Goal: Task Accomplishment & Management: Manage account settings

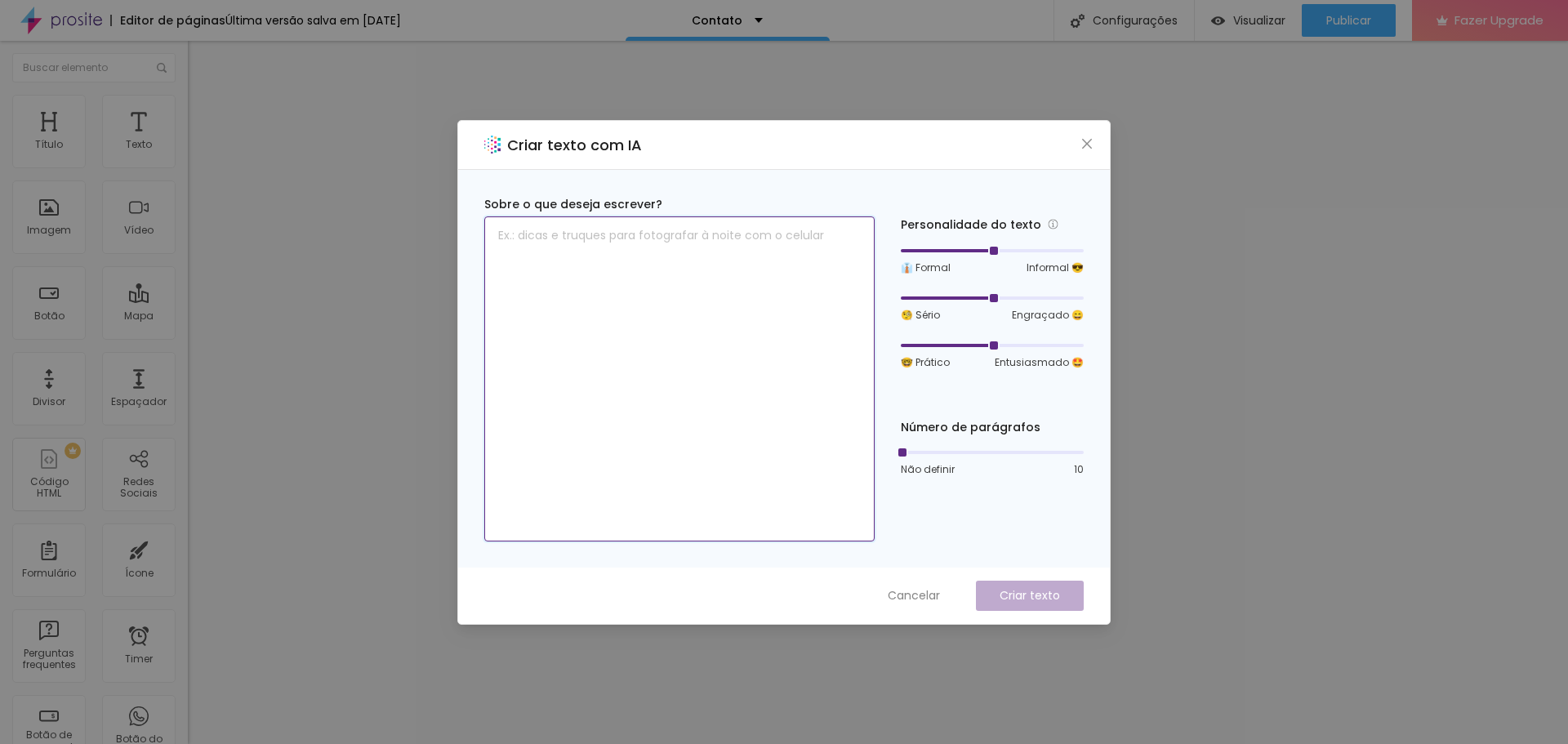
click at [609, 226] on textarea at bounding box center [679, 379] width 391 height 325
type textarea "entre em contato e solicite seu orçamento para um ensaio de aniversaro bday"
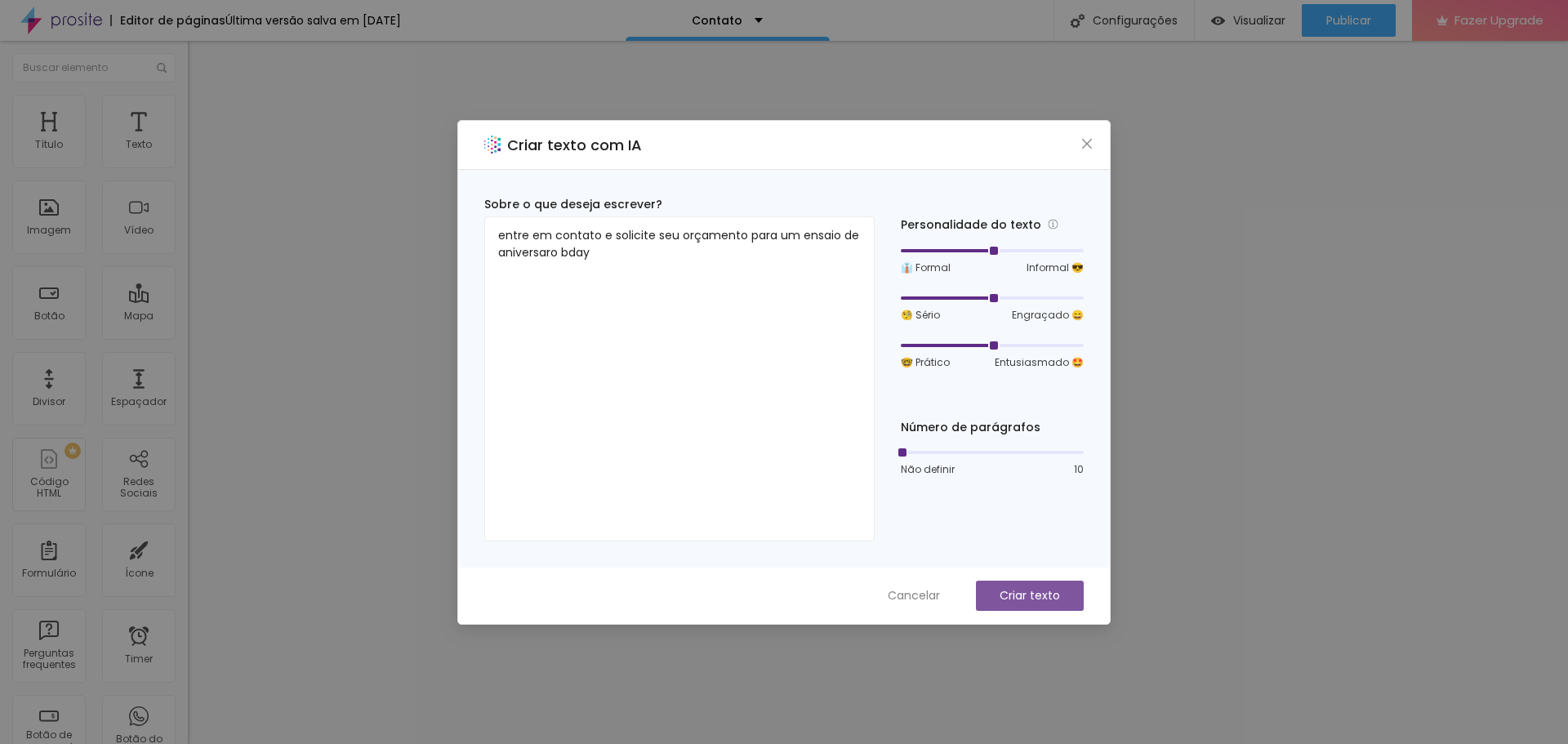
click at [1028, 591] on p "Criar texto" at bounding box center [1029, 596] width 60 height 17
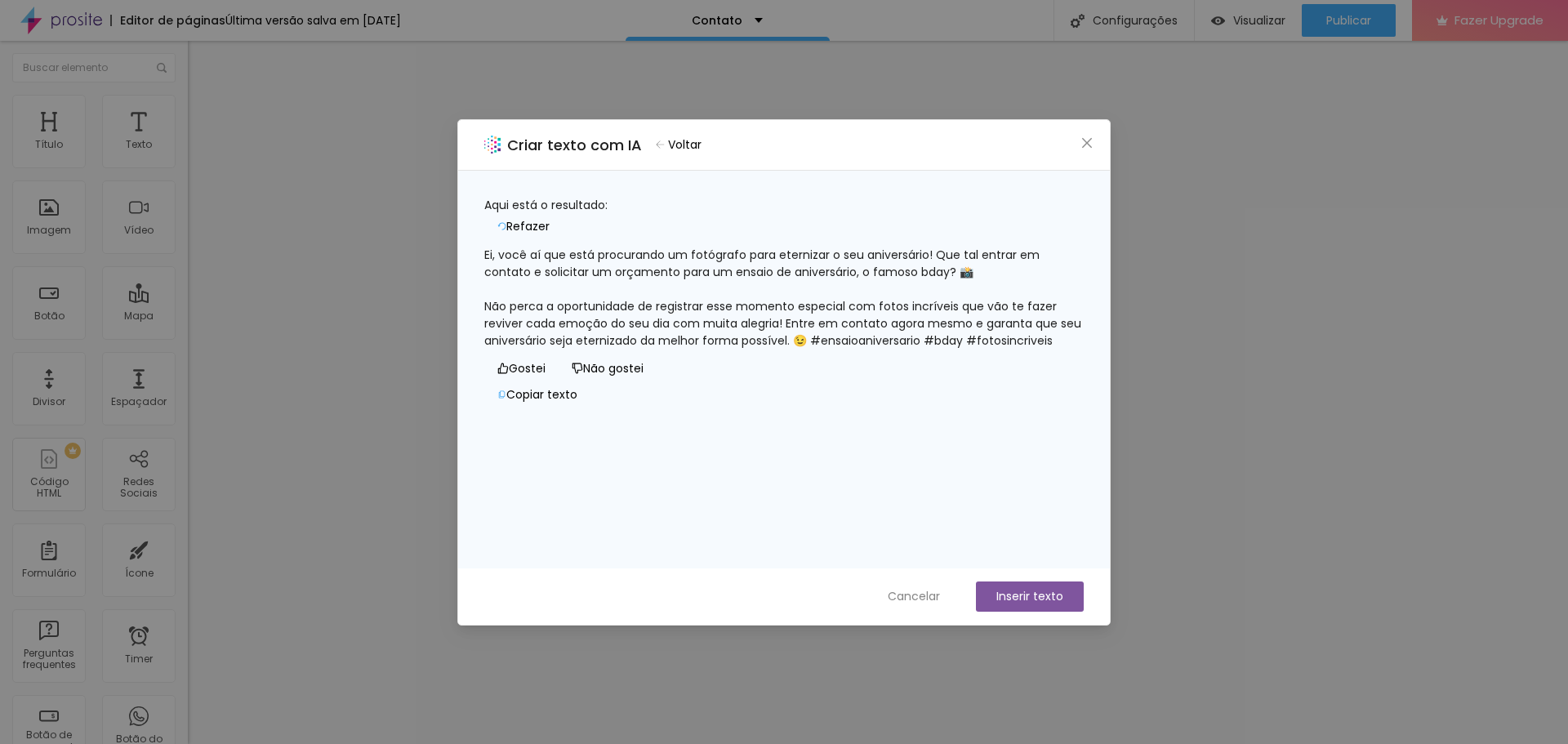
click at [497, 374] on icon "like" at bounding box center [502, 368] width 11 height 11
click at [1008, 595] on button "Inserir texto" at bounding box center [1030, 597] width 108 height 31
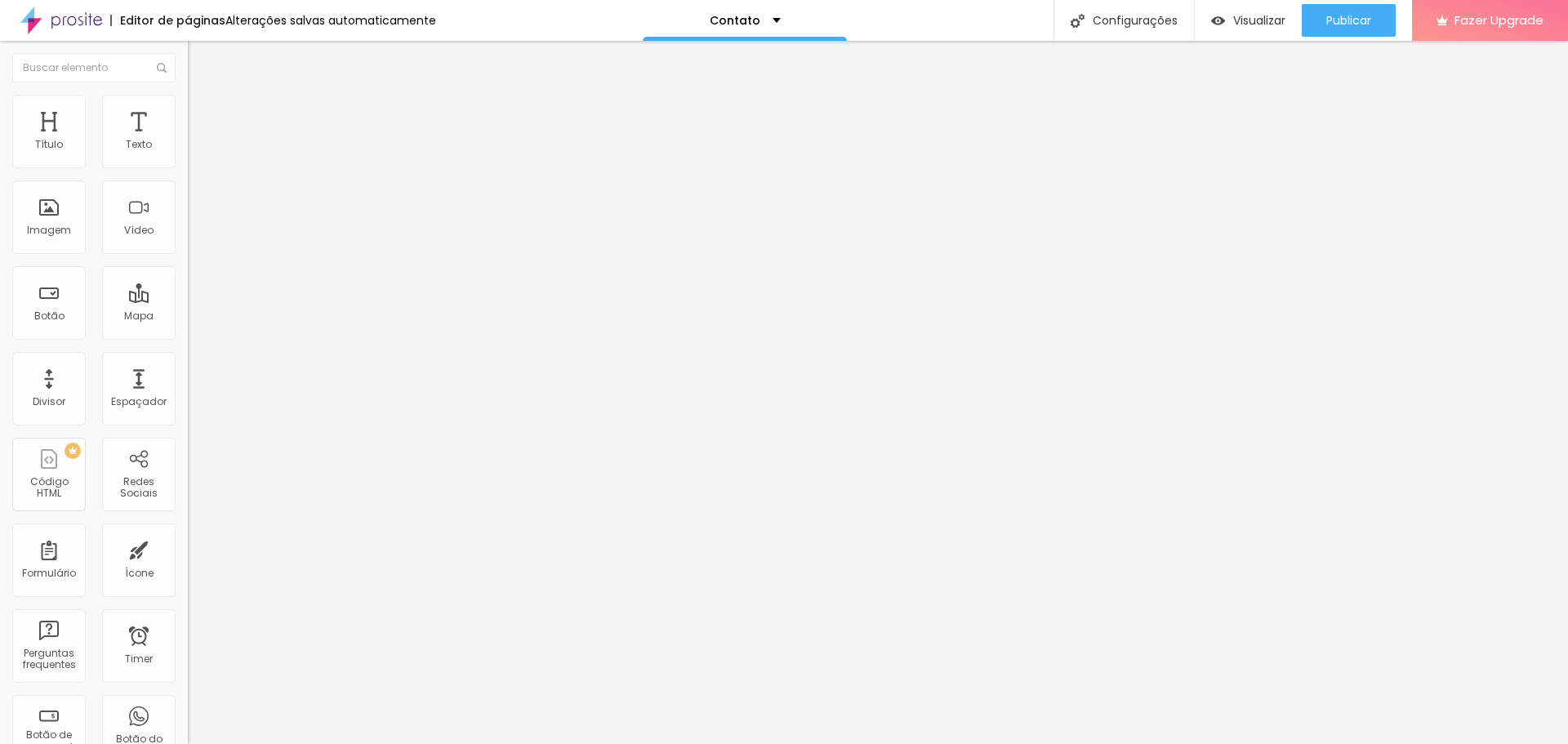
click at [188, 104] on img at bounding box center [195, 101] width 14 height 14
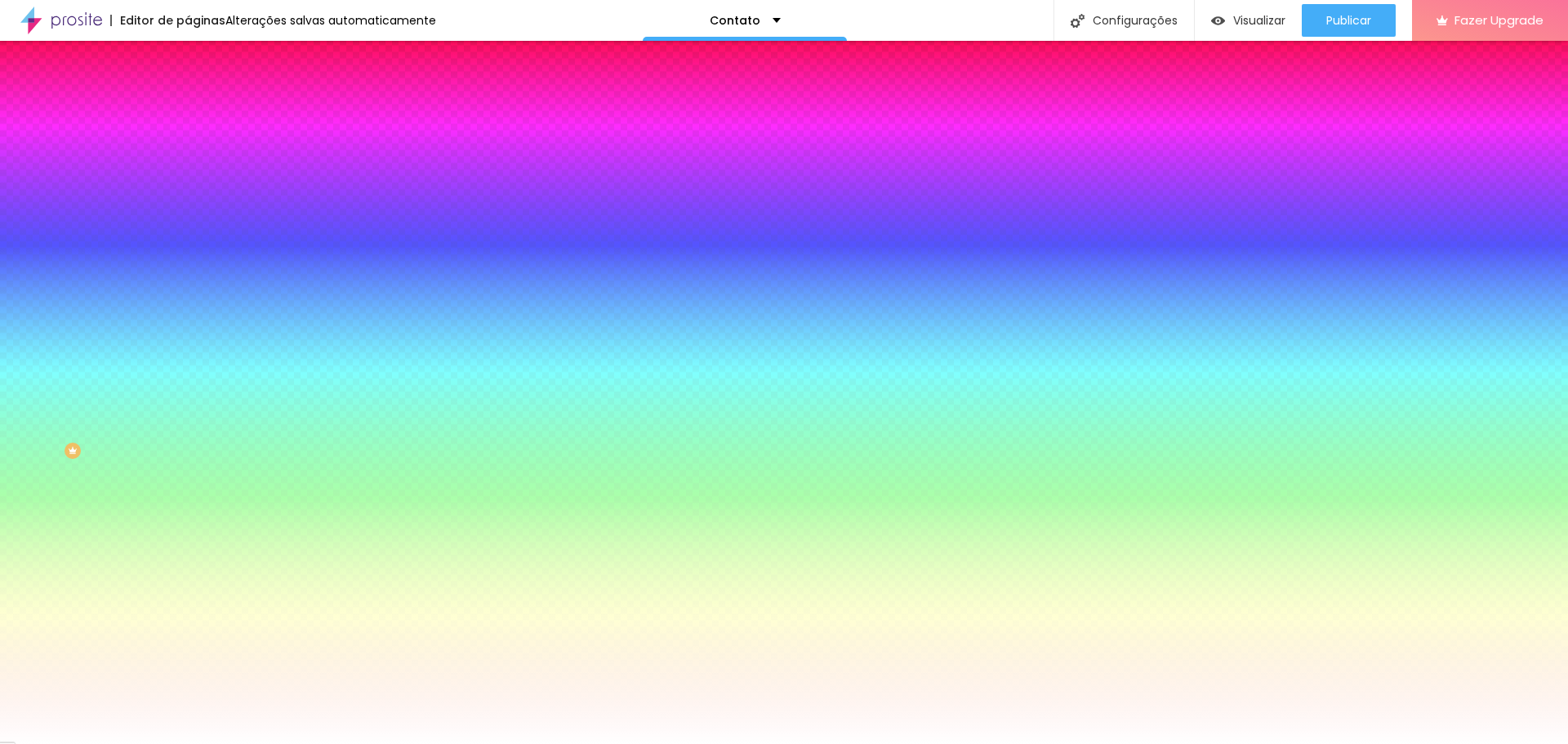
click at [188, 137] on div "Botão" at bounding box center [282, 133] width 188 height 10
click at [203, 115] on span "Avançado" at bounding box center [229, 122] width 54 height 14
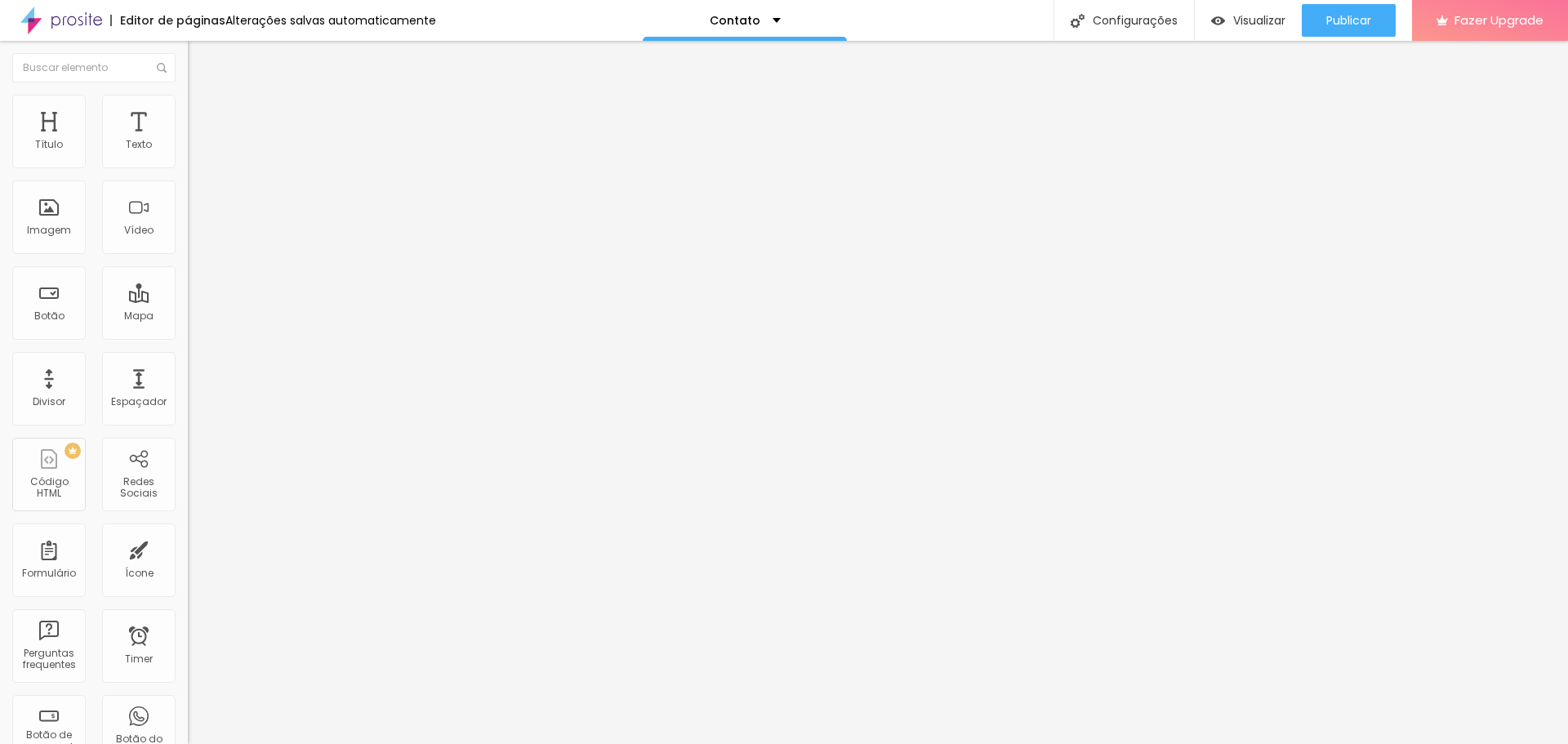
click at [203, 110] on span "Estilo" at bounding box center [215, 106] width 26 height 14
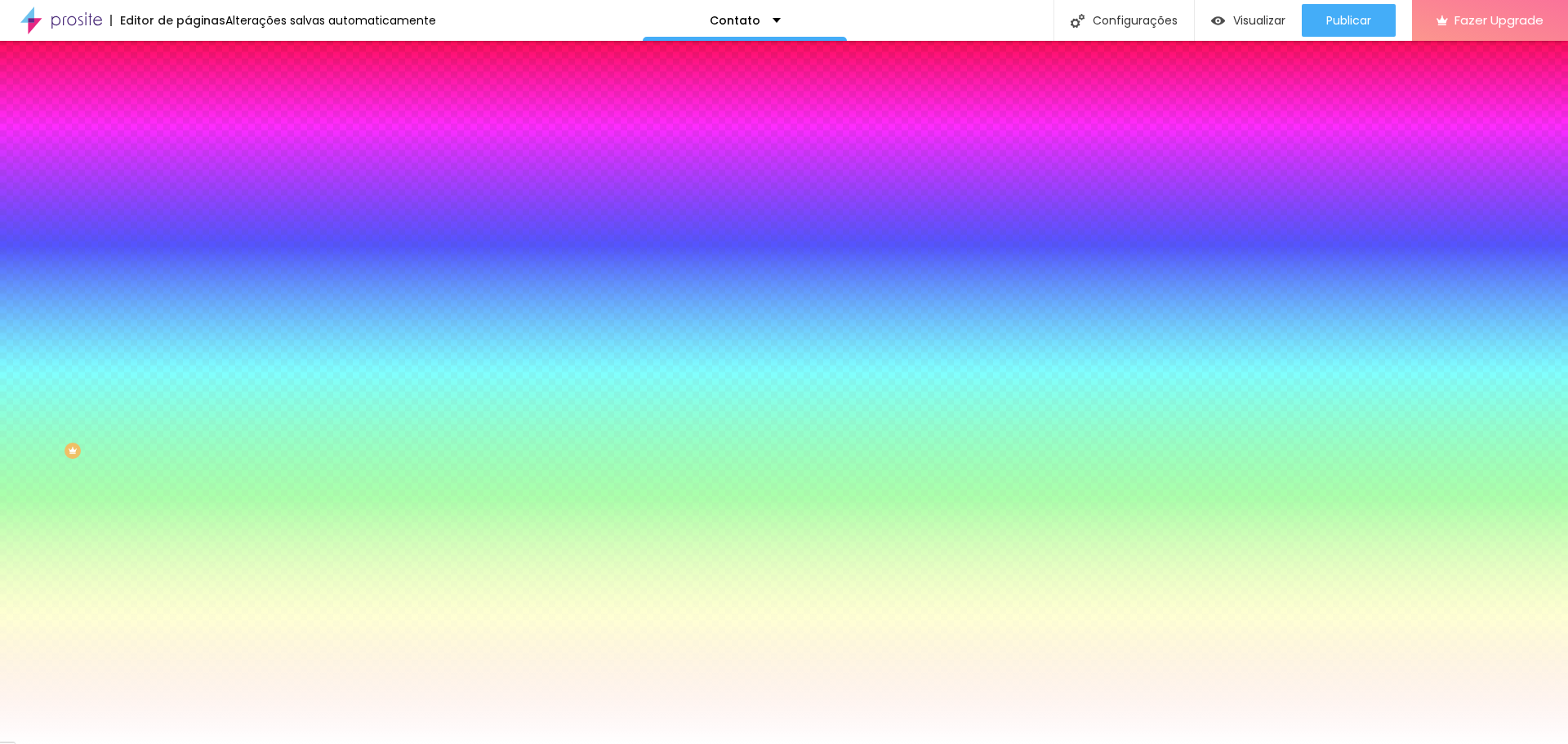
click at [188, 94] on li "Conteúdo" at bounding box center [282, 86] width 188 height 16
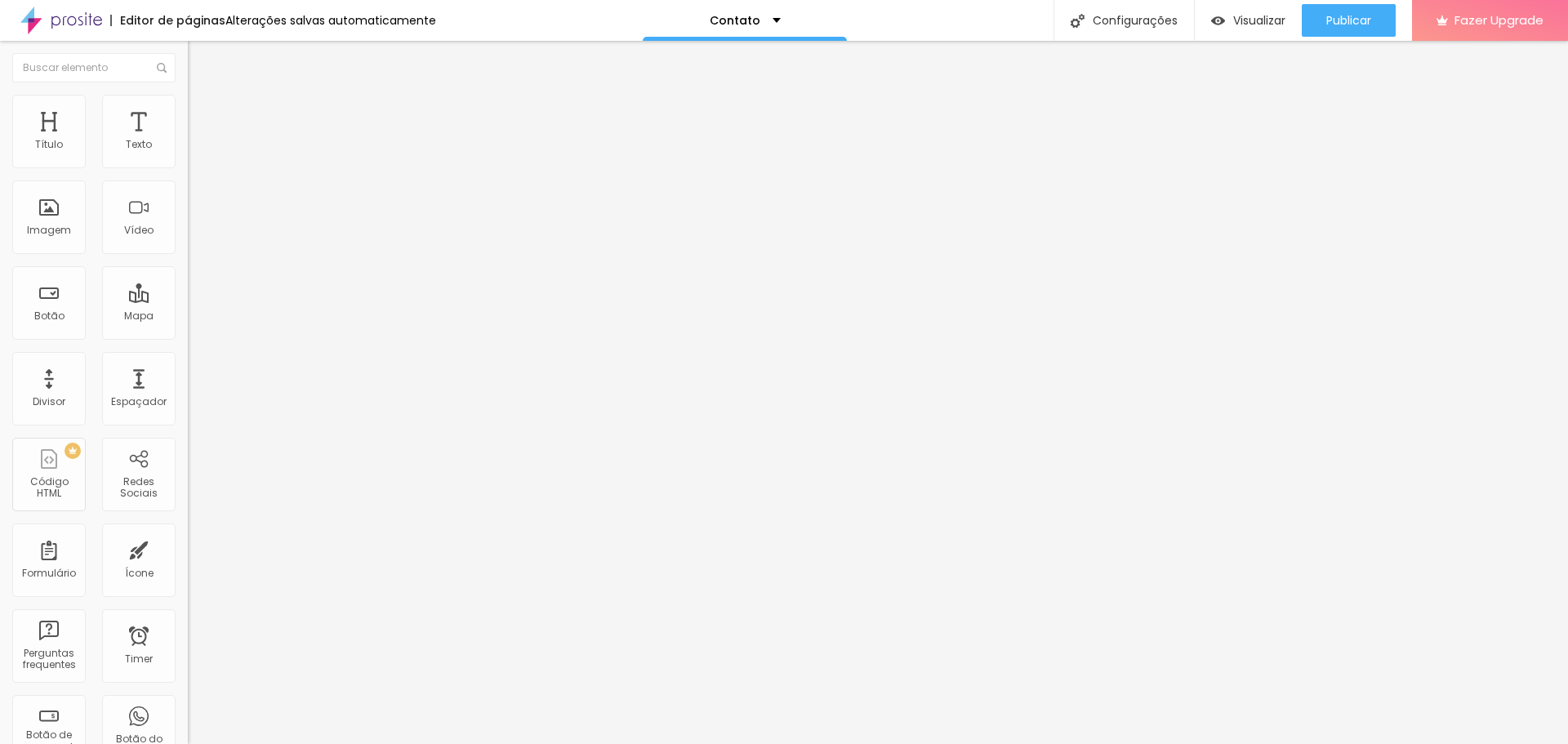
click at [188, 165] on div "Contato" at bounding box center [282, 151] width 188 height 28
click at [188, 165] on img at bounding box center [193, 170] width 10 height 10
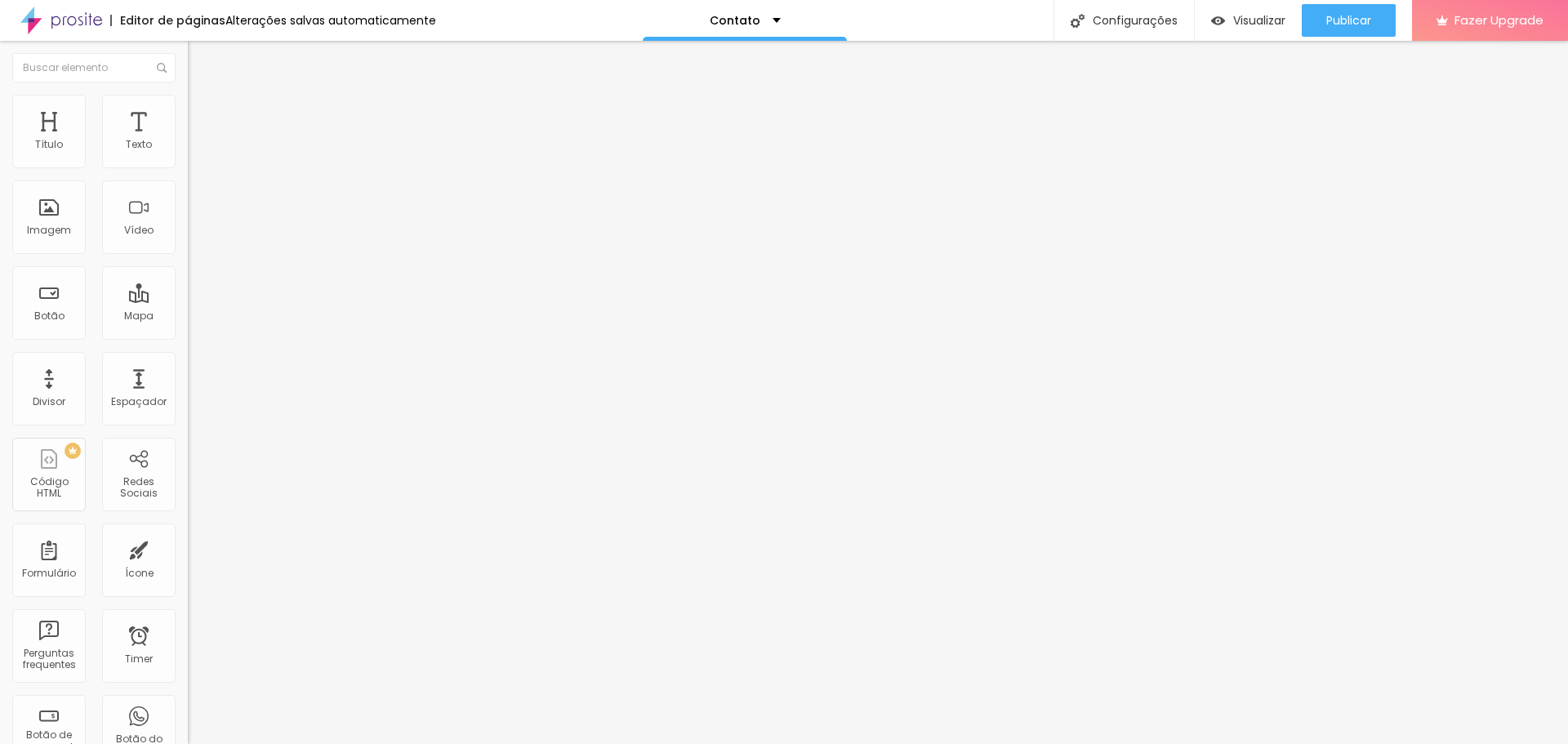
drag, startPoint x: 719, startPoint y: 323, endPoint x: 715, endPoint y: 373, distance: 50.2
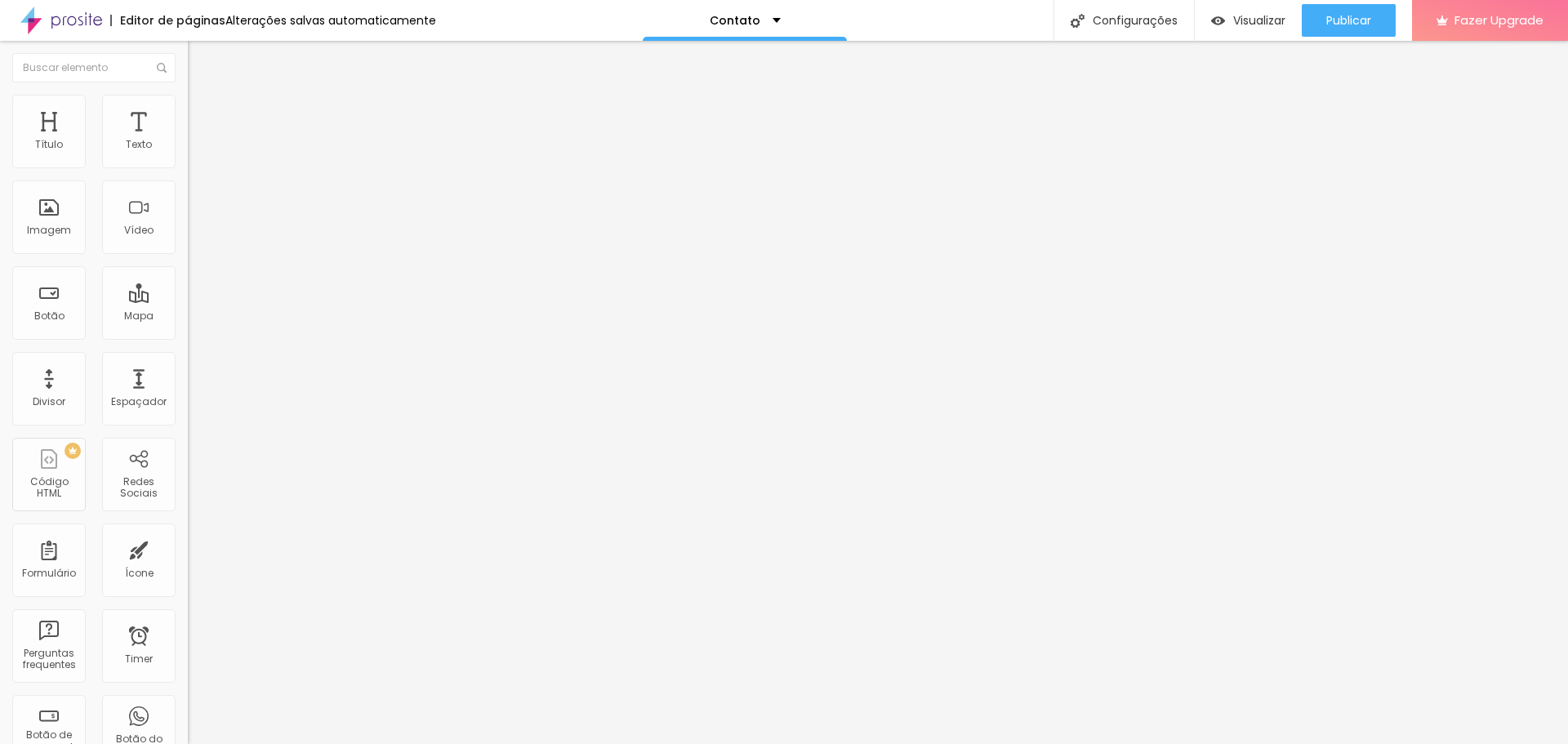
drag, startPoint x: 684, startPoint y: 528, endPoint x: 683, endPoint y: 403, distance: 125.0
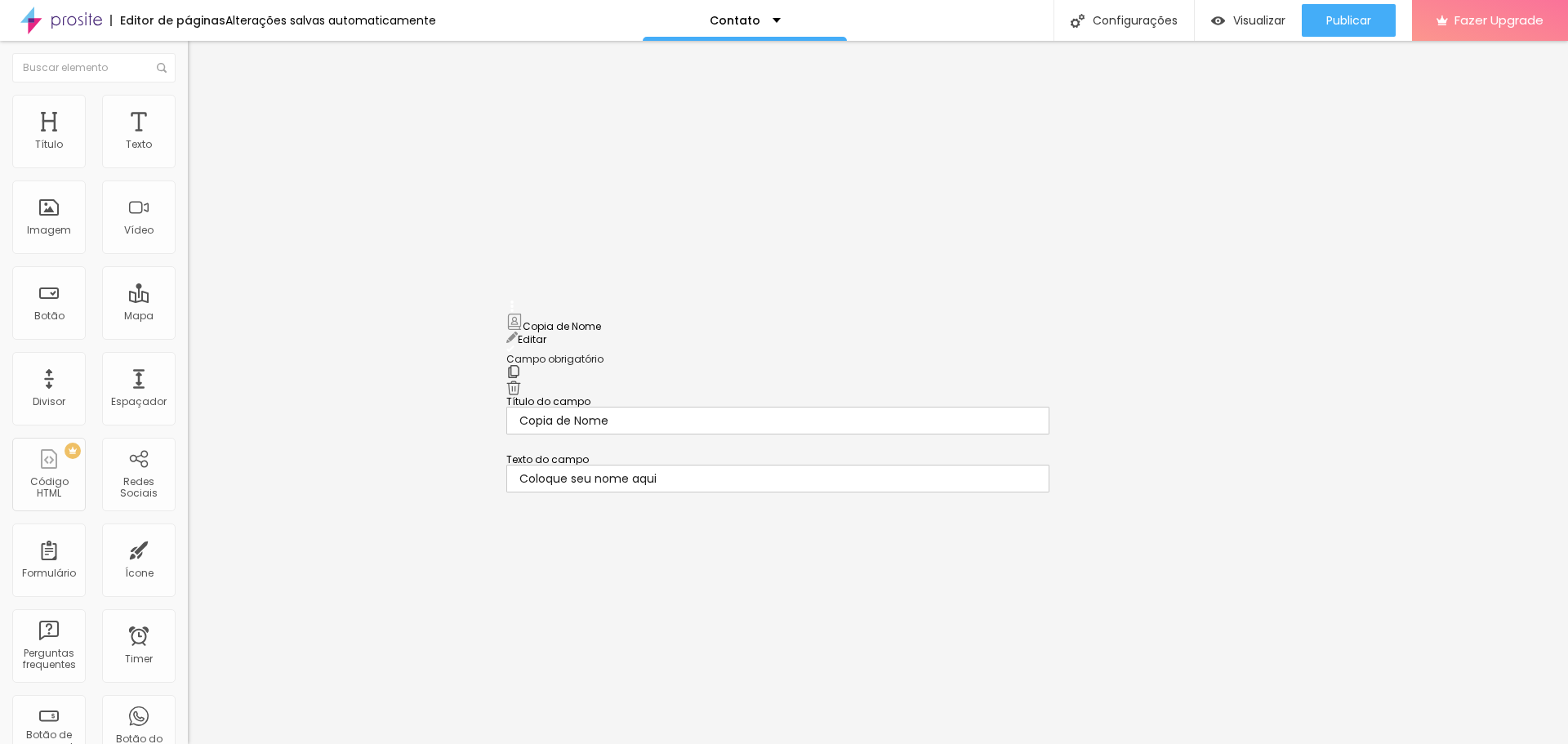
drag, startPoint x: 512, startPoint y: 439, endPoint x: 512, endPoint y: 322, distance: 117.0
drag, startPoint x: 649, startPoint y: 392, endPoint x: 493, endPoint y: 384, distance: 156.2
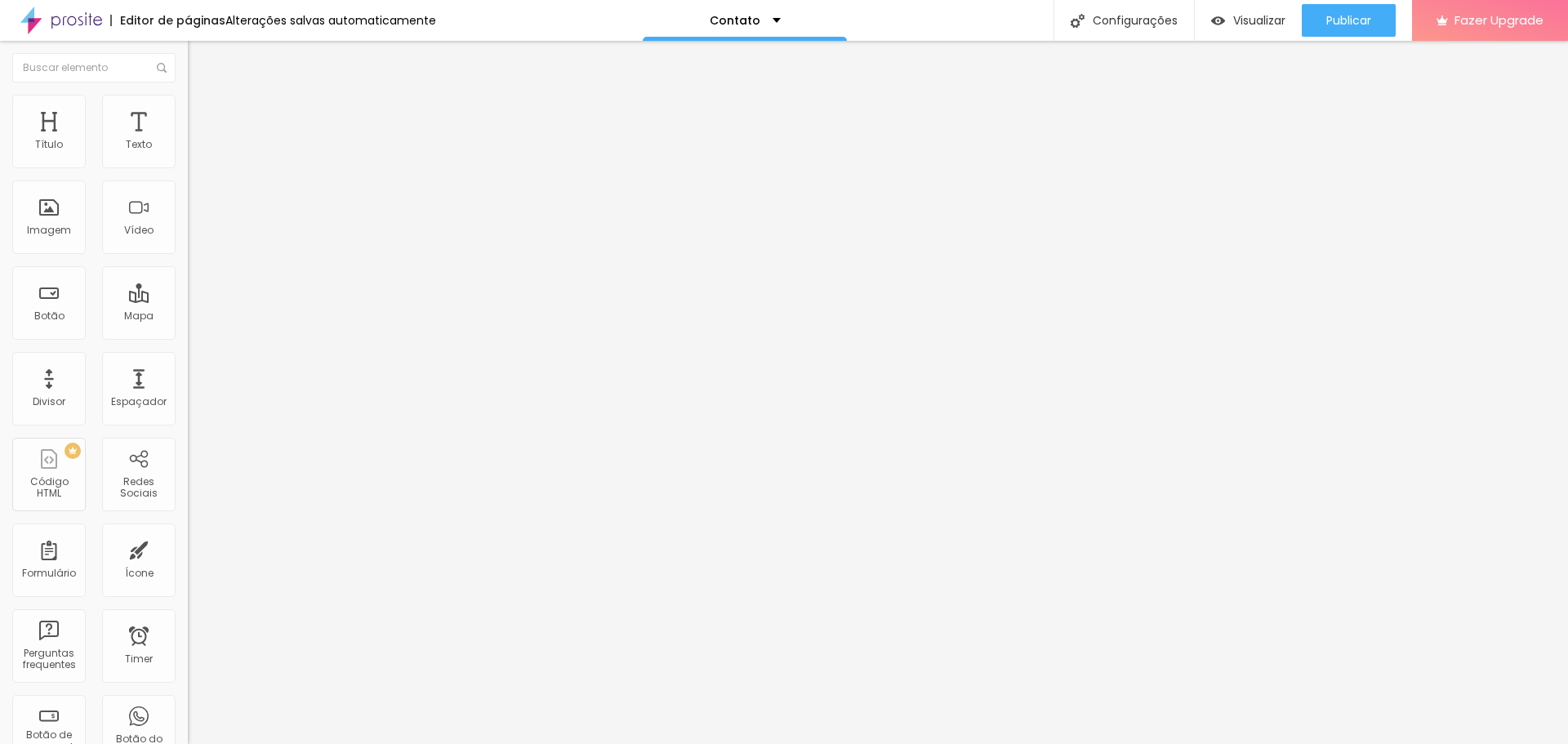
type input "w"
type input "WhatsApp"
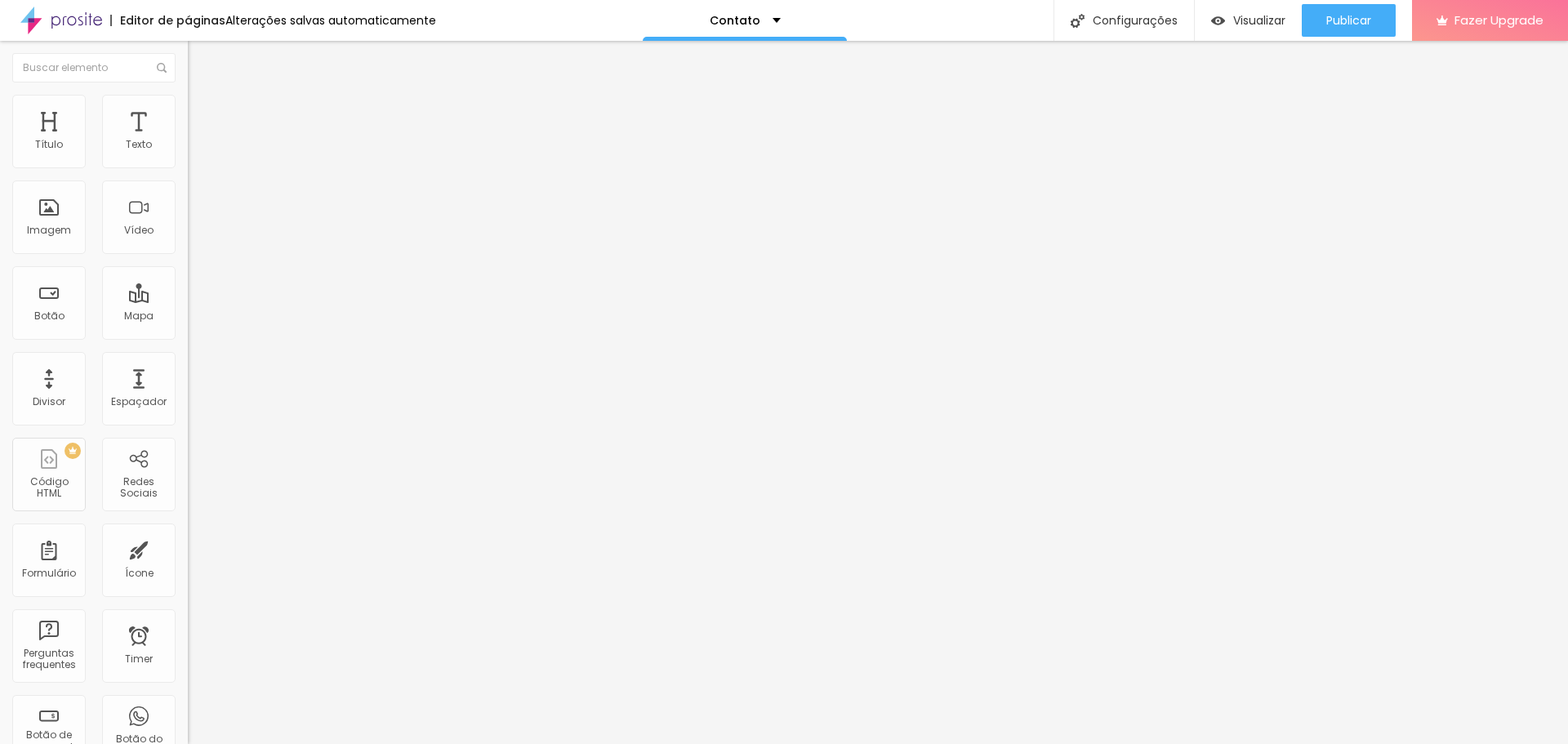
type input "Coloque seu numero"
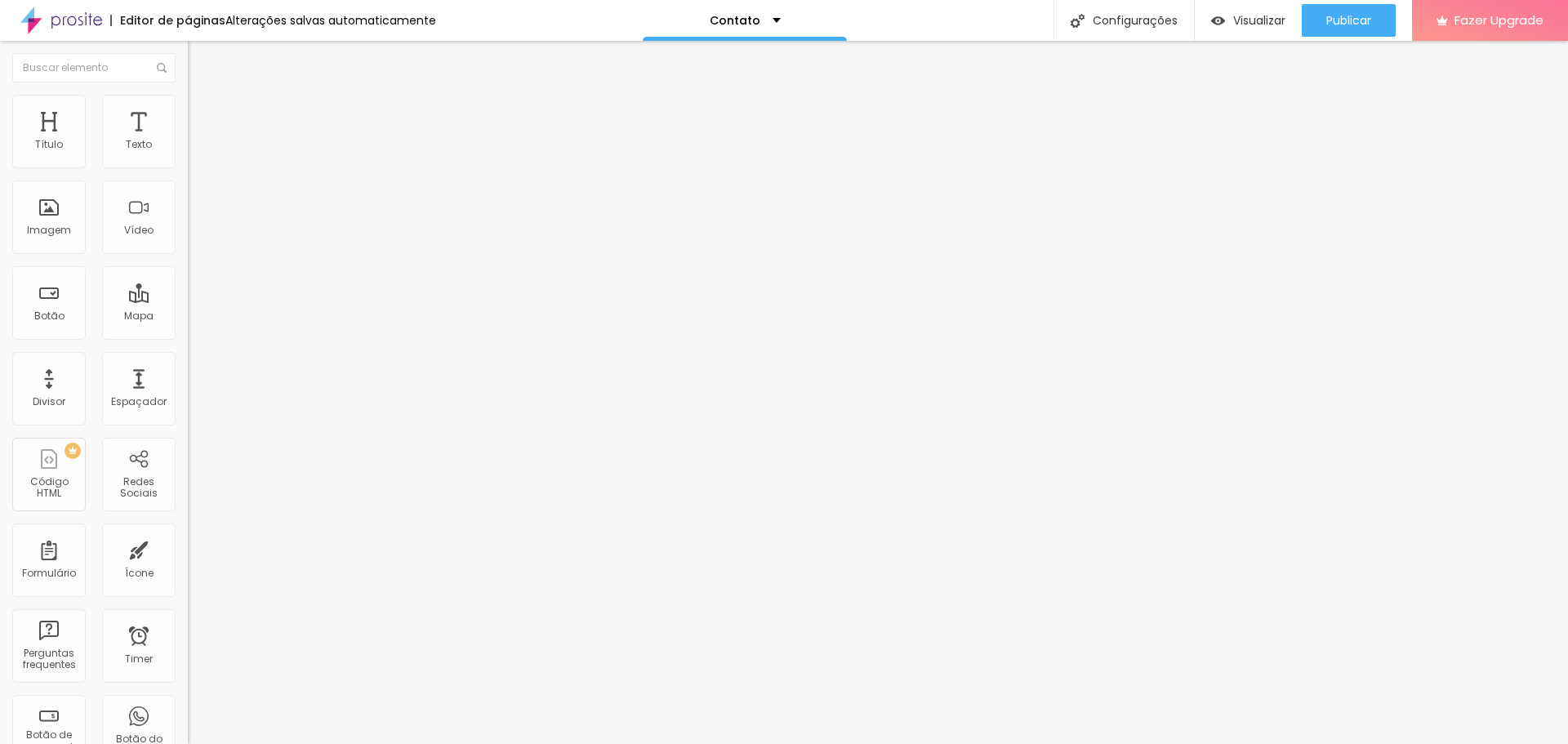
click at [188, 165] on img at bounding box center [193, 170] width 10 height 10
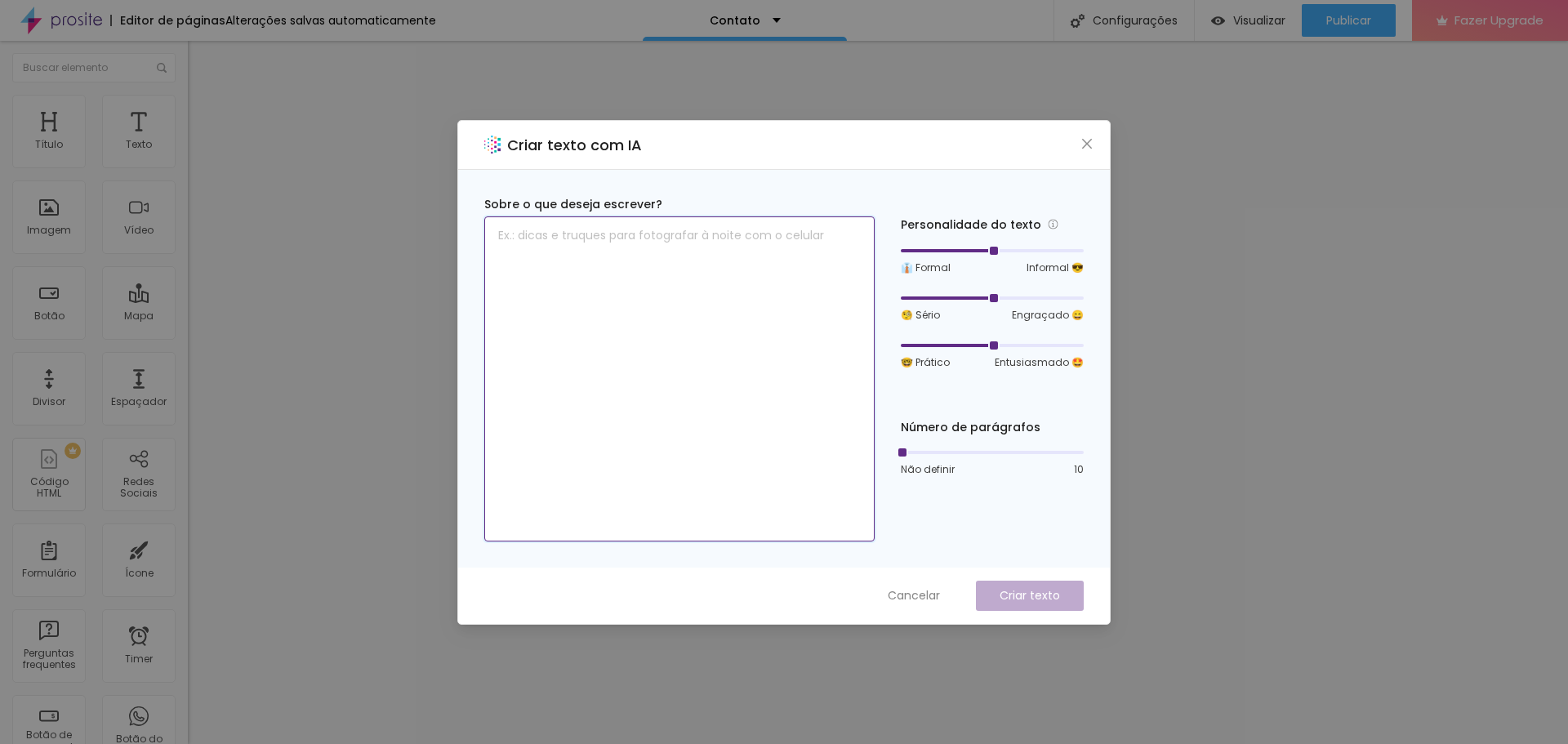
click at [546, 243] on textarea at bounding box center [679, 379] width 391 height 325
type textarea "rua jequiriça 48 penha rj"
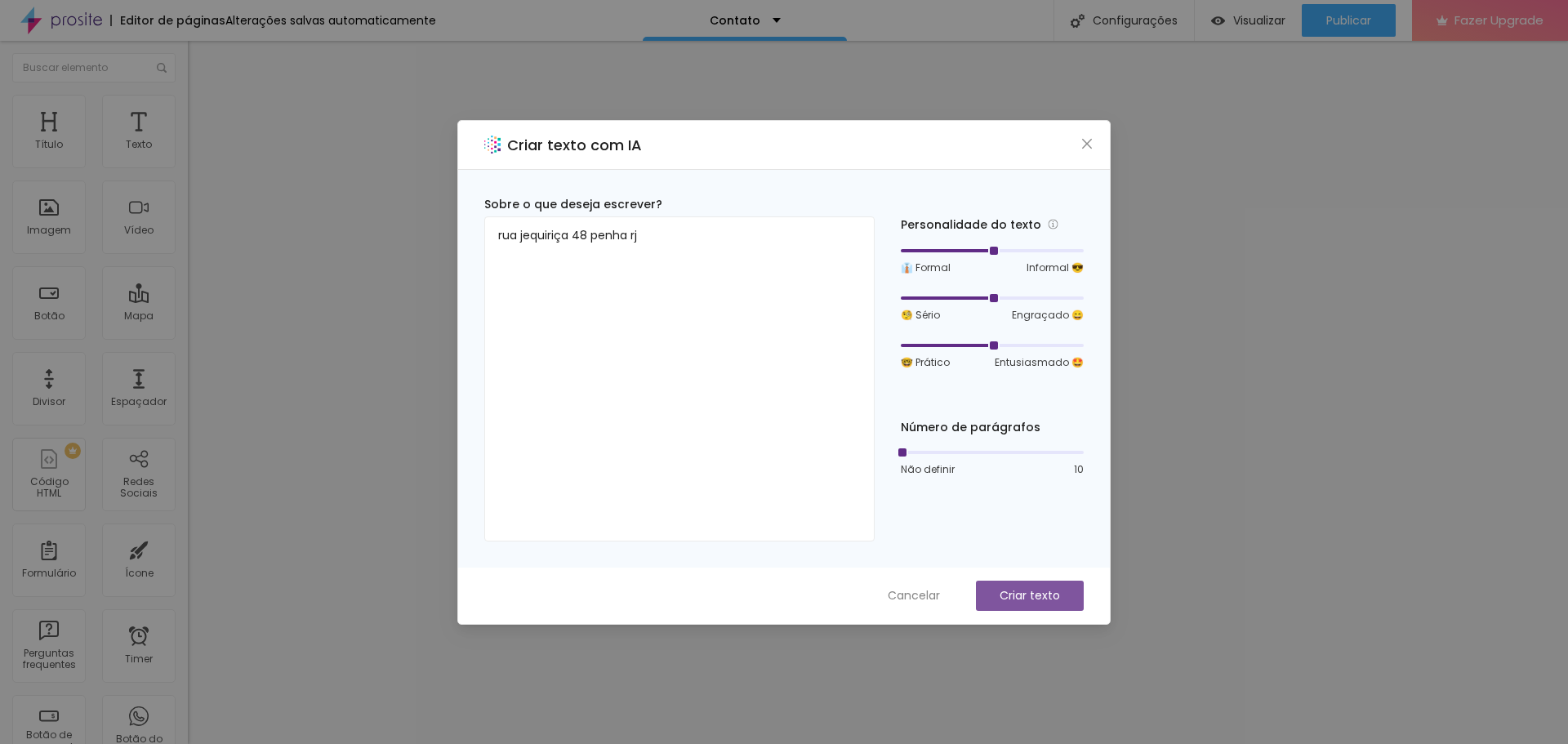
click at [1013, 587] on button "Criar texto" at bounding box center [1030, 596] width 108 height 31
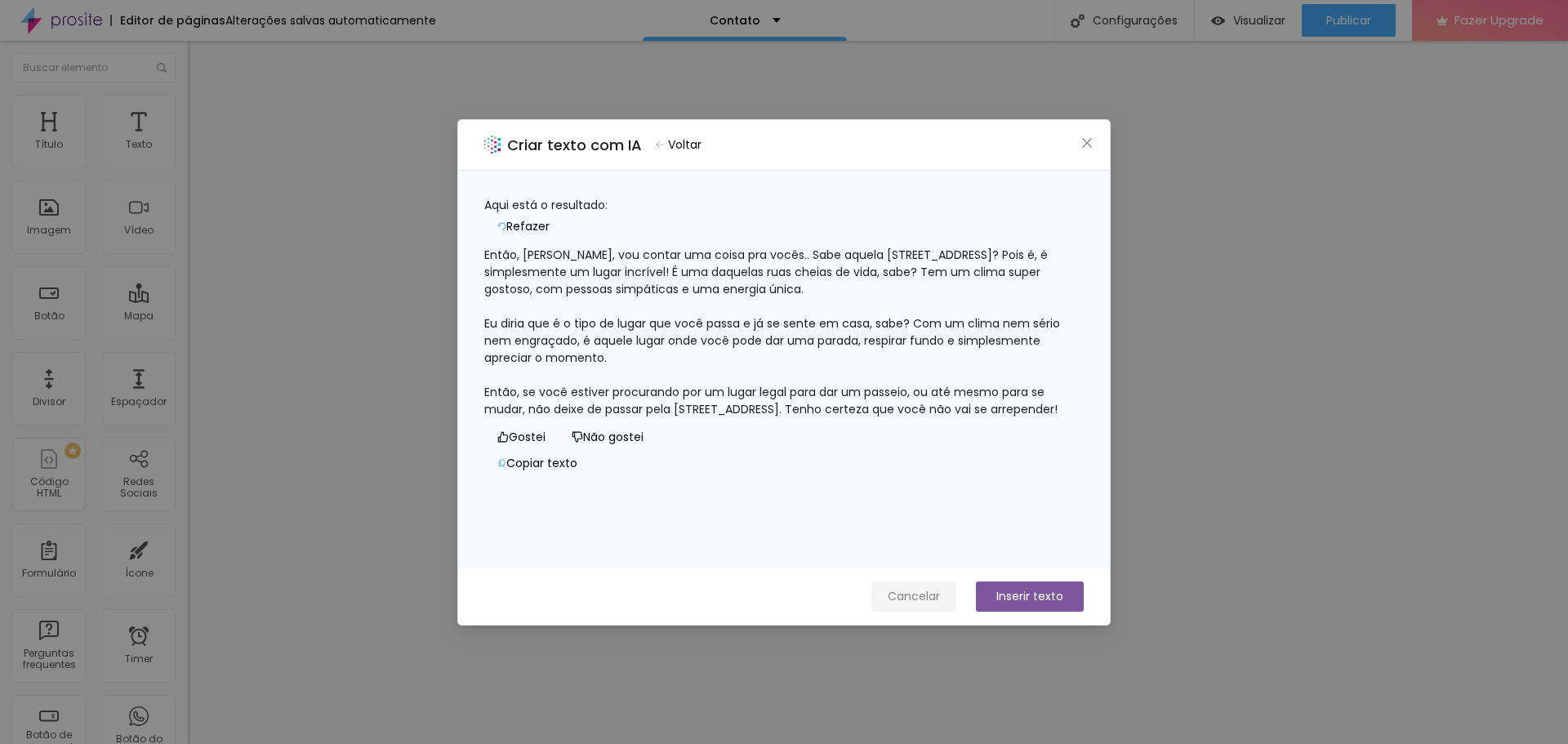
click at [925, 590] on span "Cancelar" at bounding box center [913, 597] width 52 height 17
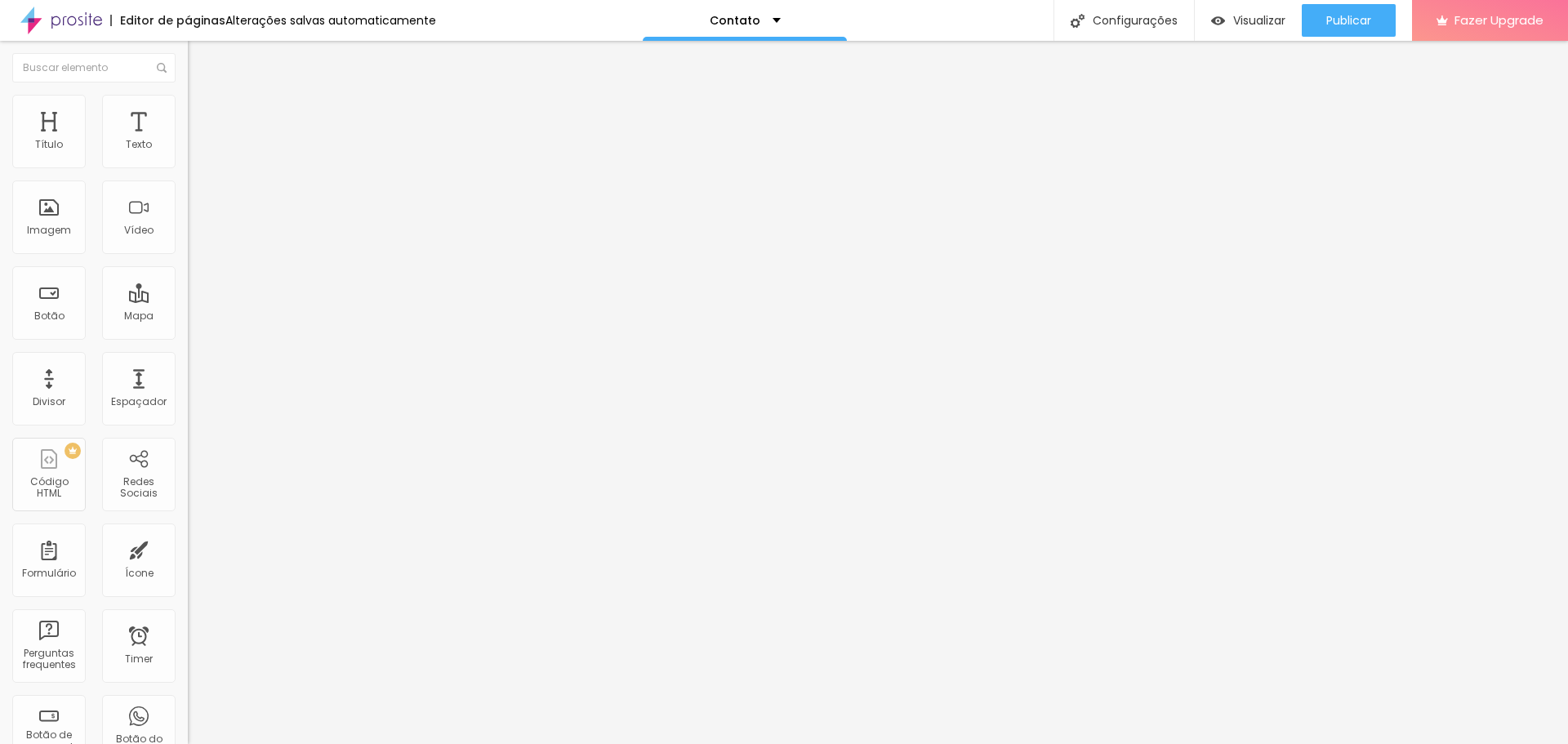
click at [203, 112] on span "Avançado" at bounding box center [229, 106] width 54 height 14
click at [188, 111] on ul "Estilo Avançado" at bounding box center [282, 94] width 188 height 32
click at [203, 96] on span "Estilo" at bounding box center [215, 89] width 26 height 14
click at [203, 112] on span "Avançado" at bounding box center [229, 106] width 54 height 14
click at [200, 60] on div "Editar Texto" at bounding box center [246, 59] width 93 height 13
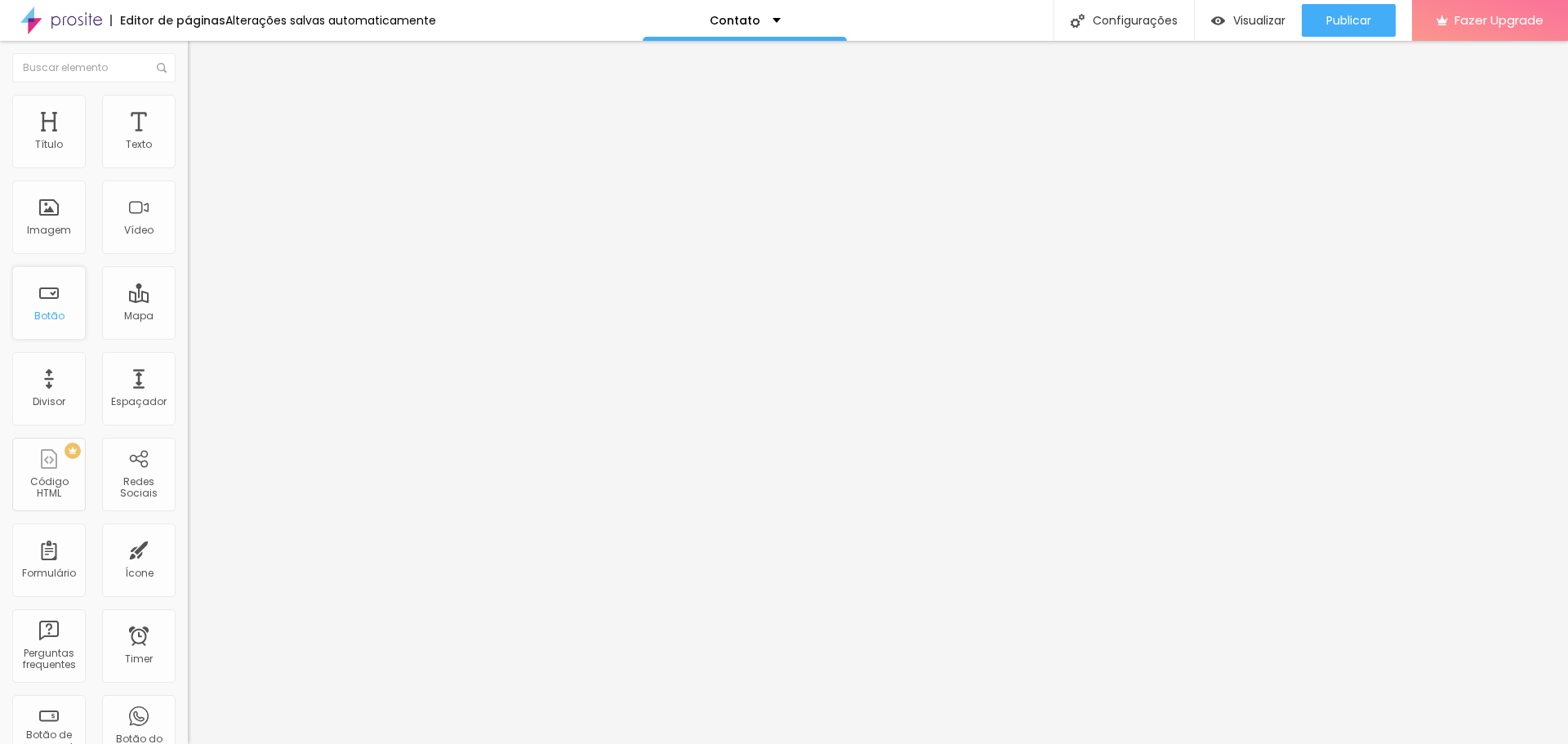
click at [39, 301] on div "Botão" at bounding box center [49, 303] width 73 height 73
click at [50, 303] on div "Botão" at bounding box center [49, 303] width 73 height 73
click at [54, 312] on div "Botão" at bounding box center [49, 316] width 31 height 11
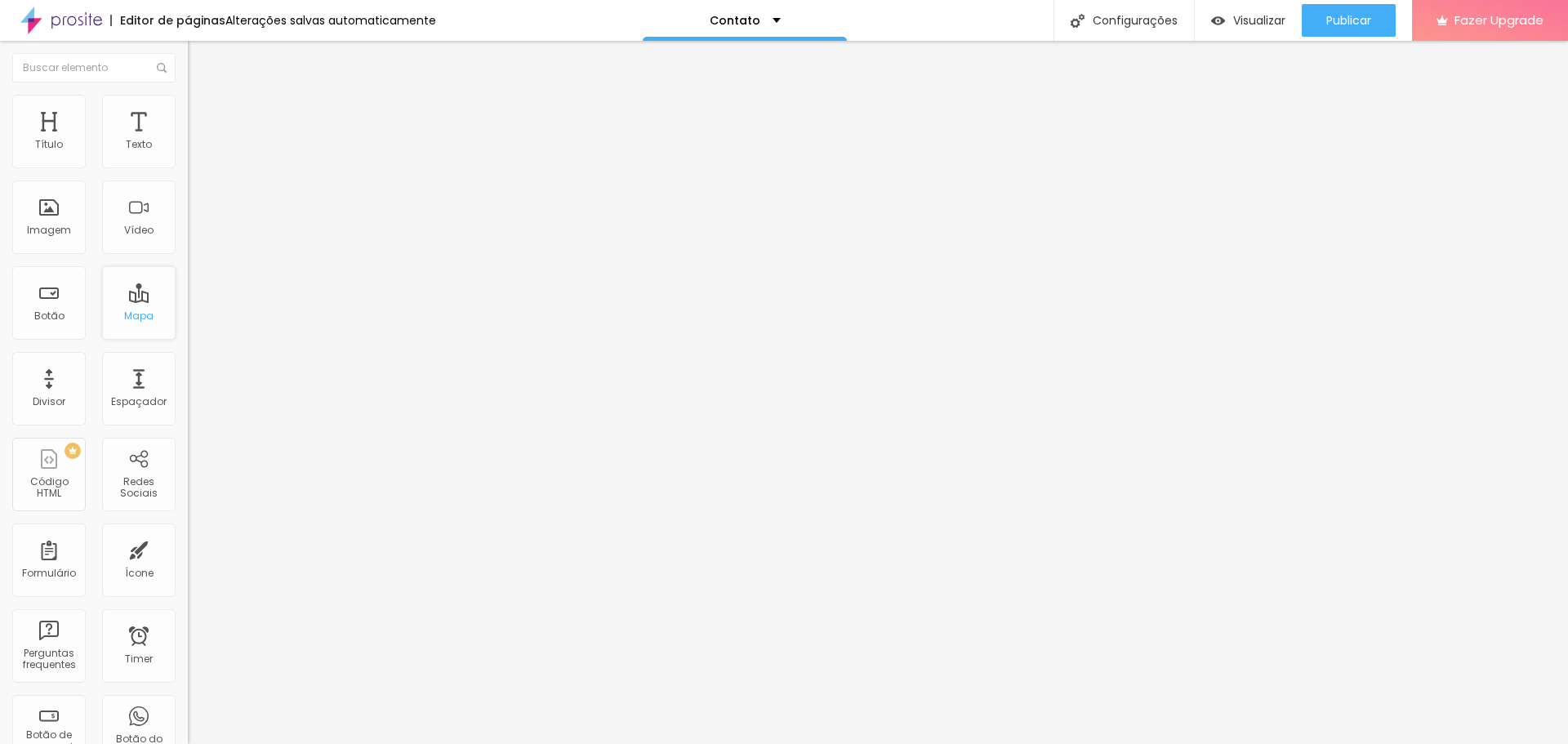
click at [137, 303] on div "Mapa" at bounding box center [139, 303] width 73 height 73
click at [140, 481] on div "Redes Sociais" at bounding box center [139, 488] width 65 height 24
click at [129, 479] on div "Redes Sociais" at bounding box center [139, 488] width 65 height 24
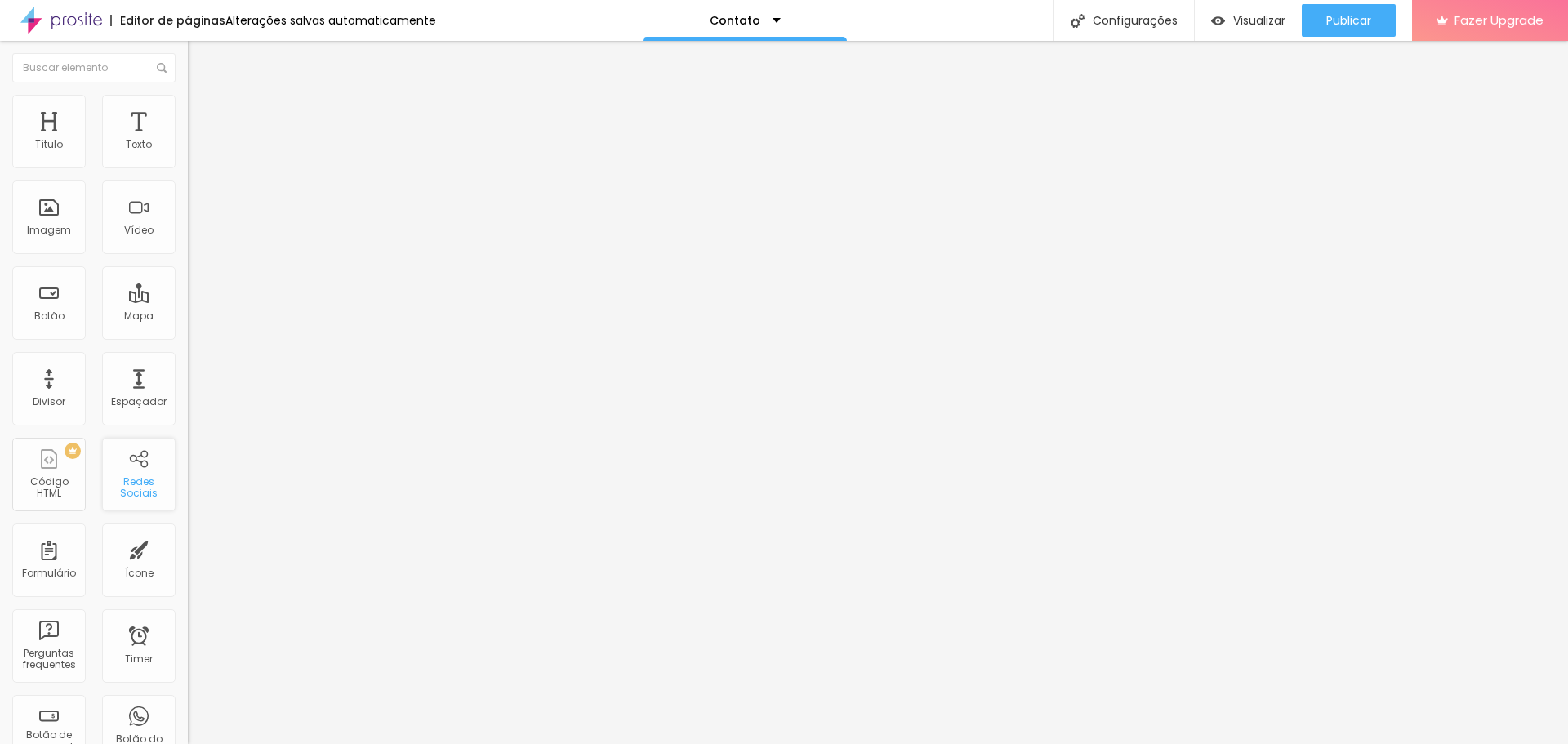
scroll to position [272, 0]
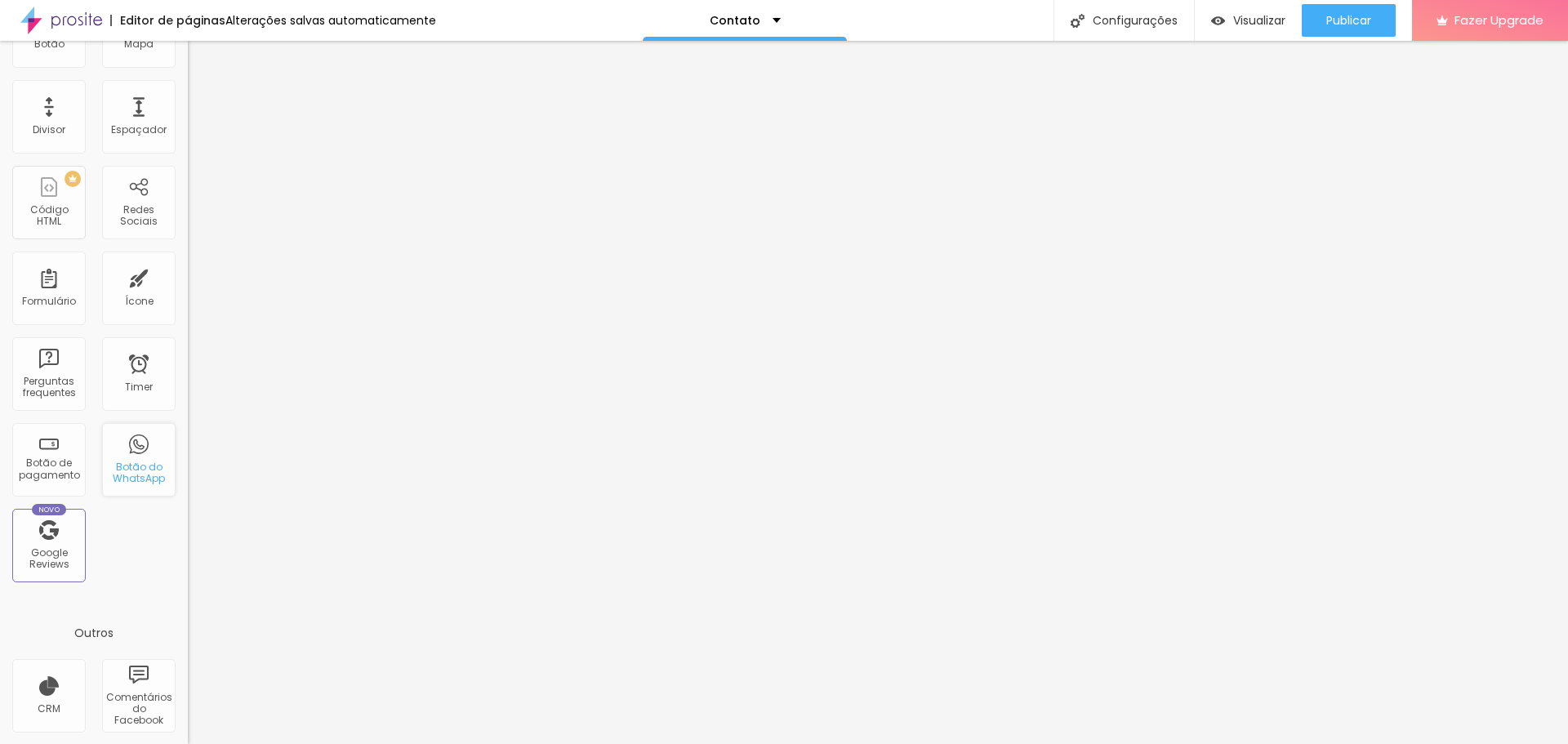
click at [125, 454] on div "Botão do WhatsApp" at bounding box center [139, 460] width 73 height 73
click at [120, 377] on div "Timer" at bounding box center [139, 374] width 73 height 73
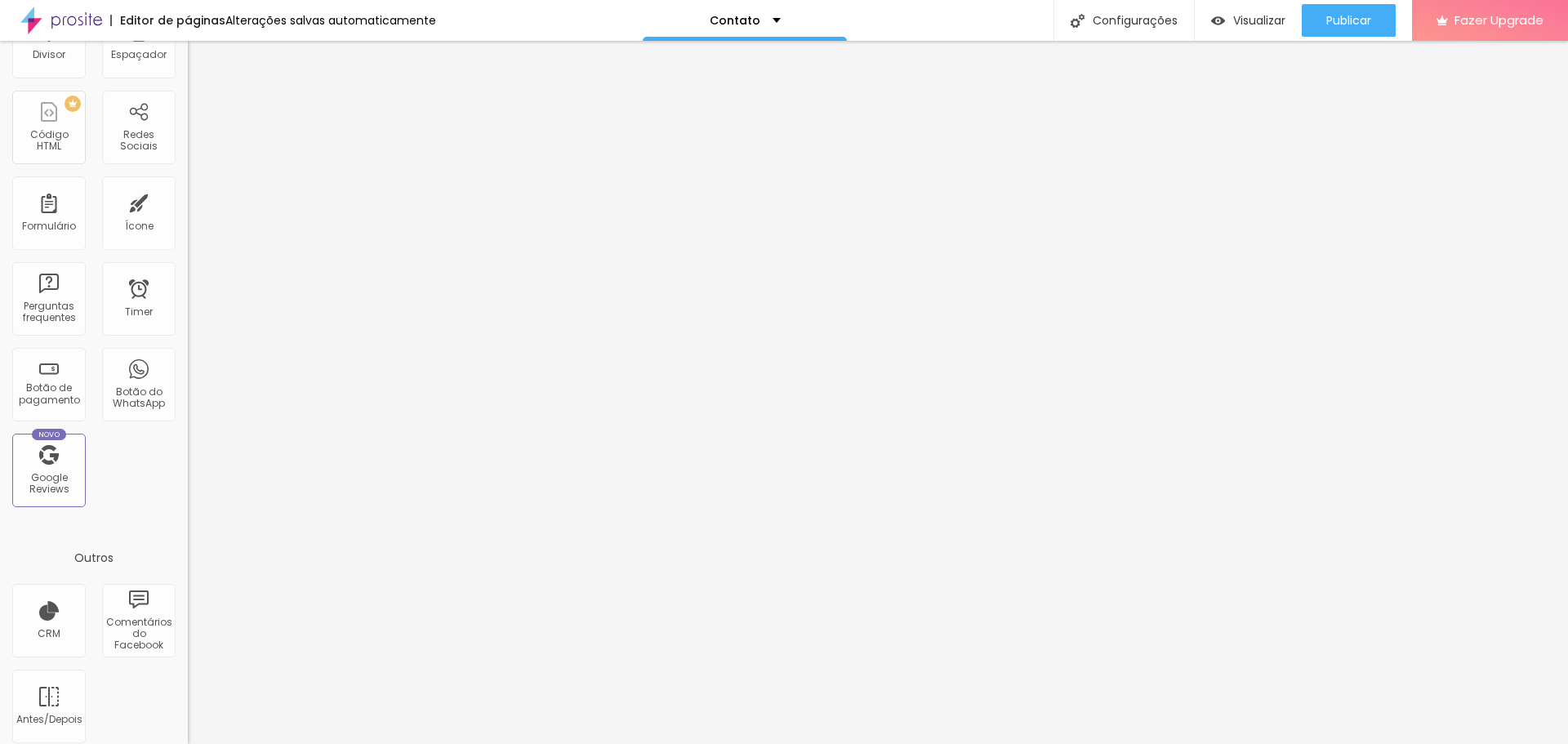
scroll to position [358, 0]
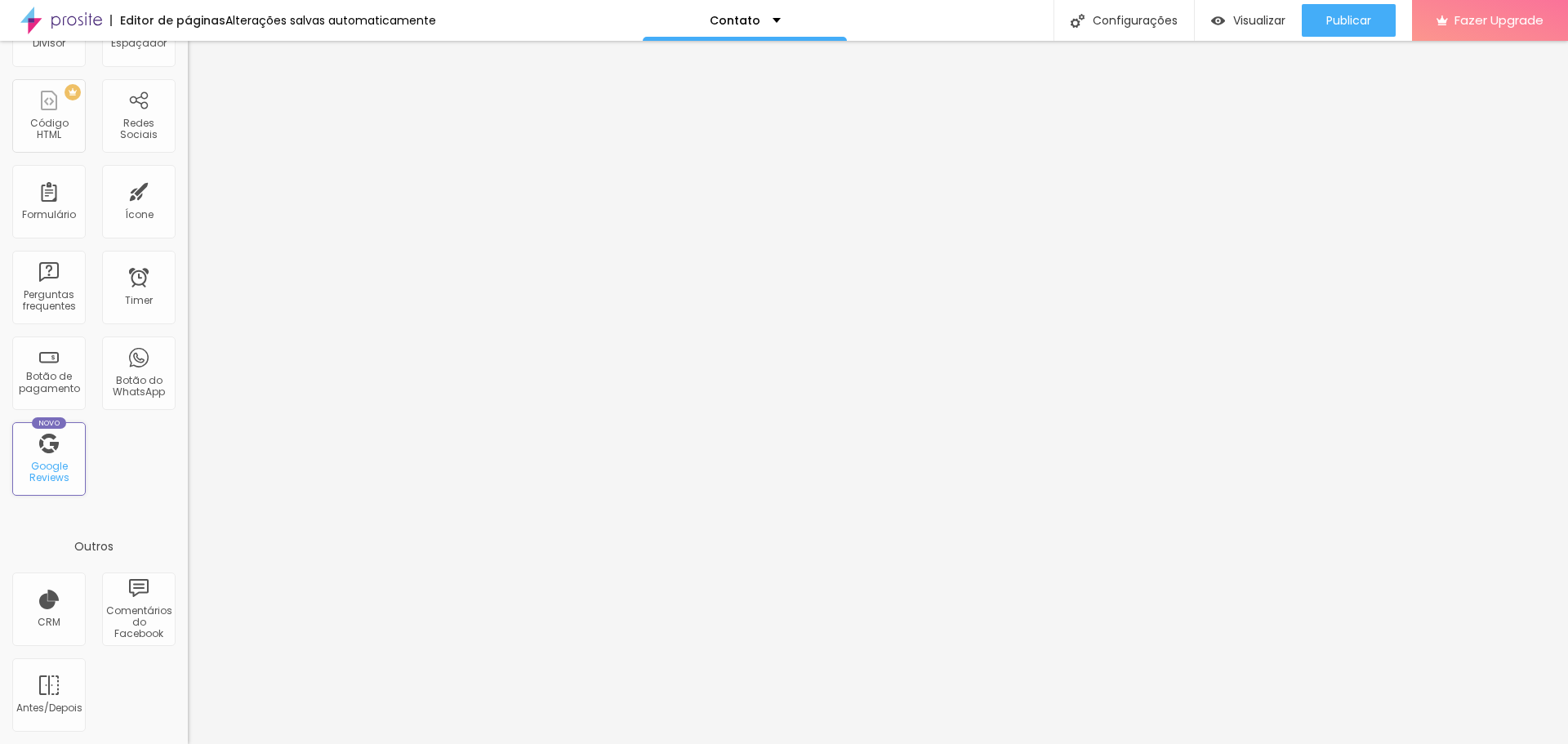
click at [34, 471] on div "Google Reviews" at bounding box center [49, 472] width 65 height 24
click at [35, 471] on div "Google Reviews" at bounding box center [49, 472] width 65 height 24
click at [768, 22] on div "Contato" at bounding box center [745, 20] width 71 height 11
click at [733, 11] on p "Contato" at bounding box center [745, 5] width 49 height 11
drag, startPoint x: 44, startPoint y: 456, endPoint x: 36, endPoint y: 465, distance: 12.0
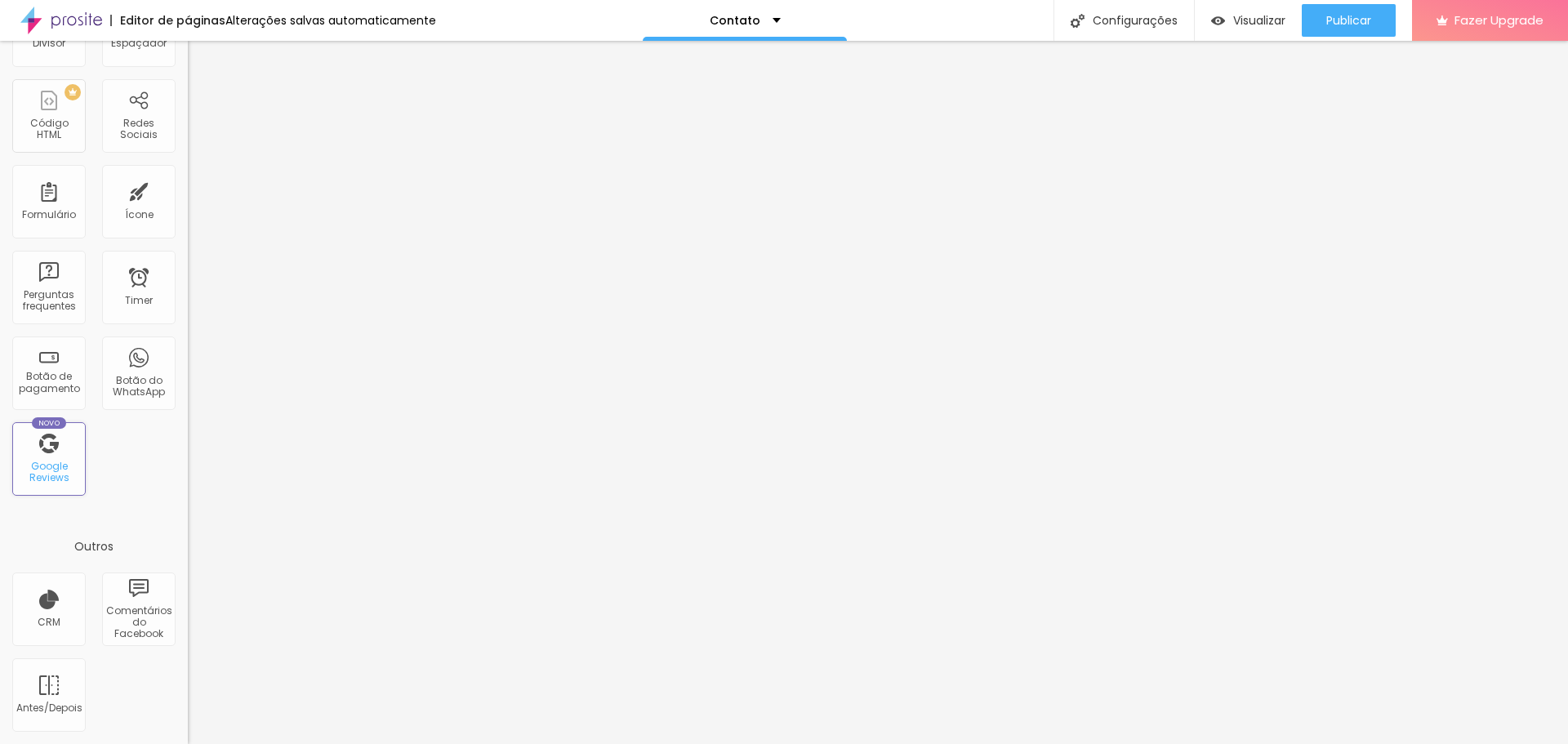
click at [36, 465] on div "Google Reviews" at bounding box center [49, 472] width 65 height 24
click at [128, 601] on div "Comentários do Facebook" at bounding box center [139, 610] width 73 height 73
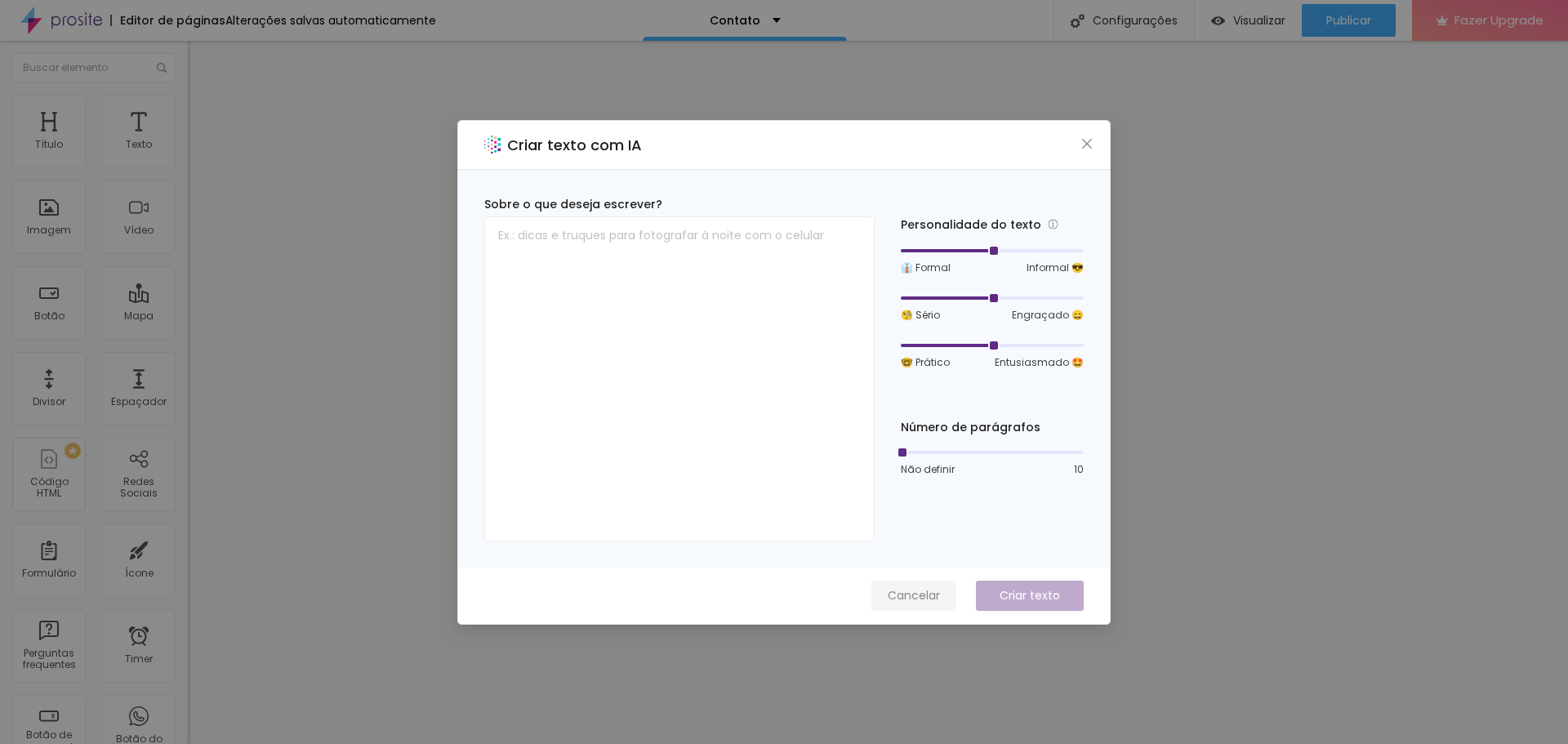
click at [928, 596] on span "Cancelar" at bounding box center [913, 596] width 52 height 17
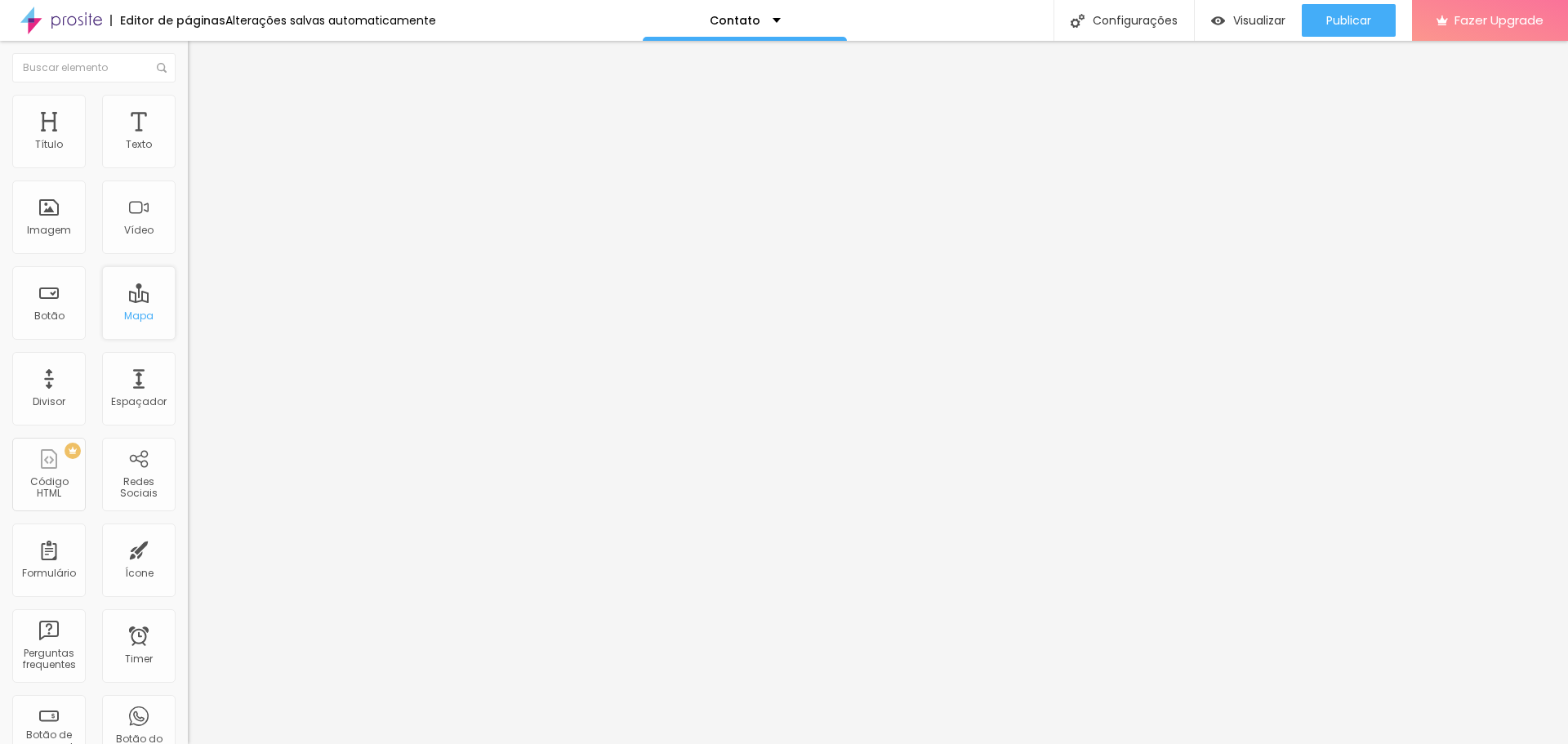
click at [126, 311] on div "Mapa" at bounding box center [139, 316] width 30 height 11
click at [130, 143] on div "Texto" at bounding box center [139, 144] width 26 height 11
click at [126, 145] on div "Texto" at bounding box center [139, 144] width 26 height 11
click at [1250, 20] on span "Visualizar" at bounding box center [1259, 20] width 52 height 13
click at [188, 140] on span "Trocar imagem" at bounding box center [232, 134] width 89 height 14
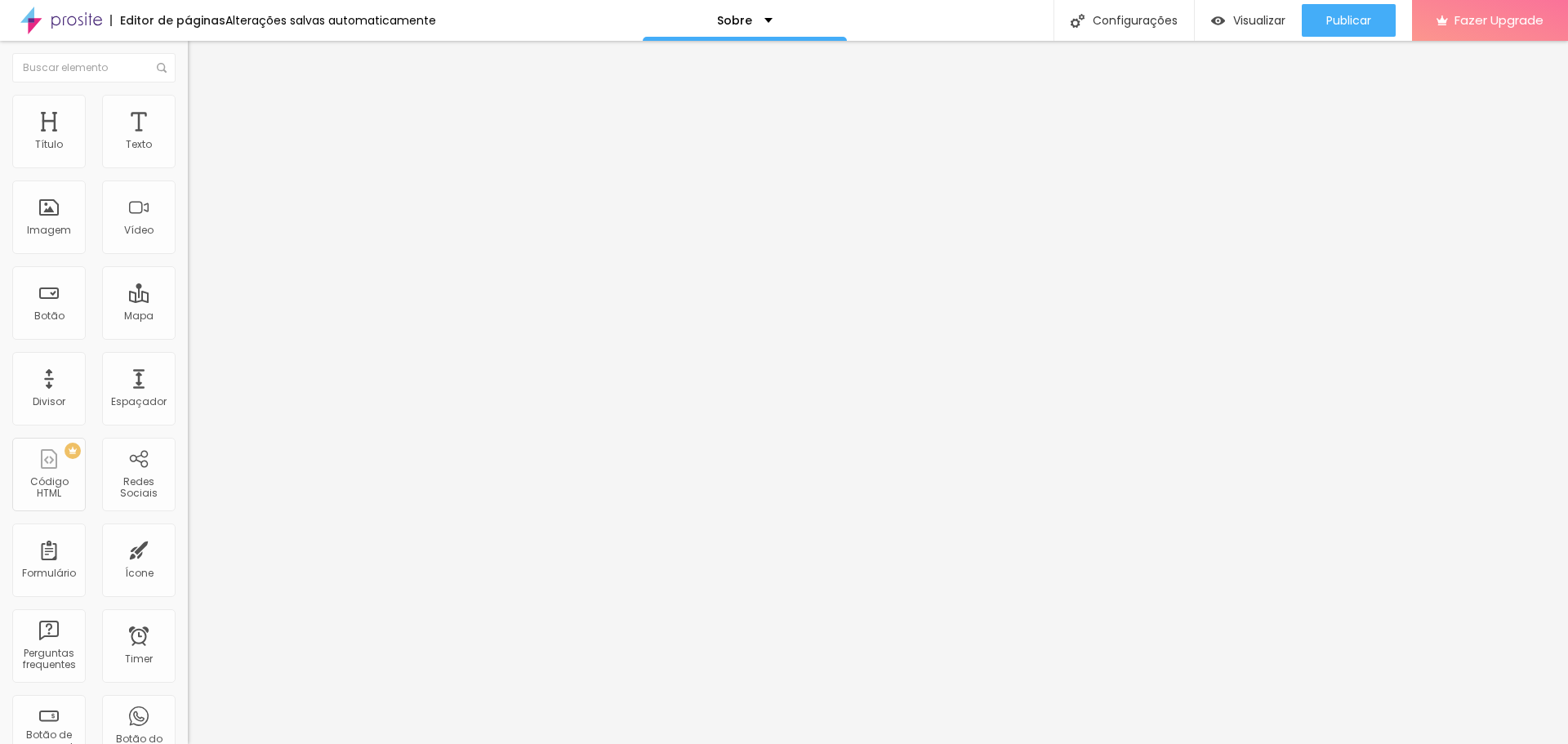
click at [188, 330] on div "Facebook" at bounding box center [282, 335] width 188 height 10
click at [188, 350] on div "Facebook" at bounding box center [282, 448] width 188 height 196
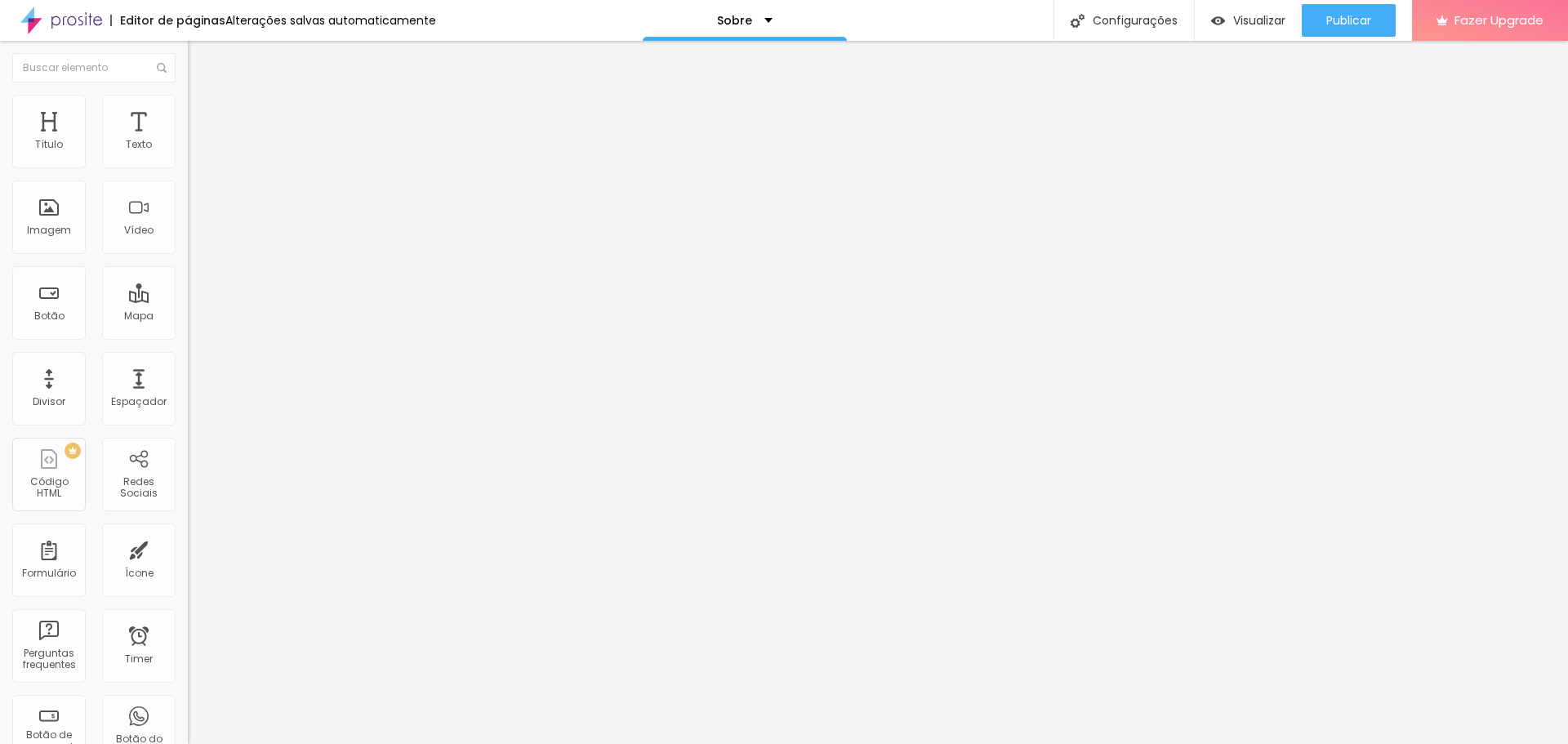
click at [188, 350] on div "Facebook" at bounding box center [282, 448] width 188 height 196
click at [188, 555] on input "https://" at bounding box center [286, 563] width 196 height 16
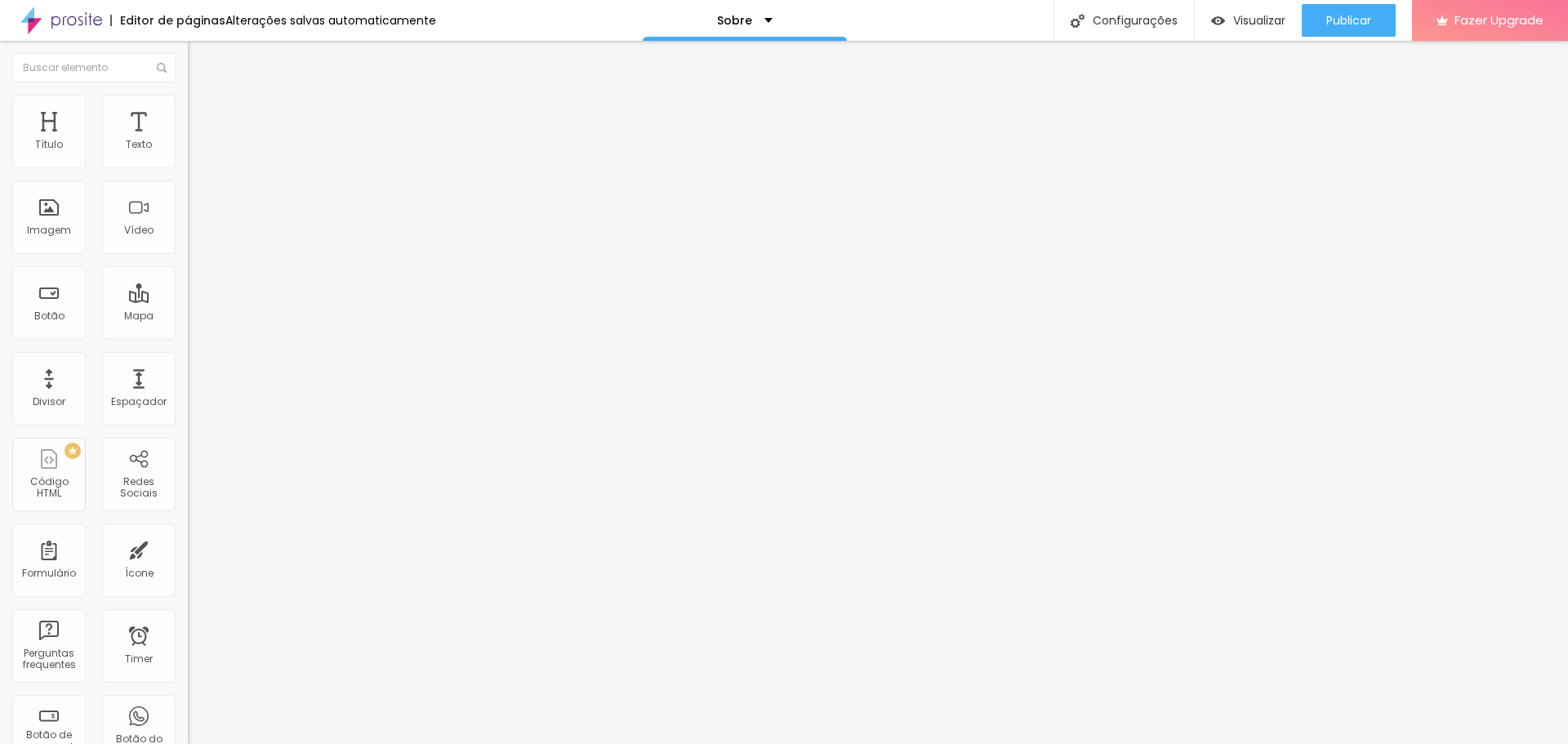
paste input "https://www.facebook.com/EstudioMariCavalcantiFotografia"
type input "https://https://www.facebook.com/EstudioMariCavalcantiFotografia"
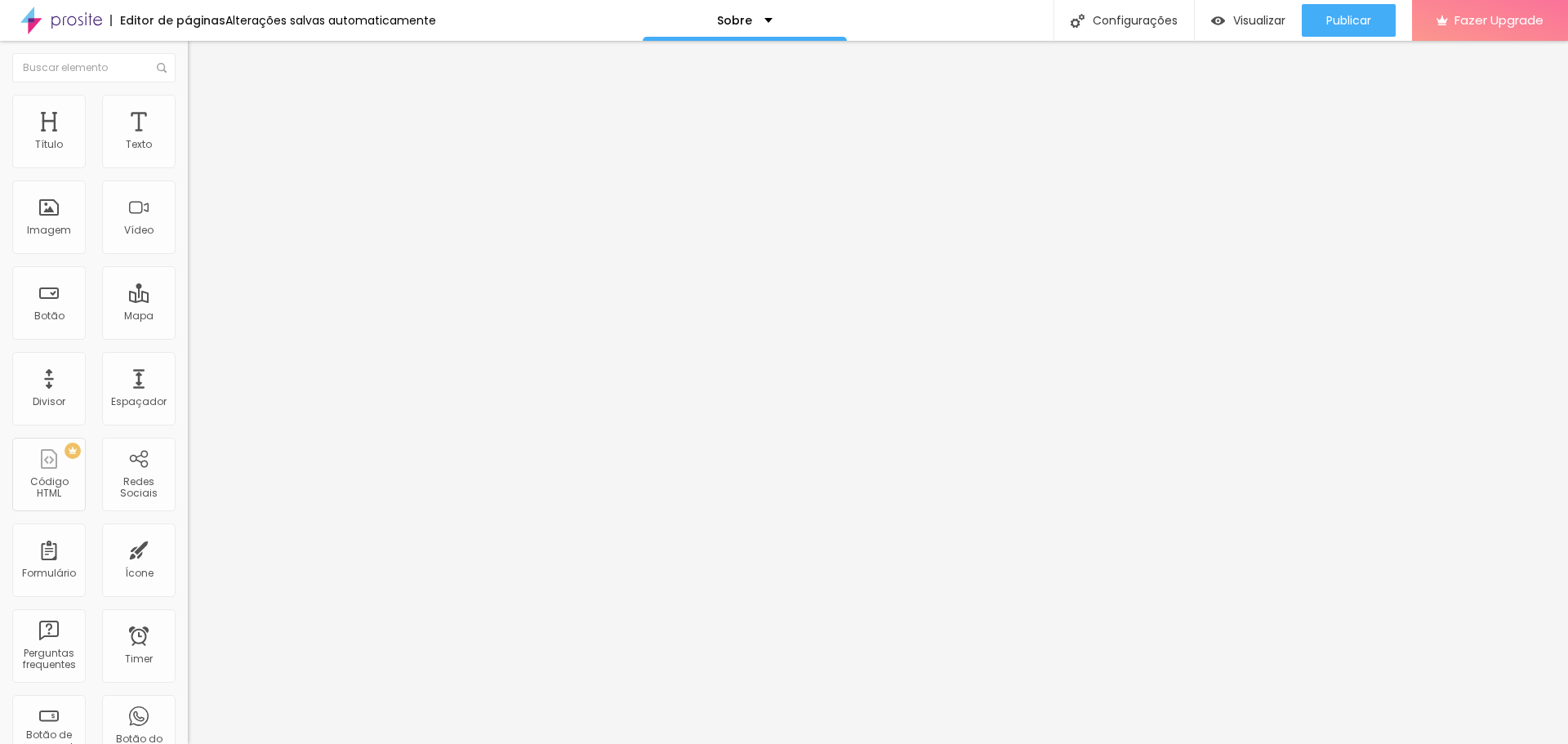
click at [188, 623] on div "Instagram" at bounding box center [282, 735] width 188 height 226
drag, startPoint x: 90, startPoint y: 187, endPoint x: 12, endPoint y: 188, distance: 78.0
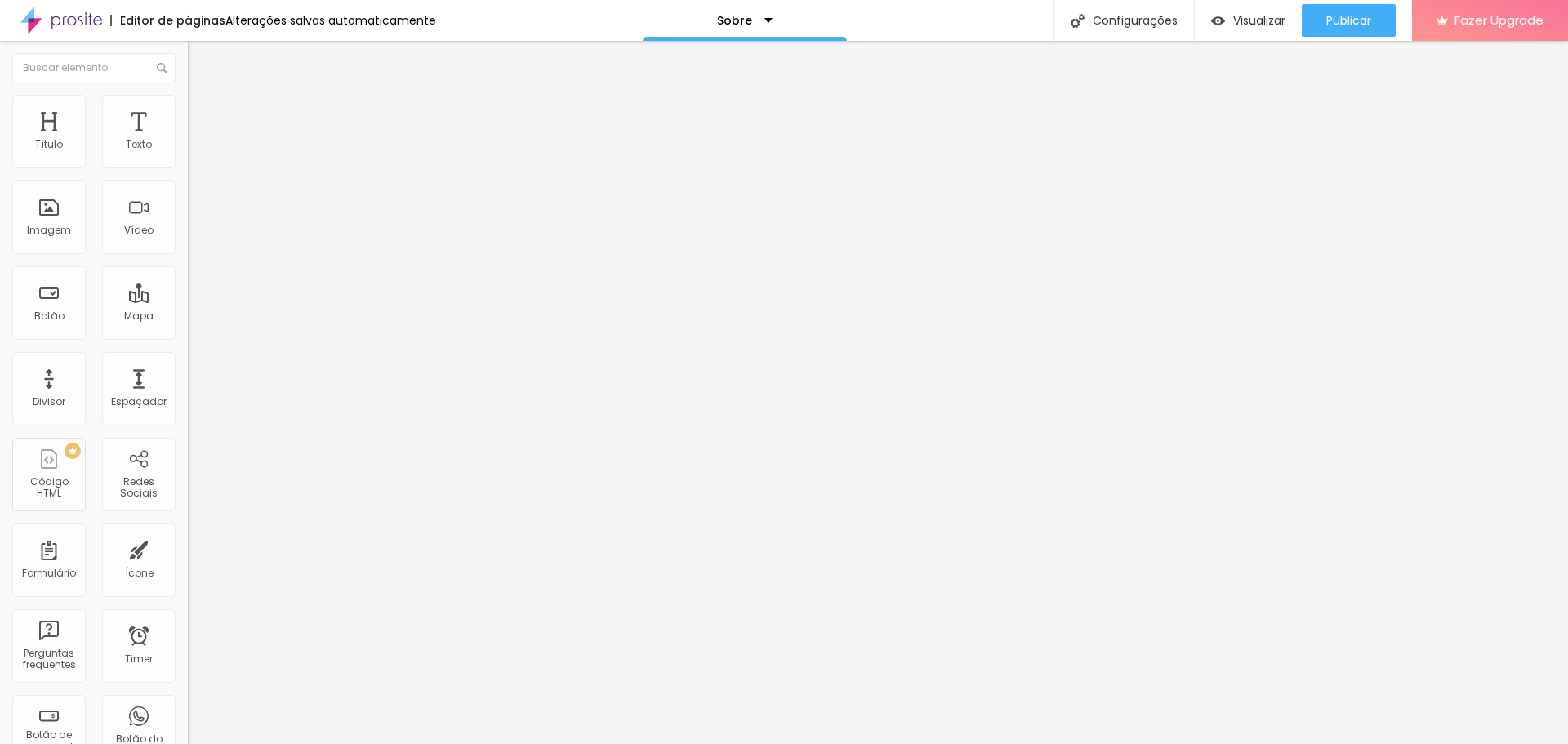
paste input "https://www.instagram.com/maricavalcantifotografia"
type input "https://https://www.instagram.com/maricavalcantifotografia"
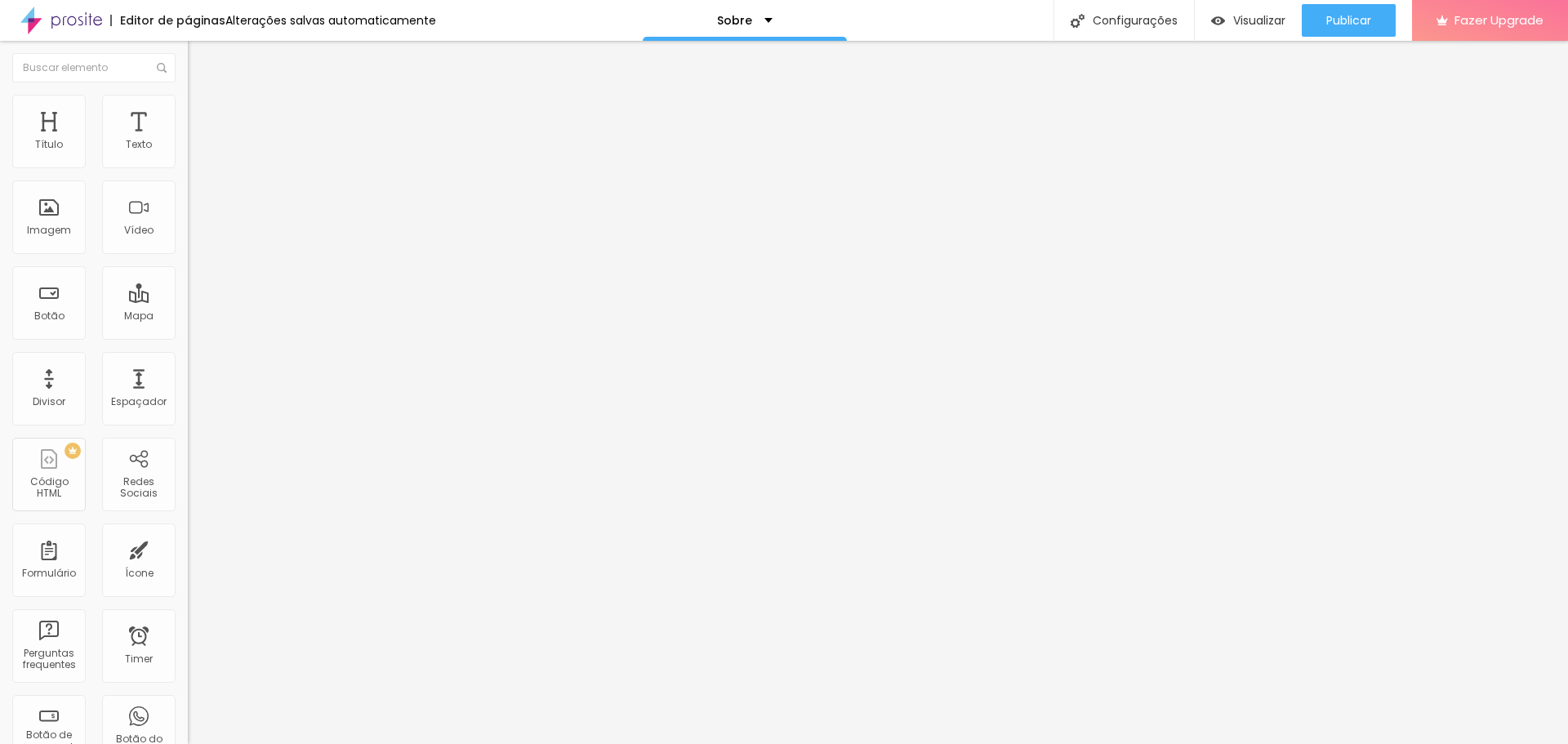
click at [188, 331] on div "Editar Redes Sociais Conteúdo Estilo Avançado Facebook Rede social Facebook End…" at bounding box center [282, 392] width 188 height 703
click at [188, 285] on div "Facebook Rede social Facebook Endereço URL https://https://www.facebook.com/Est…" at bounding box center [282, 655] width 188 height 1056
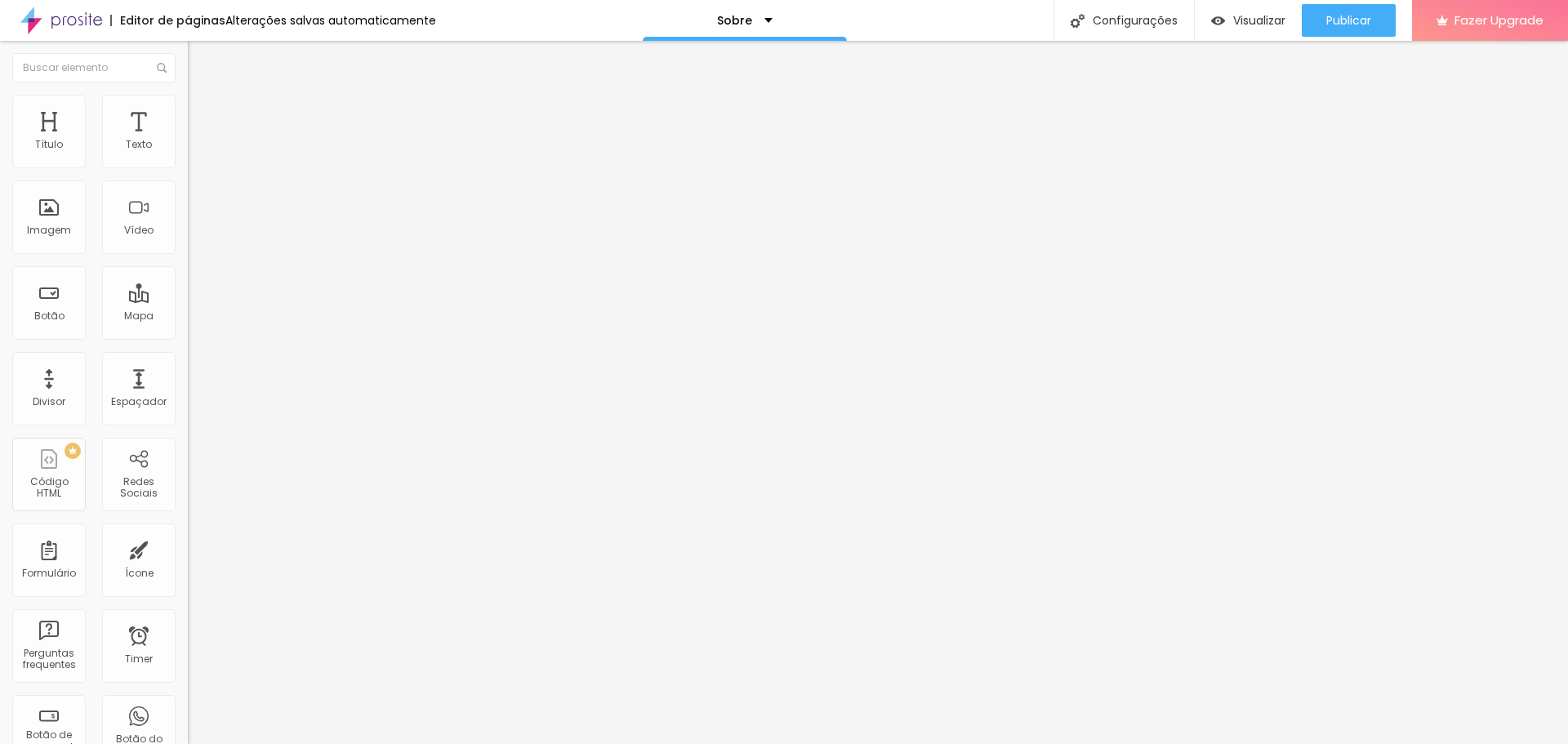
click at [188, 343] on div "Editar Redes Sociais Conteúdo Estilo Avançado Facebook Rede social Facebook End…" at bounding box center [282, 392] width 188 height 703
click at [188, 104] on img at bounding box center [195, 101] width 14 height 14
click at [188, 111] on img at bounding box center [195, 117] width 14 height 14
click at [188, 93] on img at bounding box center [195, 85] width 14 height 14
click at [188, 149] on div "Descrição da imagem (Alt)" at bounding box center [282, 144] width 188 height 10
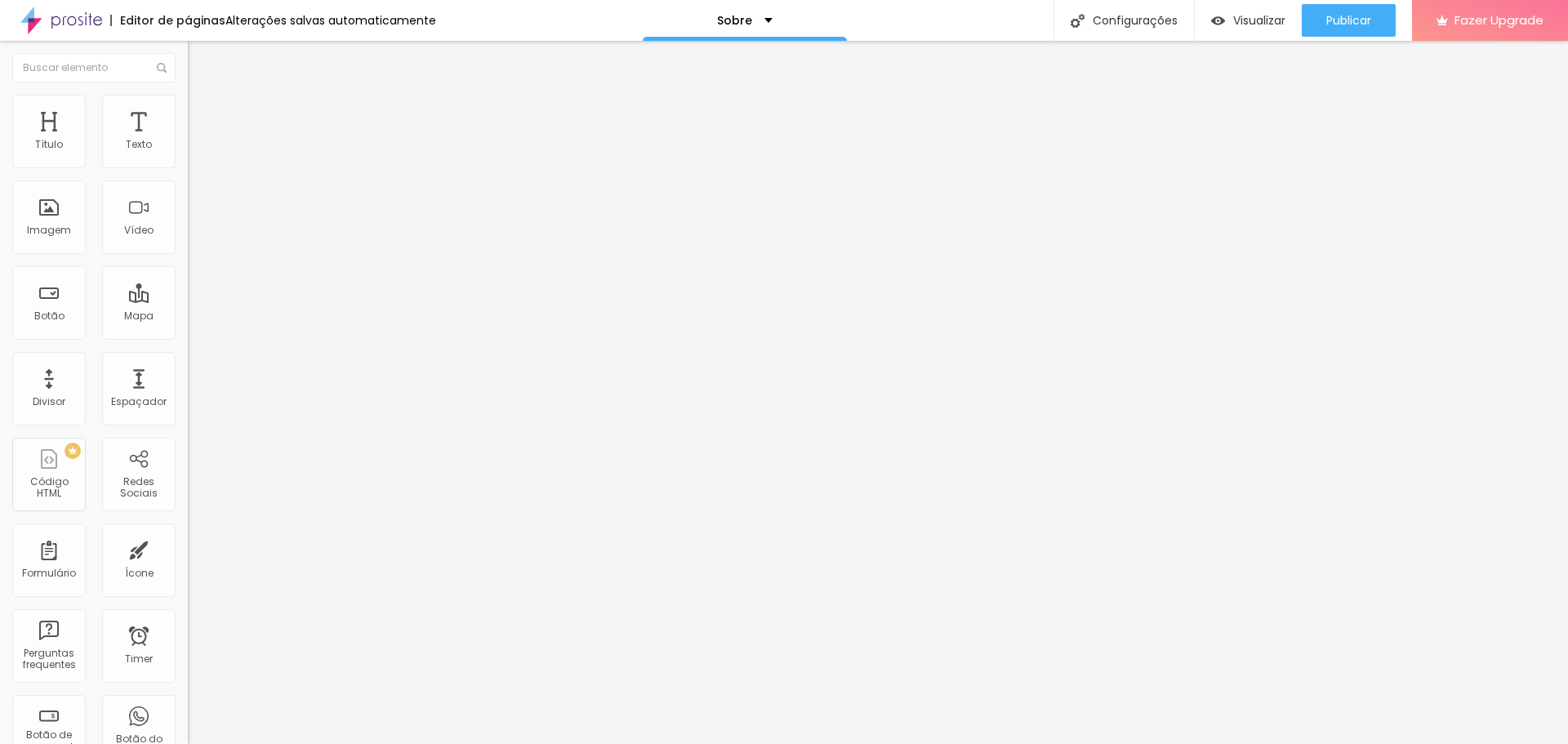
click at [188, 149] on div "Descrição da imagem (Alt)" at bounding box center [282, 144] width 188 height 10
click at [188, 359] on div "Trocar imagem Descrição da imagem (Alt) Alinhamento Proporção Original Cinema 1…" at bounding box center [282, 250] width 188 height 246
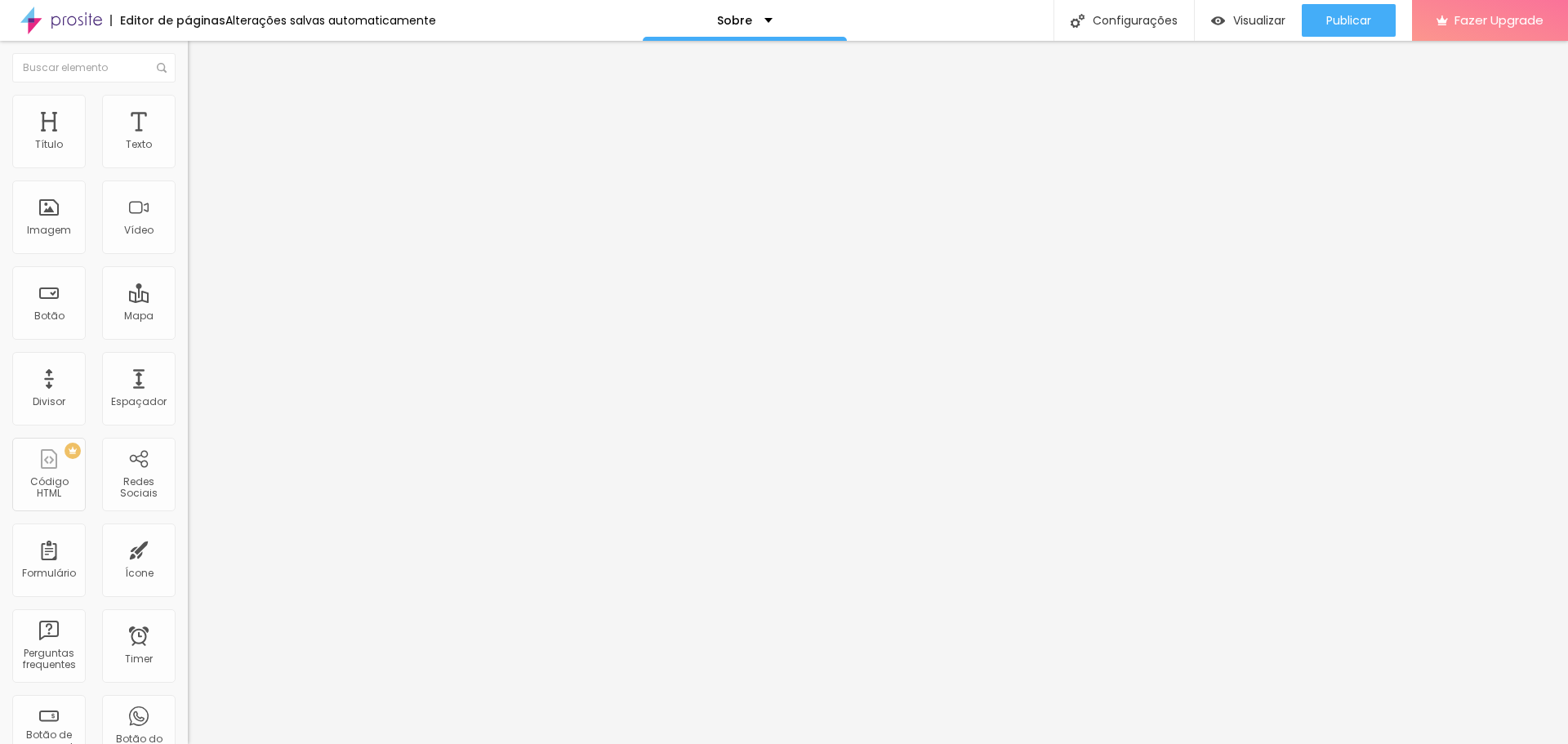
click at [188, 255] on span "Original" at bounding box center [208, 249] width 39 height 14
click at [188, 266] on span "Cinema" at bounding box center [209, 259] width 41 height 14
click at [188, 300] on span "Original" at bounding box center [208, 294] width 39 height 14
click at [203, 111] on span "Estilo" at bounding box center [215, 106] width 26 height 14
type input "5"
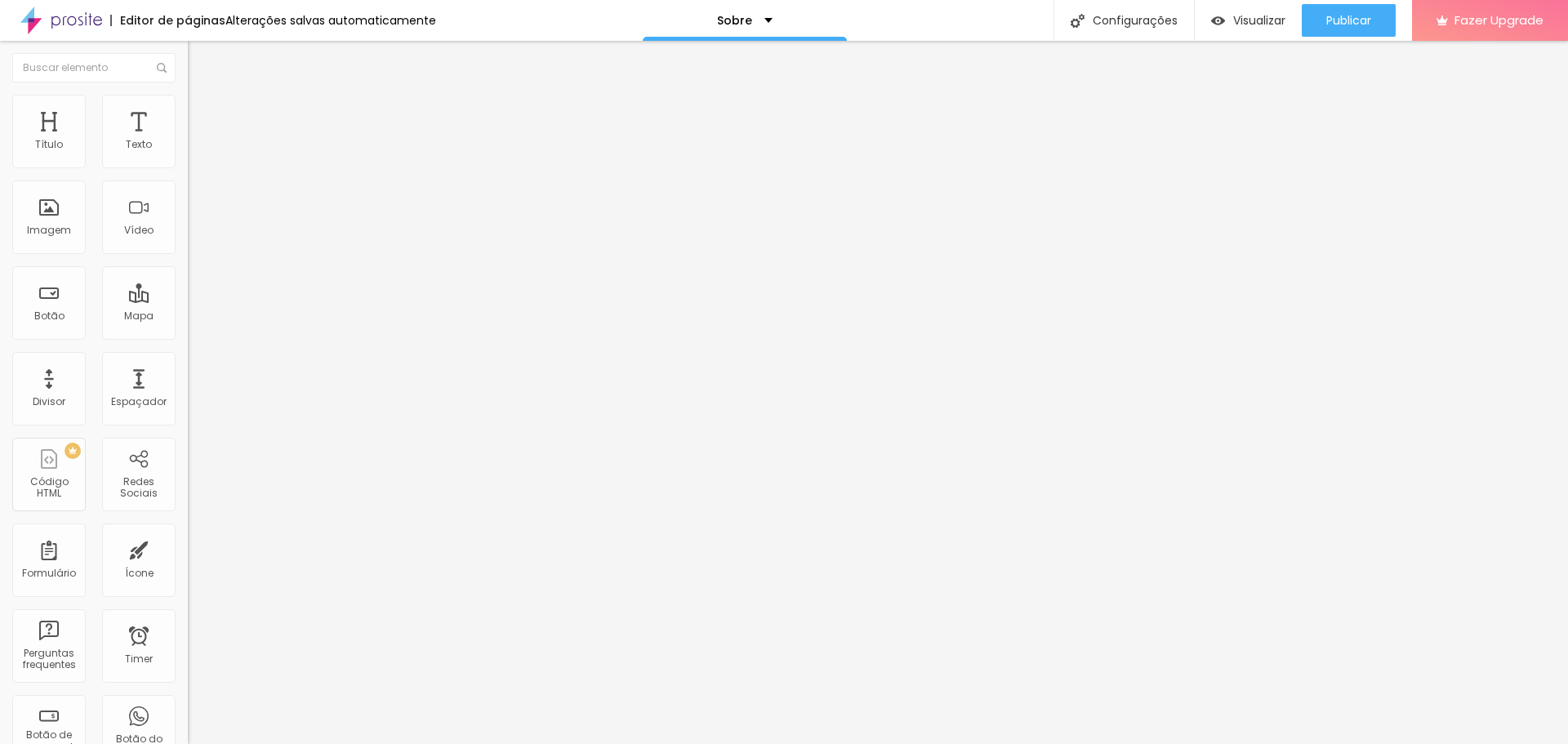
type input "5"
type input "8"
type input "11"
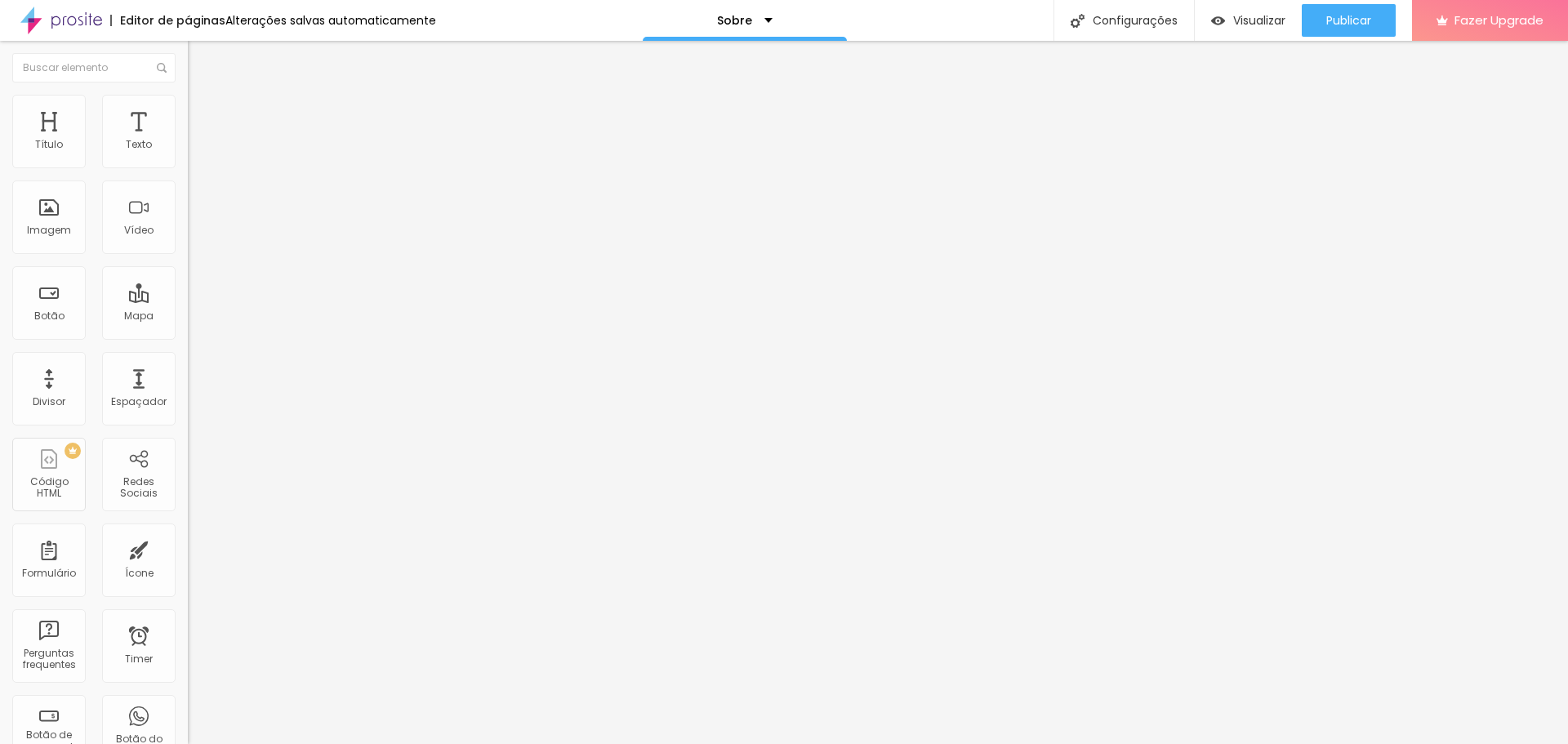
type input "15"
type input "23"
type input "31"
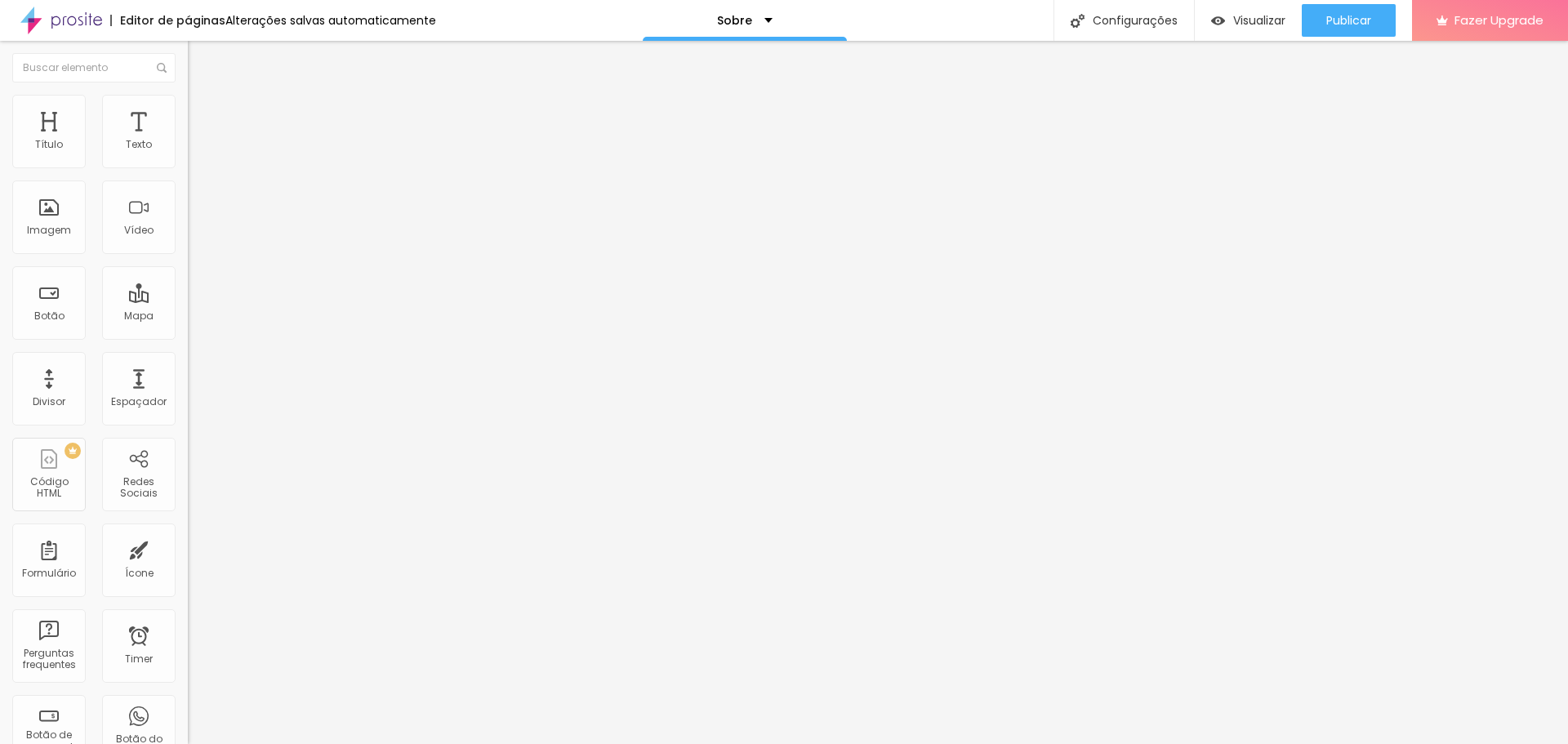
type input "31"
type input "39"
type input "69"
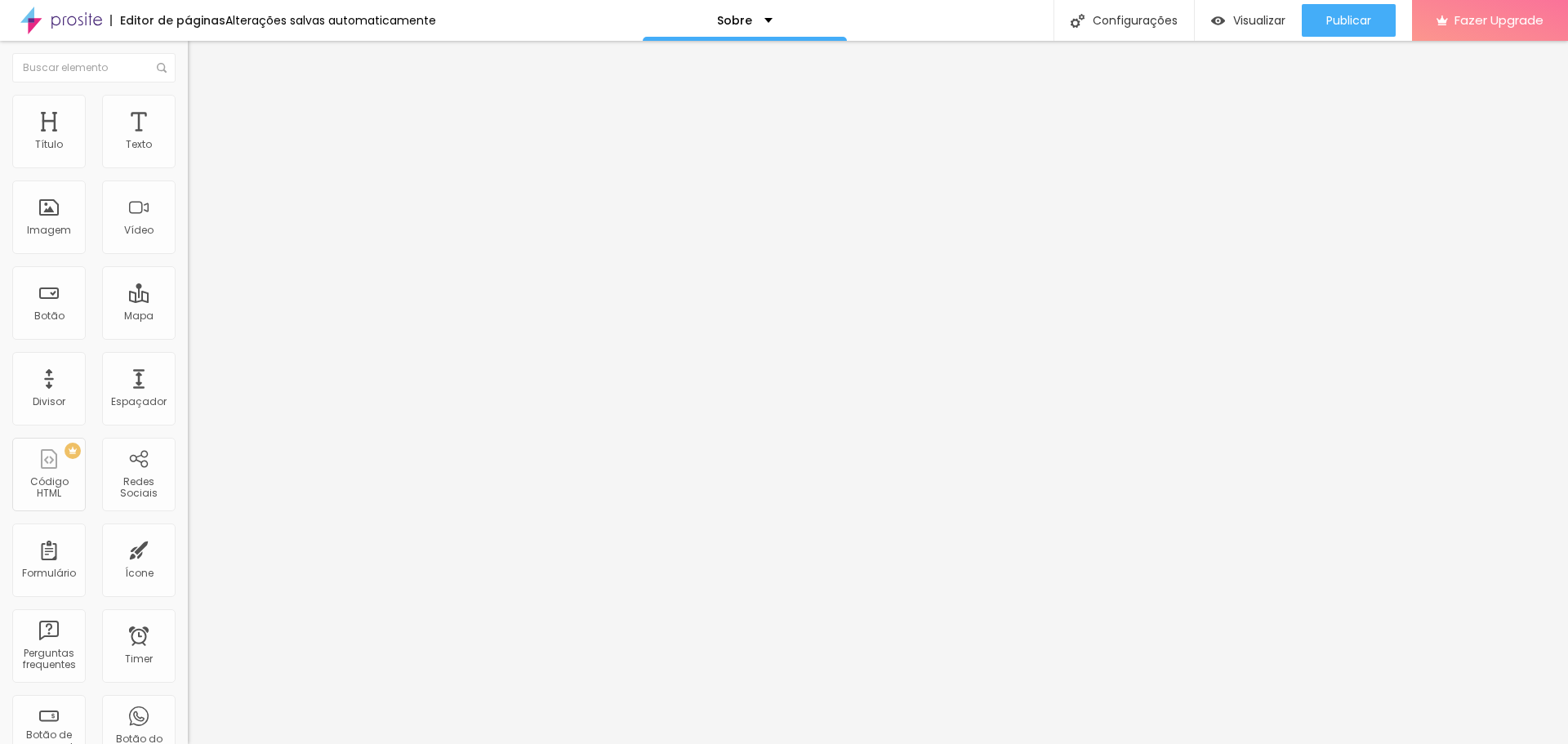
type input "77"
type input "89"
type input "95"
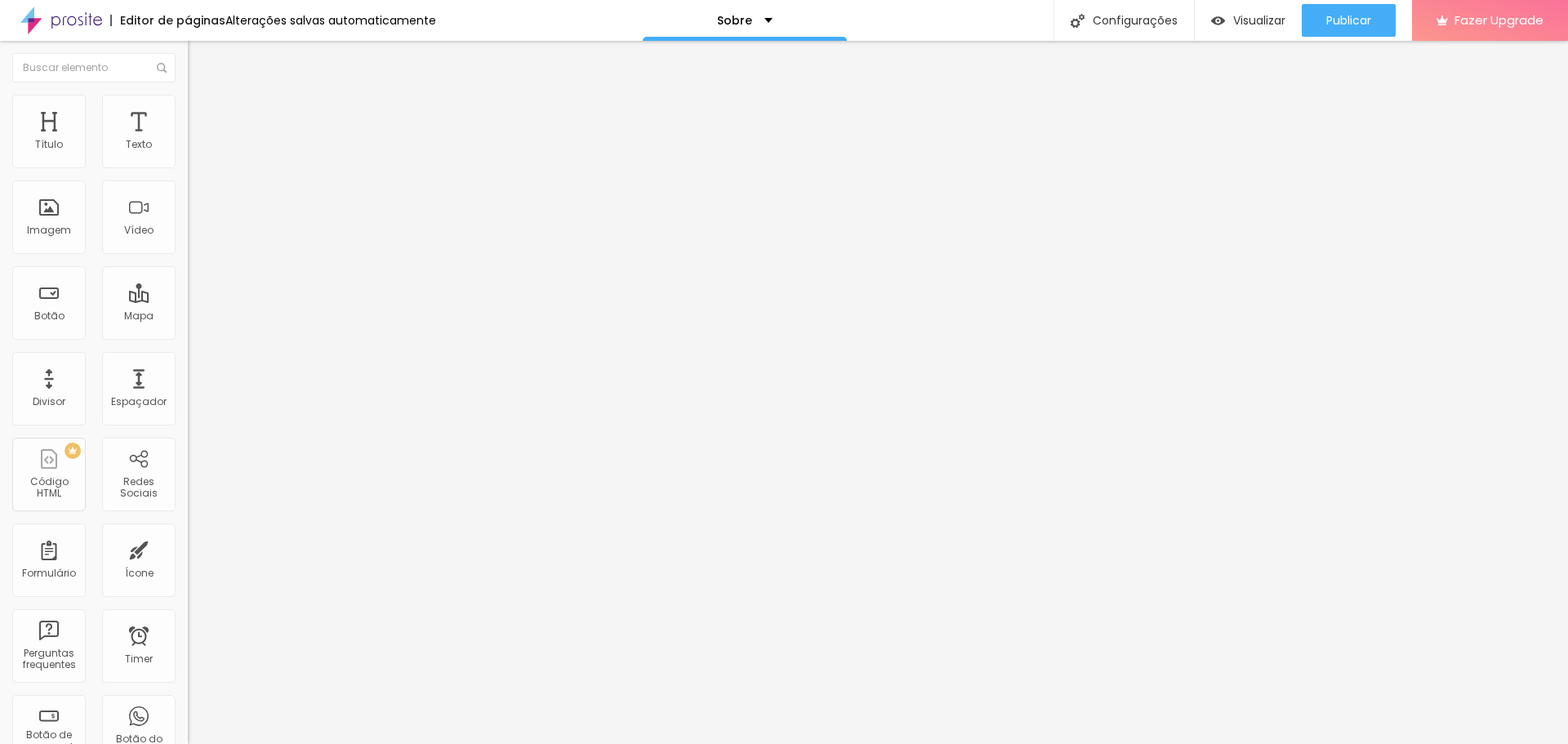
type input "95"
type input "104"
type input "110"
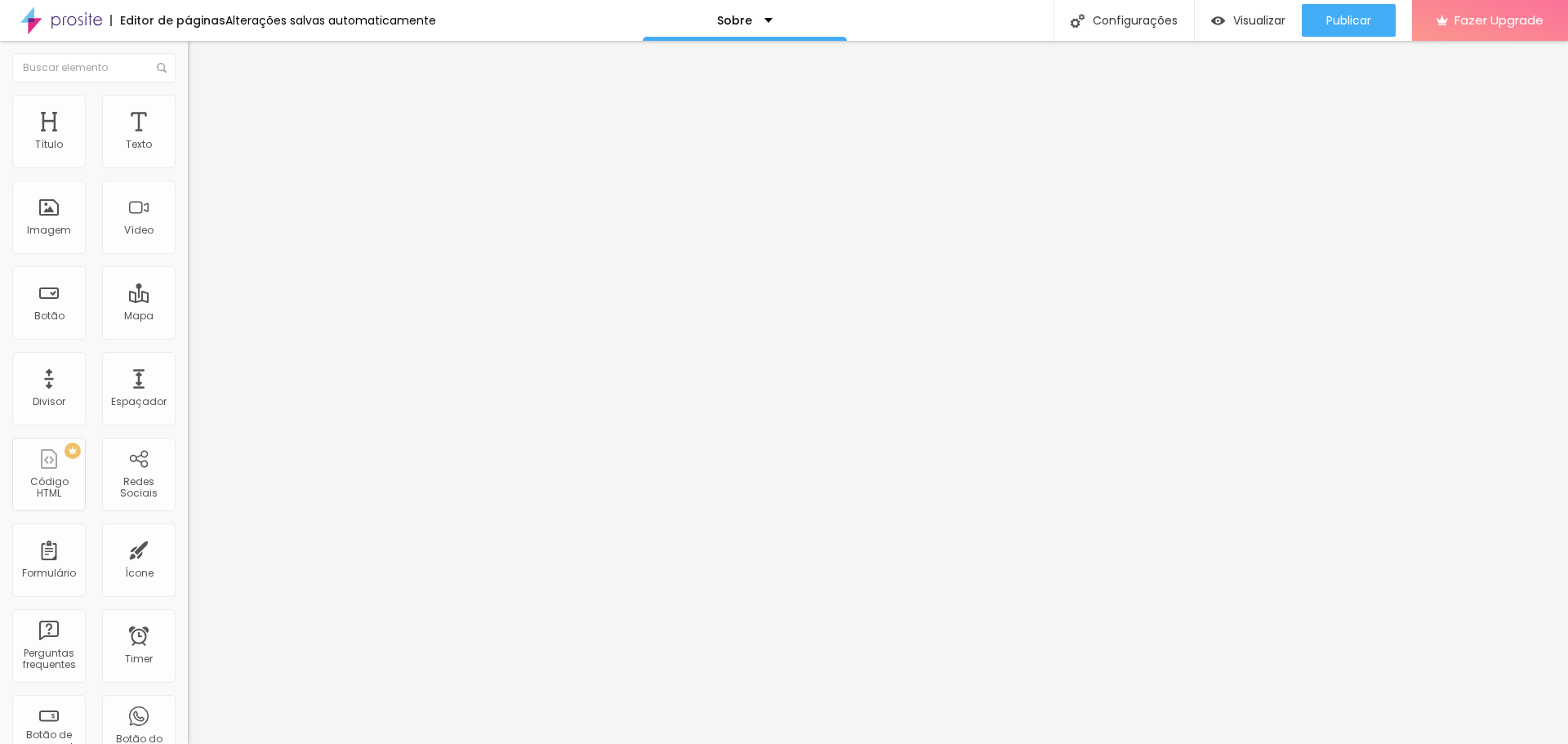
type input "118"
type input "132"
type input "140"
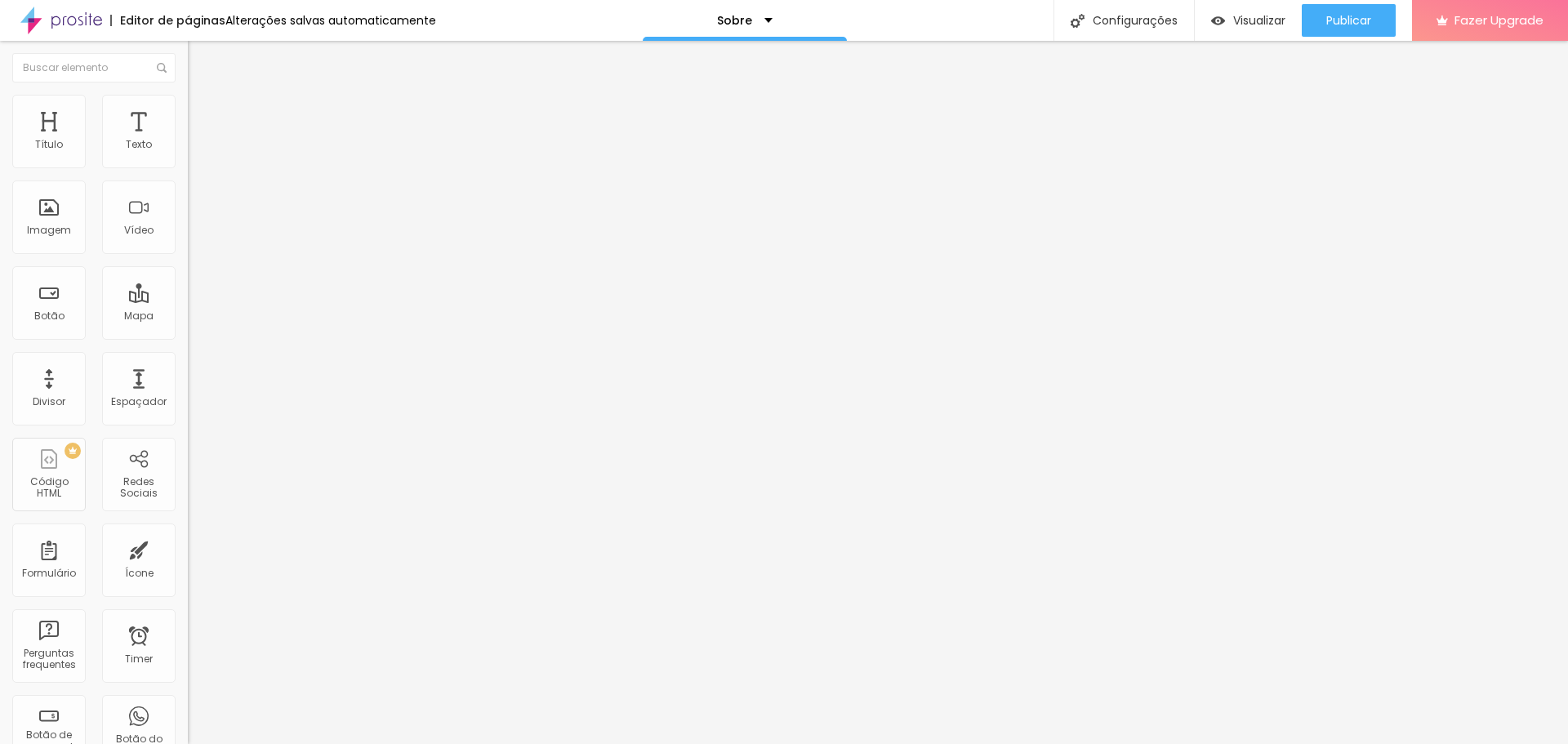
type input "140"
type input "148"
type input "155"
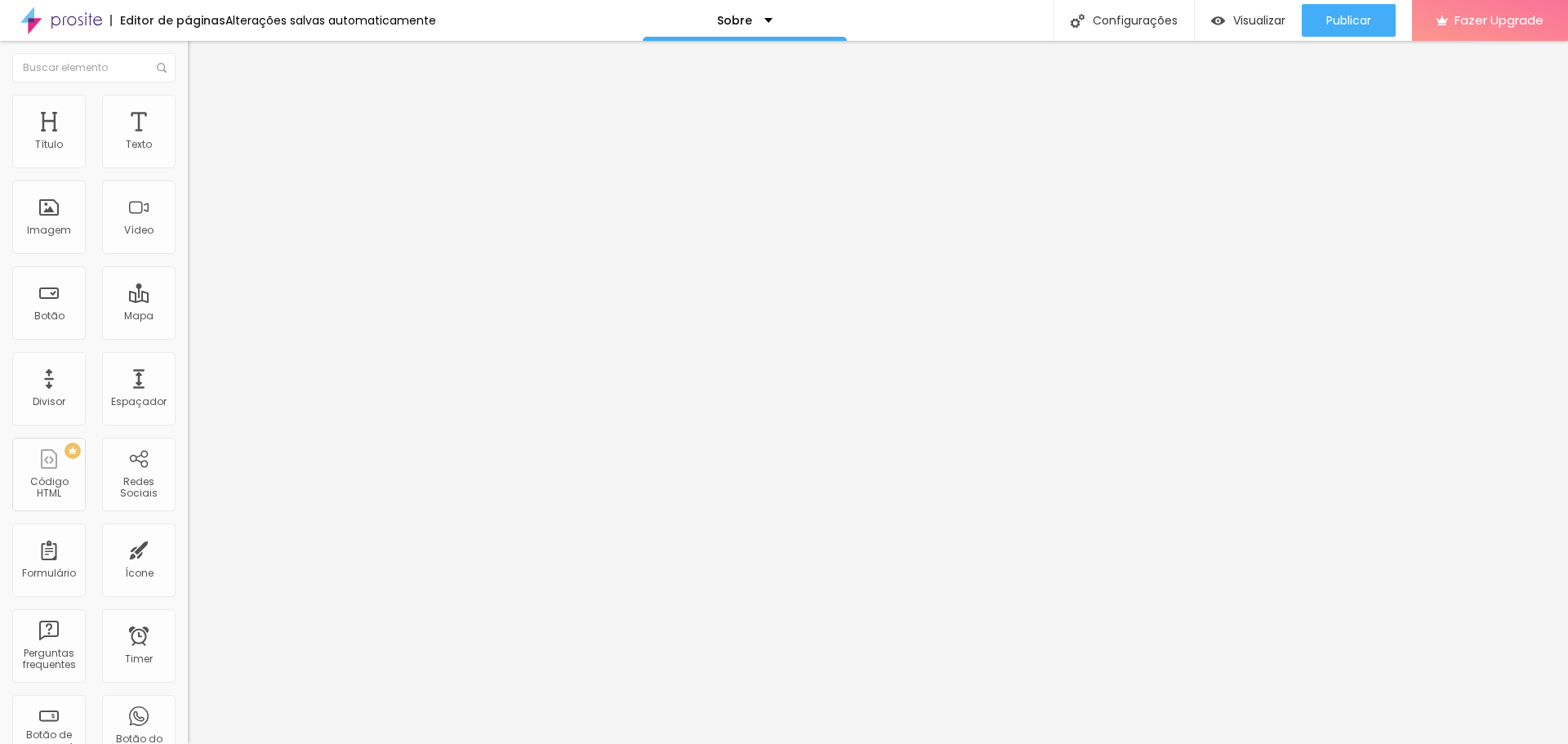
type input "161"
type input "168"
type input "173"
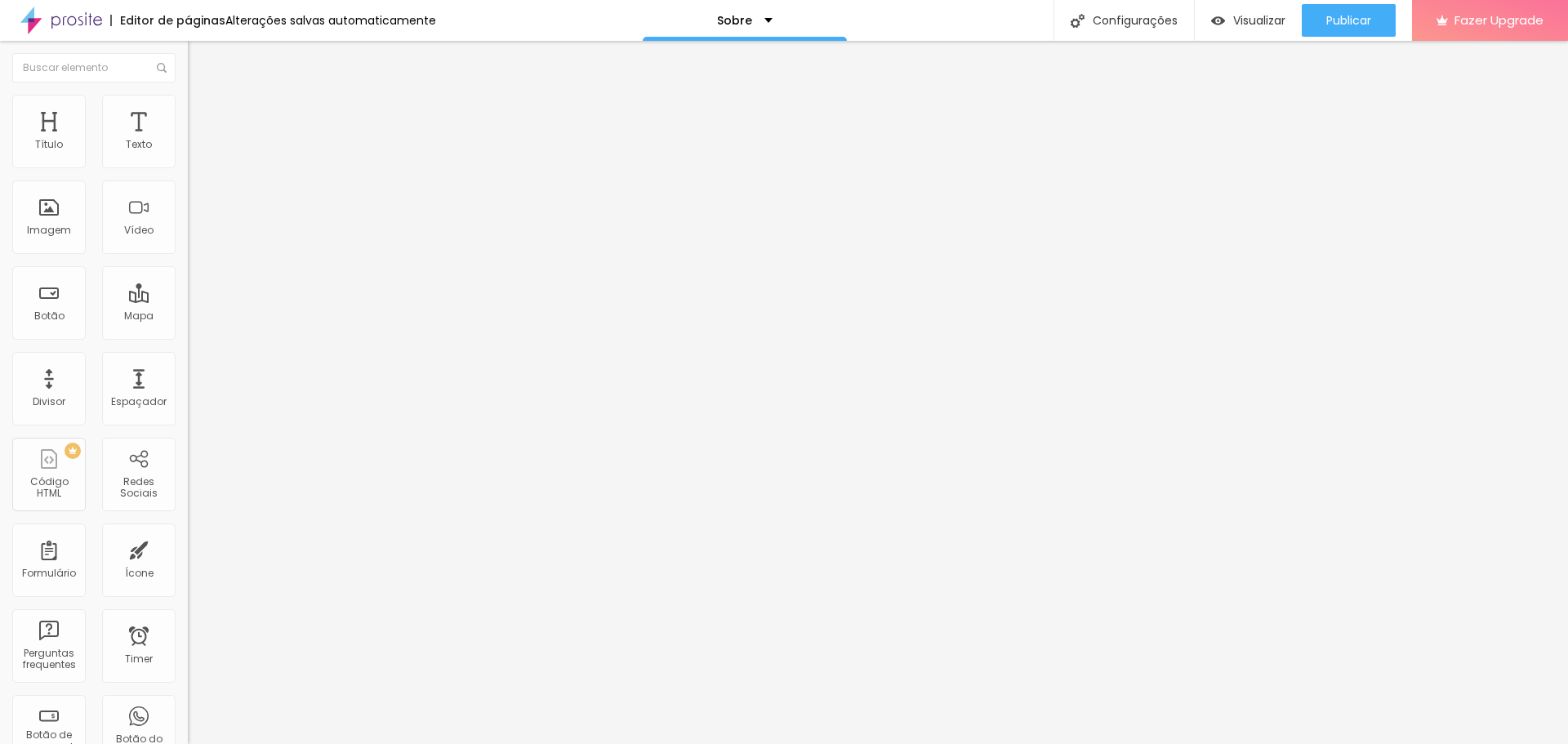
type input "173"
type input "179"
type input "184"
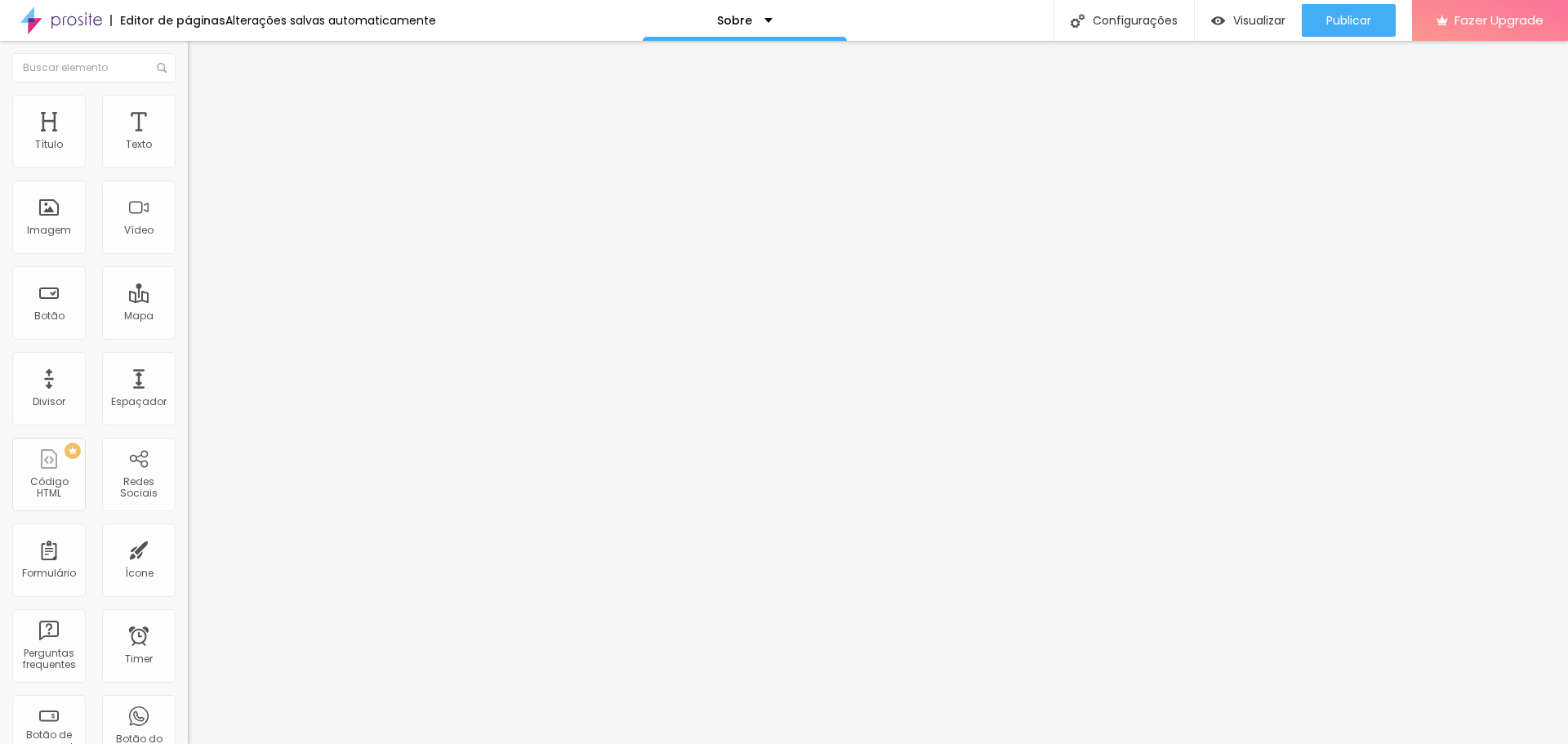
type input "191"
type input "196"
type input "200"
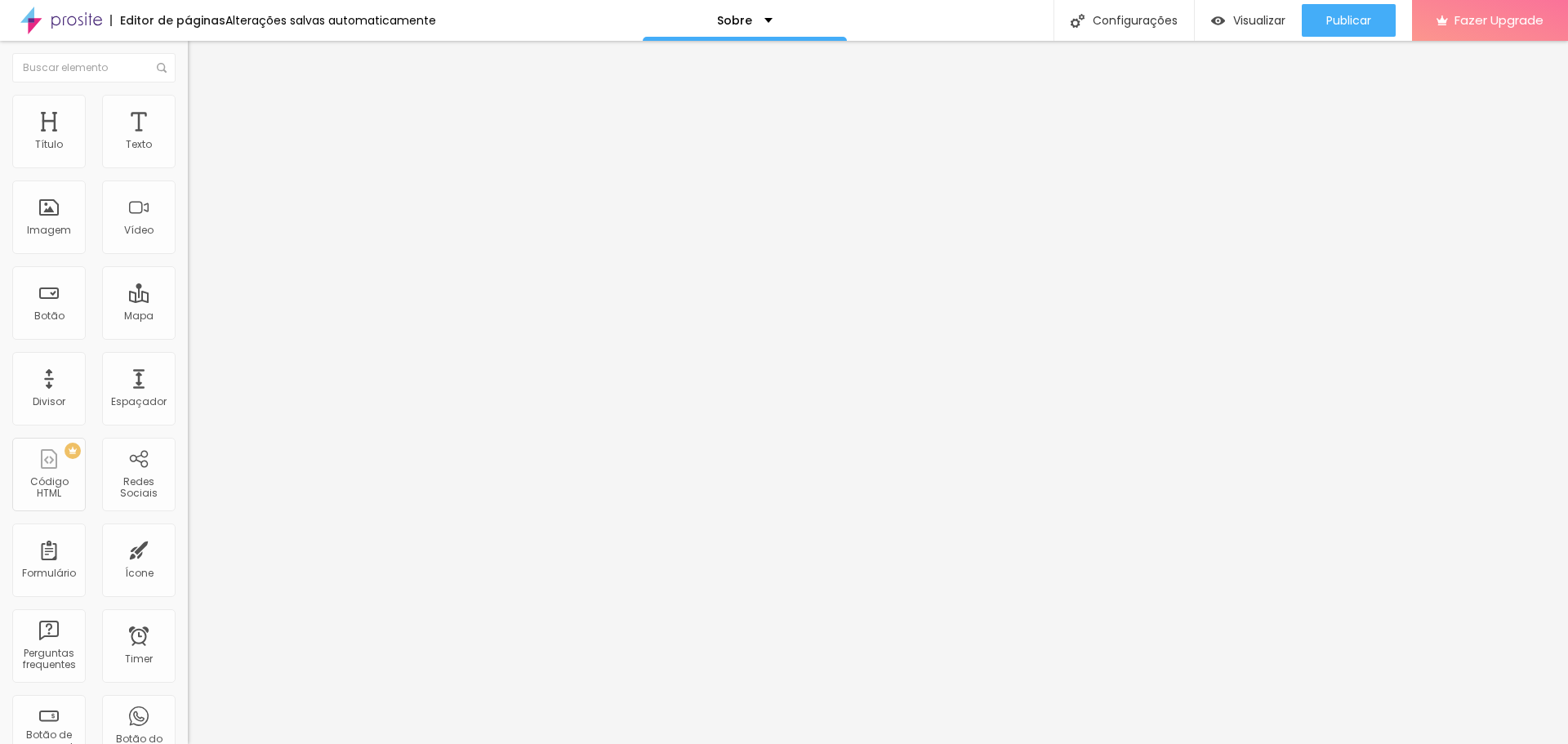
type input "200"
type input "176"
type input "151"
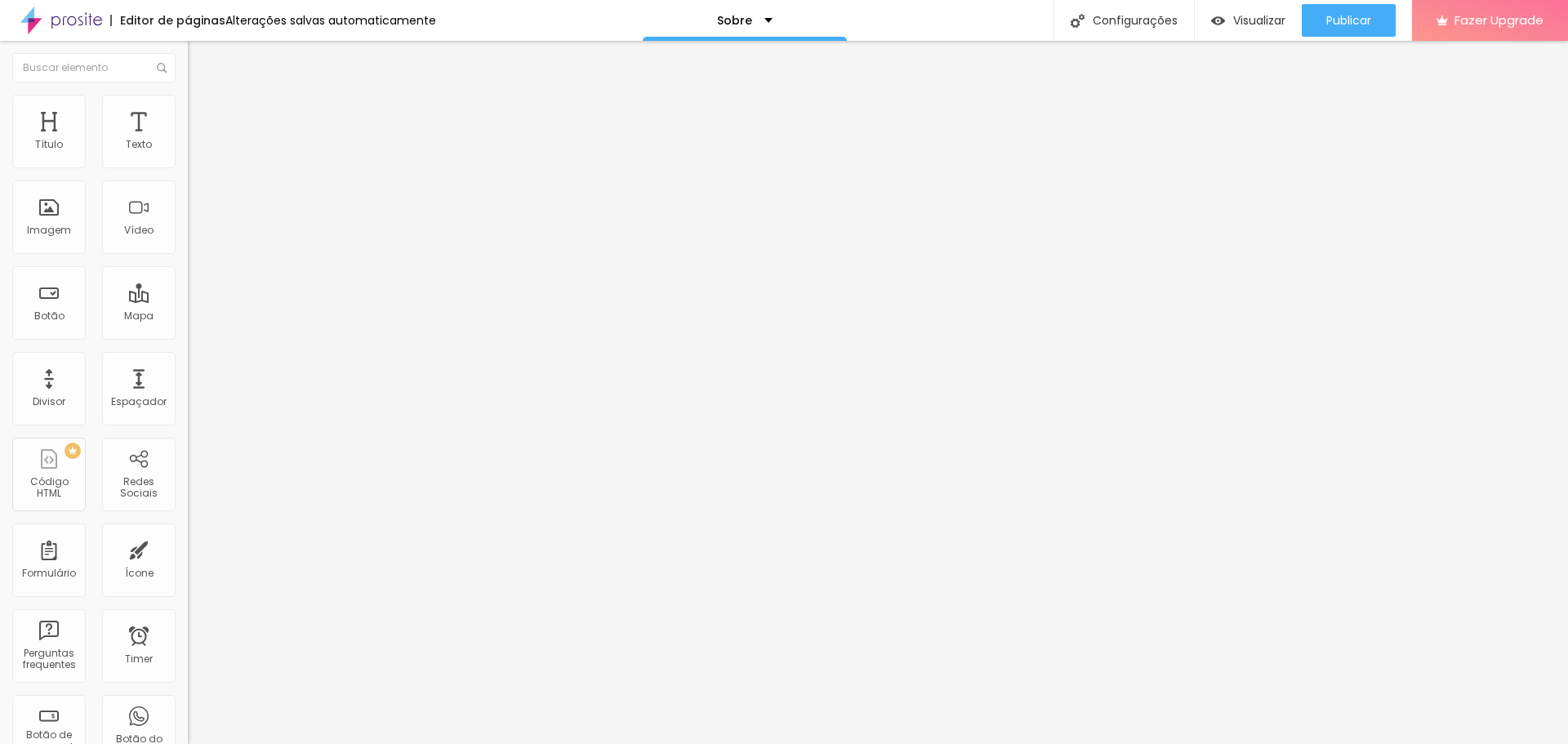
type input "132"
type input "110"
type input "92"
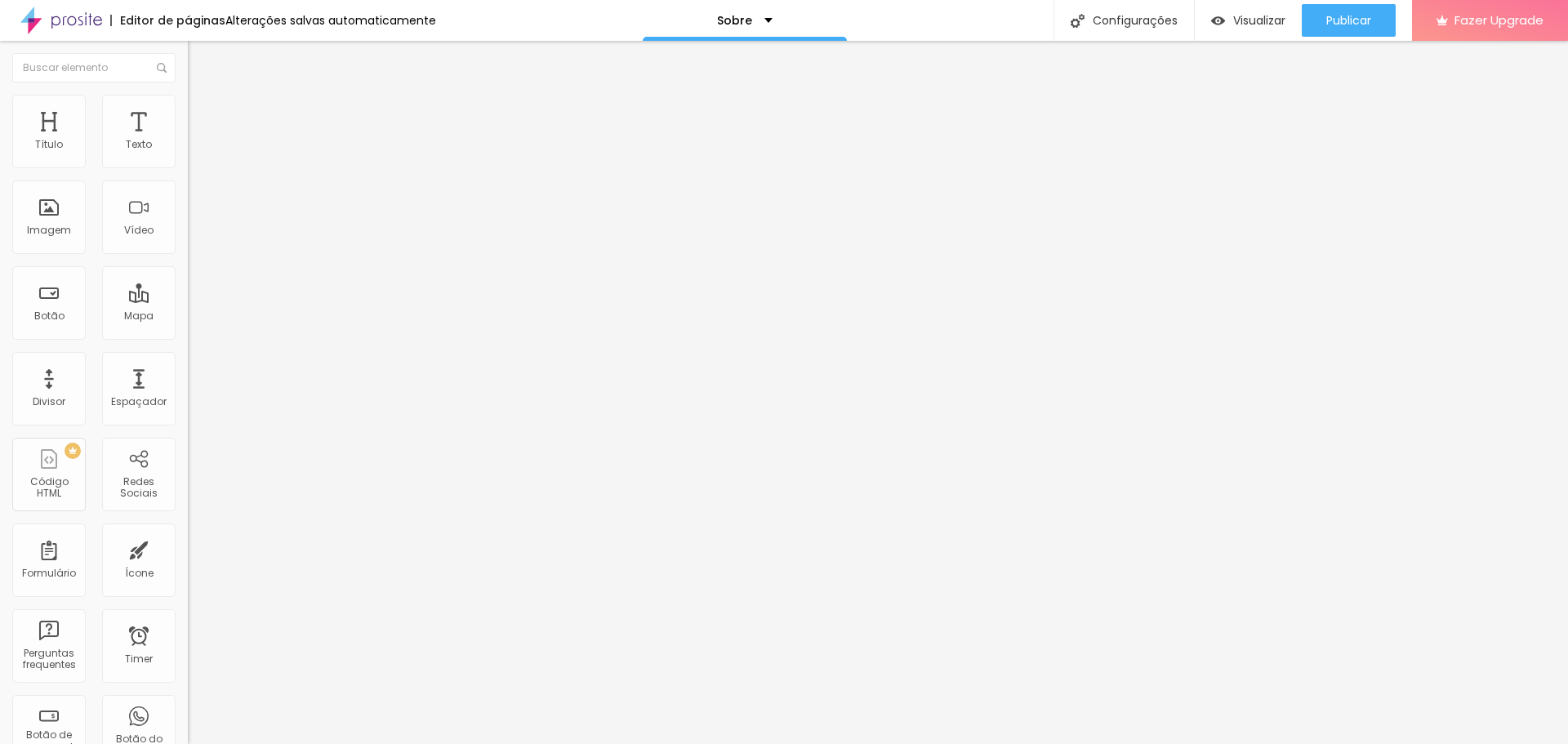
type input "92"
type input "74"
type input "58"
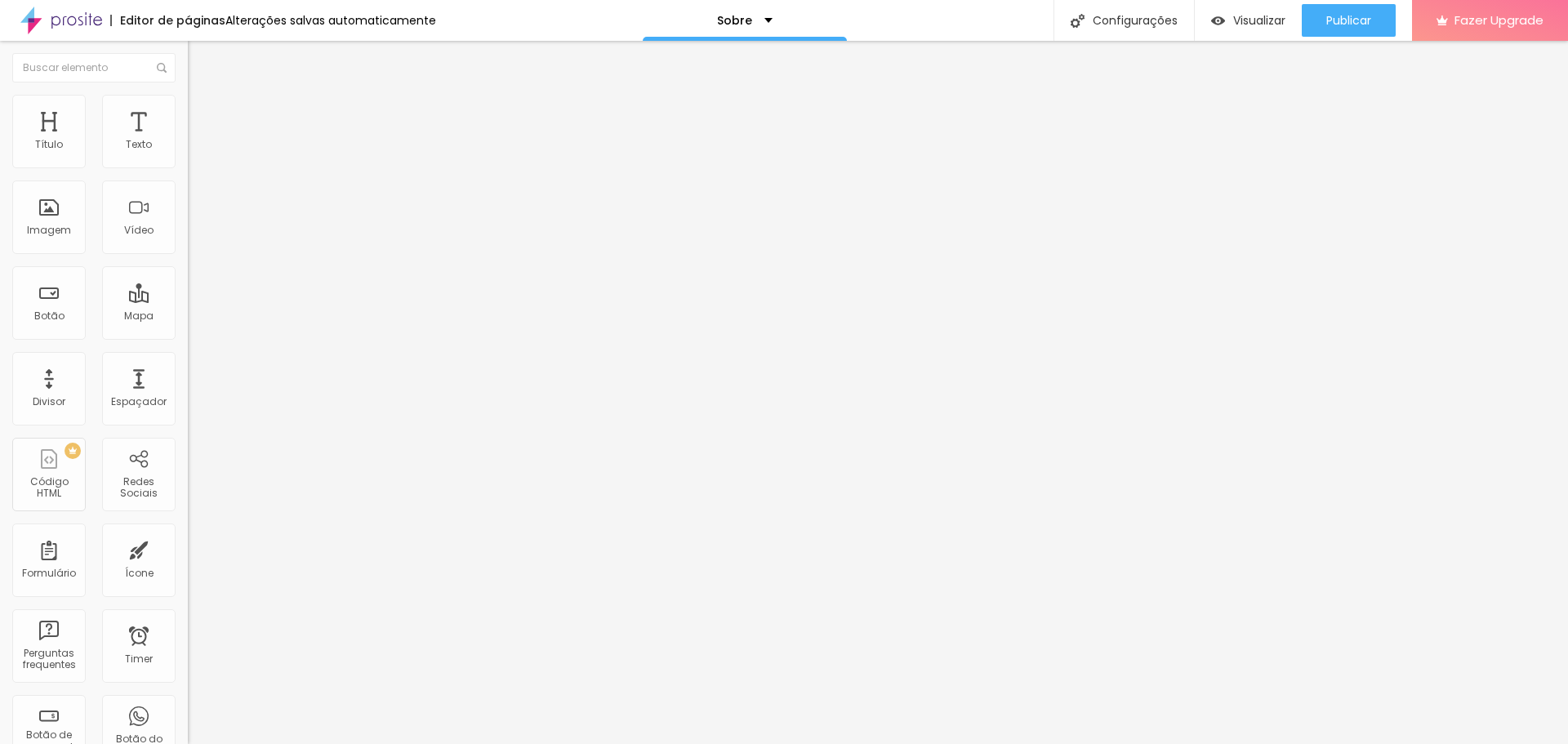
type input "41"
type input "23"
type input "7"
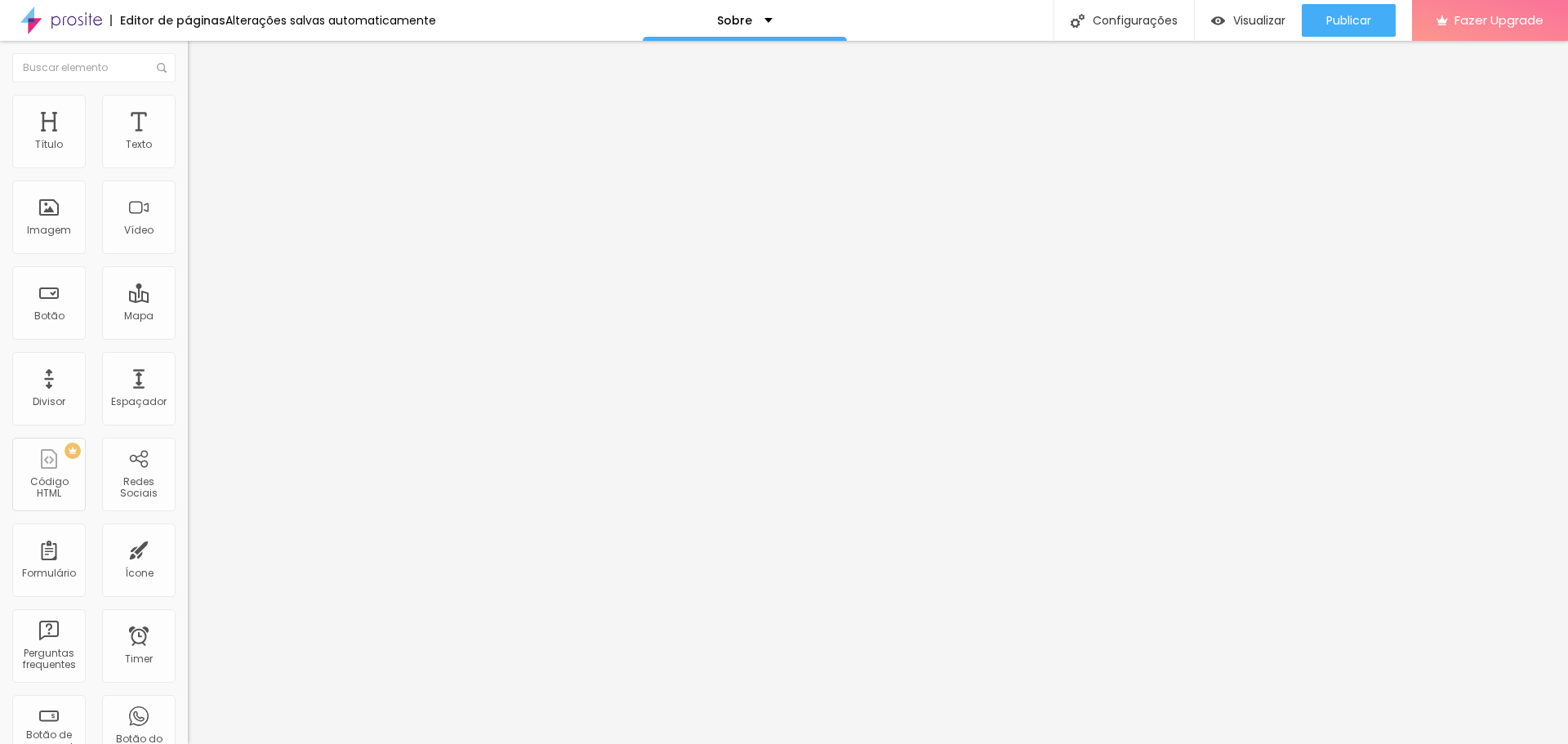
type input "7"
type input "0"
drag, startPoint x: 40, startPoint y: 209, endPoint x: 0, endPoint y: 210, distance: 40.0
click at [188, 358] on input "range" at bounding box center [241, 364] width 106 height 13
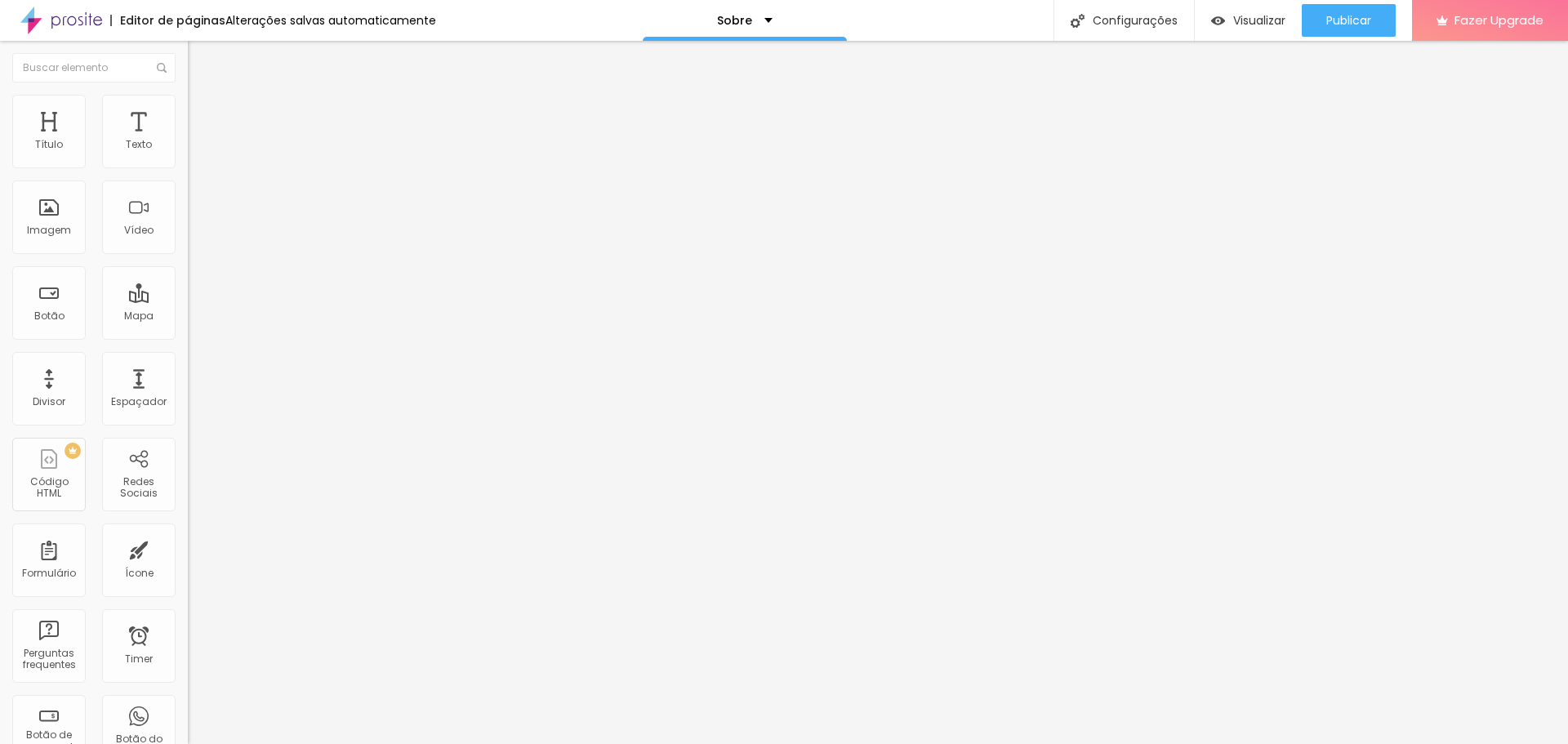
click at [188, 111] on img at bounding box center [195, 117] width 14 height 14
click at [188, 358] on div "0 Espaço de baixo" at bounding box center [282, 474] width 188 height 232
type input "2"
type input "3"
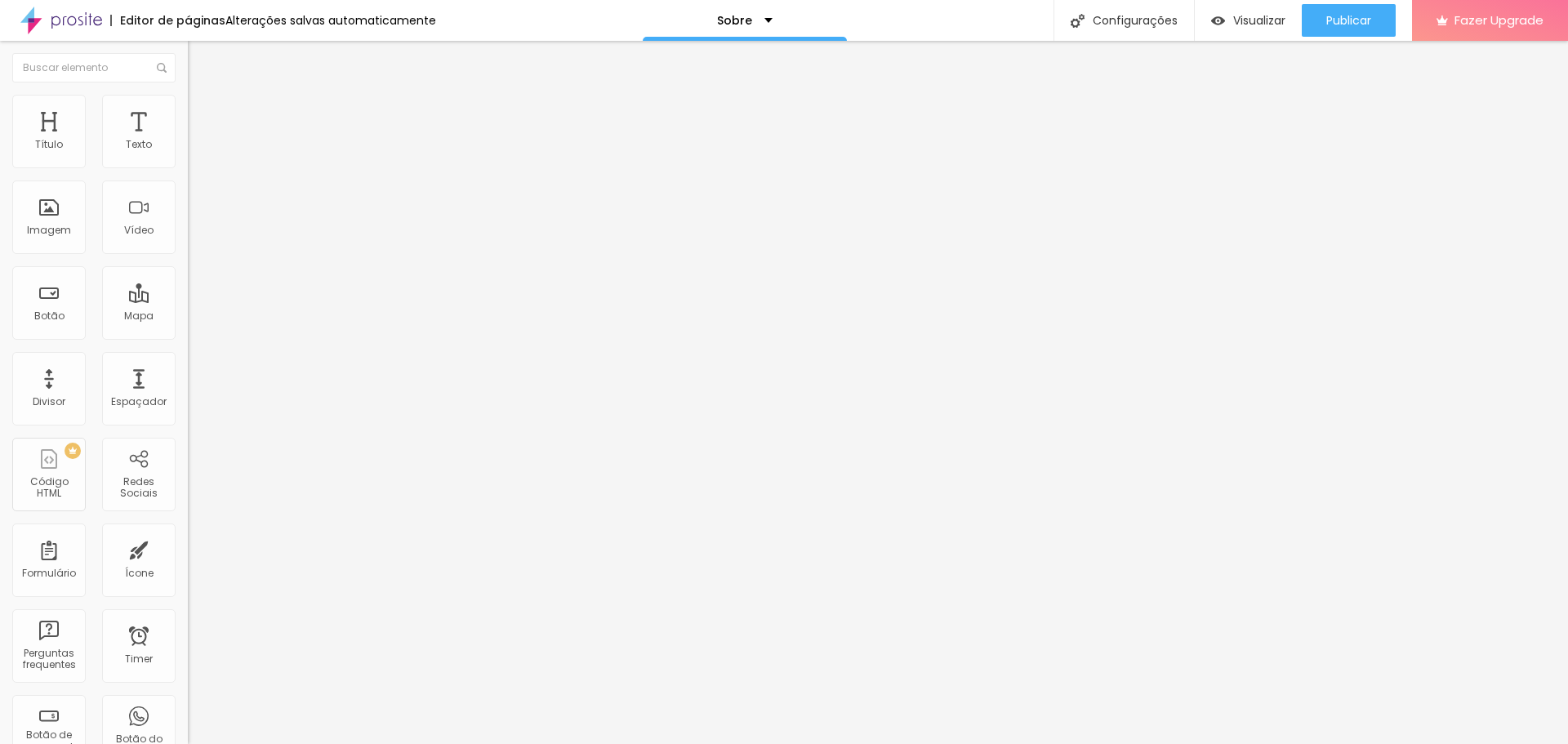
type input "3"
type input "5"
type input "7"
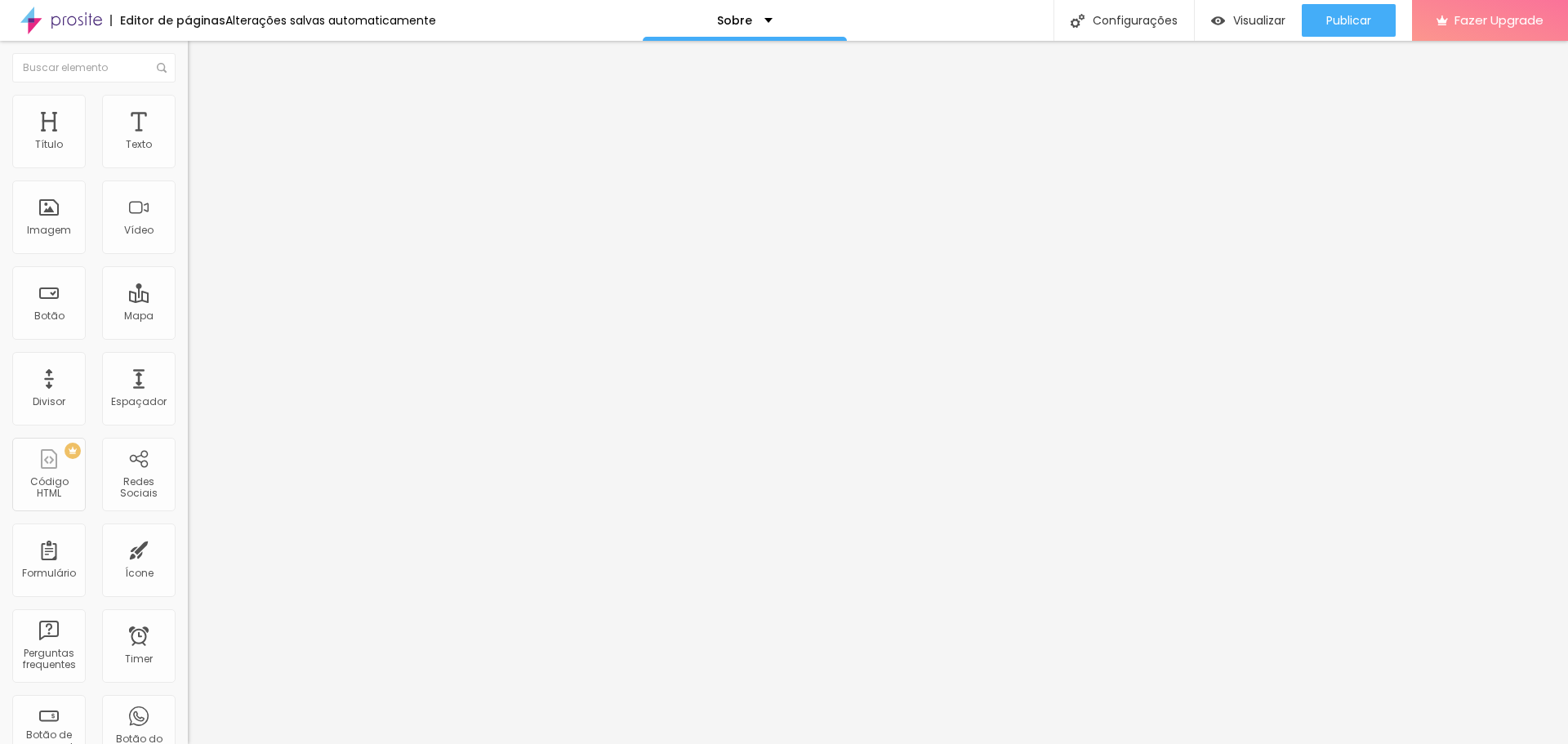
type input "8"
type input "10"
type input "12"
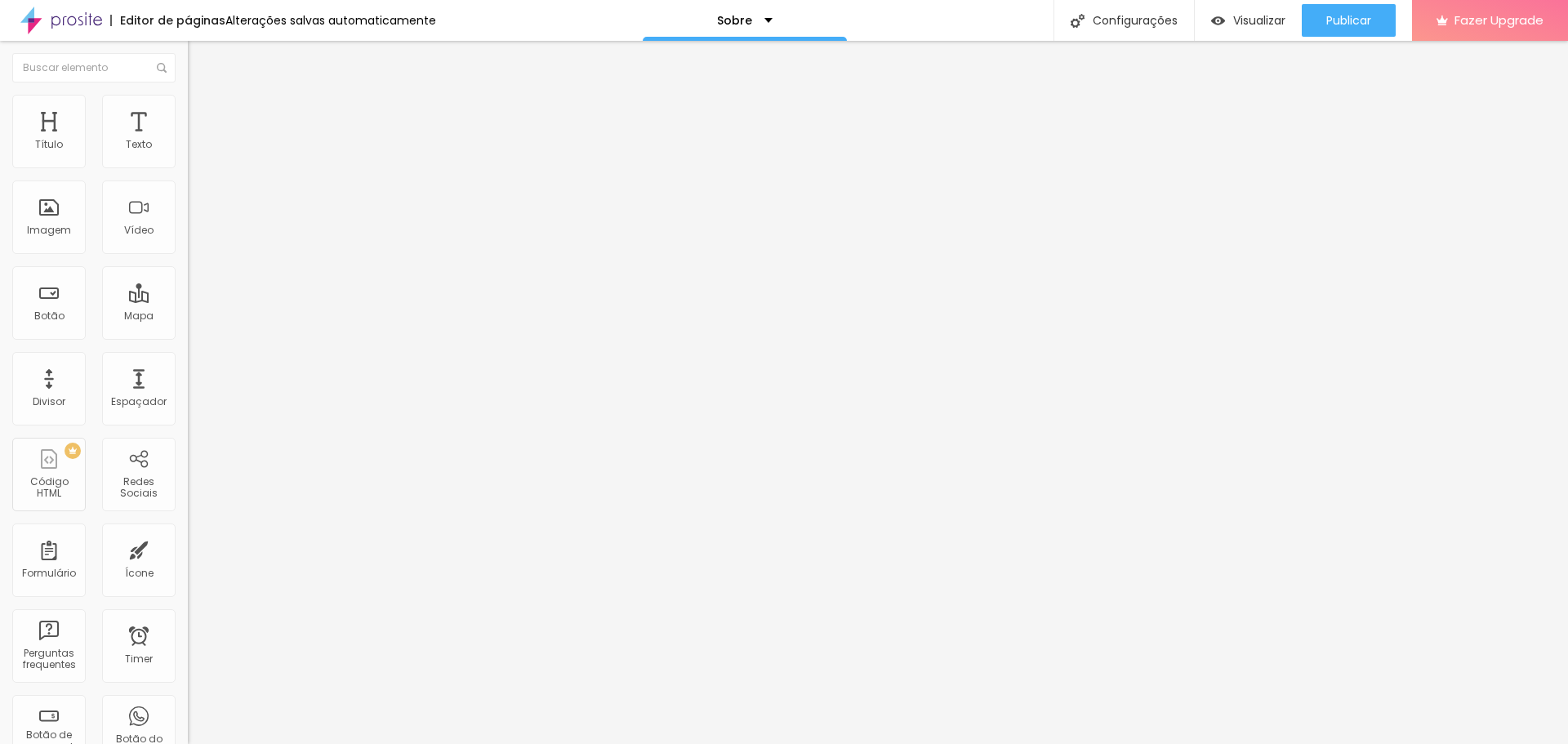
type input "12"
type input "16"
type input "18"
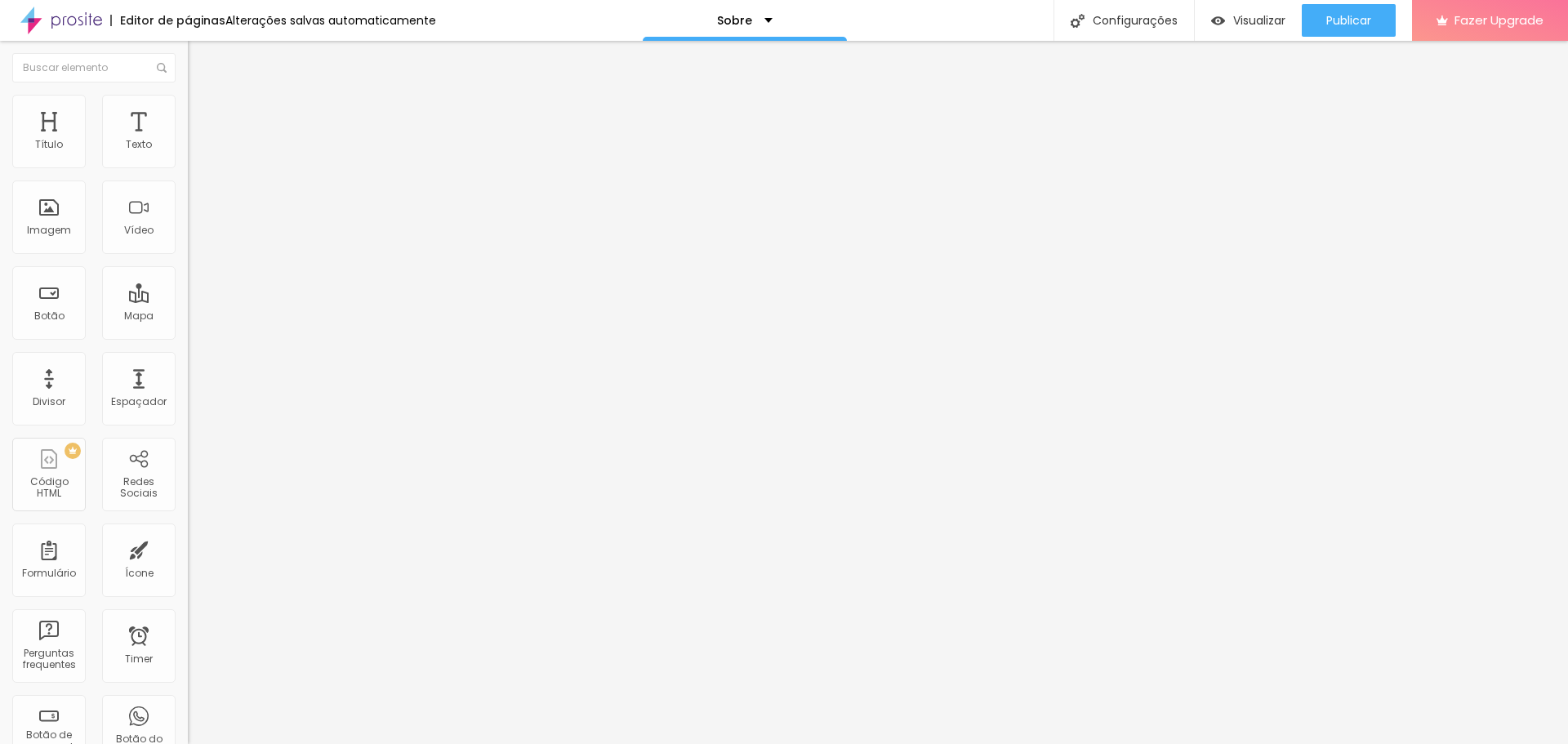
type input "21"
type input "22"
type input "25"
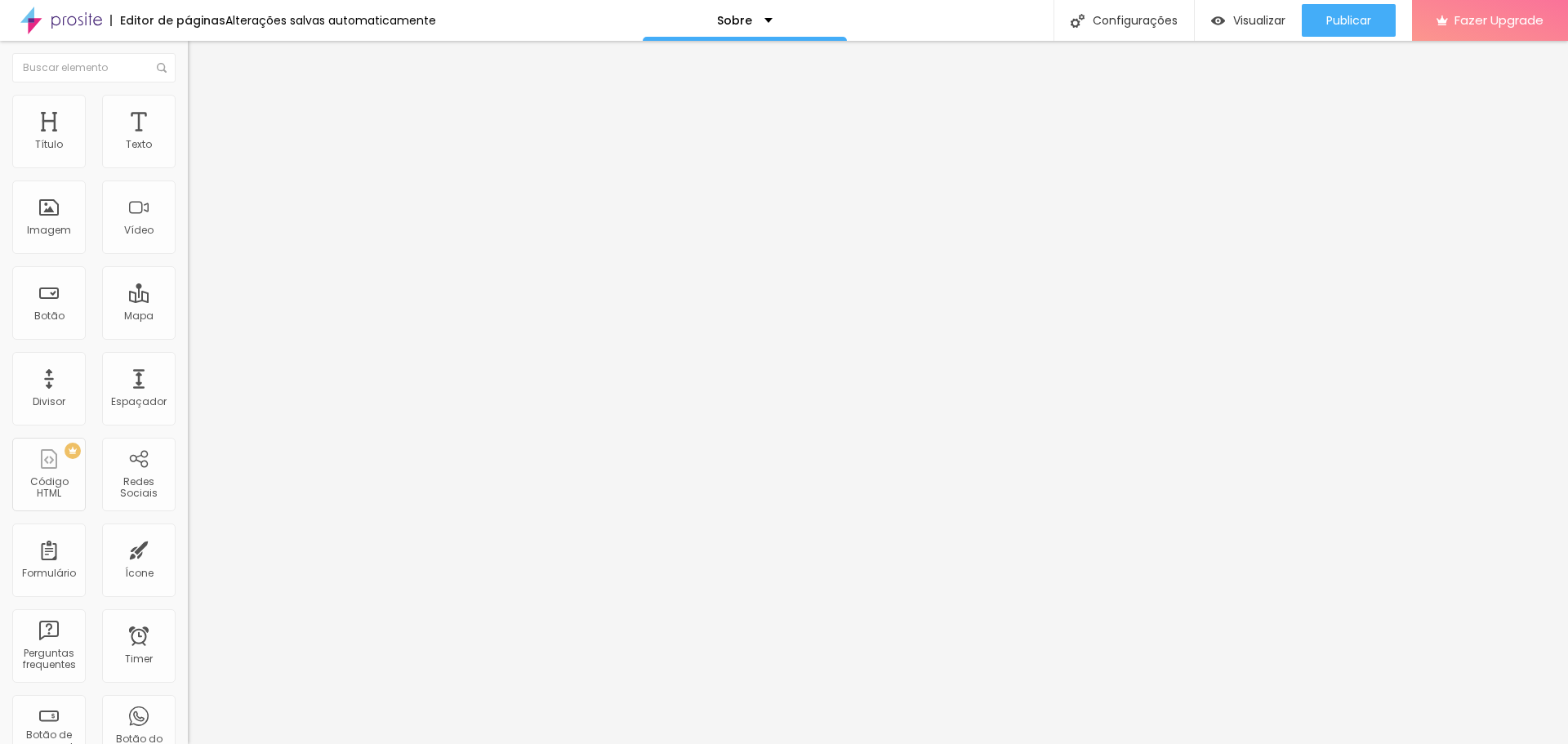
type input "25"
type input "30"
type input "33"
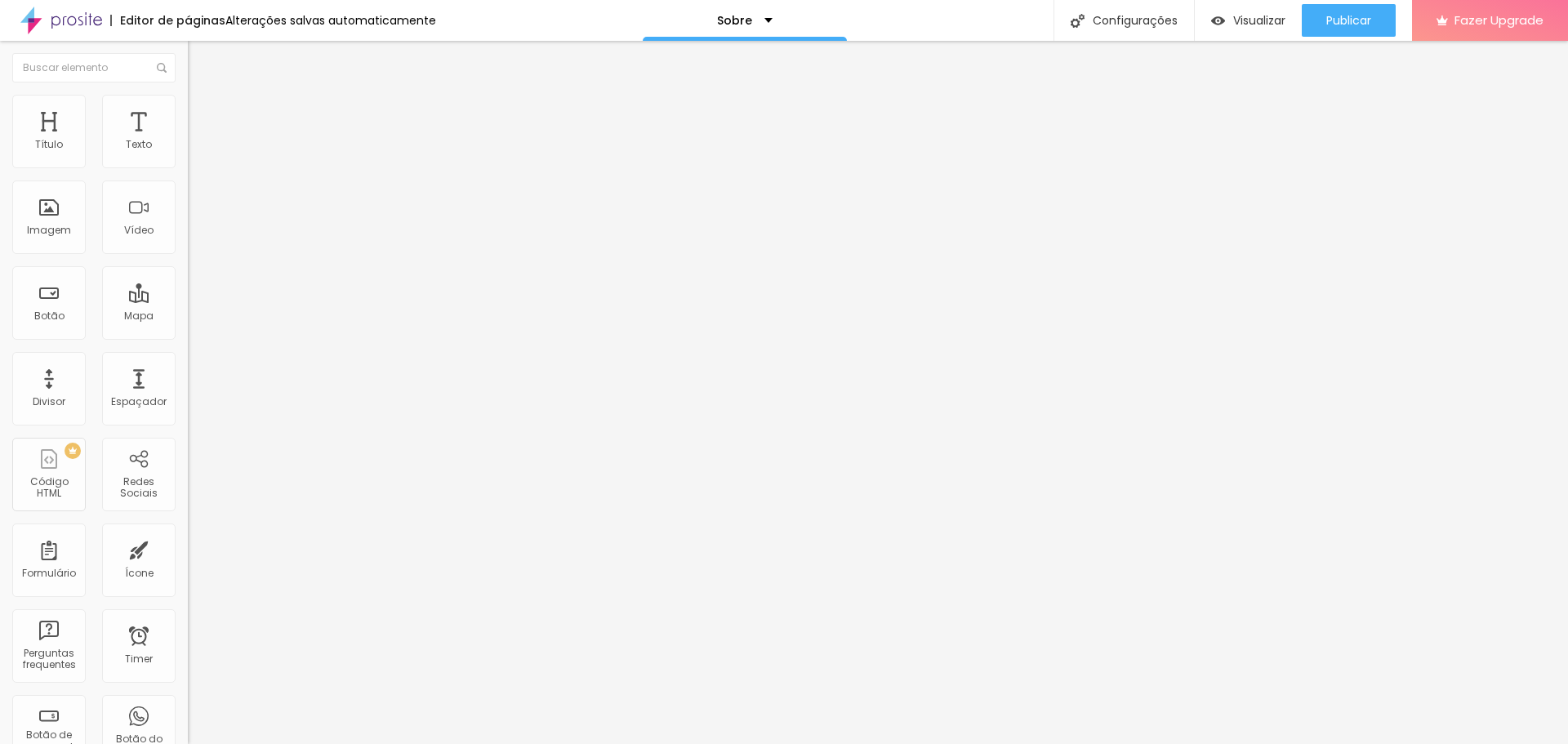
type input "35"
type input "38"
type input "39"
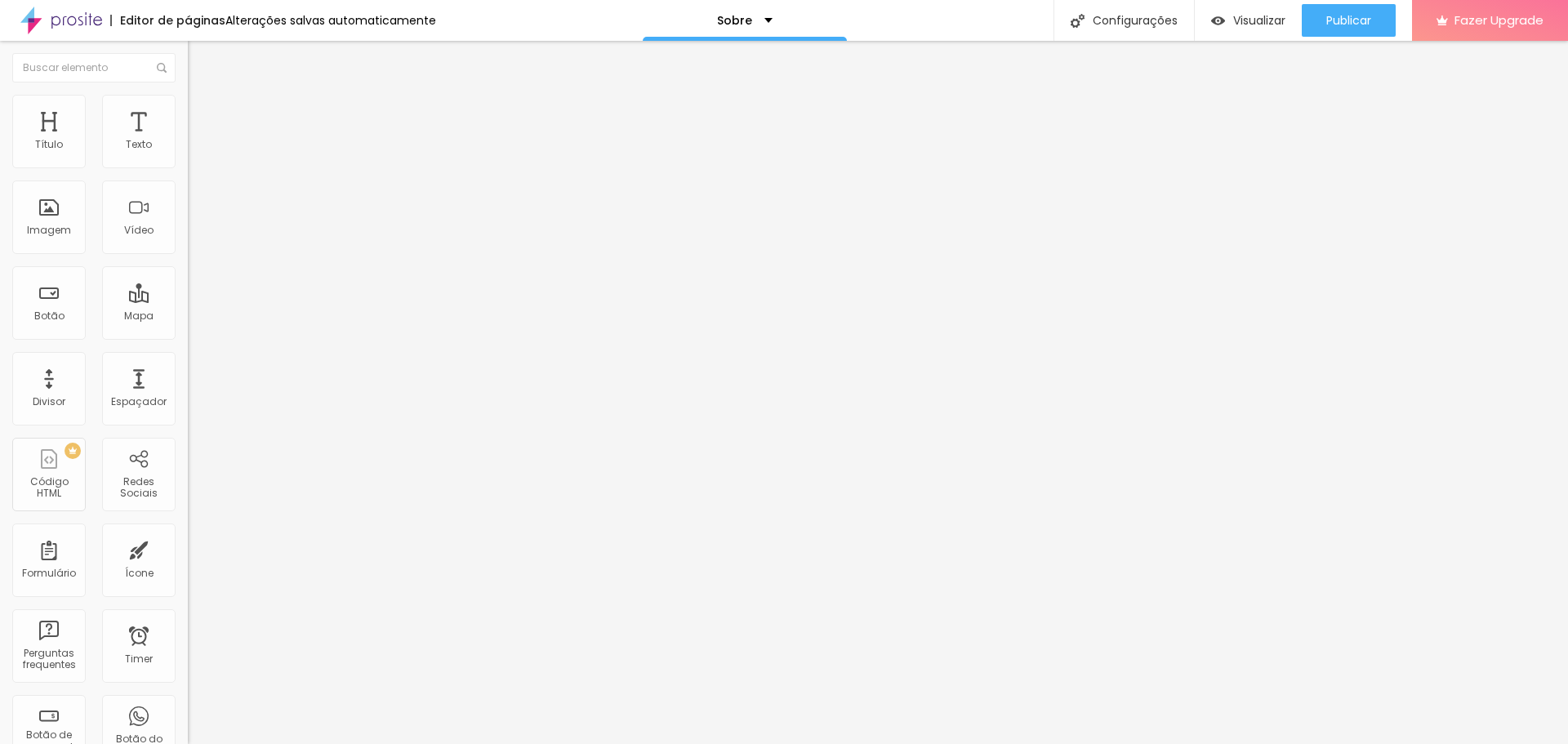
type input "39"
type input "40"
type input "42"
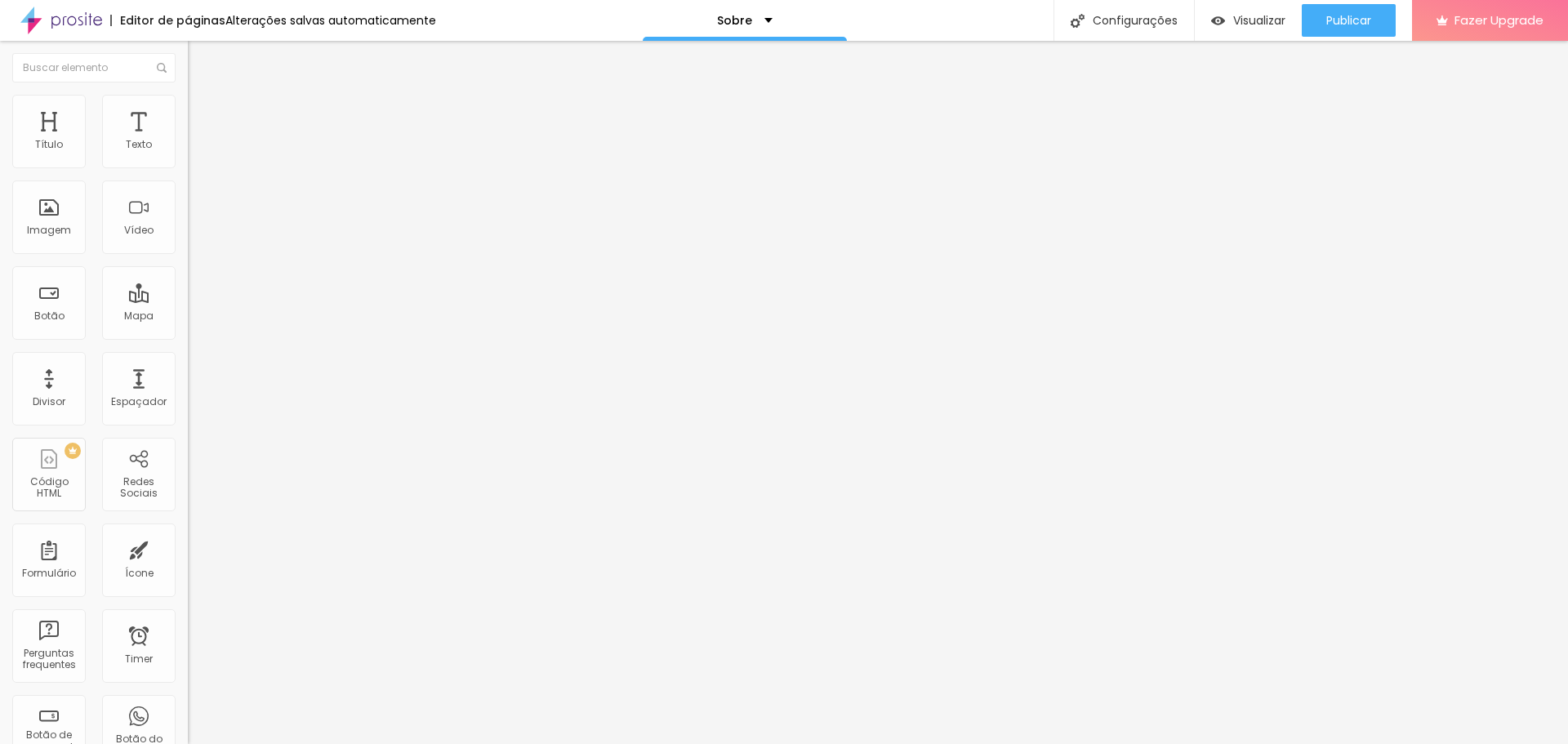
type input "46"
type input "49"
type input "50"
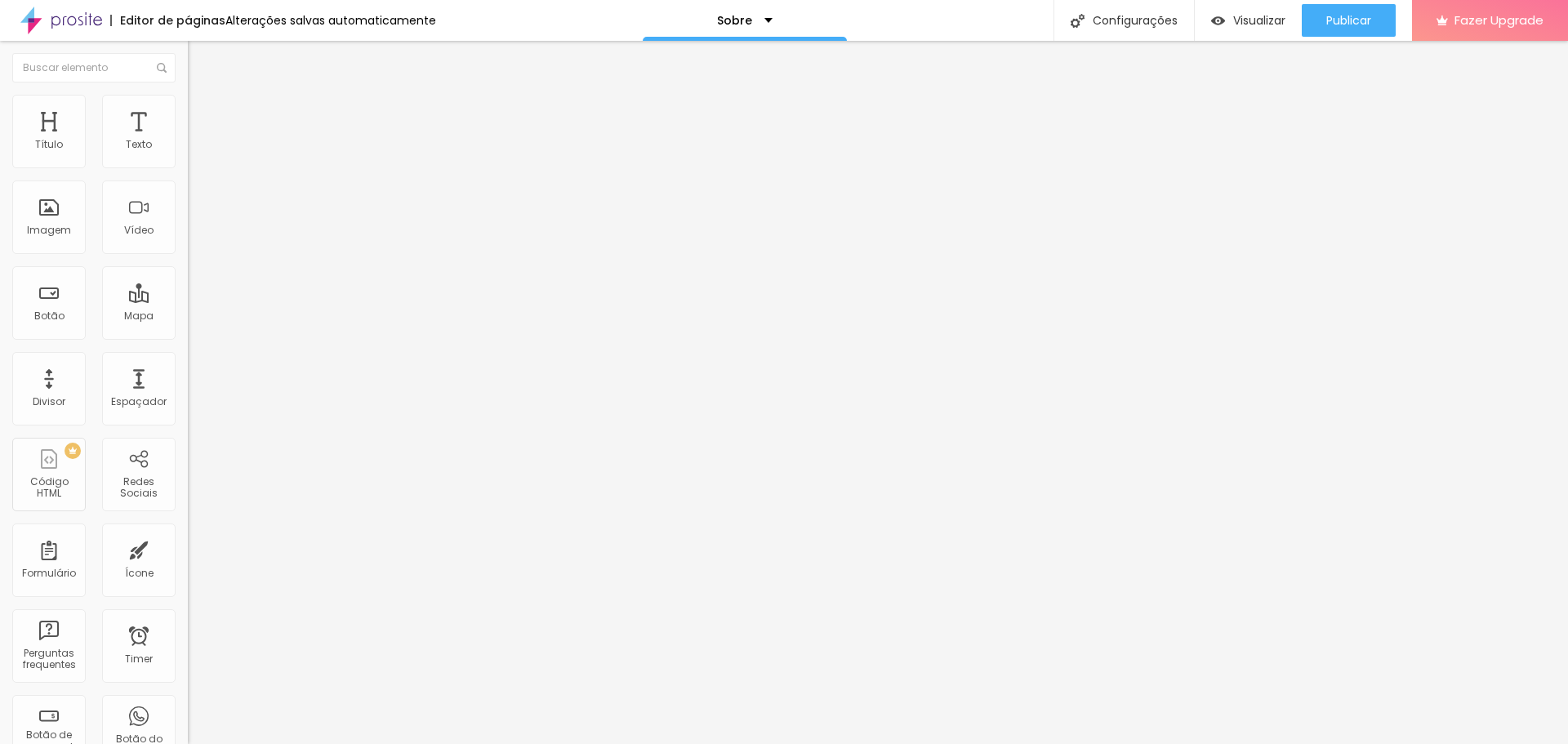
type input "50"
type input "51"
type input "52"
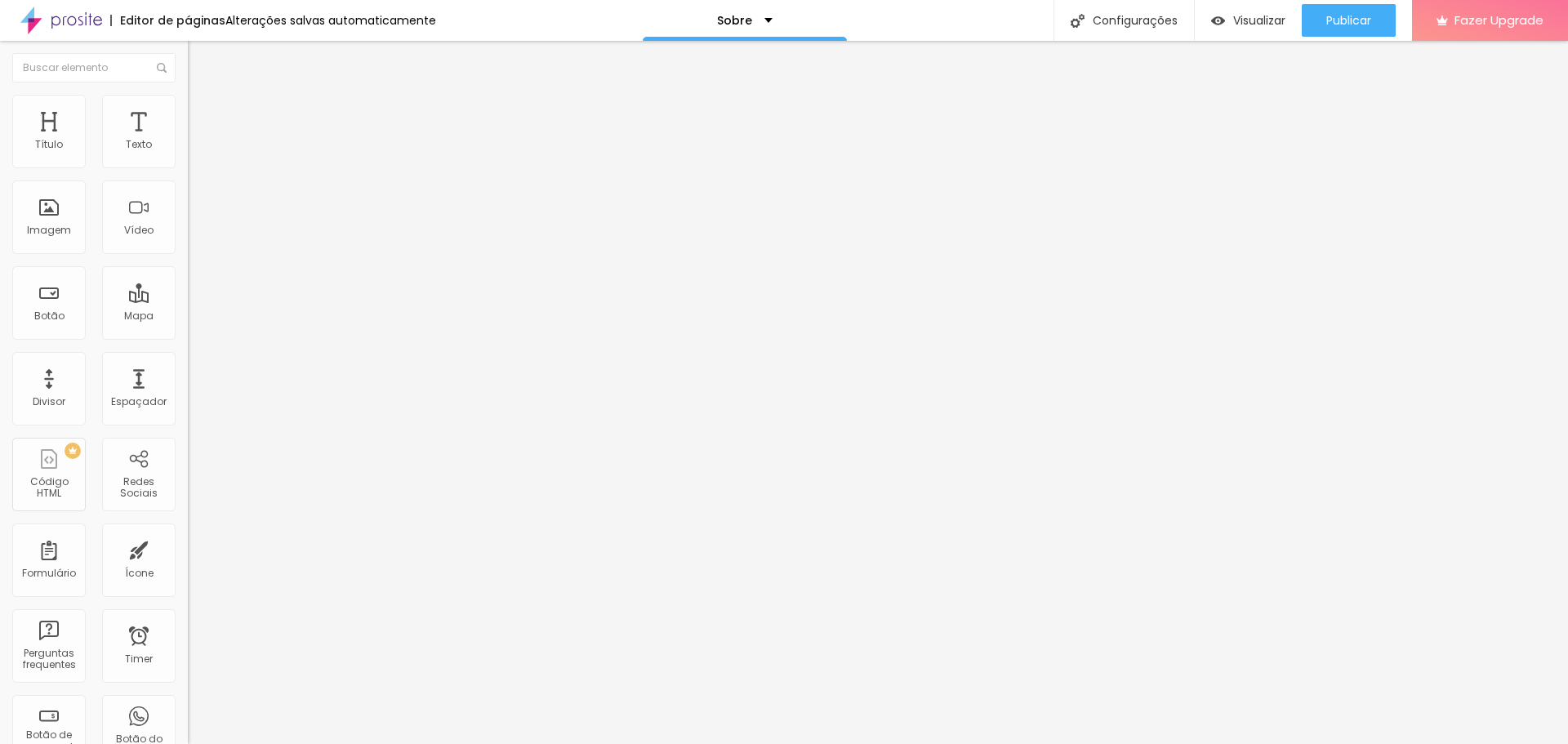
type input "53"
type input "55"
type input "58"
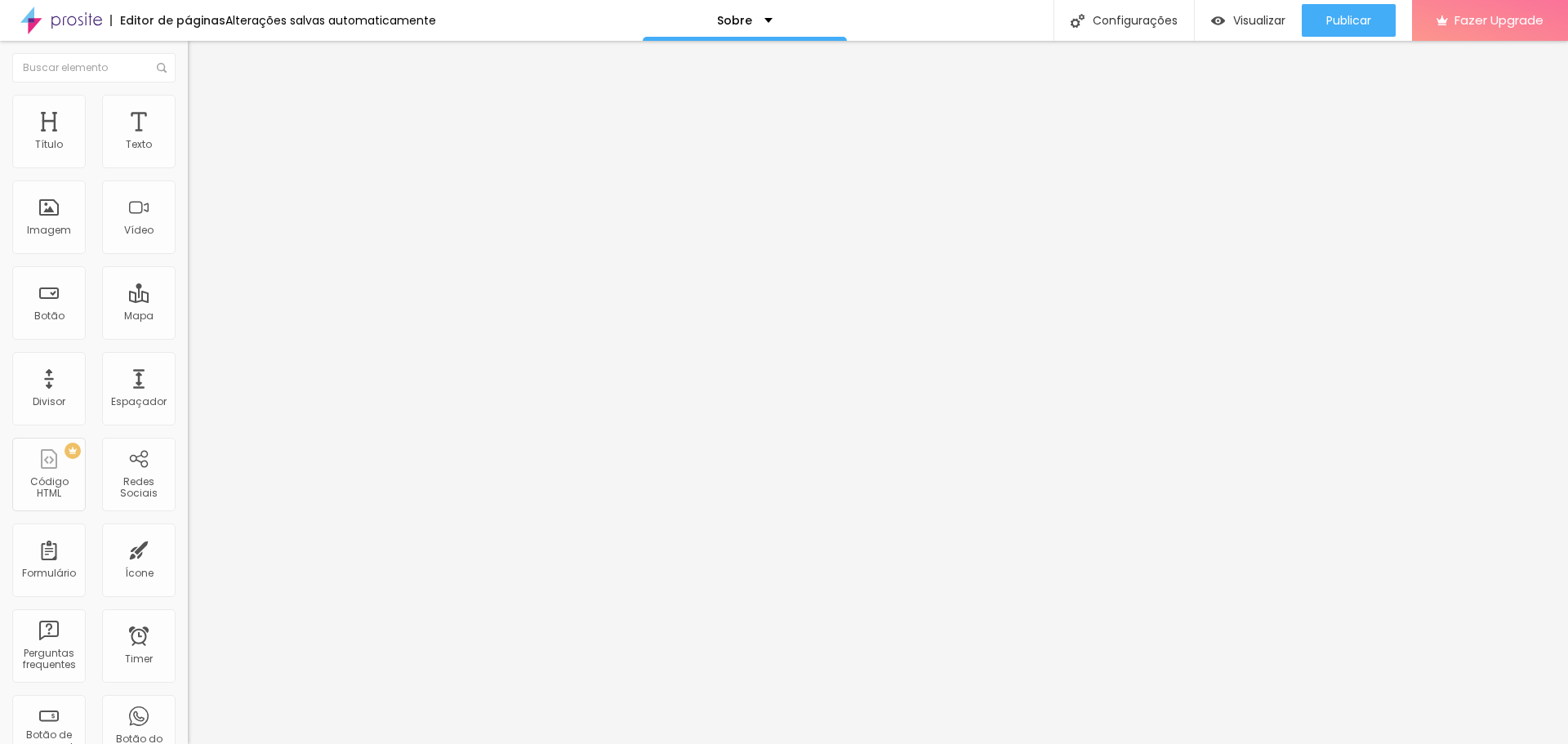
type input "58"
type input "62"
type input "65"
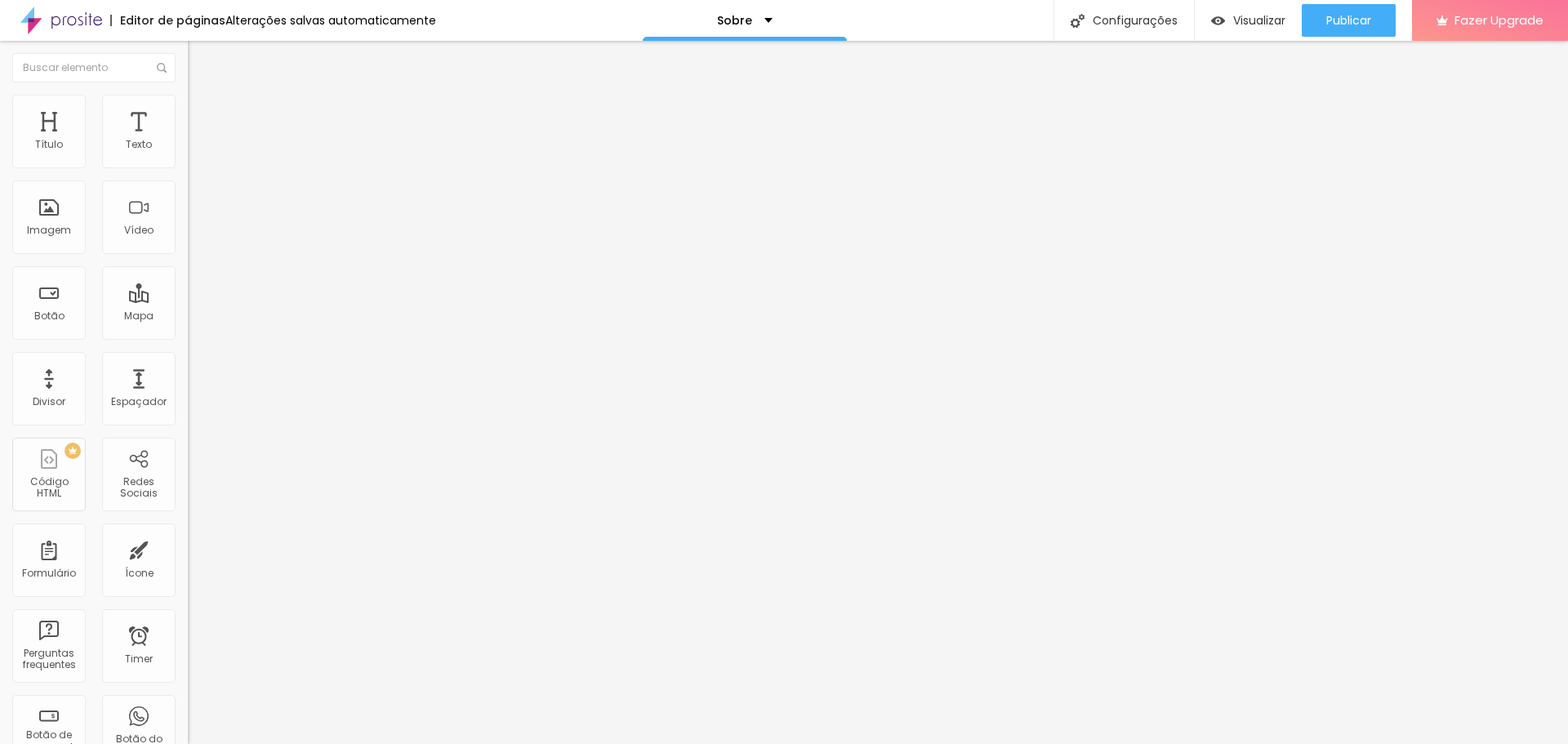
type input "68"
type input "72"
type input "73"
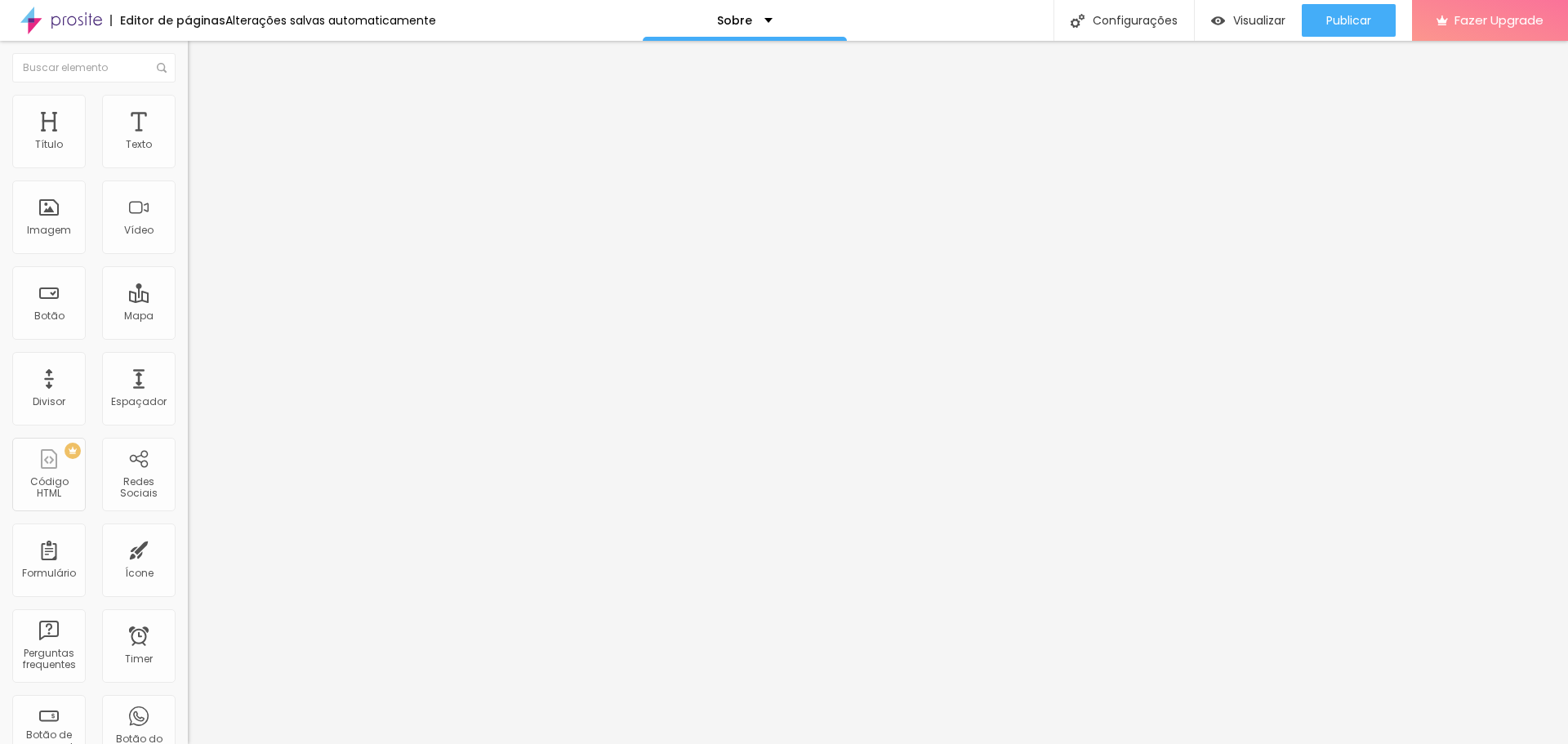
type input "73"
type input "75"
type input "77"
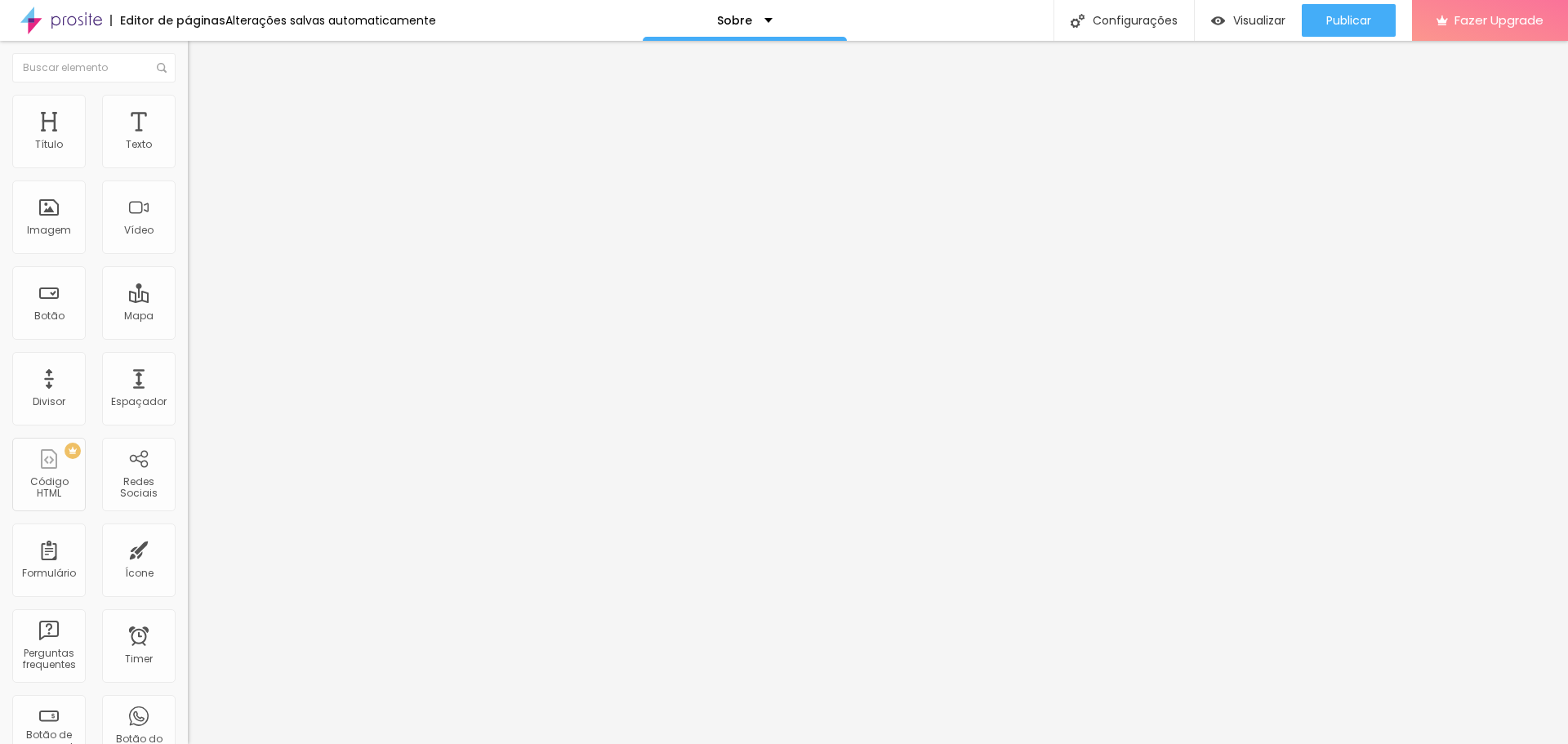
type input "81"
type input "84"
type input "87"
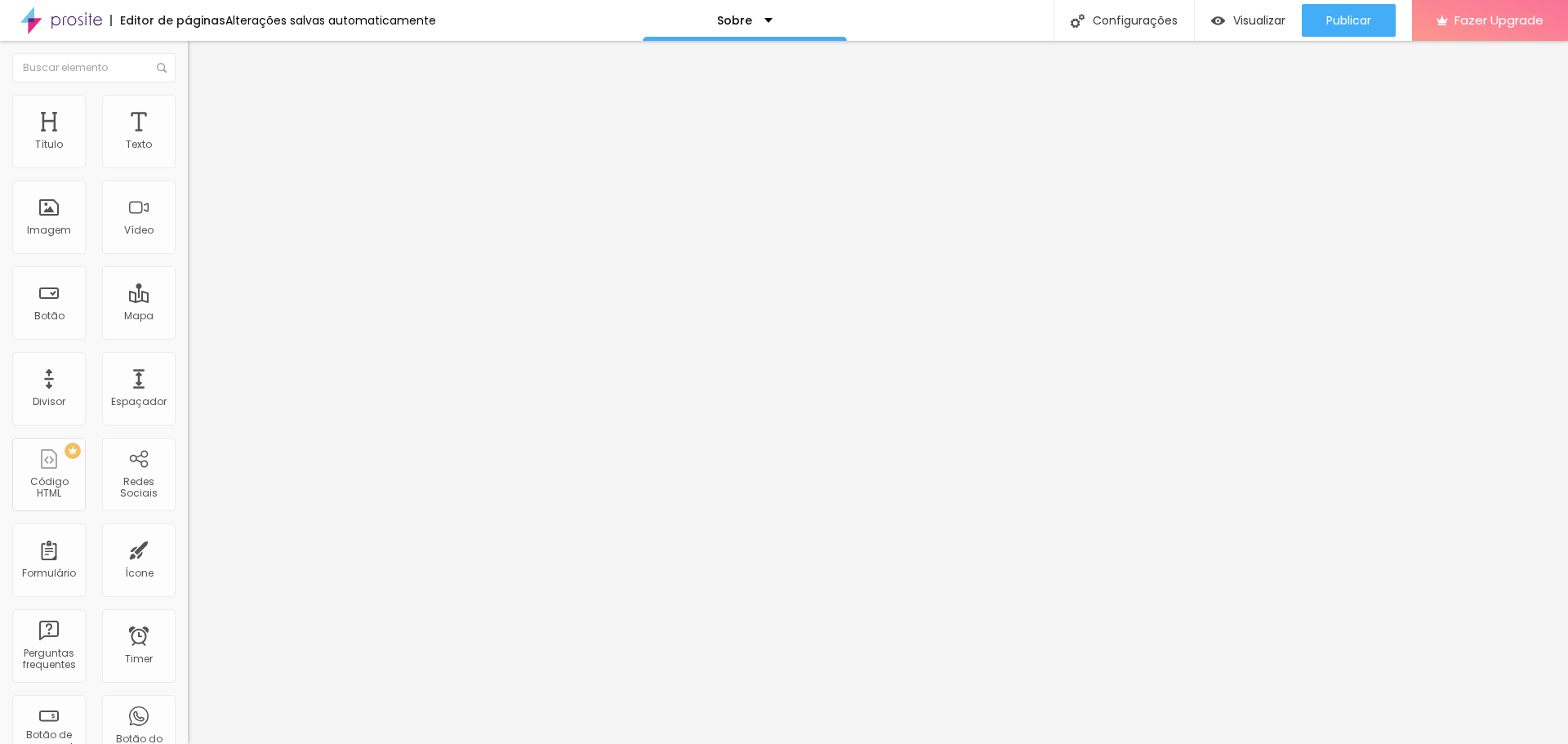
type input "87"
type input "91"
type input "95"
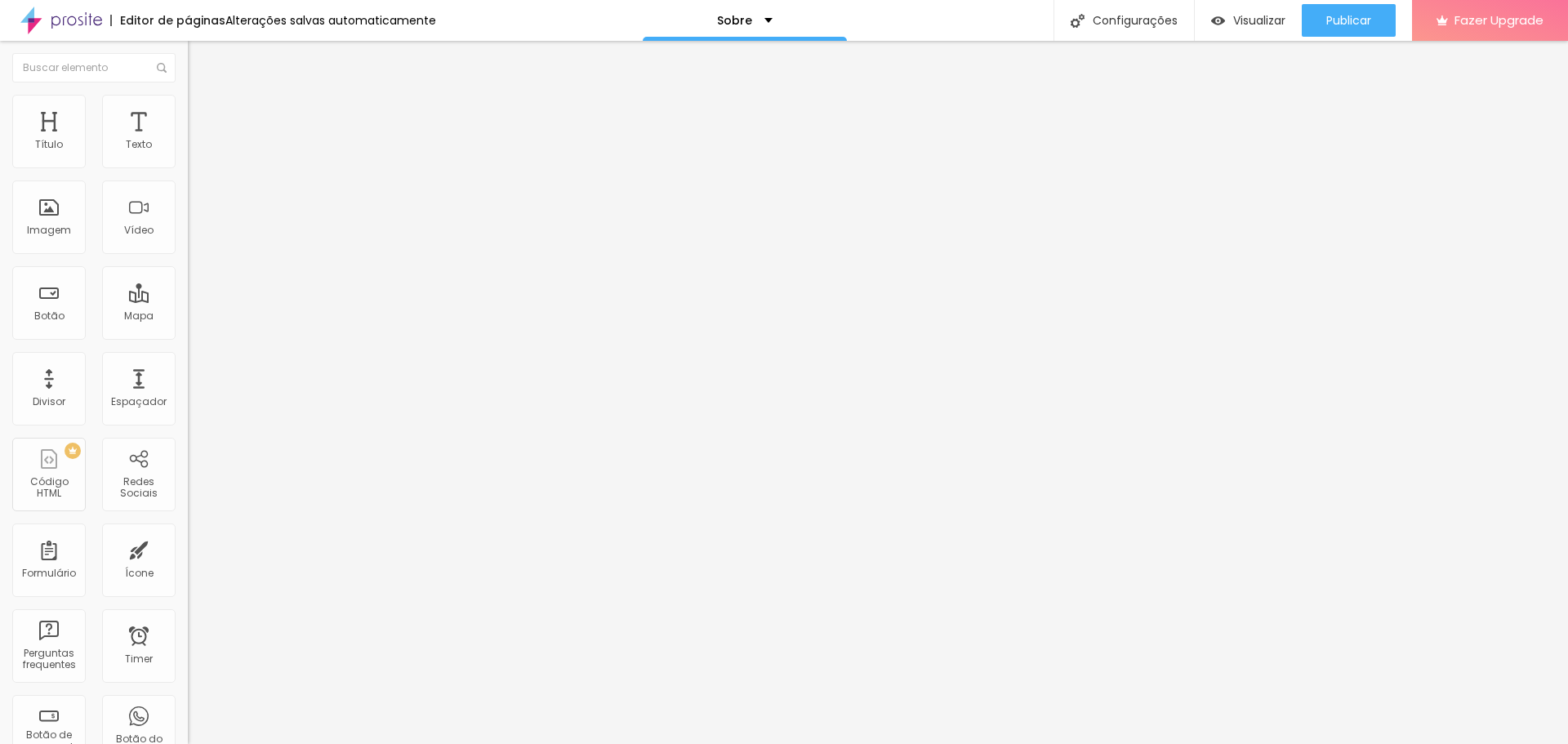
type input "99"
type input "100"
drag, startPoint x: 33, startPoint y: 193, endPoint x: 164, endPoint y: 204, distance: 131.5
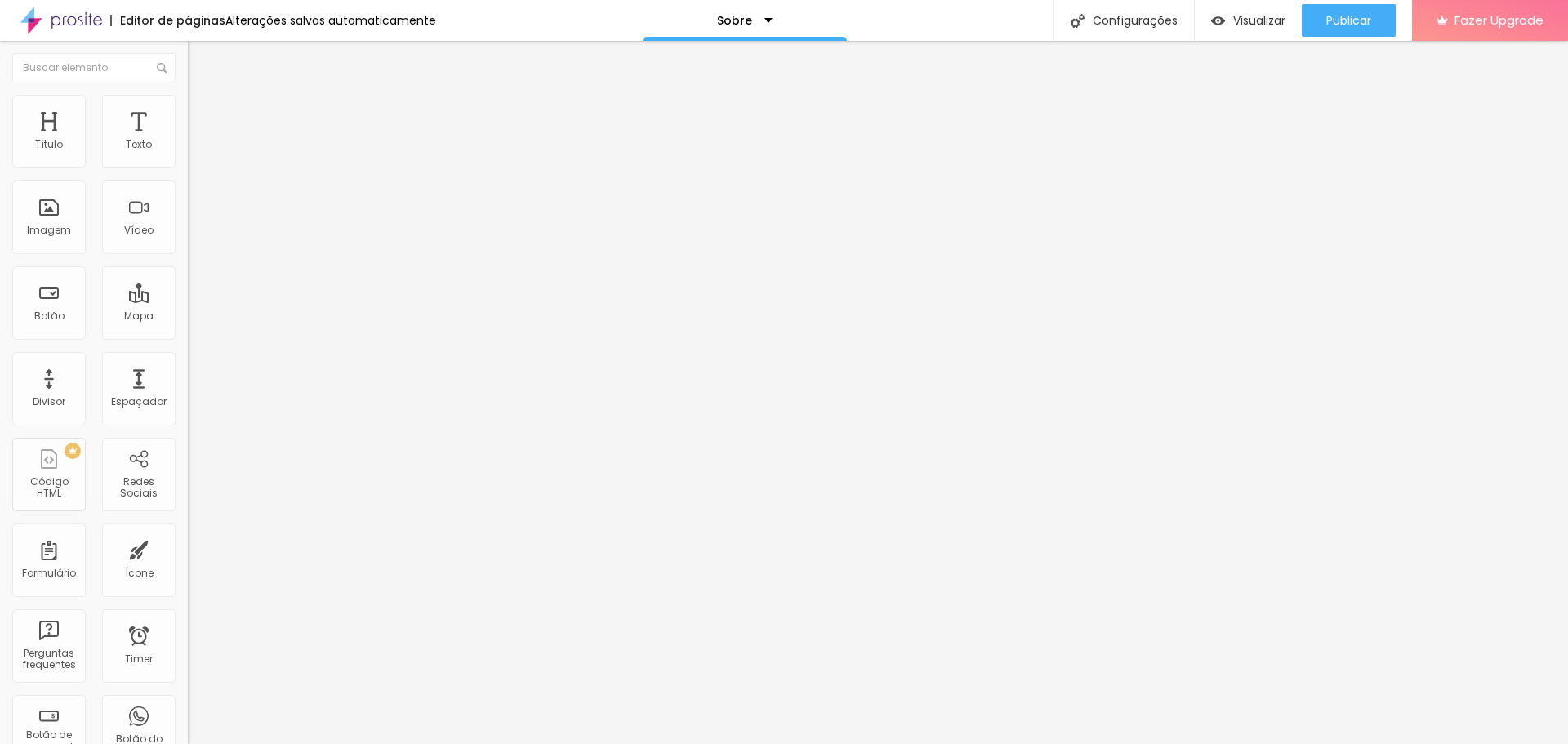
type input "100"
click at [188, 548] on input "range" at bounding box center [241, 554] width 106 height 13
type input "2"
type input "3"
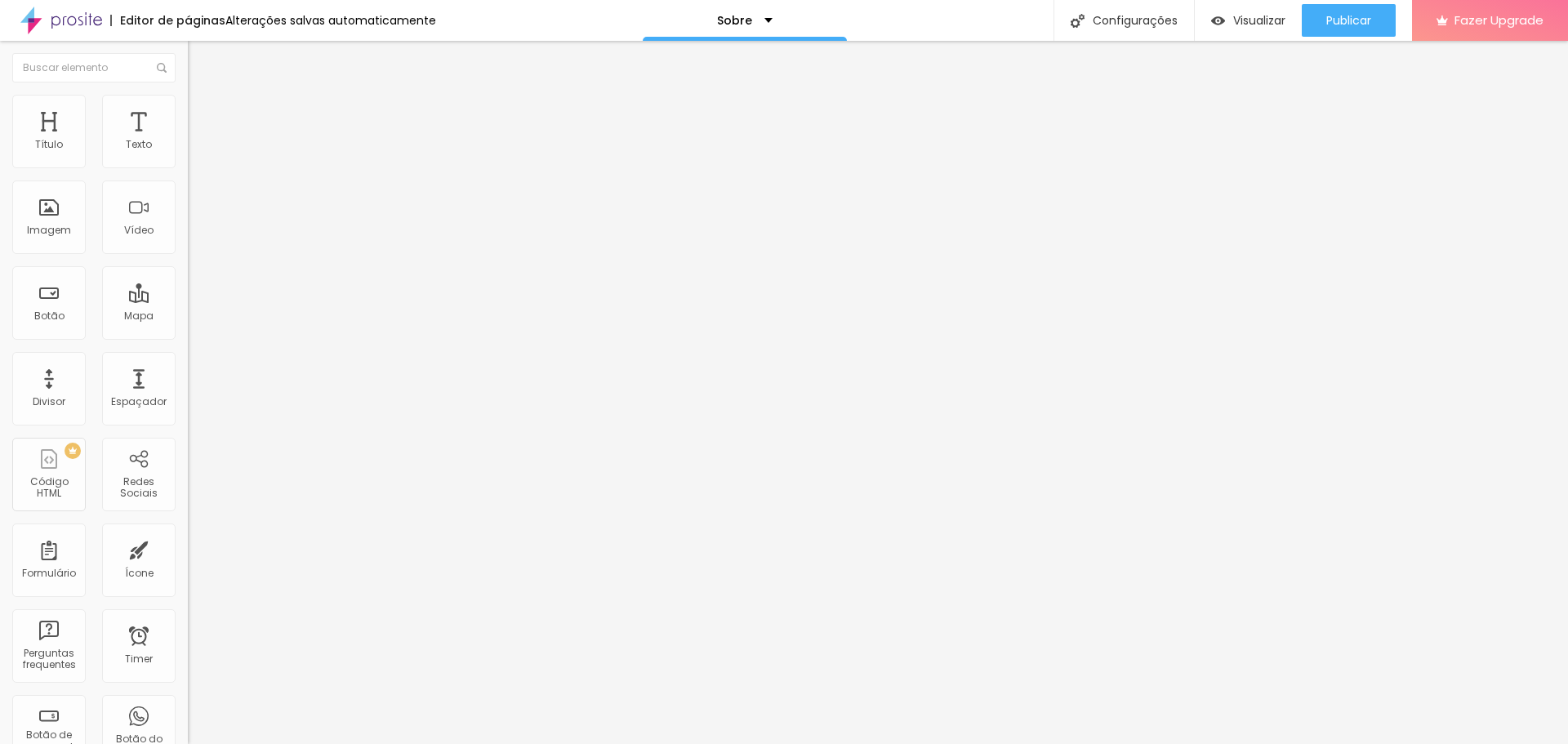
type input "3"
type input "5"
type input "7"
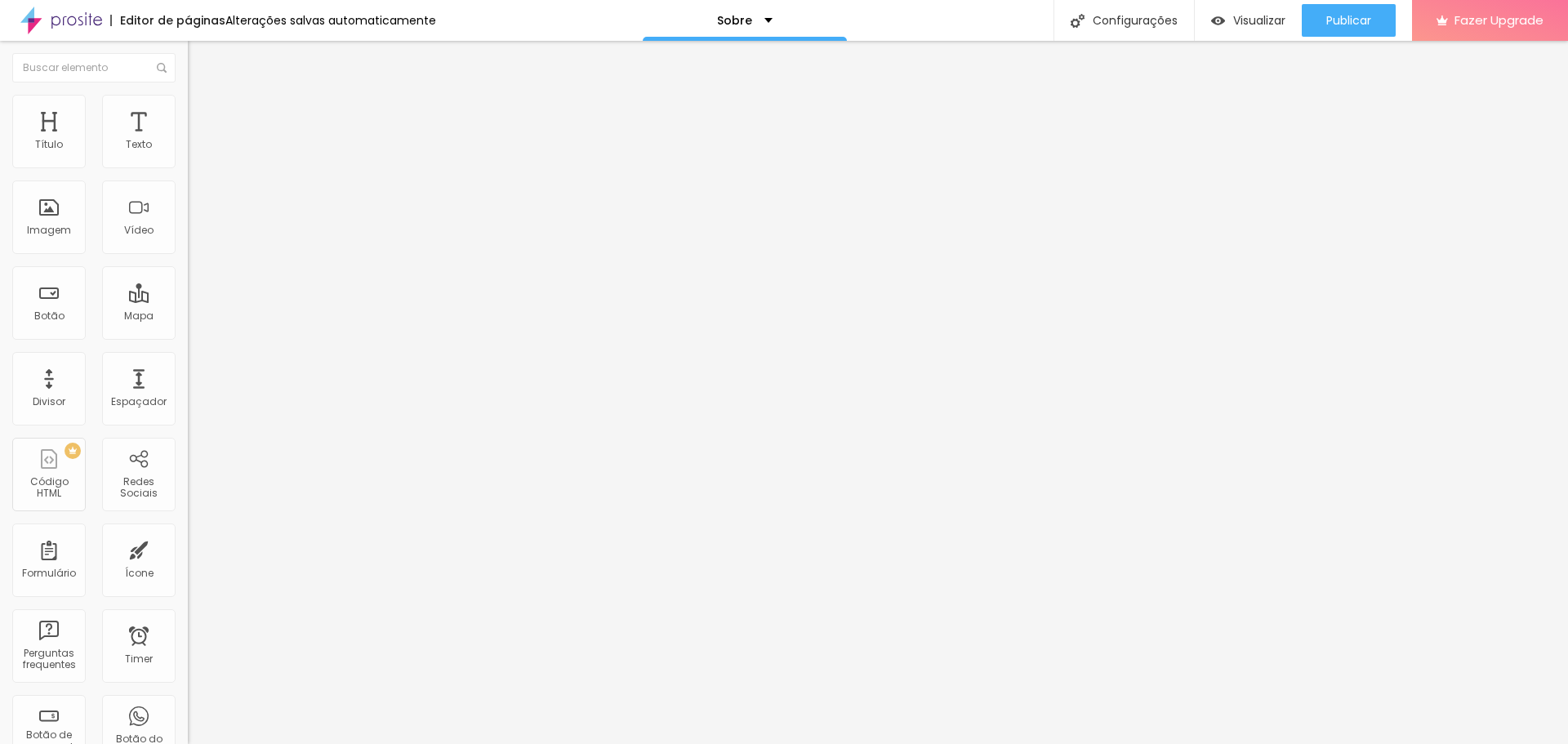
type input "10"
type input "14"
type input "25"
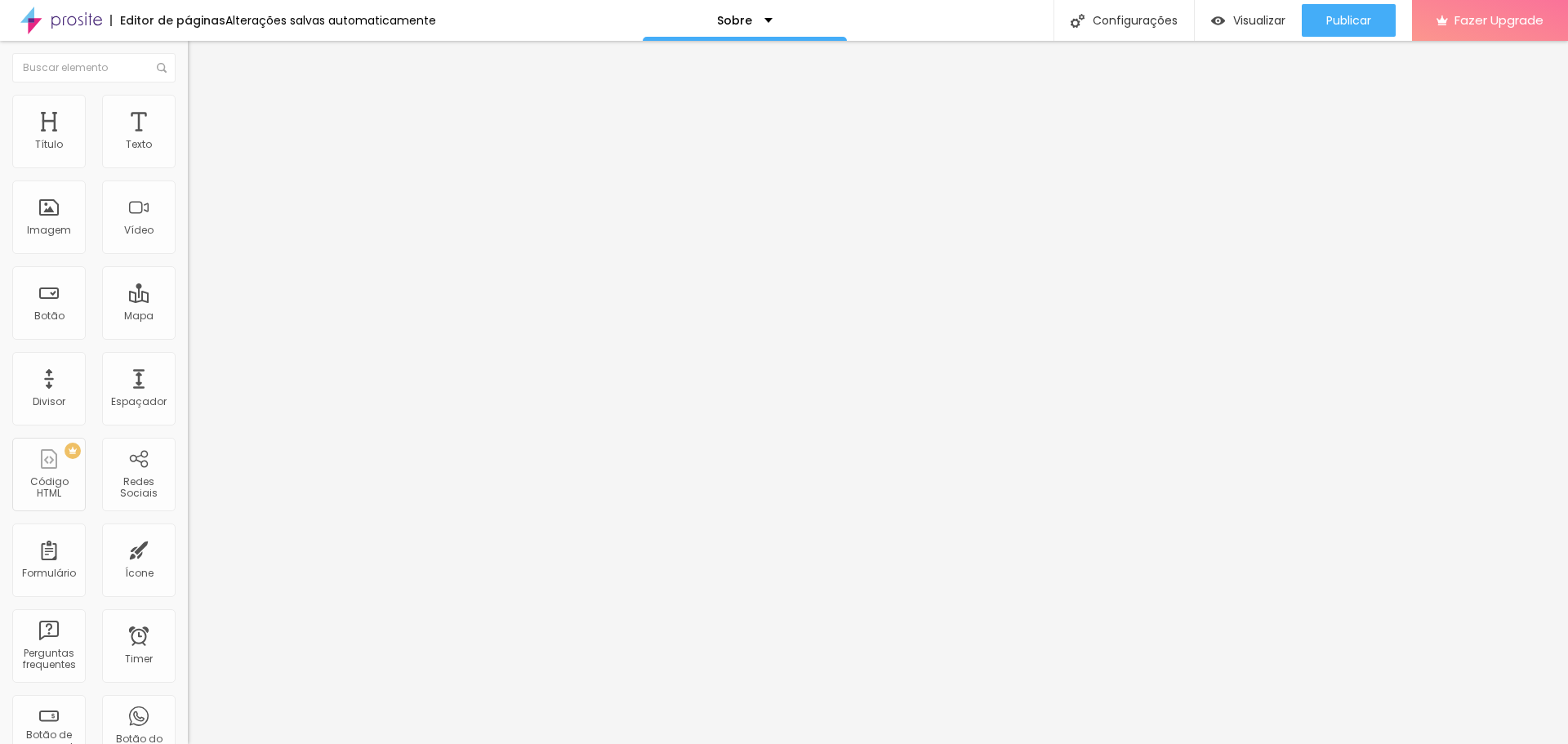
type input "25"
type input "34"
type input "53"
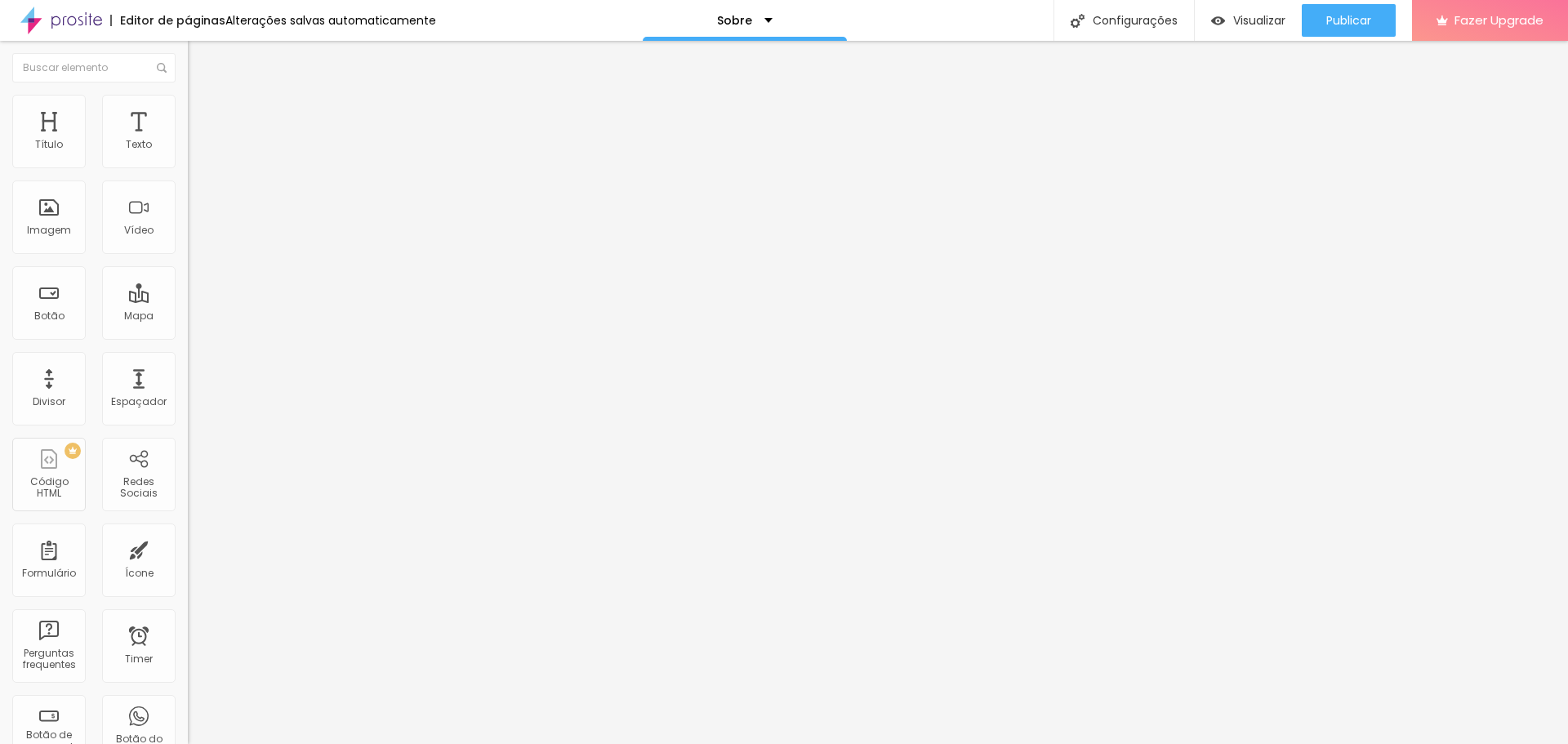
type input "63"
type input "71"
type input "78"
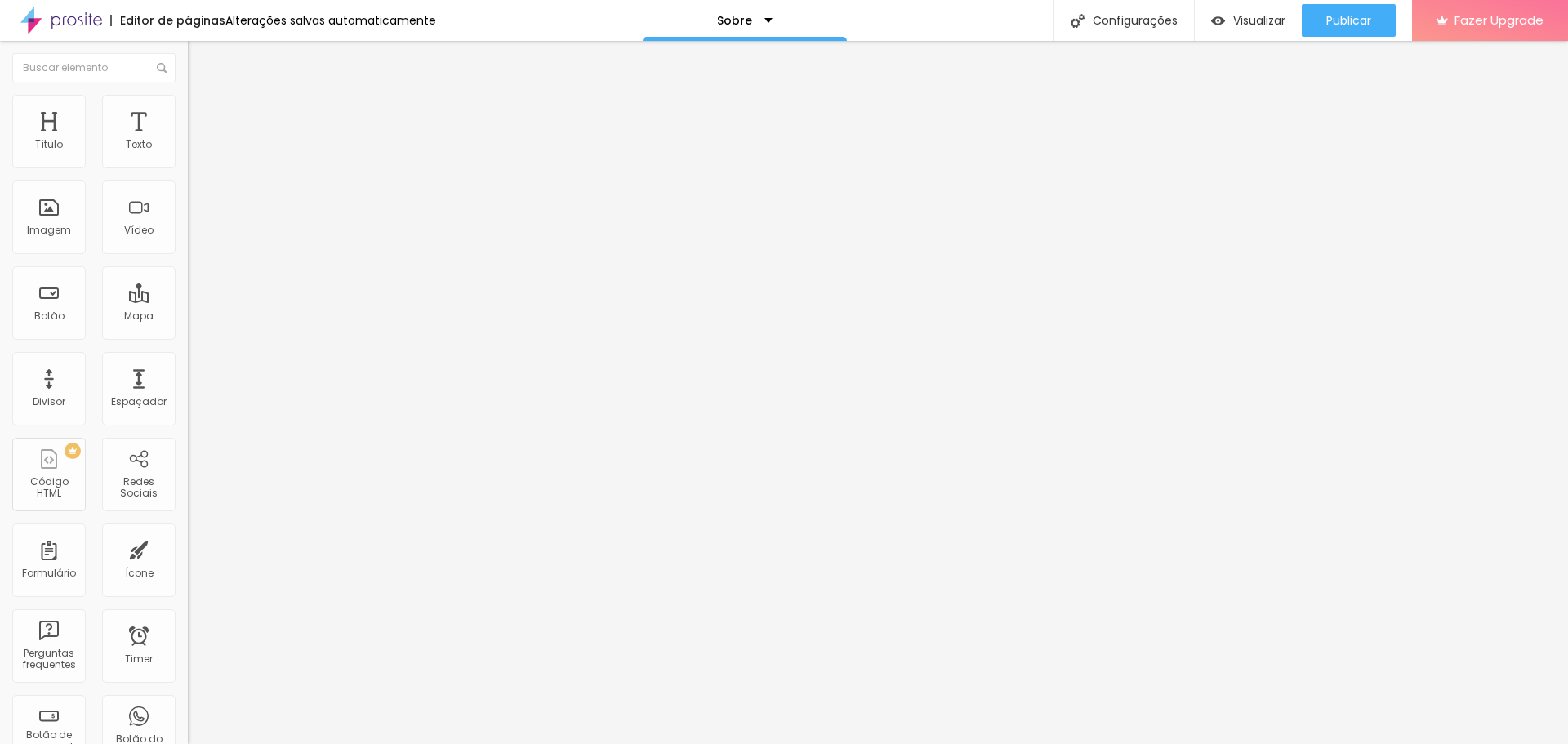
type input "78"
type input "85"
type input "92"
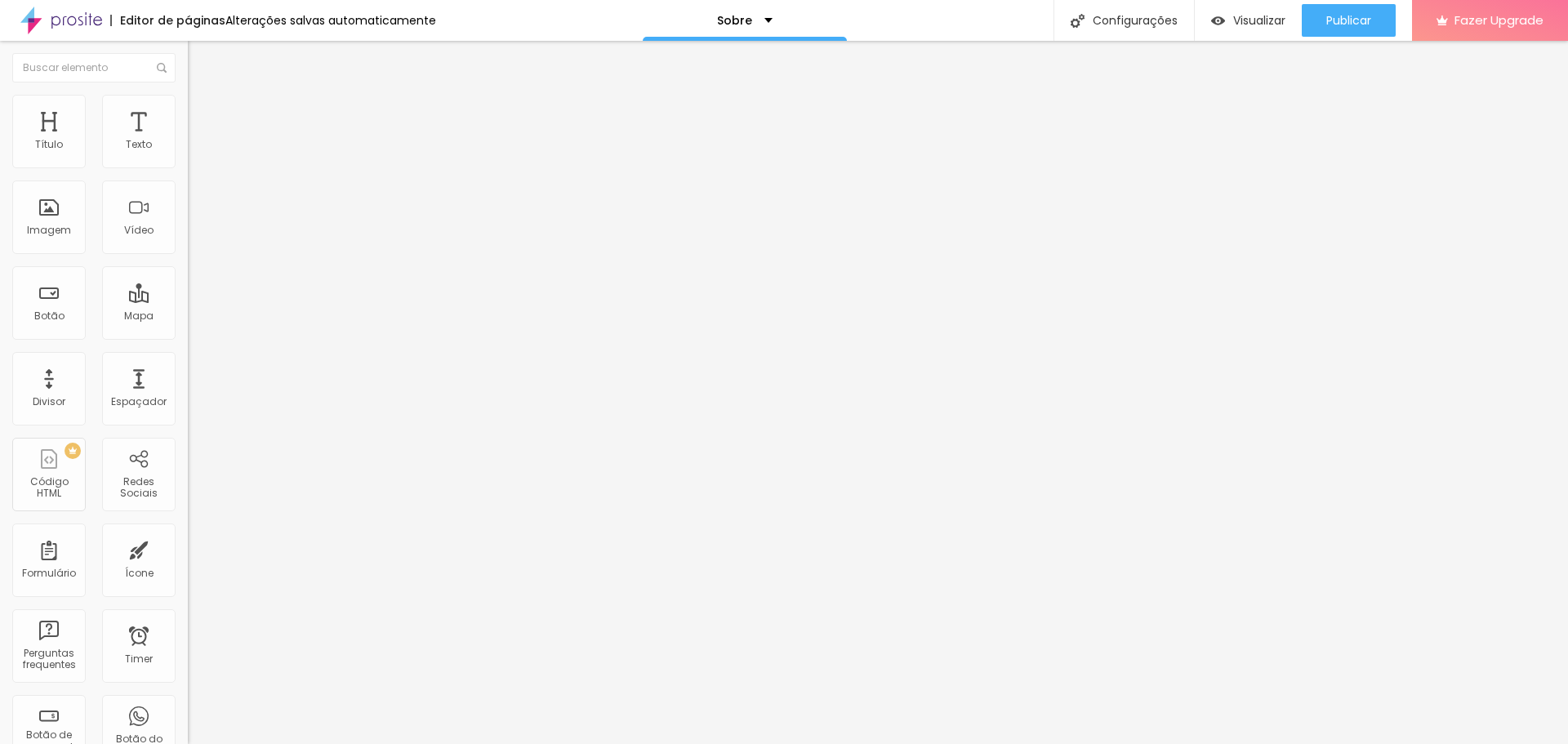
type input "100"
type input "98"
type input "91"
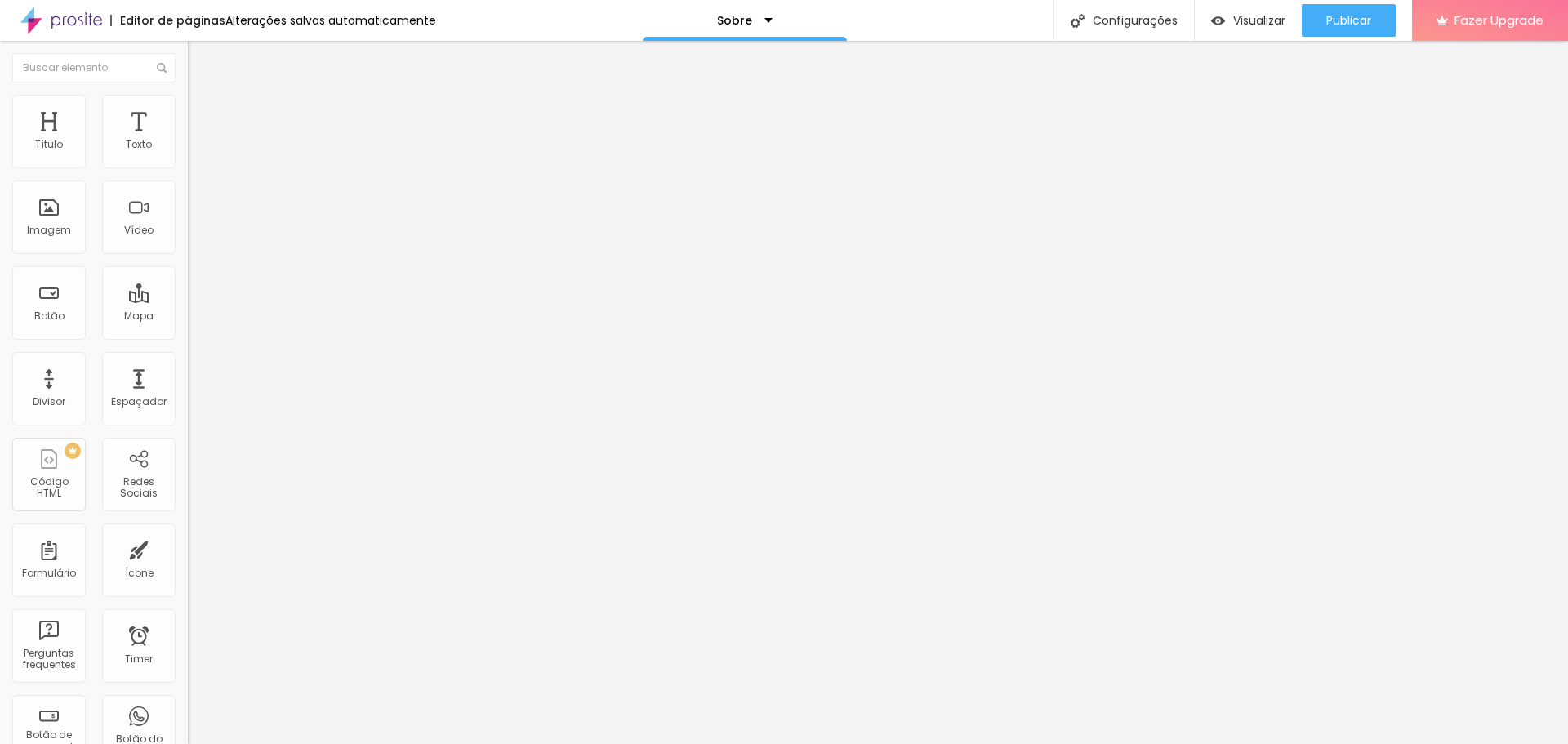
type input "91"
type input "81"
type input "76"
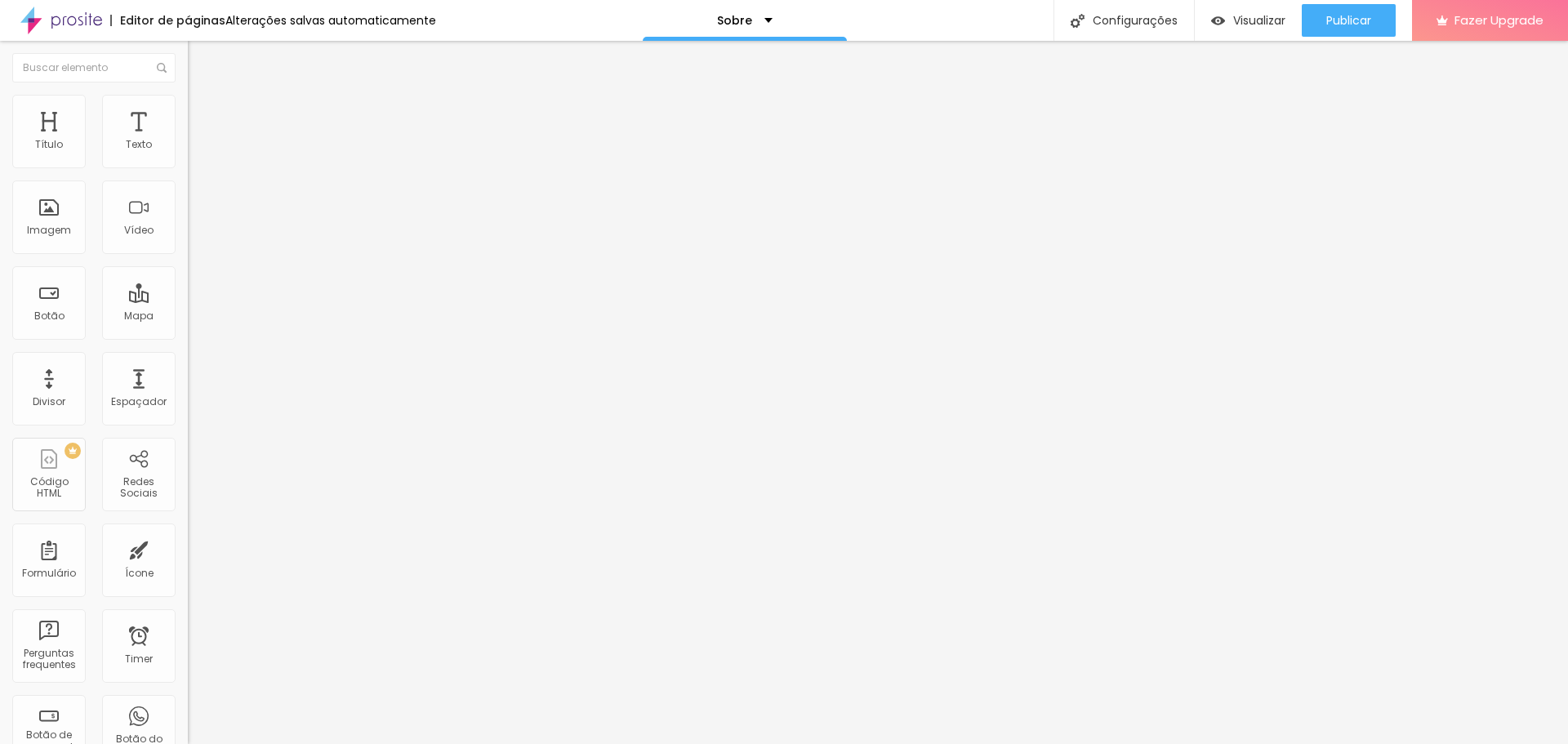
type input "70"
type input "66"
drag, startPoint x: 39, startPoint y: 156, endPoint x: 88, endPoint y: 165, distance: 49.8
click at [188, 317] on input "range" at bounding box center [241, 323] width 106 height 13
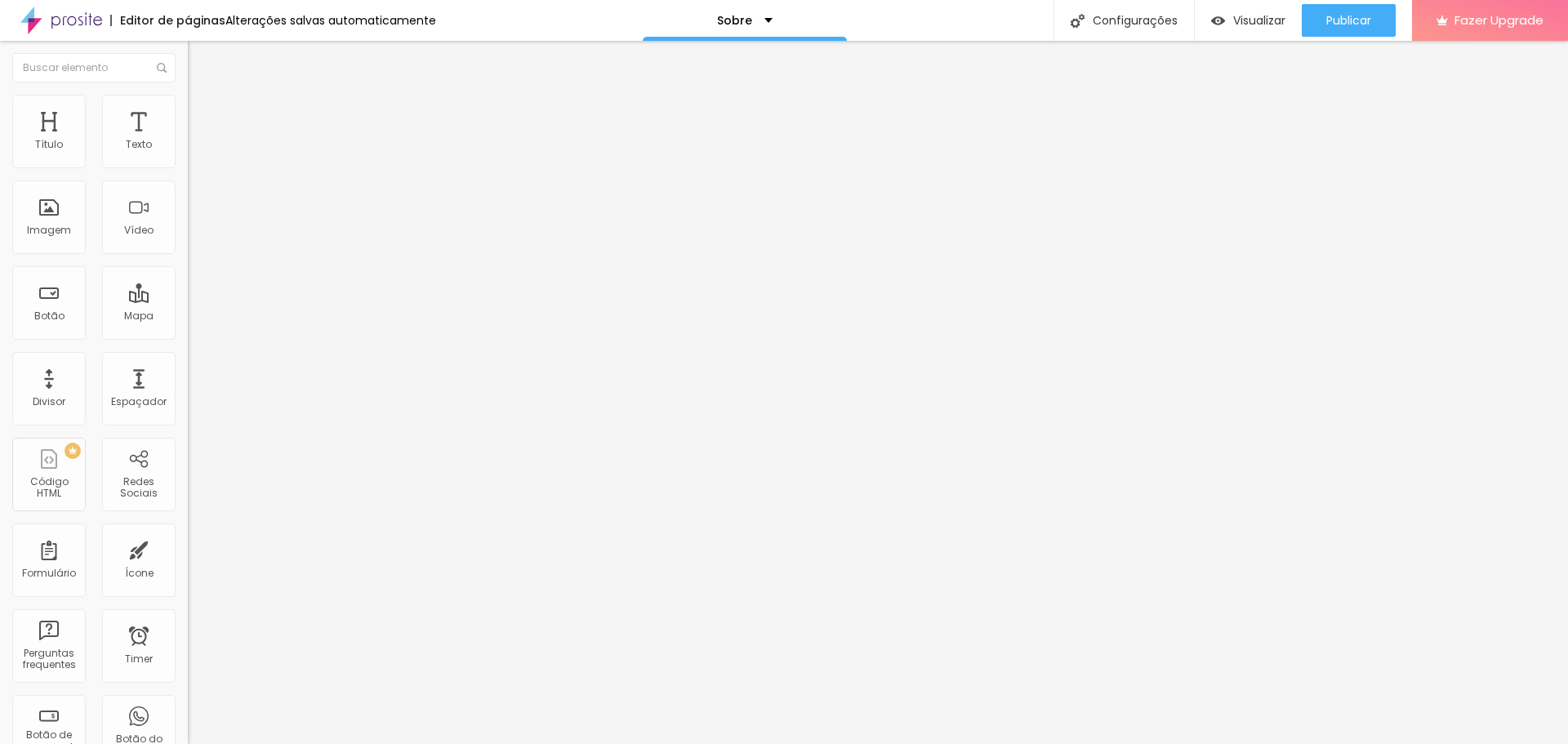
click at [188, 109] on li "Estilo" at bounding box center [282, 102] width 188 height 16
click at [188, 111] on li "Avançado" at bounding box center [282, 118] width 188 height 16
drag, startPoint x: 88, startPoint y: 162, endPoint x: 0, endPoint y: 163, distance: 88.0
click at [188, 317] on input "range" at bounding box center [241, 323] width 106 height 13
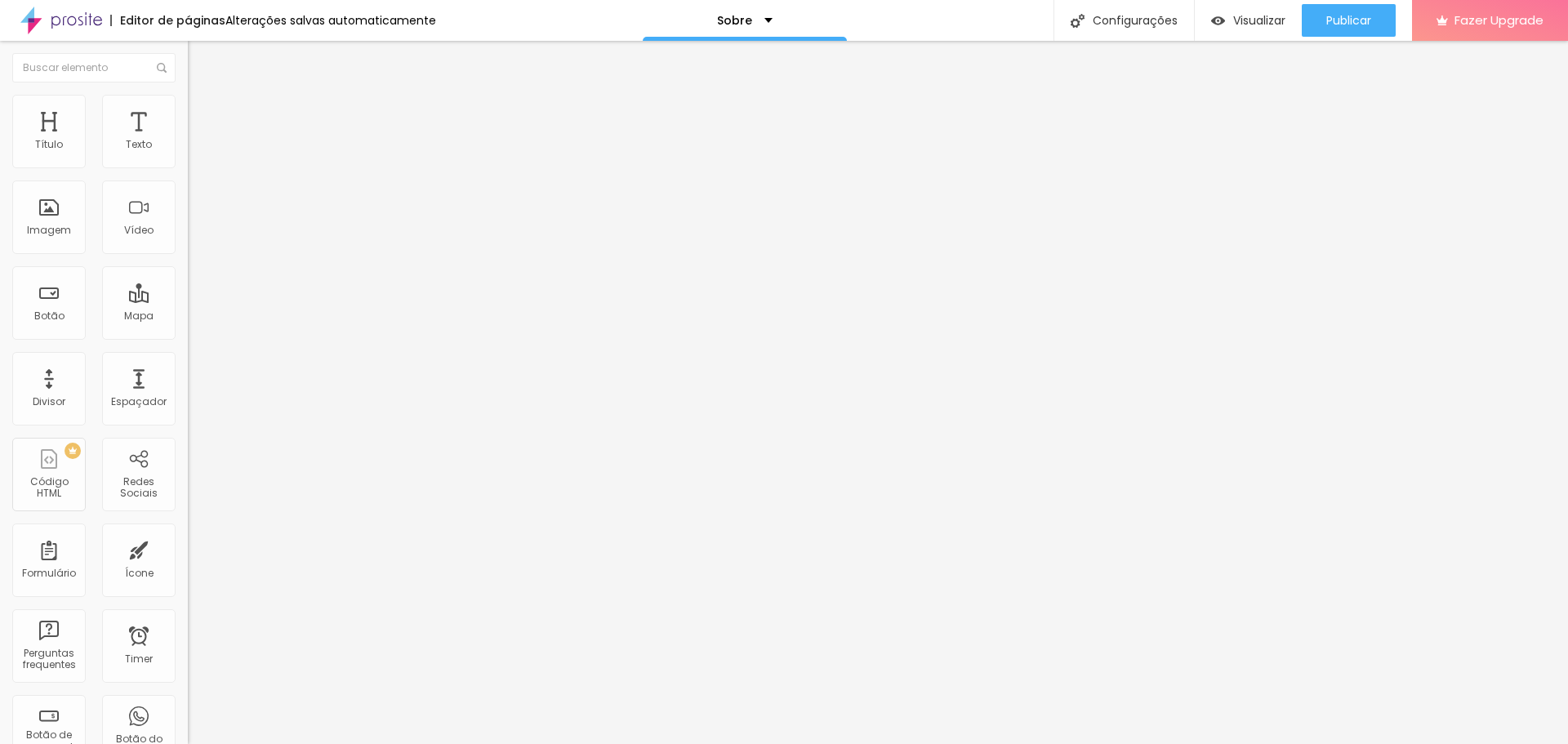
drag, startPoint x: 102, startPoint y: 327, endPoint x: 175, endPoint y: 331, distance: 73.1
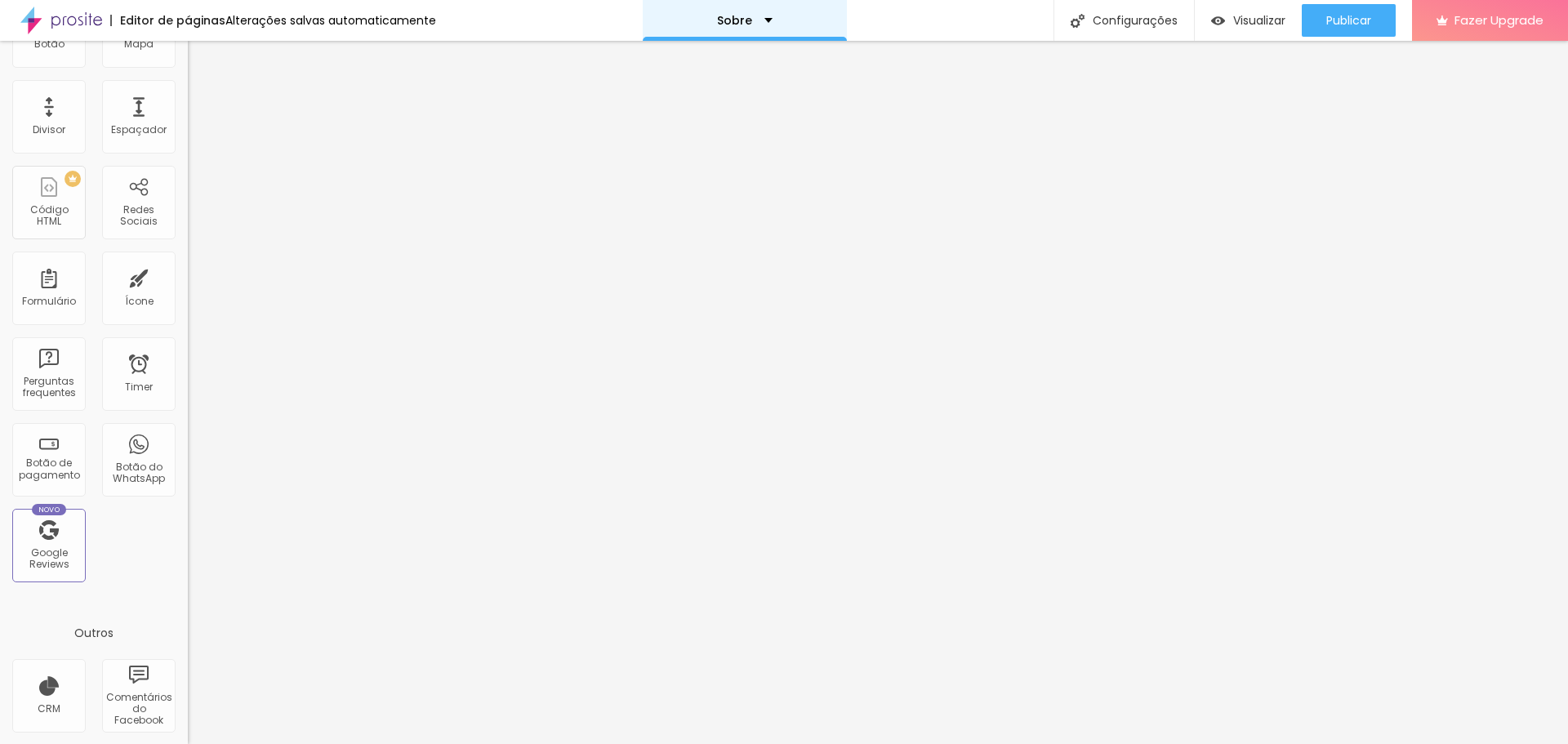
click at [759, 23] on div "Sobre" at bounding box center [744, 20] width 55 height 11
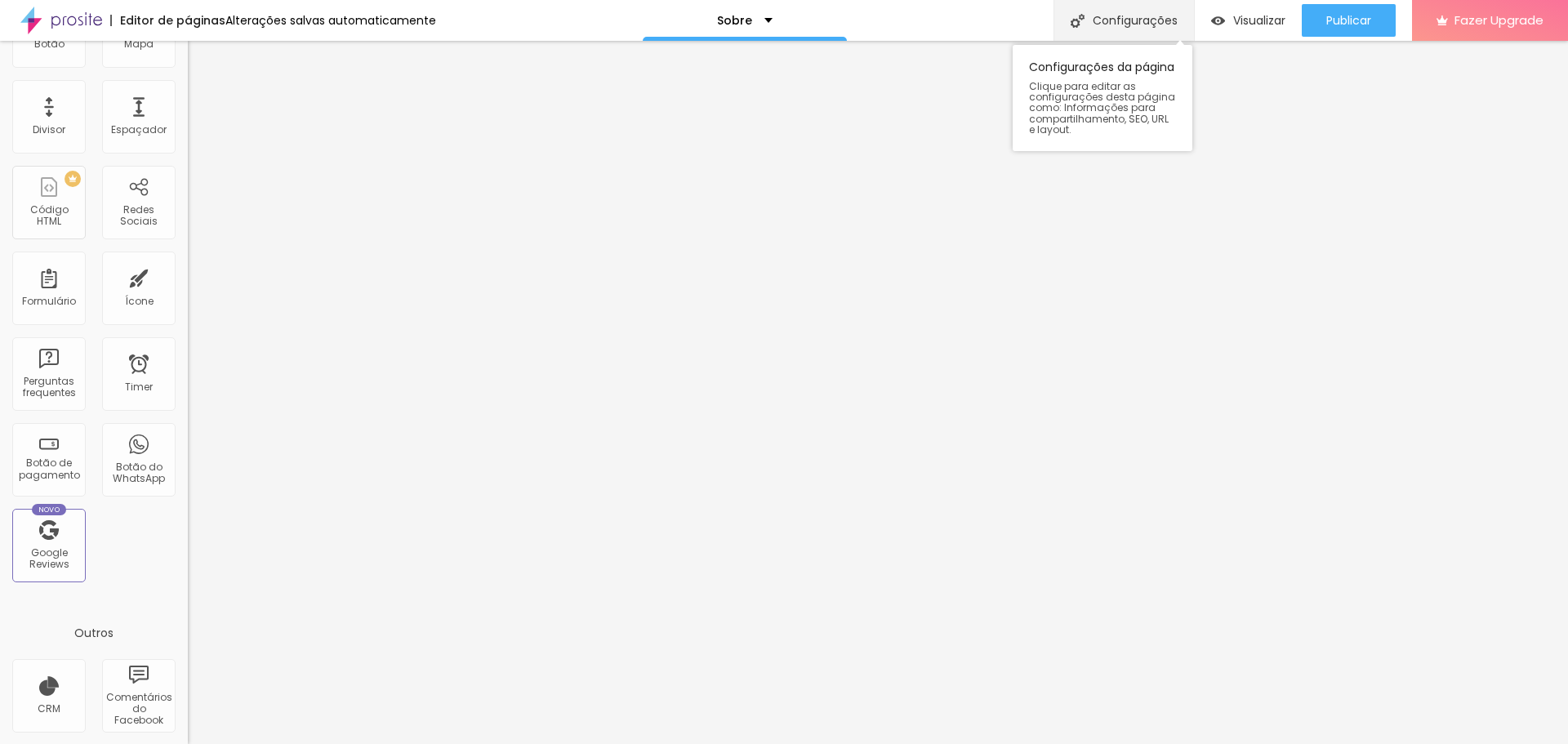
click at [1129, 19] on div "Configurações" at bounding box center [1124, 20] width 140 height 41
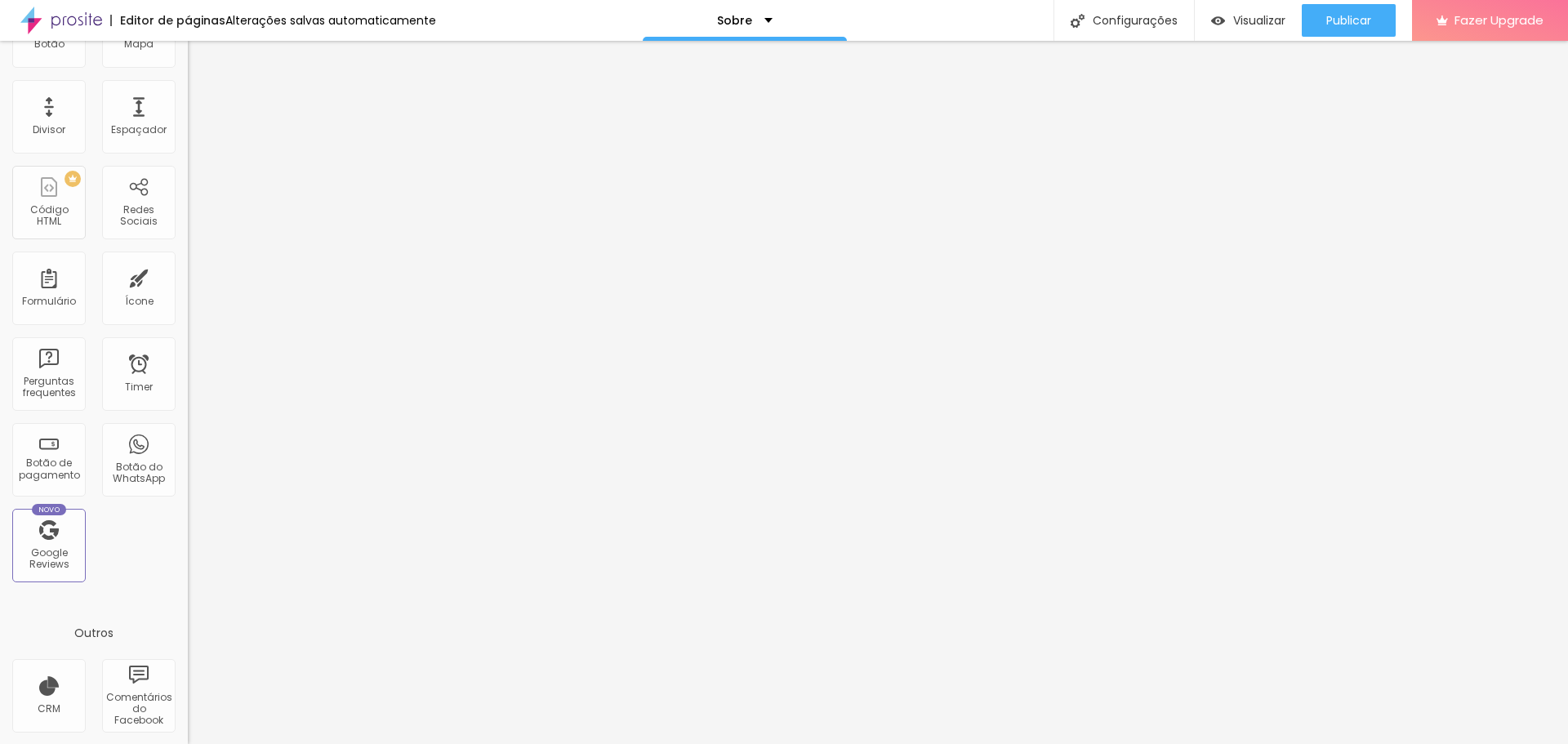
drag, startPoint x: 644, startPoint y: 352, endPoint x: 630, endPoint y: 352, distance: 14.0
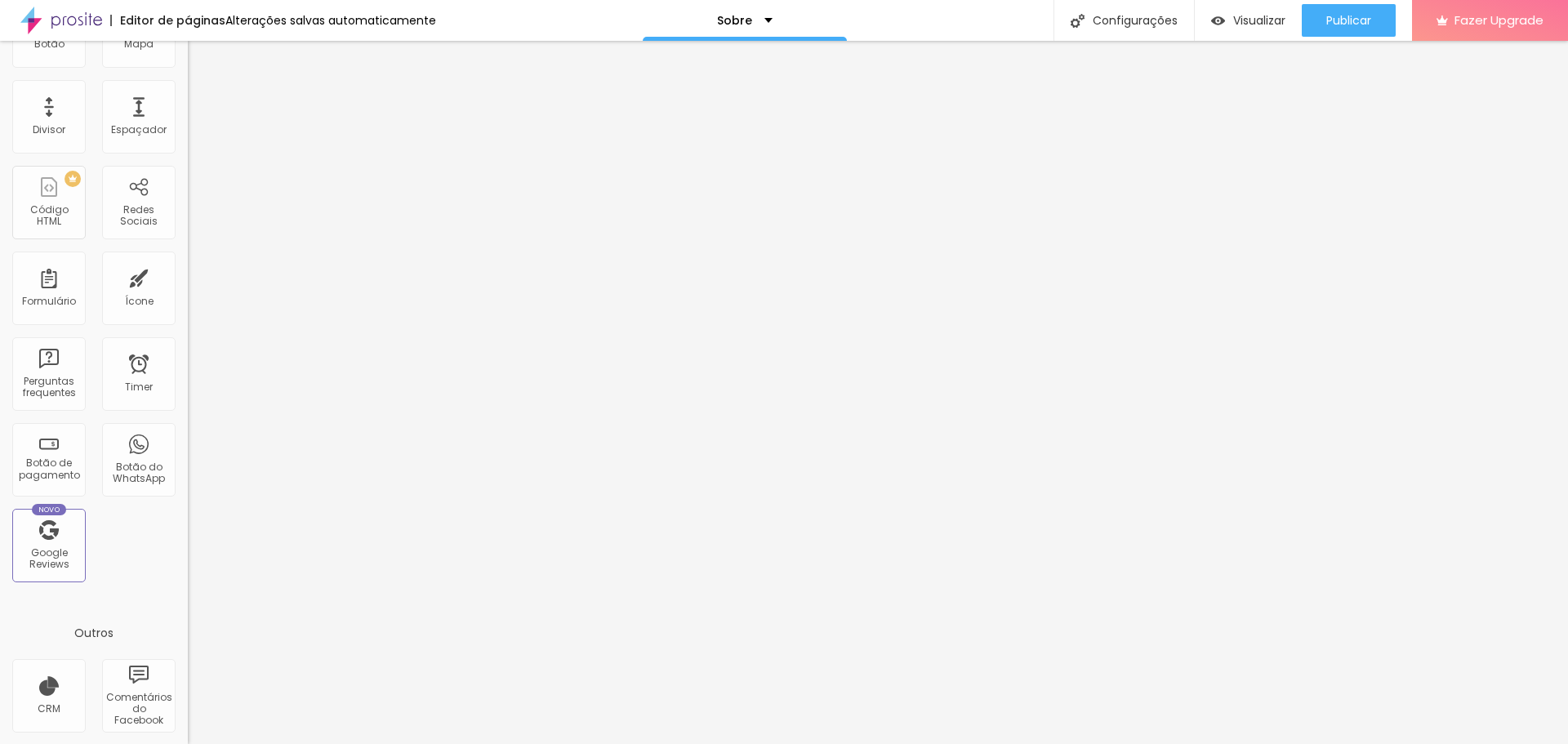
drag, startPoint x: 881, startPoint y: 352, endPoint x: 680, endPoint y: 352, distance: 201.0
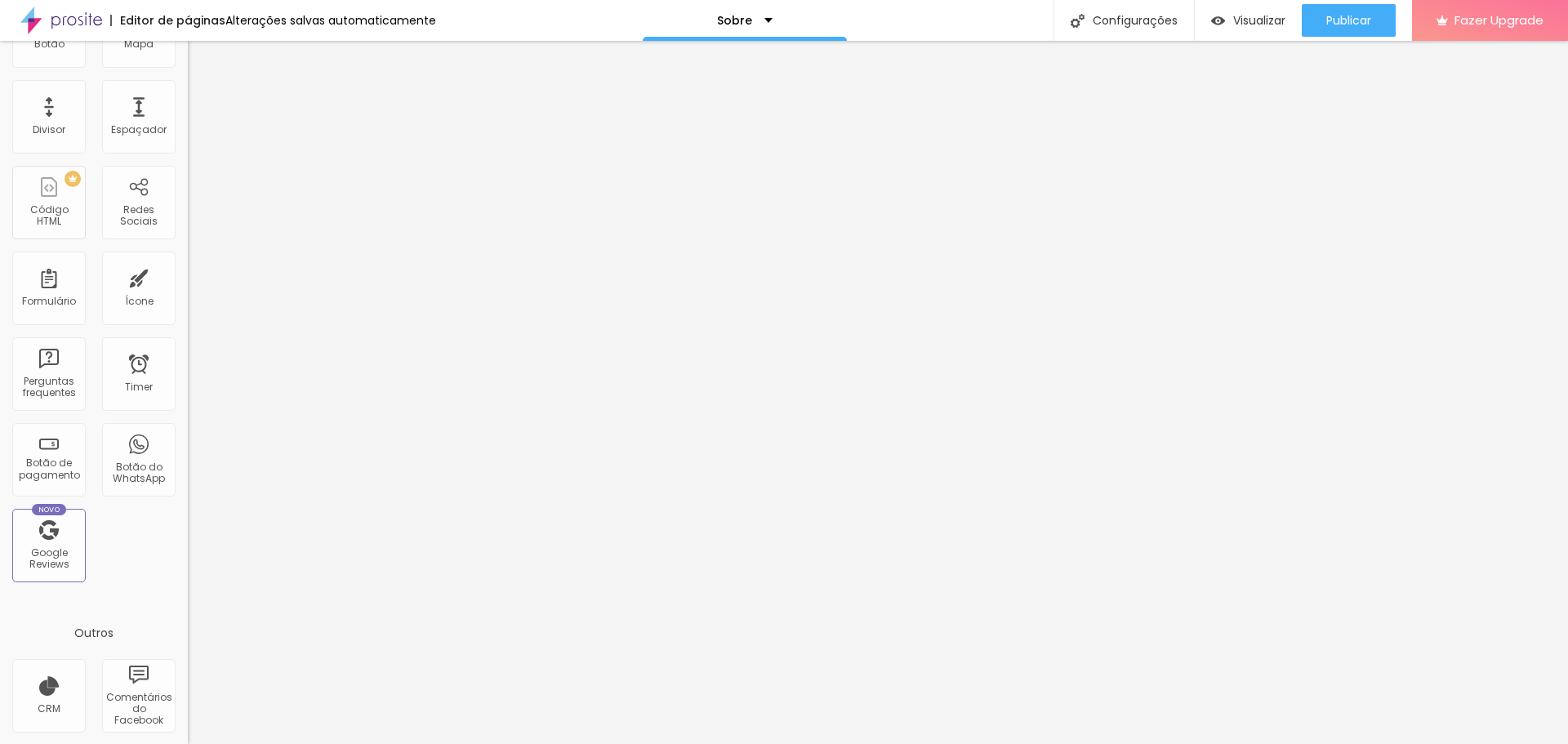
drag, startPoint x: 734, startPoint y: 419, endPoint x: 967, endPoint y: 428, distance: 233.2
drag, startPoint x: 683, startPoint y: 352, endPoint x: 602, endPoint y: 352, distance: 81.0
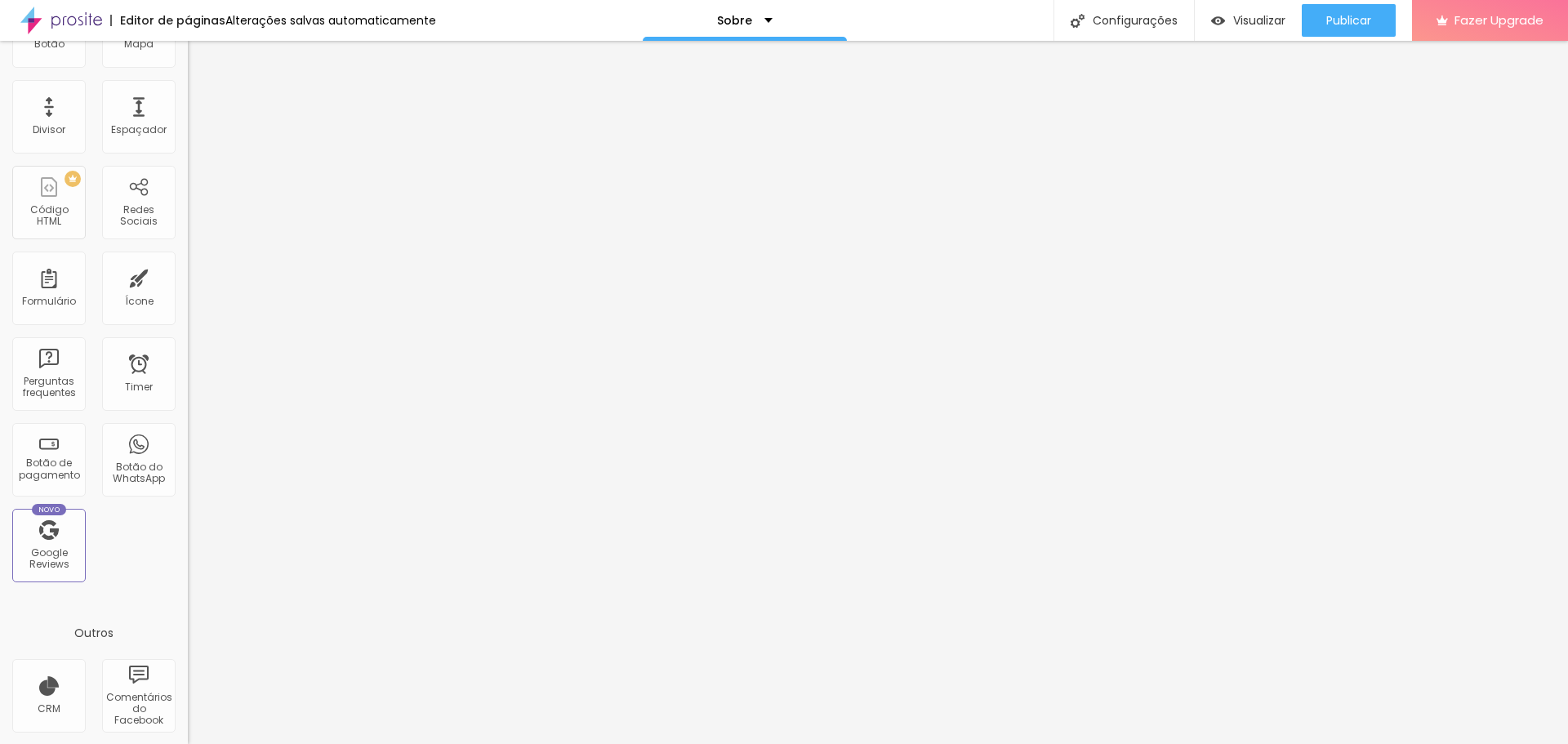
drag, startPoint x: 806, startPoint y: 449, endPoint x: 941, endPoint y: 451, distance: 135.0
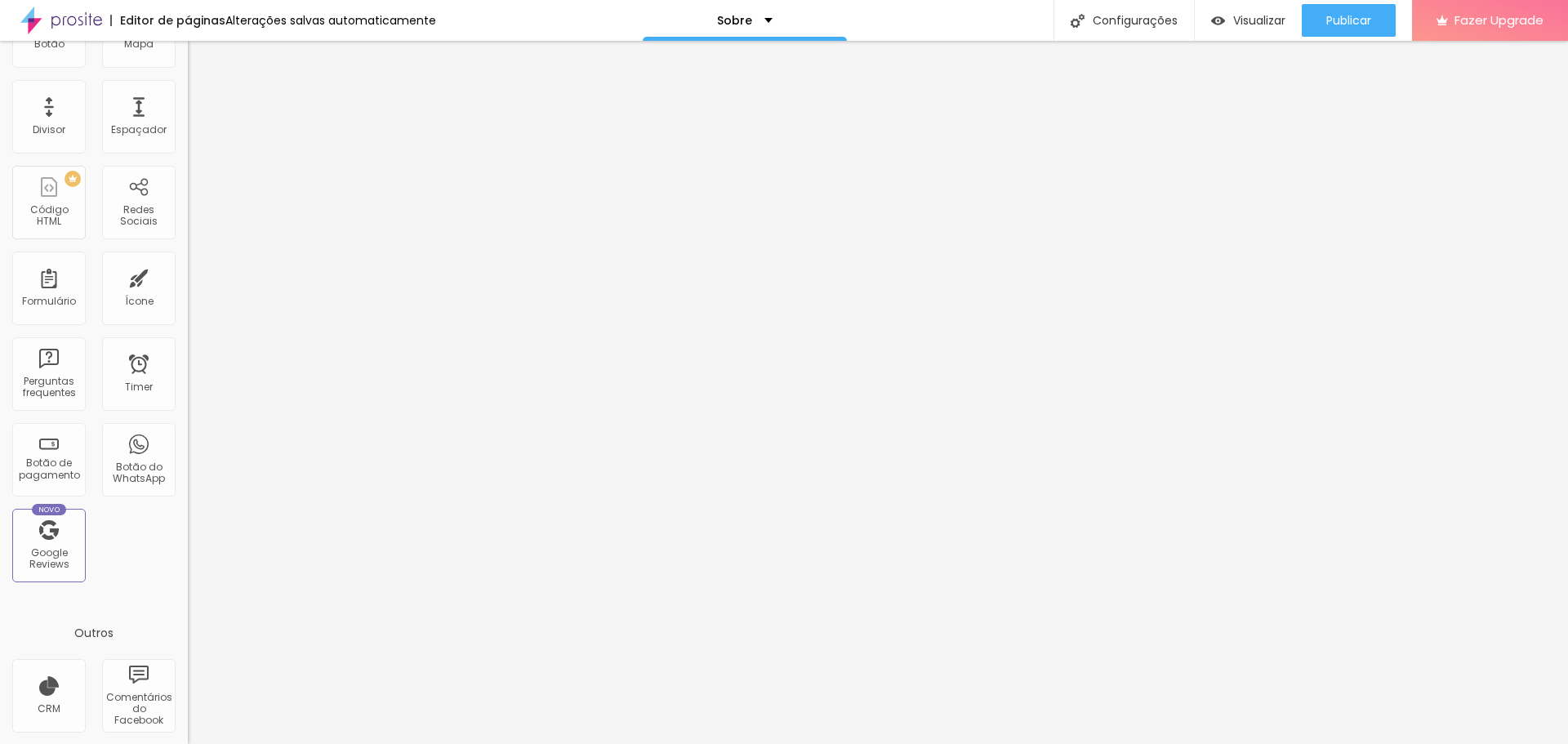
drag, startPoint x: 903, startPoint y: 370, endPoint x: 636, endPoint y: 358, distance: 267.3
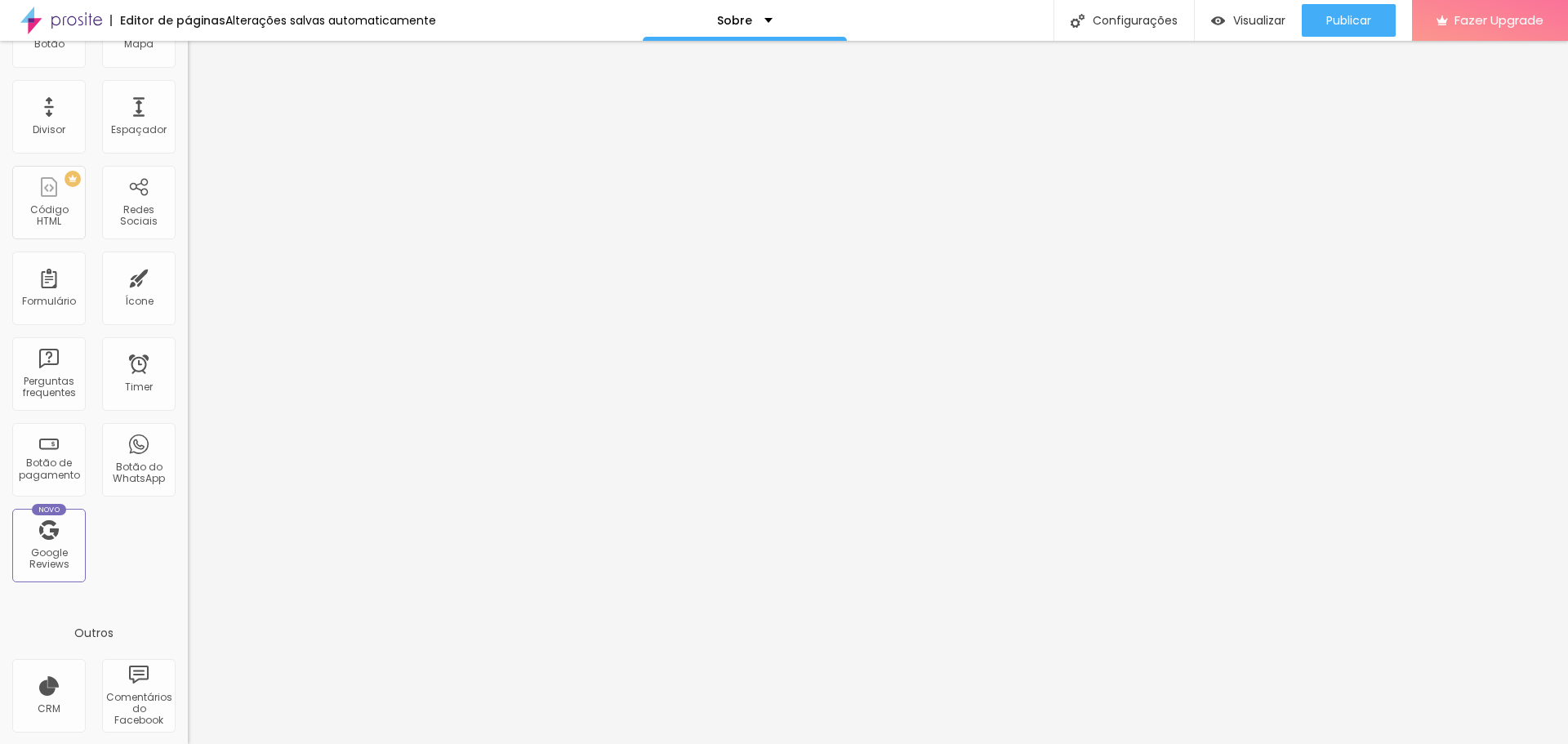
drag, startPoint x: 900, startPoint y: 478, endPoint x: 627, endPoint y: 466, distance: 273.3
paste input "Mari Cavalcanti Fotógrafa de Ensaios Bday"
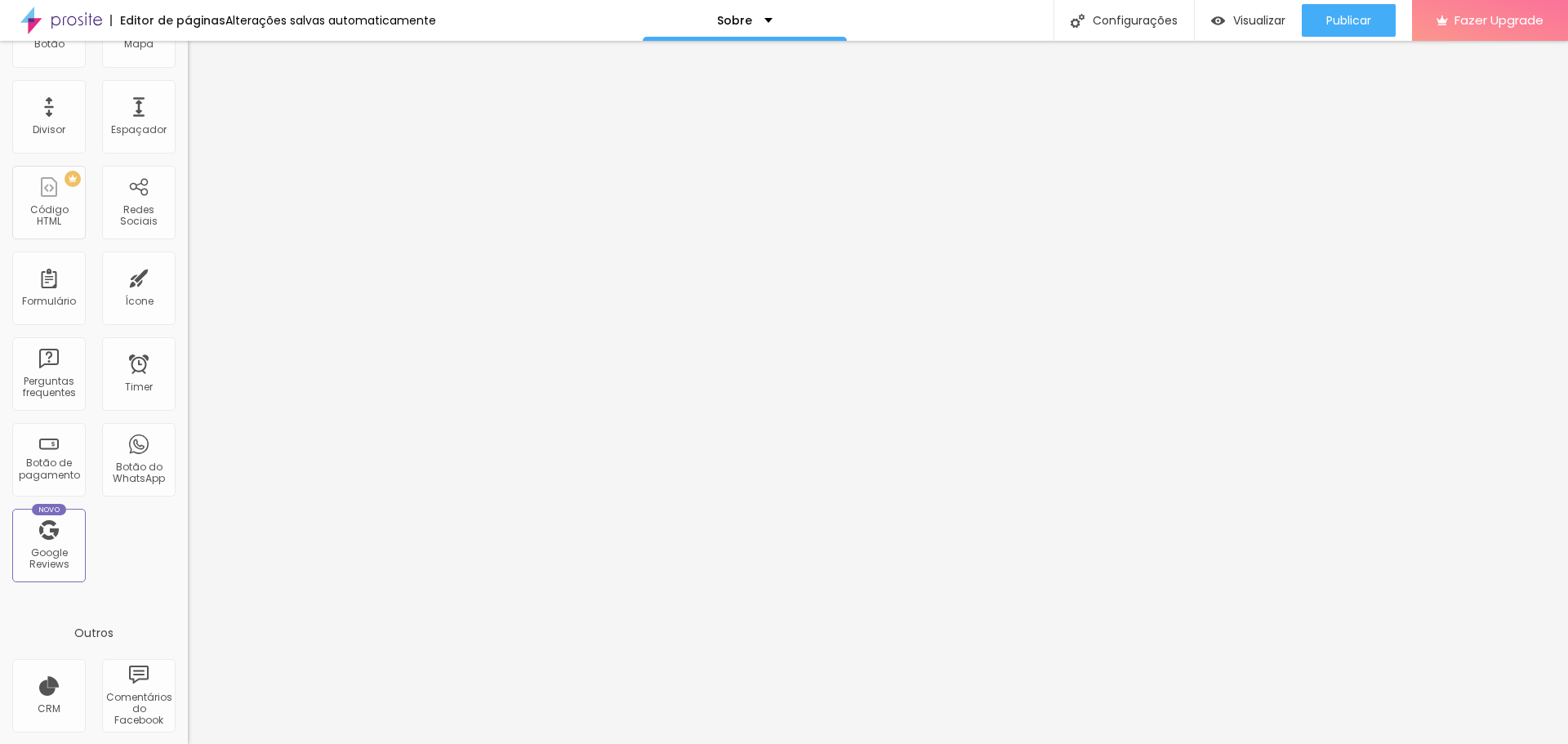
drag, startPoint x: 849, startPoint y: 463, endPoint x: 627, endPoint y: 440, distance: 223.2
drag, startPoint x: 929, startPoint y: 539, endPoint x: 625, endPoint y: 529, distance: 304.2
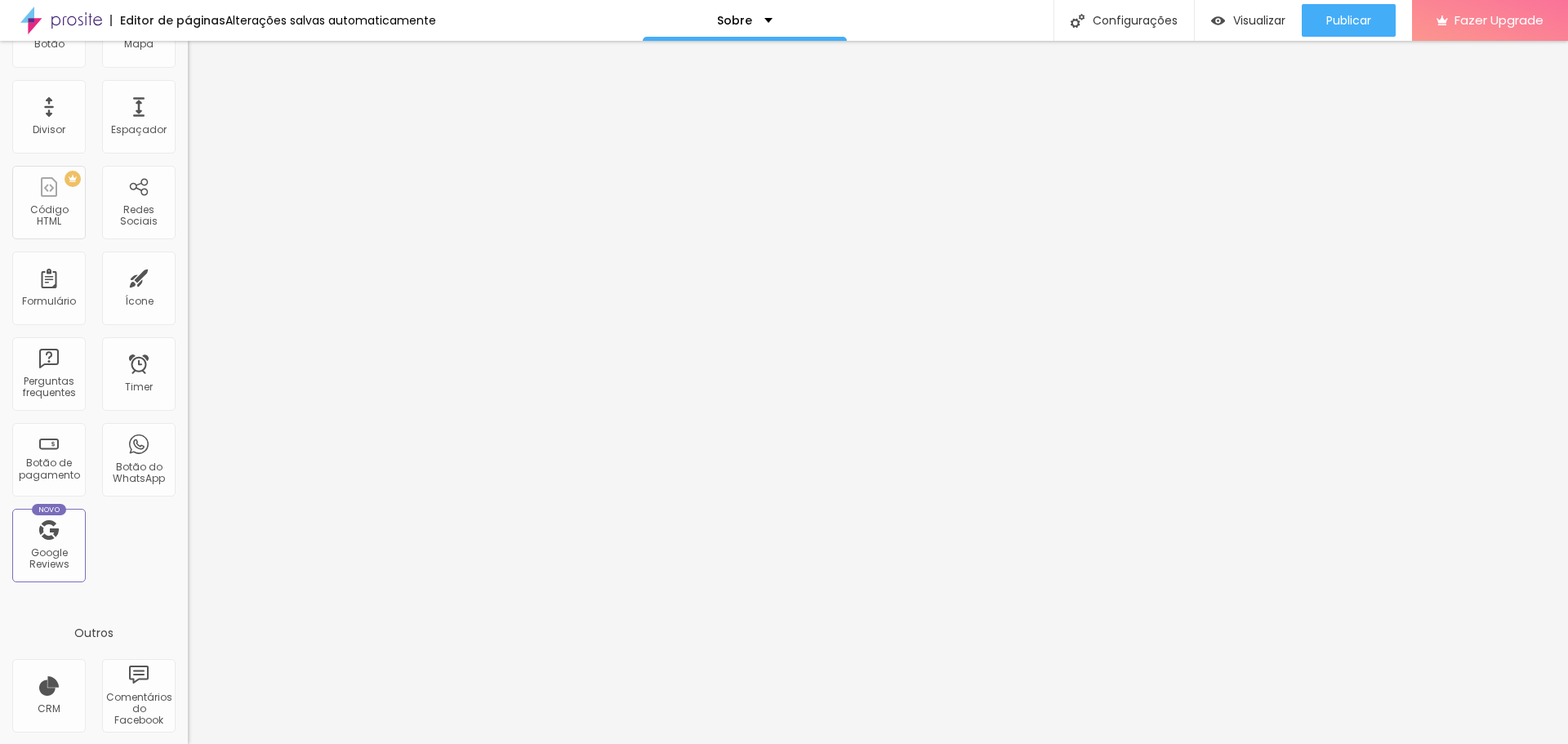
paste textarea "ari Cavalcanti Fotógrafa: sou especializada em Ensaios de Aniversários, e Ensai…"
drag, startPoint x: 1046, startPoint y: 661, endPoint x: 1032, endPoint y: 654, distance: 15.7
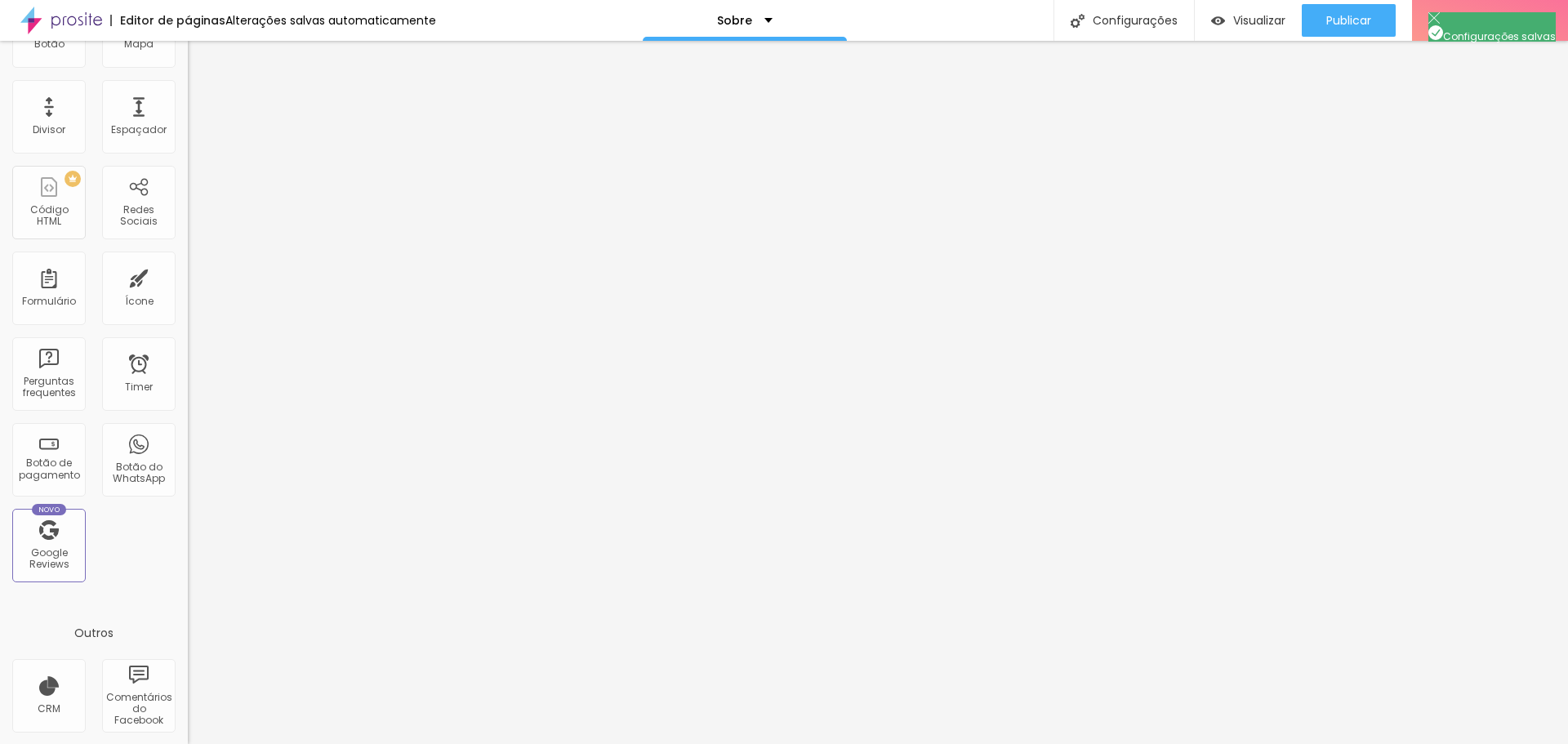
drag, startPoint x: 896, startPoint y: 360, endPoint x: 605, endPoint y: 352, distance: 291.1
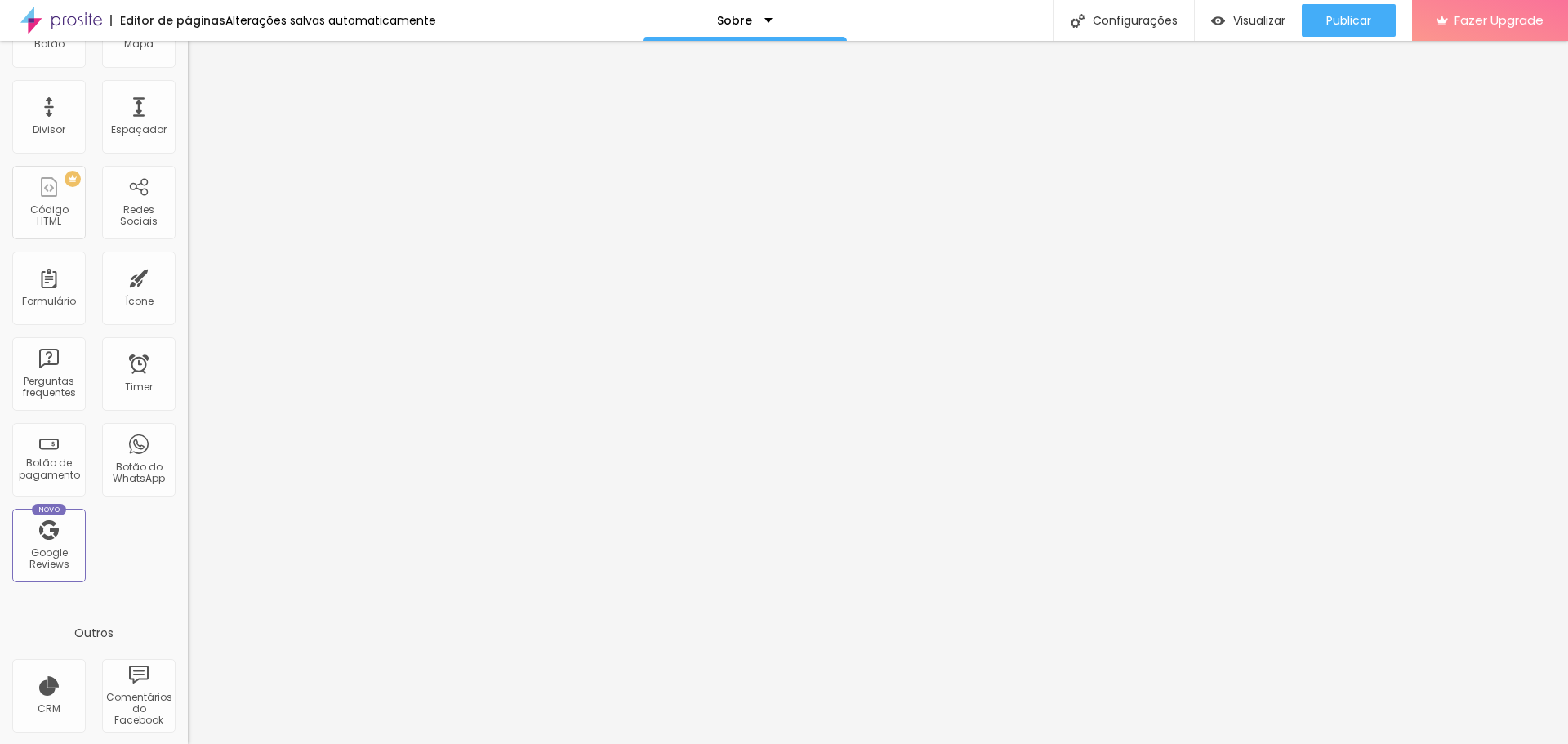
drag, startPoint x: 898, startPoint y: 472, endPoint x: 590, endPoint y: 446, distance: 309.1
paste input "Mari Cavalcanti Fotógrafa de Ensaios Bday"
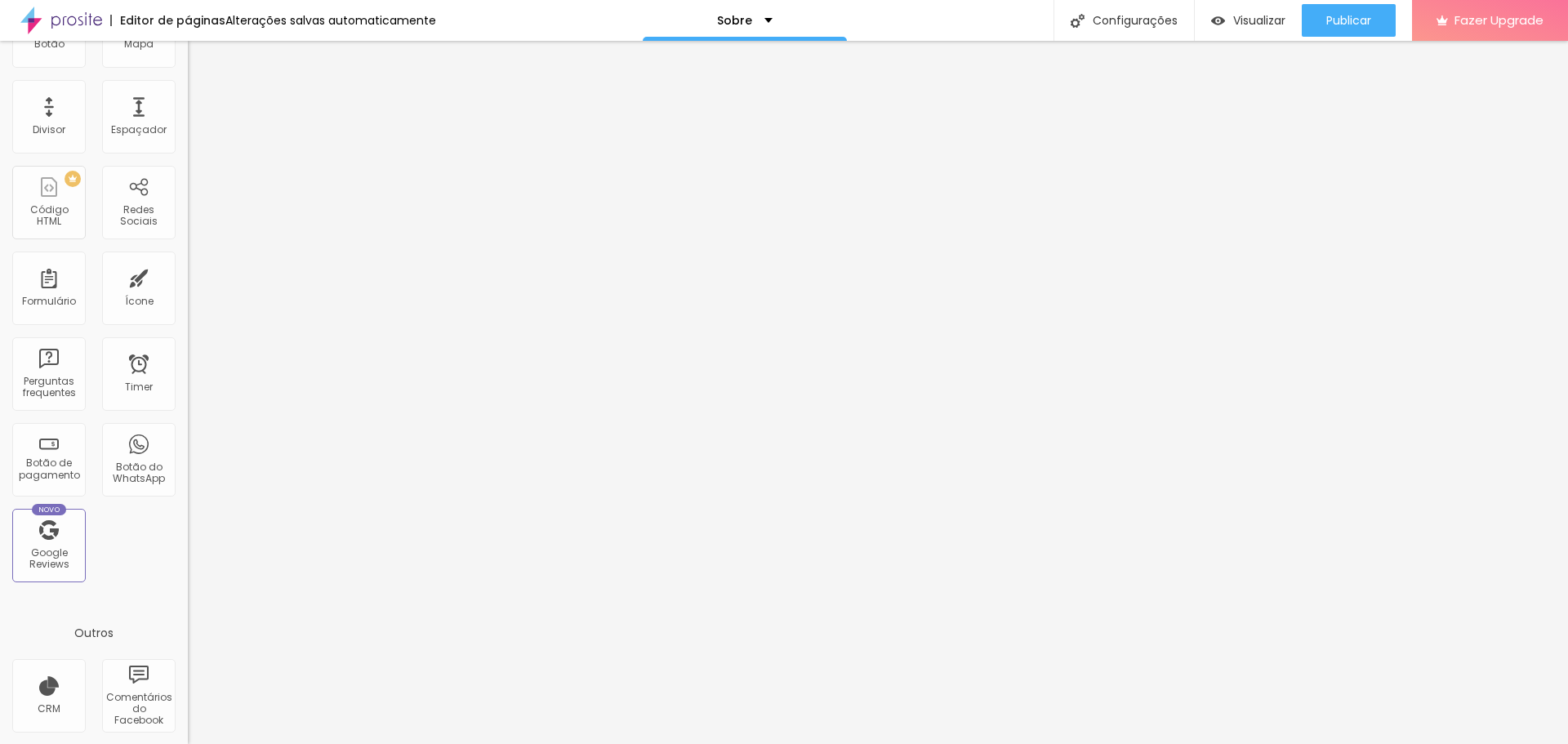
drag, startPoint x: 675, startPoint y: 484, endPoint x: 665, endPoint y: 478, distance: 11.7
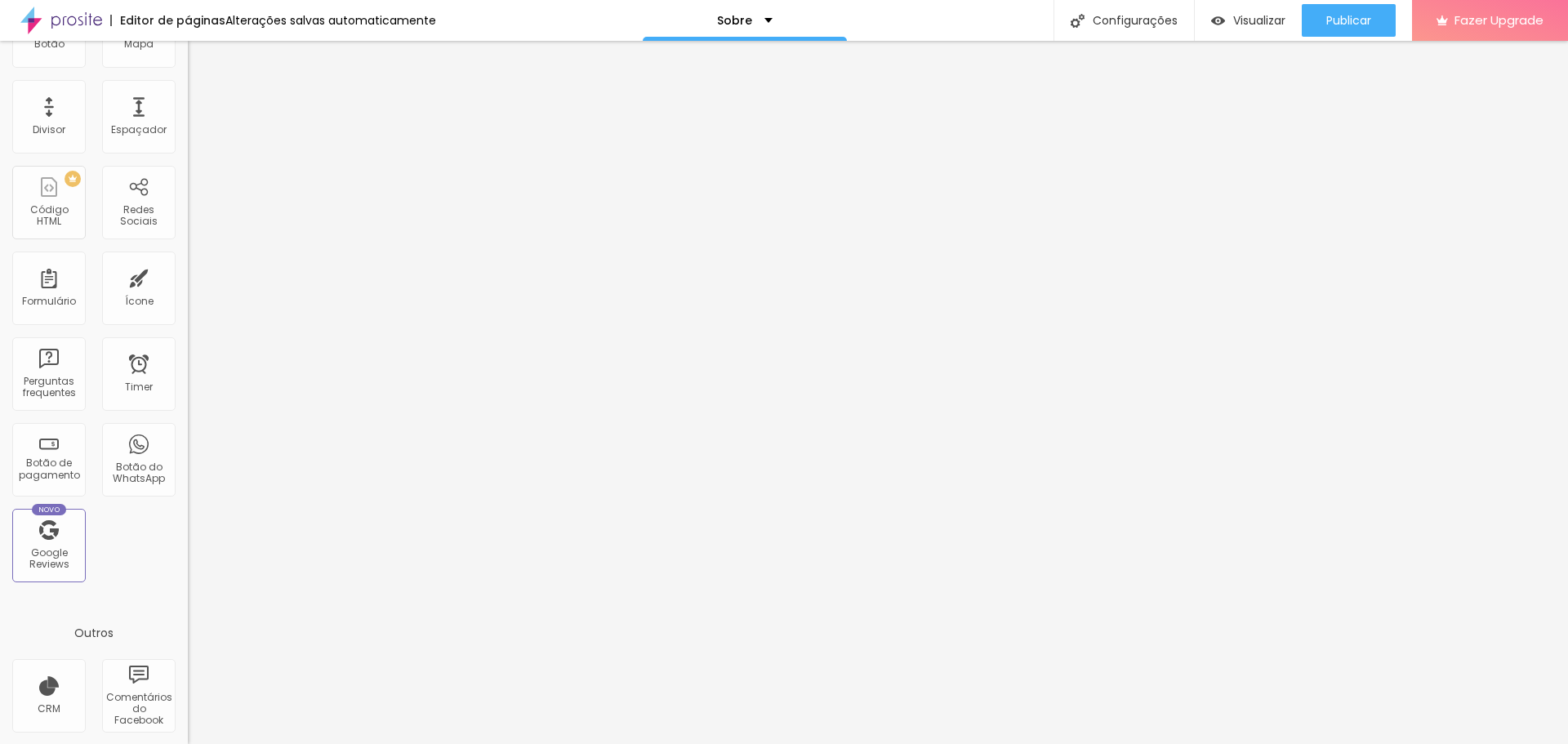
drag, startPoint x: 682, startPoint y: 475, endPoint x: 573, endPoint y: 461, distance: 109.9
paste input "Mari Cavalcanti Fotógrafa de Ensaios Bday"
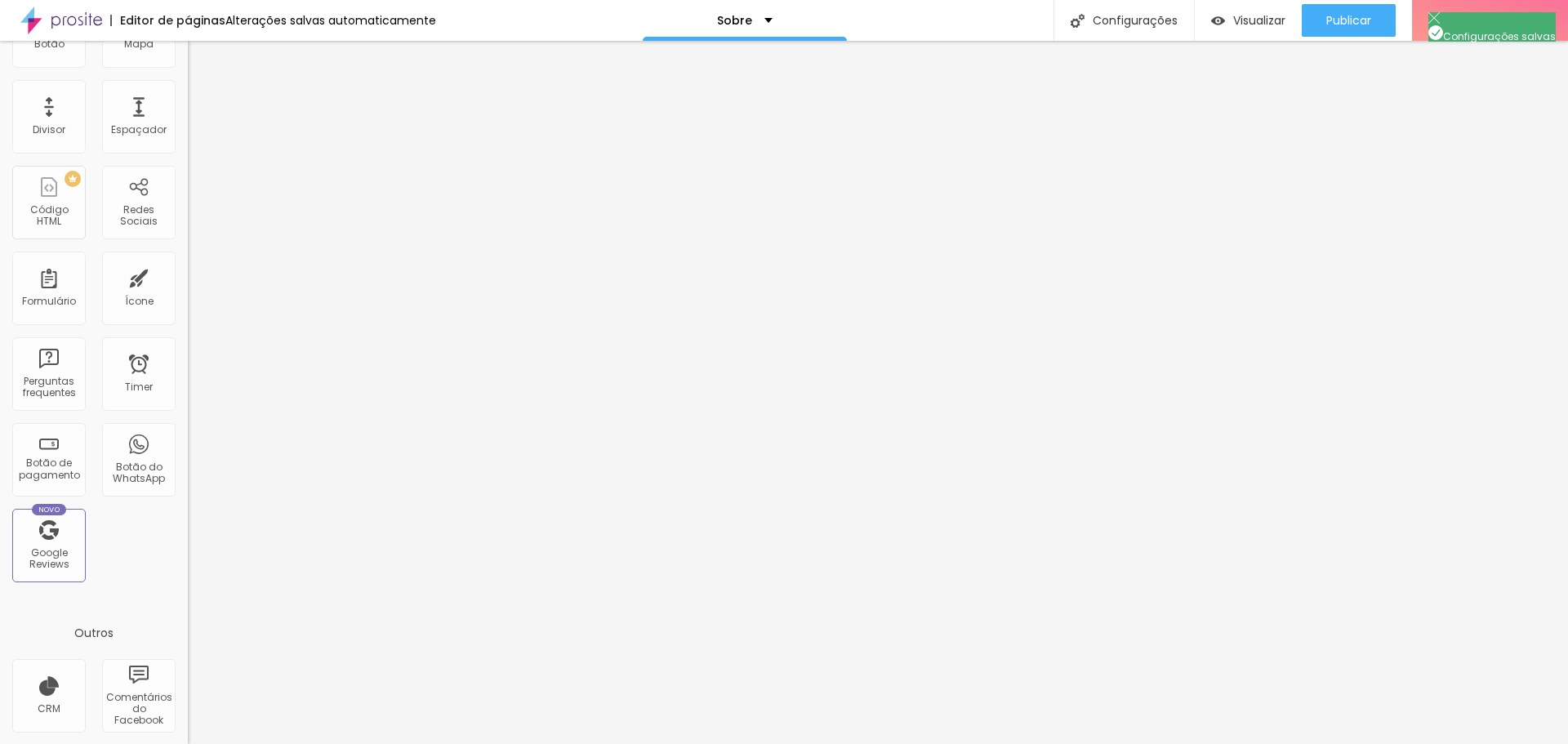
drag, startPoint x: 831, startPoint y: 471, endPoint x: 604, endPoint y: 444, distance: 228.6
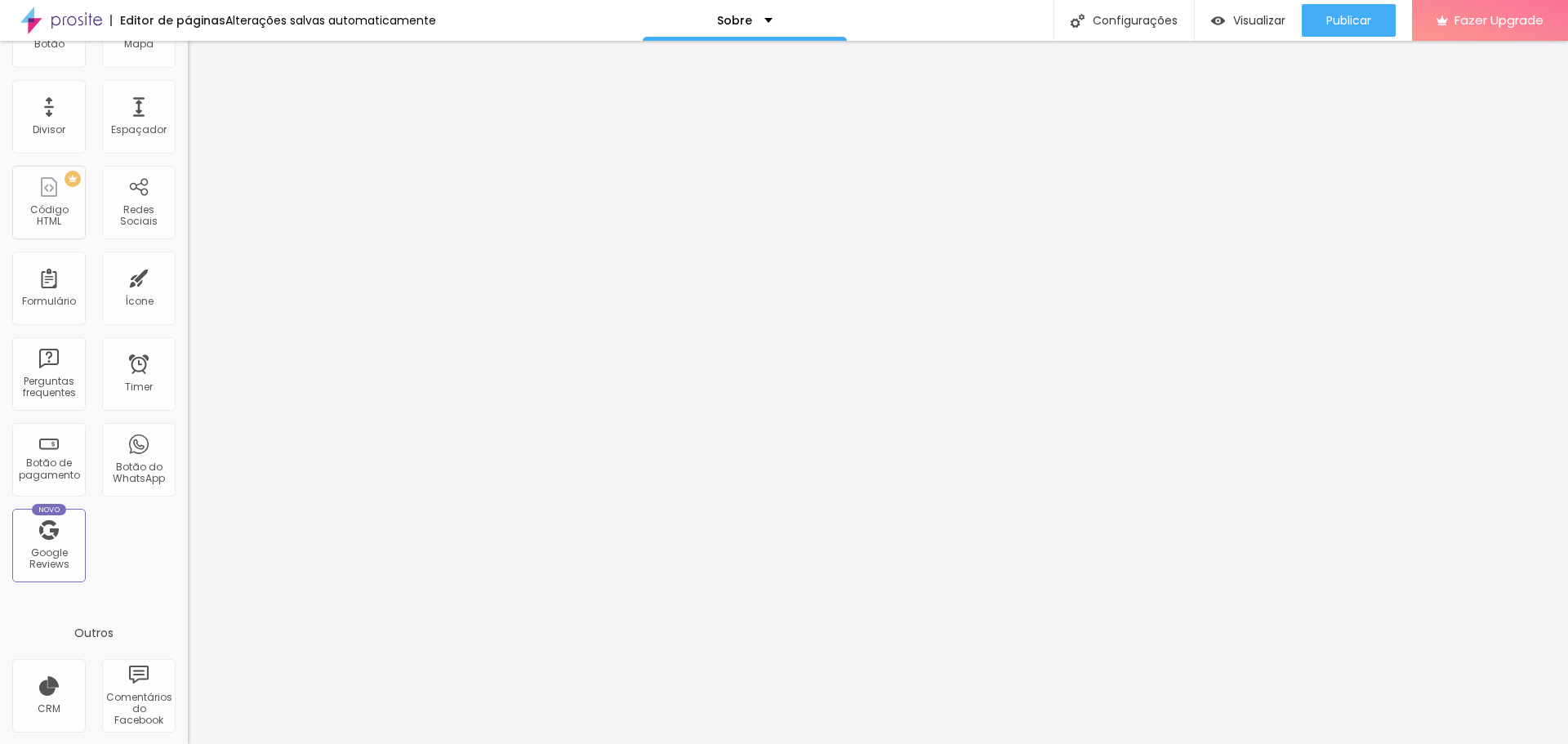
drag, startPoint x: 962, startPoint y: 554, endPoint x: 578, endPoint y: 528, distance: 384.9
paste textarea "Um pouco sobre Mari Cavalcanti Fotógrafa: sou especializada em Ensaios de Anive…"
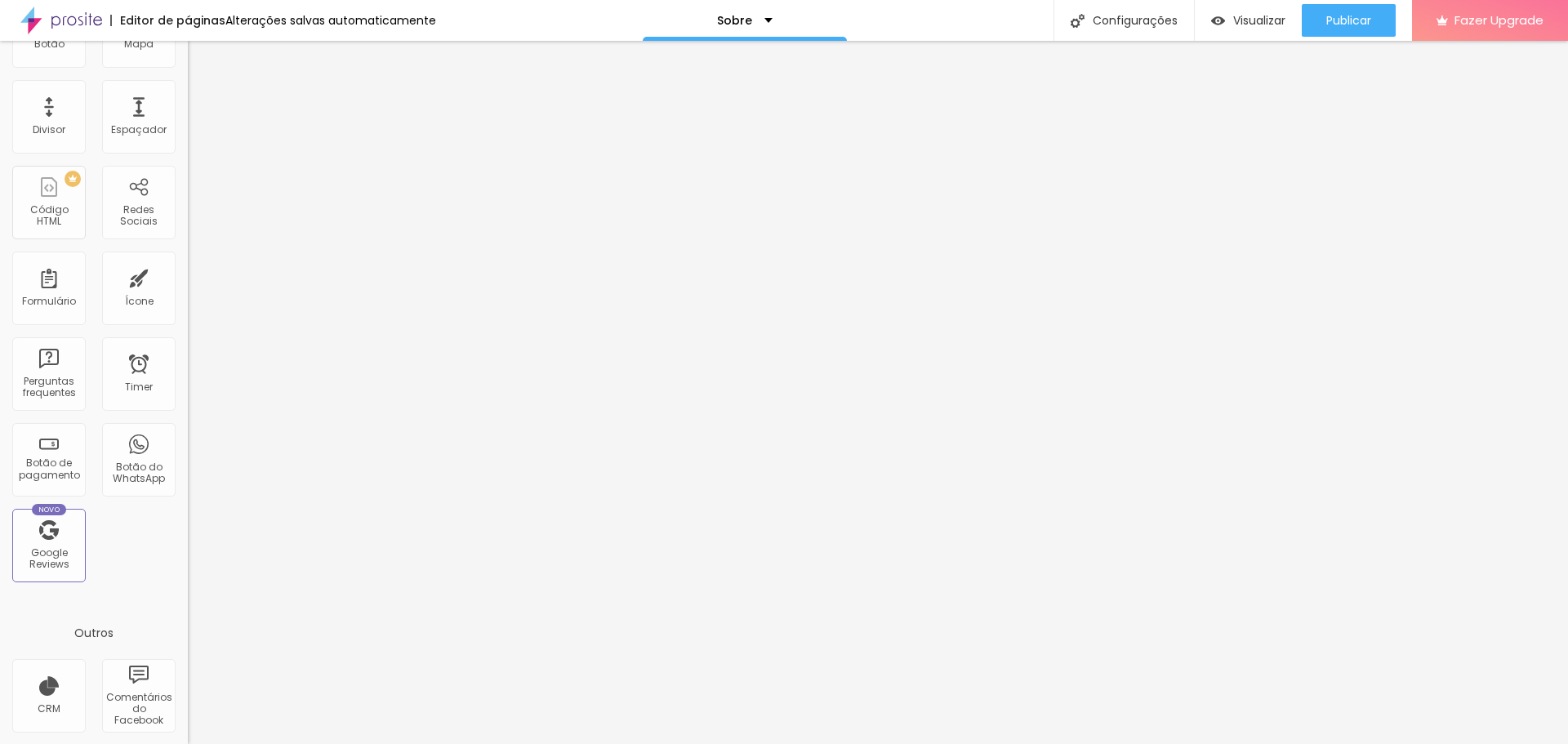
drag, startPoint x: 858, startPoint y: 355, endPoint x: 617, endPoint y: 350, distance: 241.1
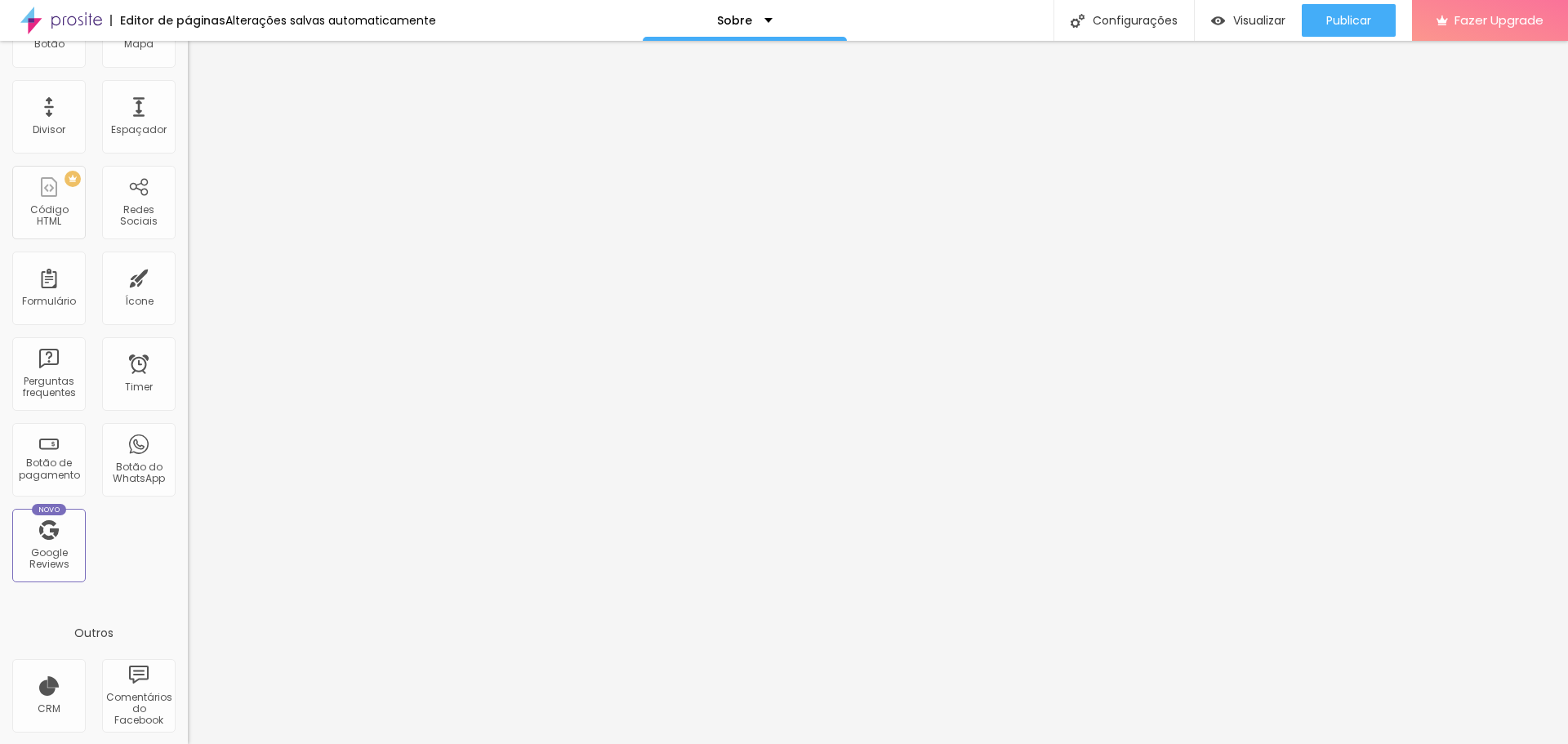
drag, startPoint x: 678, startPoint y: 441, endPoint x: 661, endPoint y: 441, distance: 17.0
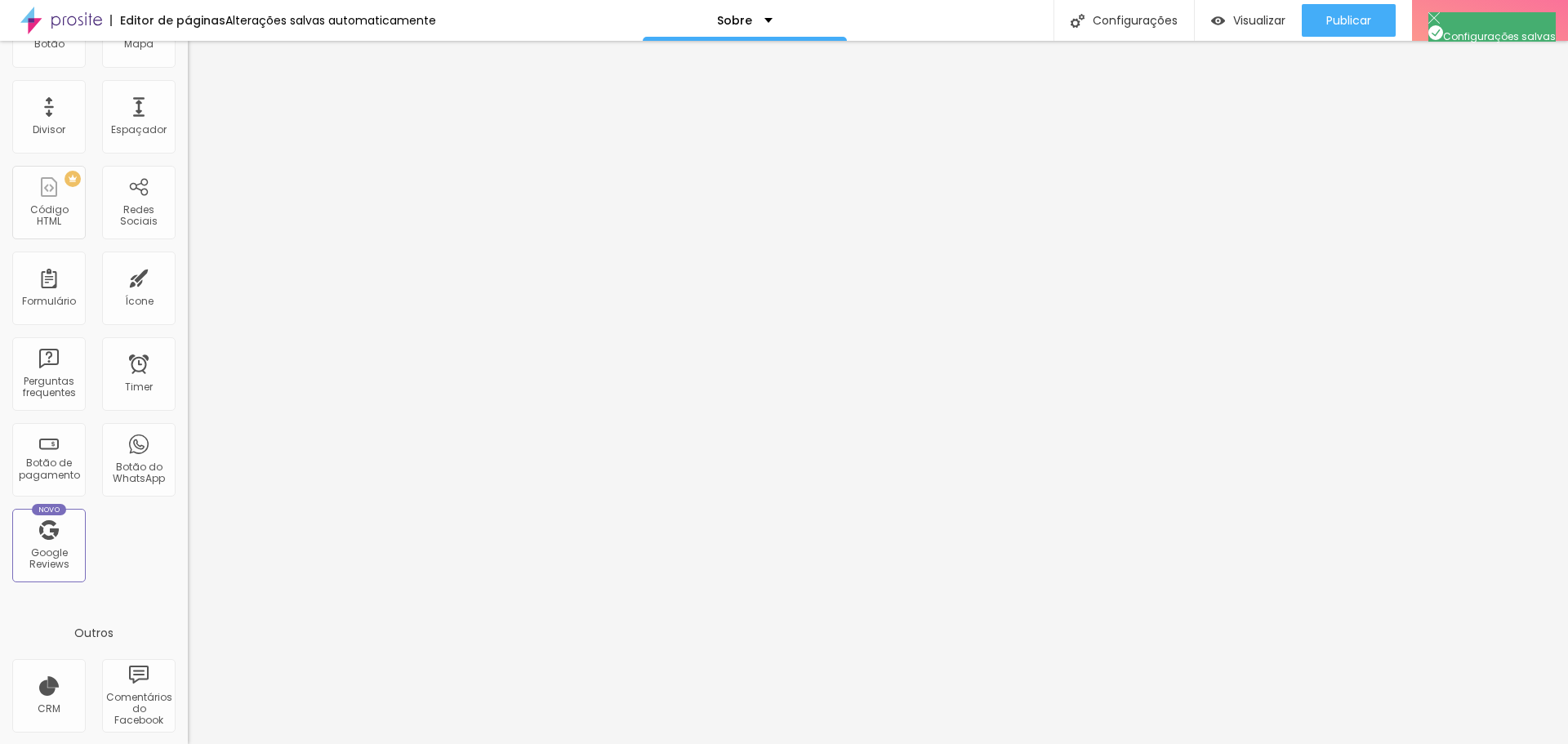
drag, startPoint x: 855, startPoint y: 471, endPoint x: 621, endPoint y: 443, distance: 235.7
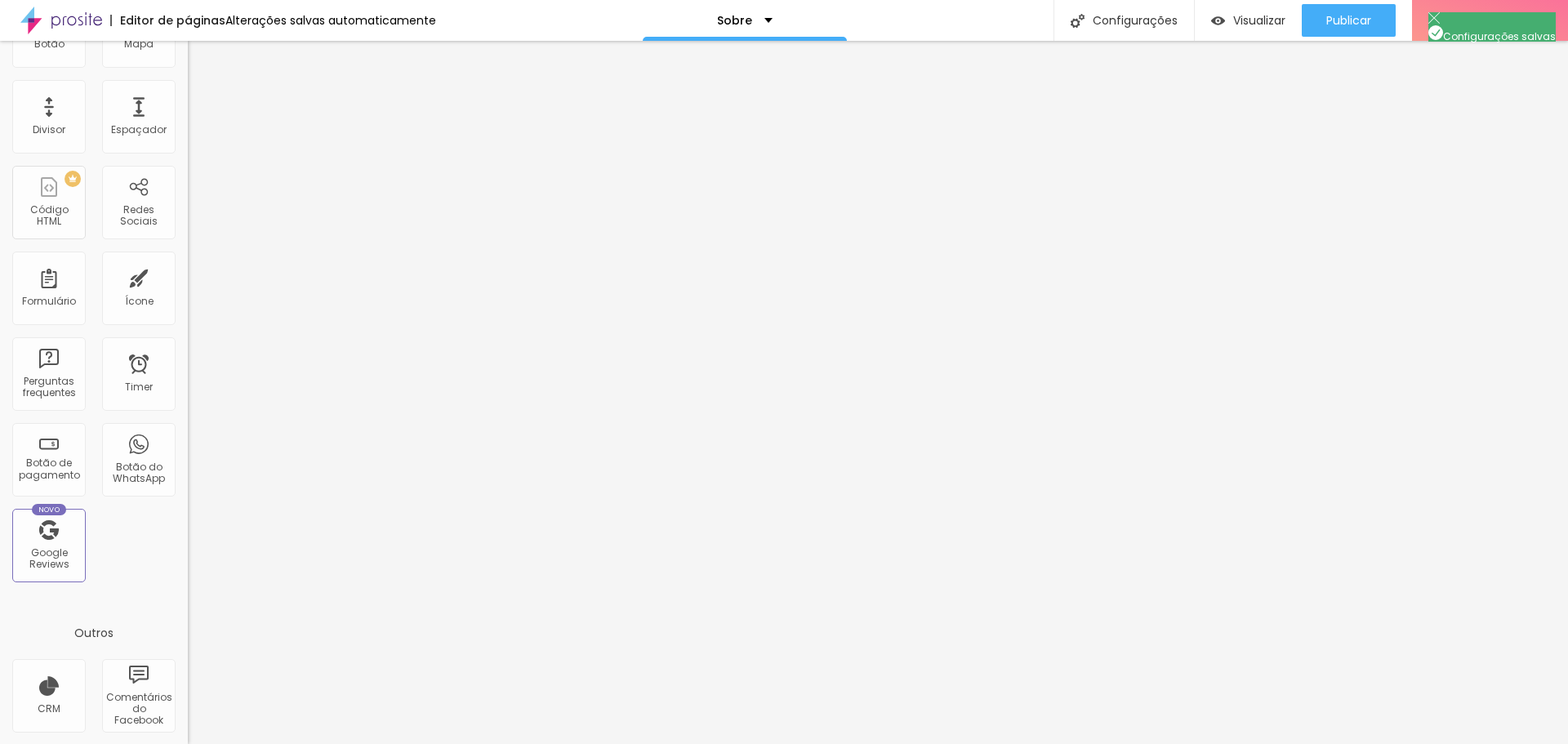
paste textarea "Um pouco sobre Mari Cavalcanti Fotógrafa: sou especializada em Ensaios de Anive…"
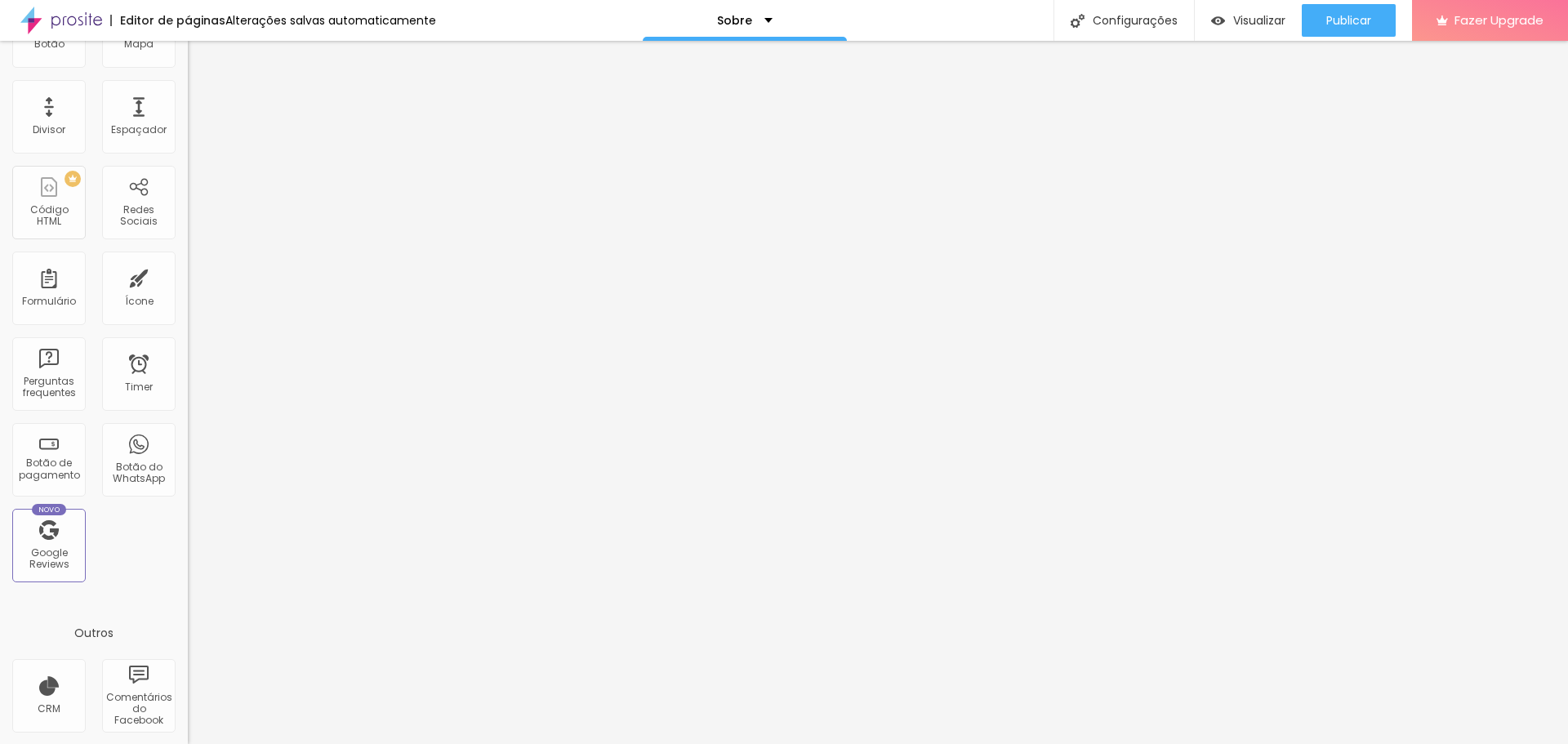
paste textarea "Um pouco sobre Mari Cavalcanti Fotógrafa: sou especializada em Ensaios de Anive…"
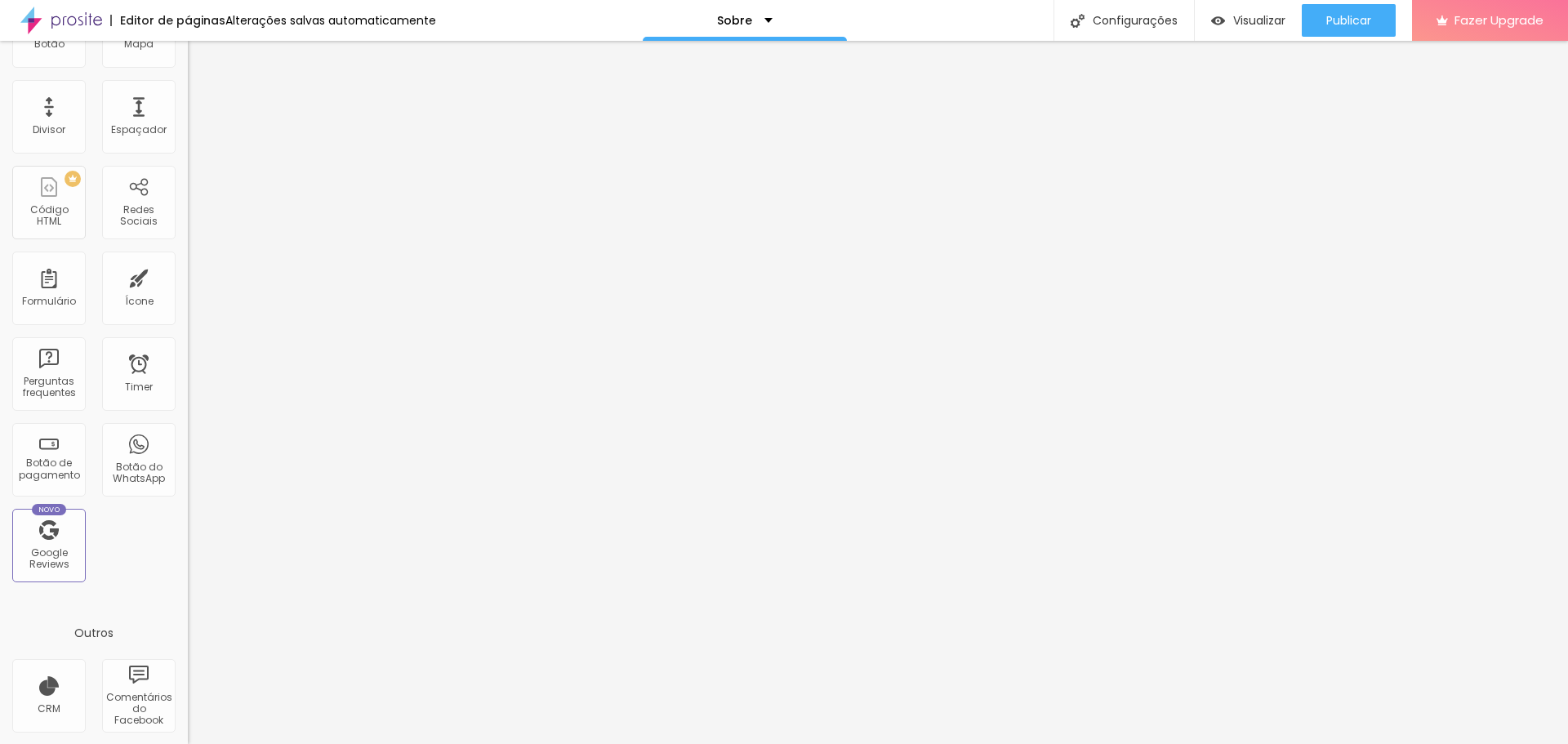
drag, startPoint x: 1049, startPoint y: 655, endPoint x: 937, endPoint y: 592, distance: 128.5
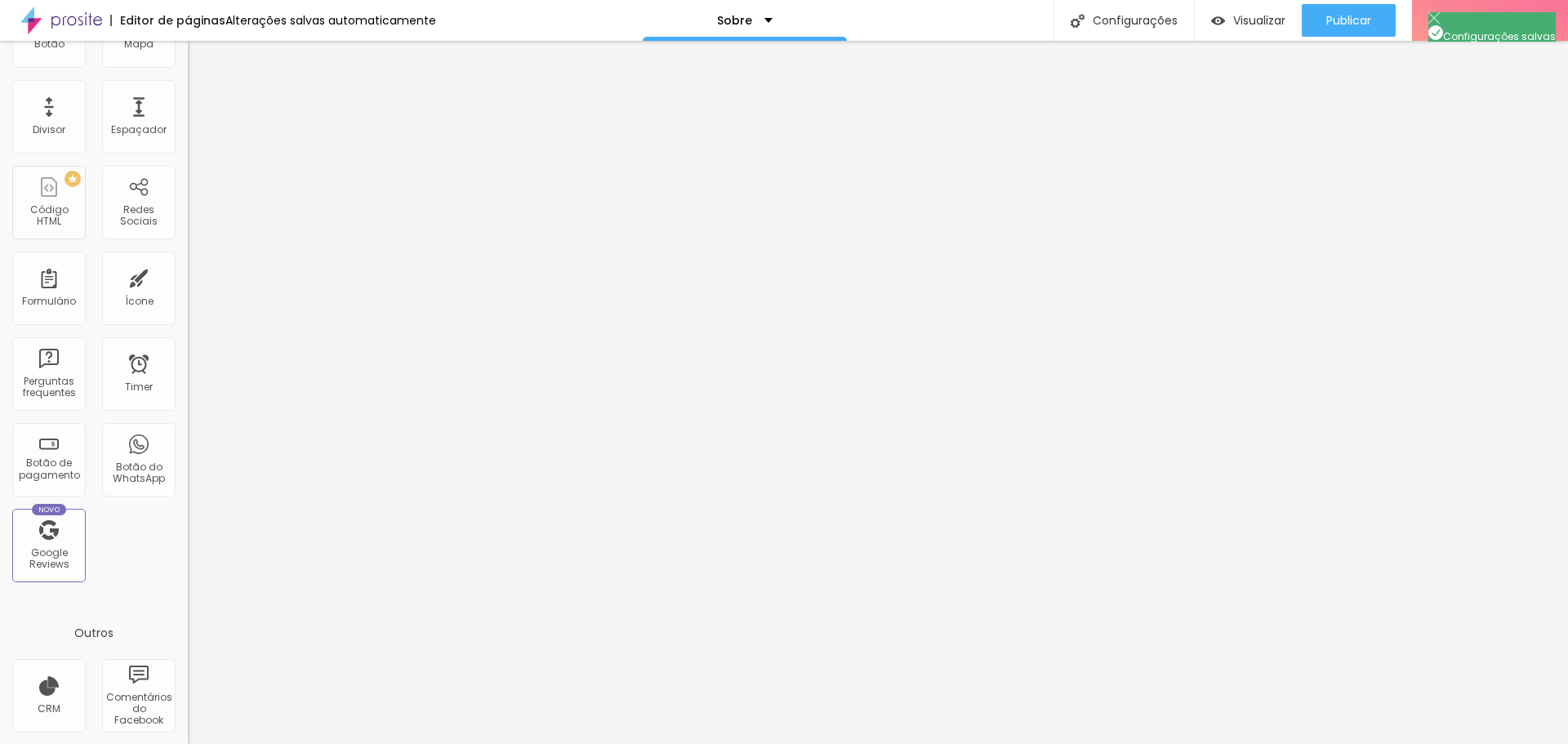
drag, startPoint x: 826, startPoint y: 468, endPoint x: 628, endPoint y: 433, distance: 201.1
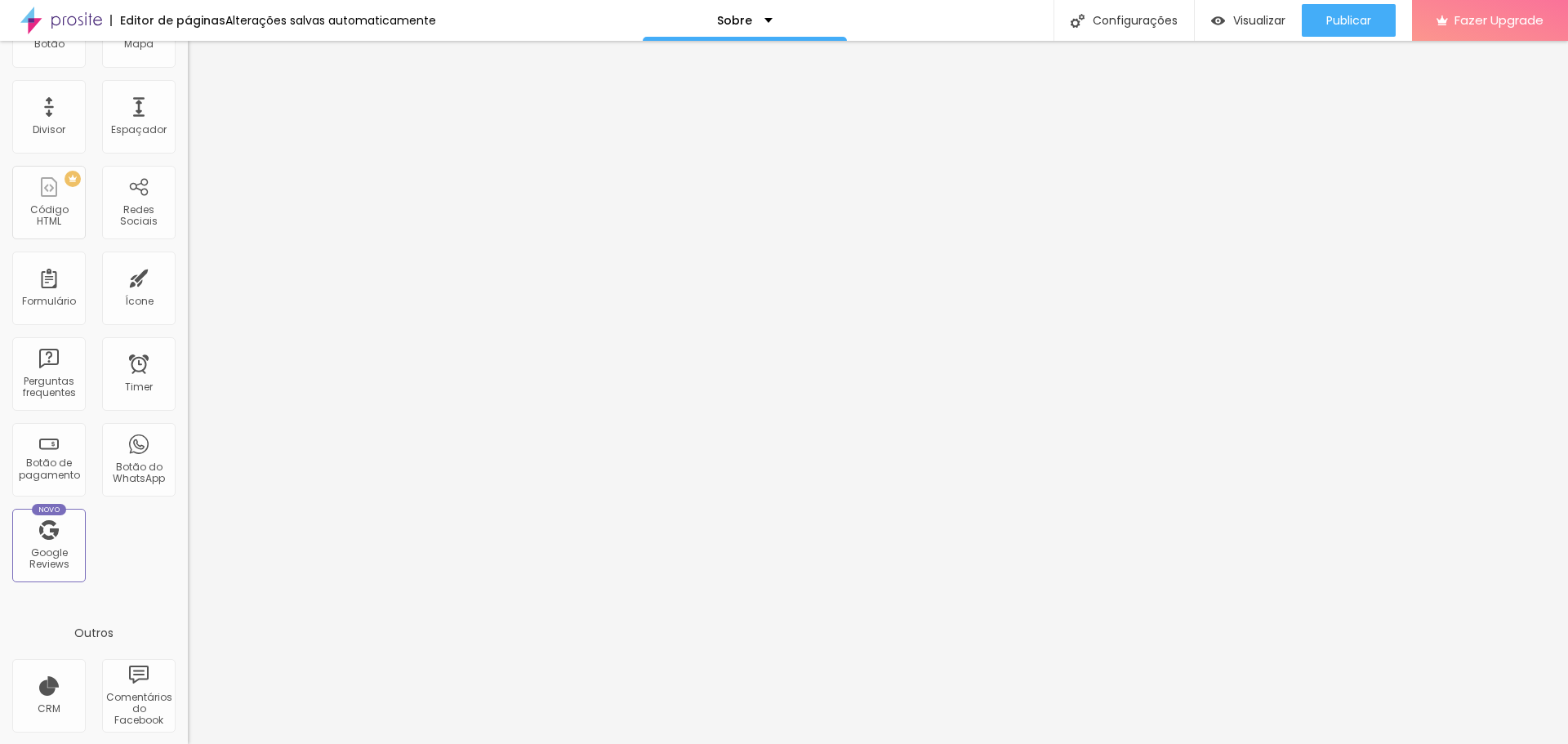
paste textarea "Um pouco sobre Mari Cavalcanti Fotógrafa: sou especializada em Ensaios de Anive…"
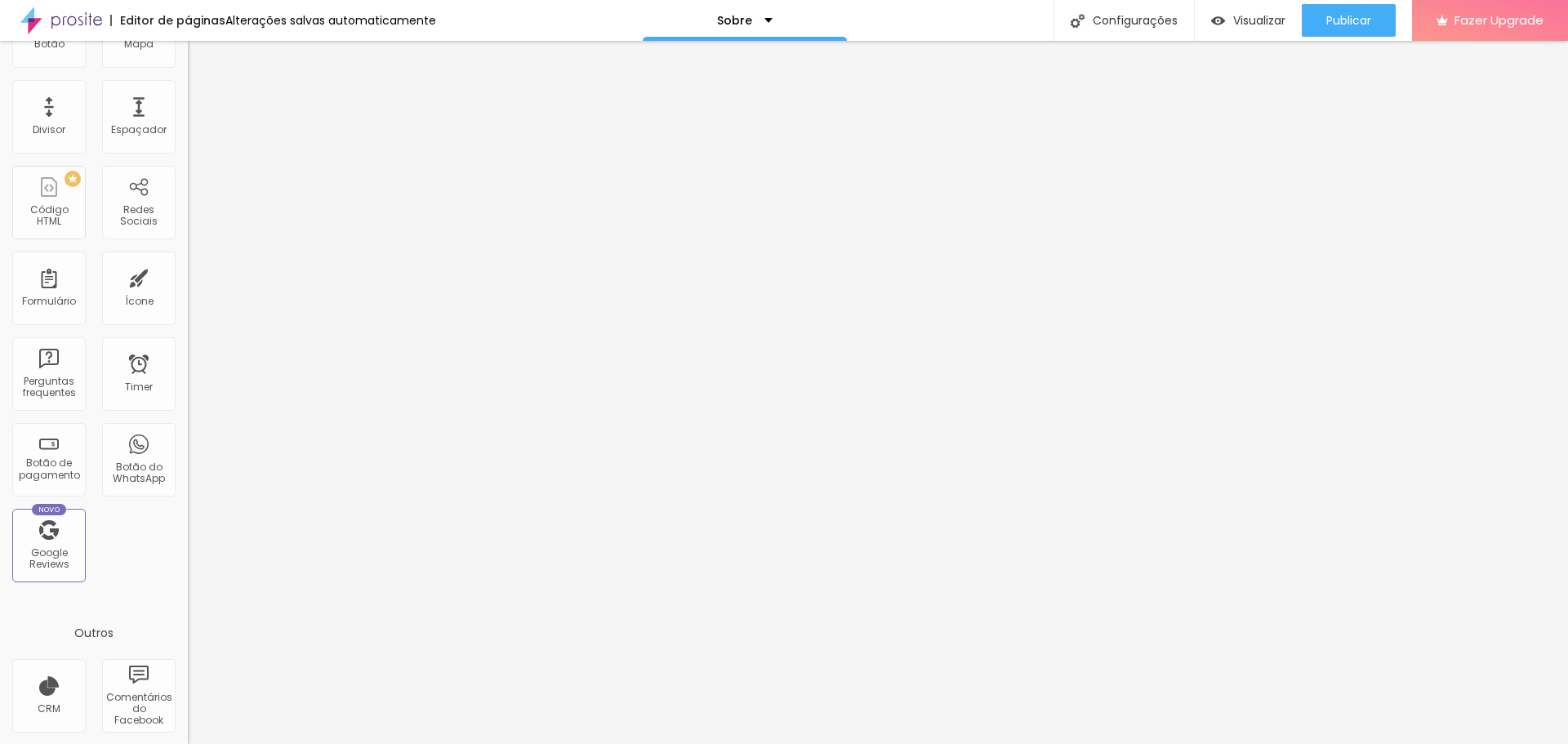
paste textarea "Um pouco sobre Mari Cavalcanti Fotógrafa: sou especializada em Ensaios de Anive…"
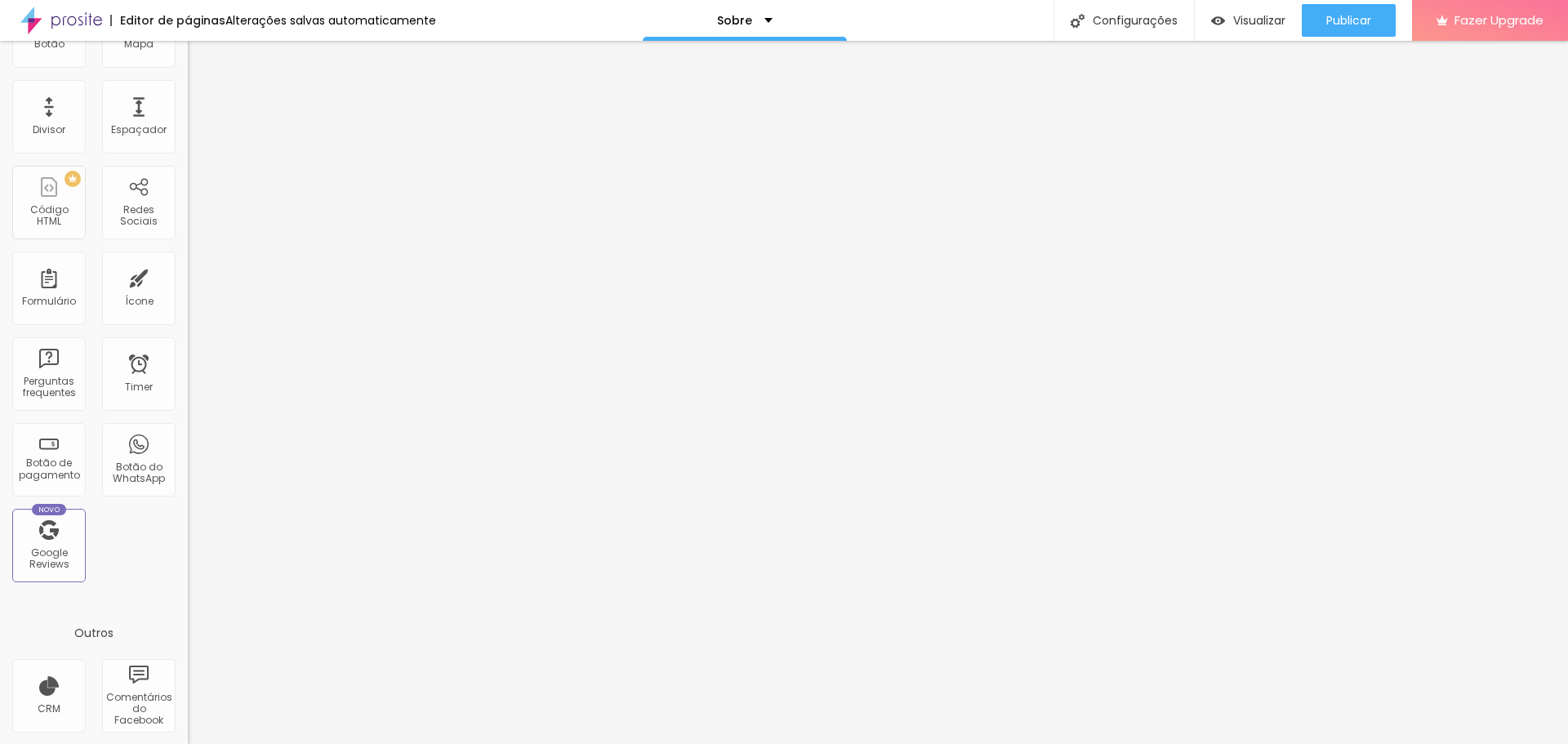
drag, startPoint x: 895, startPoint y: 551, endPoint x: 565, endPoint y: 541, distance: 330.2
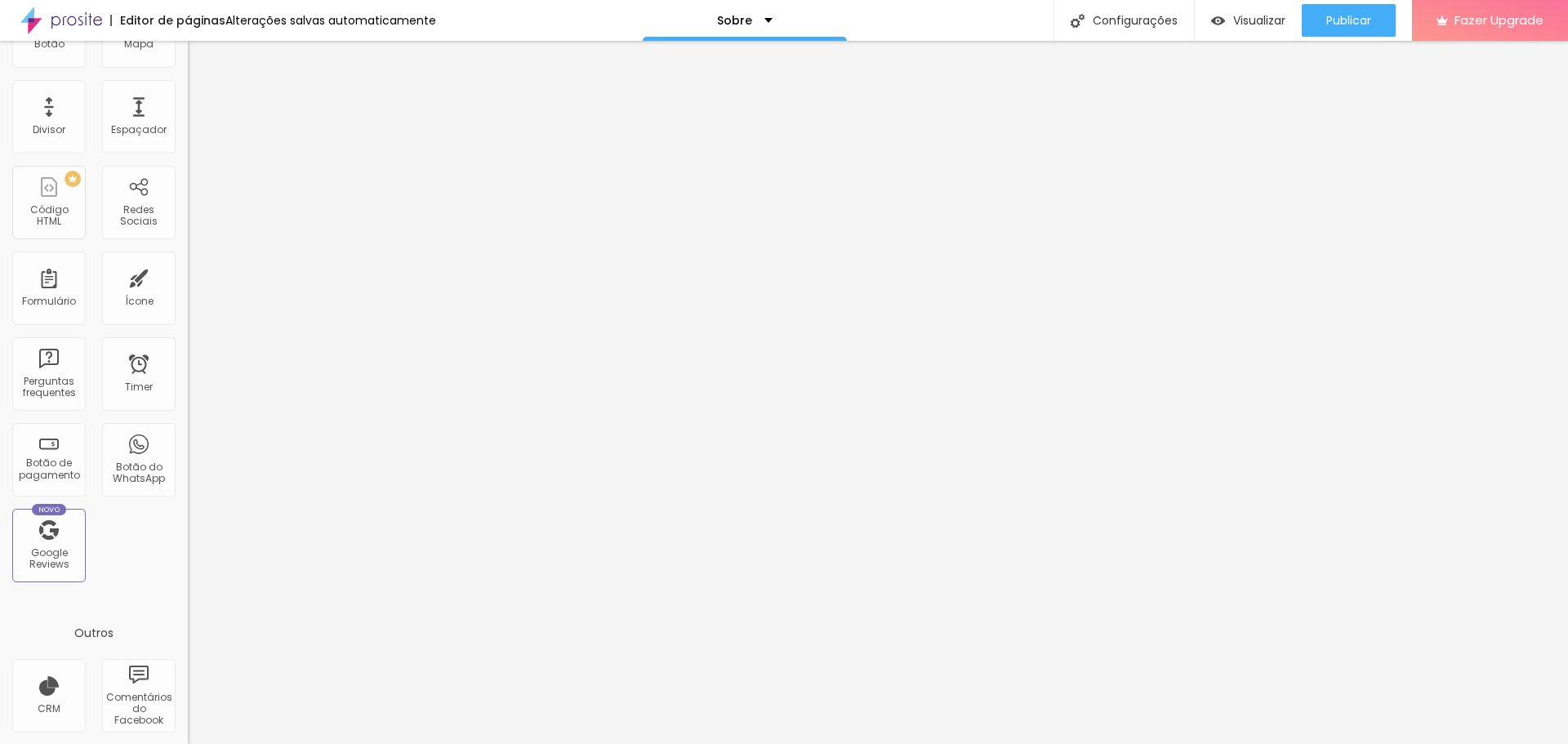
click at [753, 11] on div "Sobre" at bounding box center [745, 20] width 204 height 41
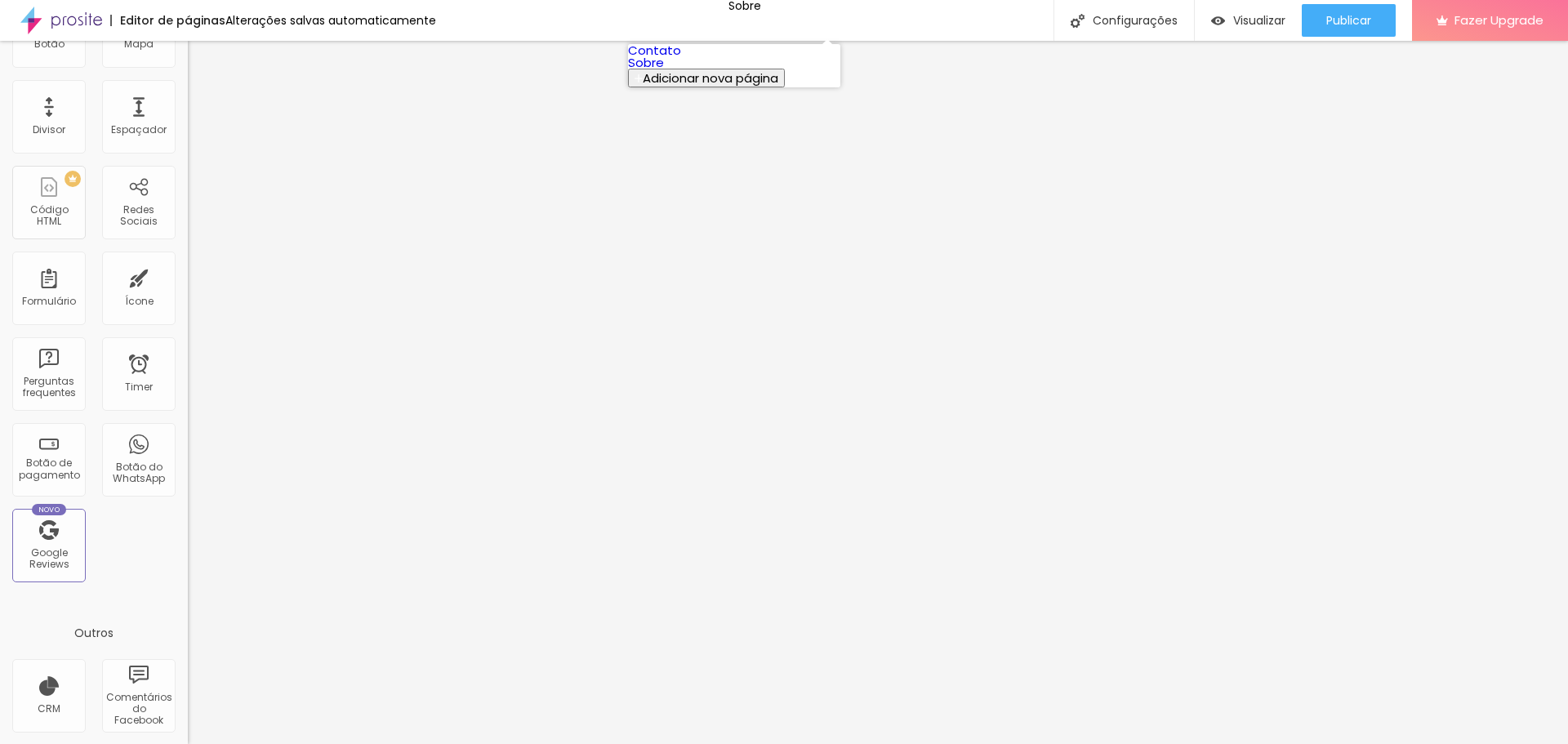
click at [656, 59] on link "Contato" at bounding box center [655, 50] width 53 height 17
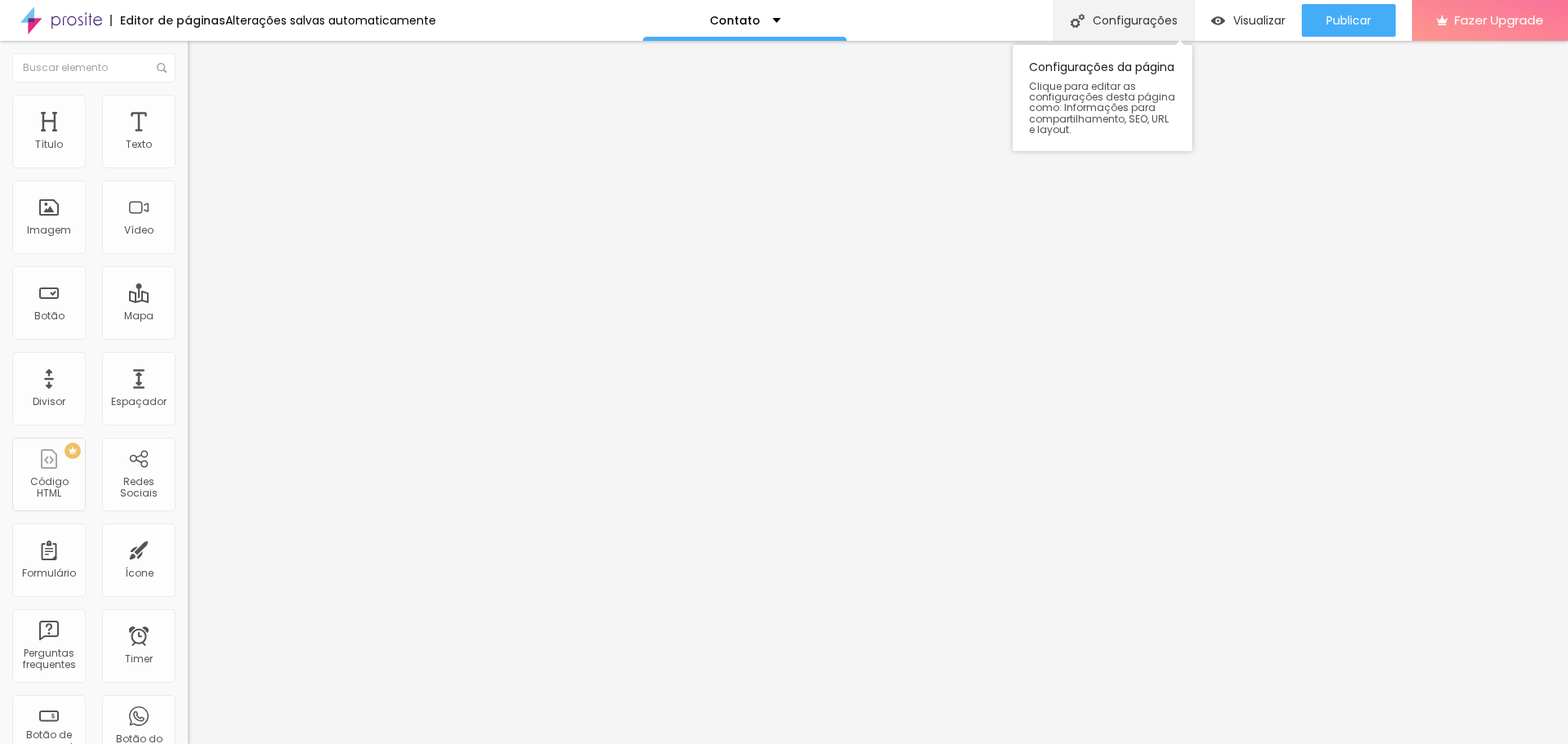
click at [1156, 22] on div "Configurações" at bounding box center [1124, 20] width 140 height 41
drag, startPoint x: 1021, startPoint y: 454, endPoint x: 748, endPoint y: 455, distance: 273.0
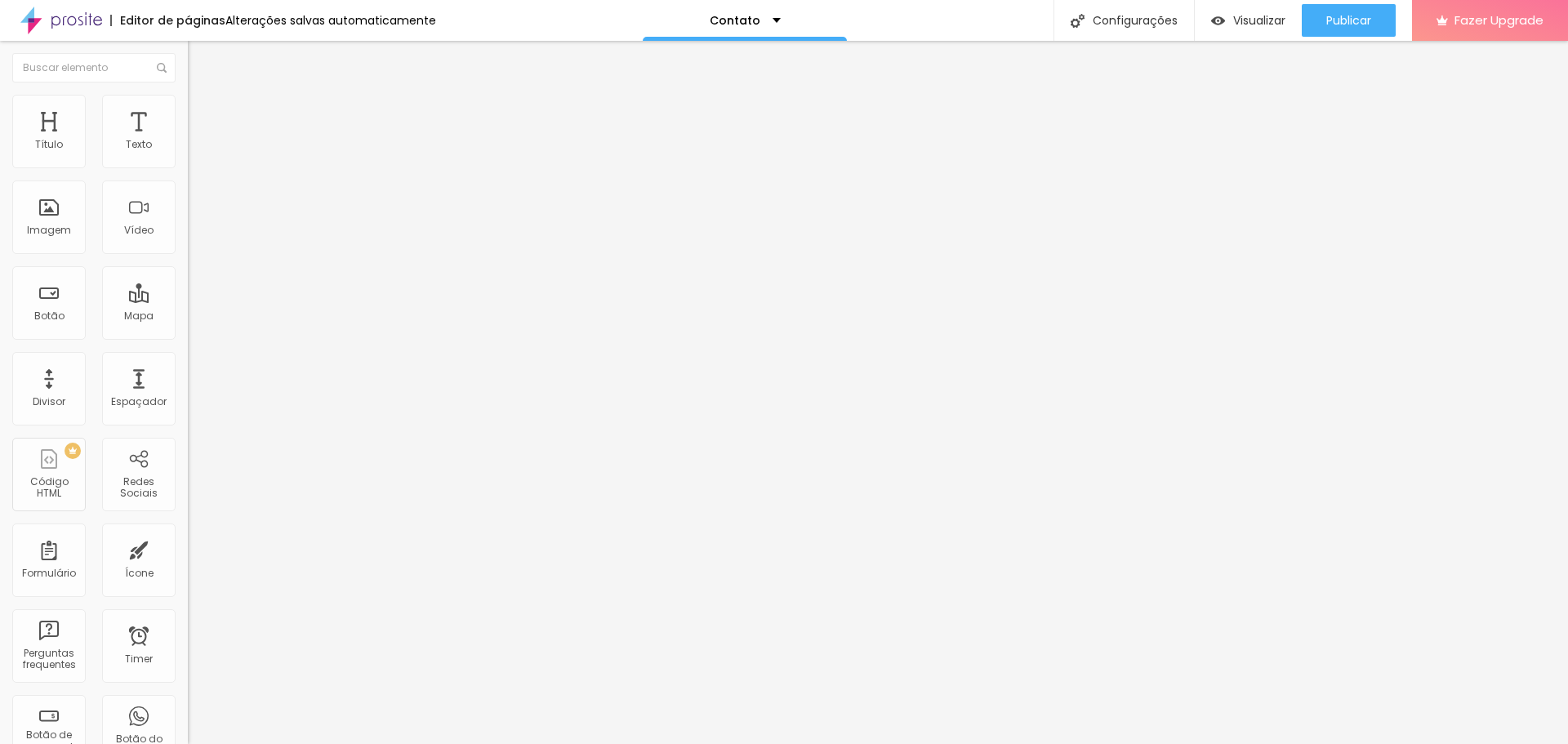
click at [765, 17] on div "Contato" at bounding box center [745, 20] width 71 height 11
click at [655, 71] on link "Sobre" at bounding box center [646, 62] width 36 height 17
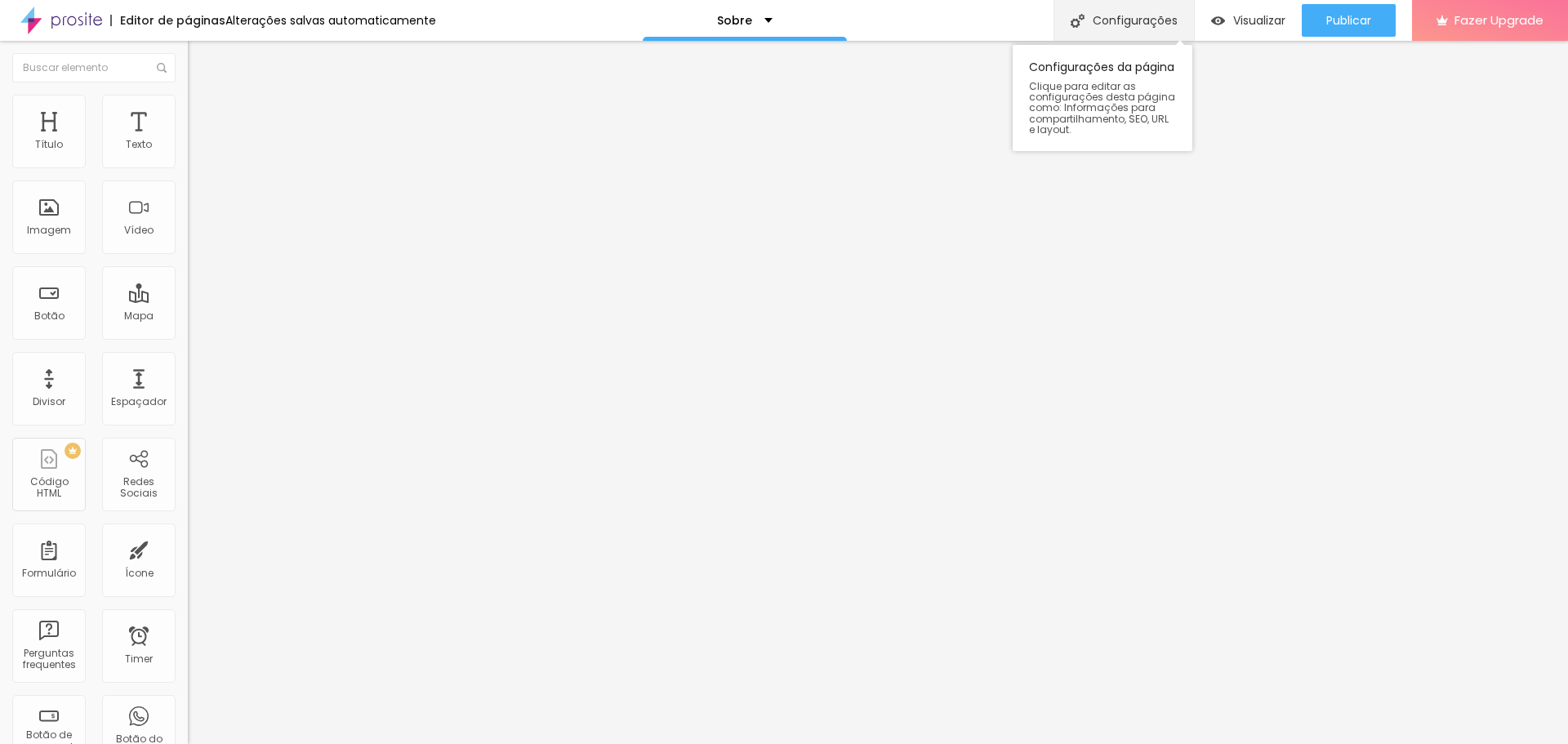
click at [1136, 23] on div "Configurações" at bounding box center [1124, 20] width 140 height 41
drag, startPoint x: 928, startPoint y: 364, endPoint x: 614, endPoint y: 370, distance: 314.1
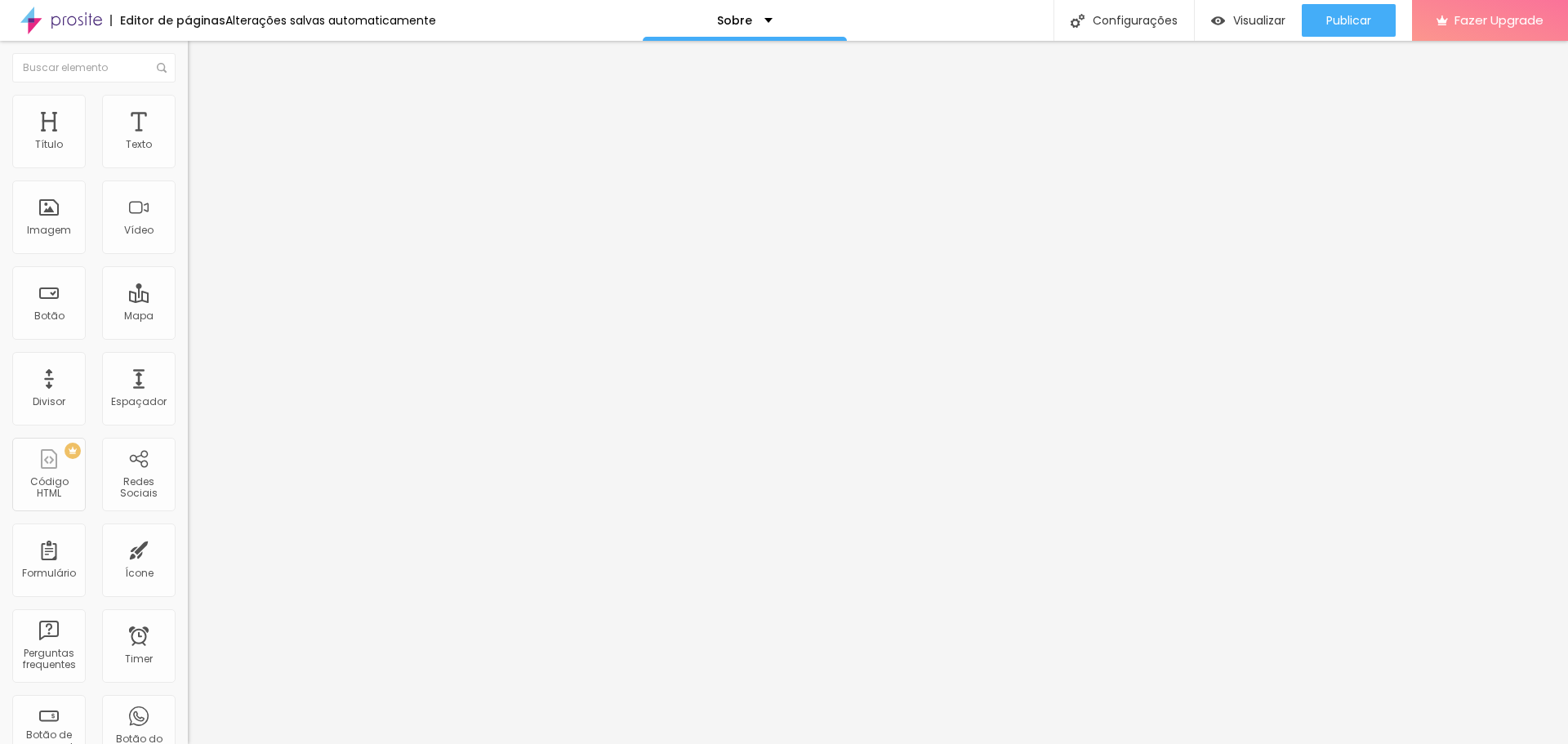
drag, startPoint x: 826, startPoint y: 468, endPoint x: 609, endPoint y: 433, distance: 219.8
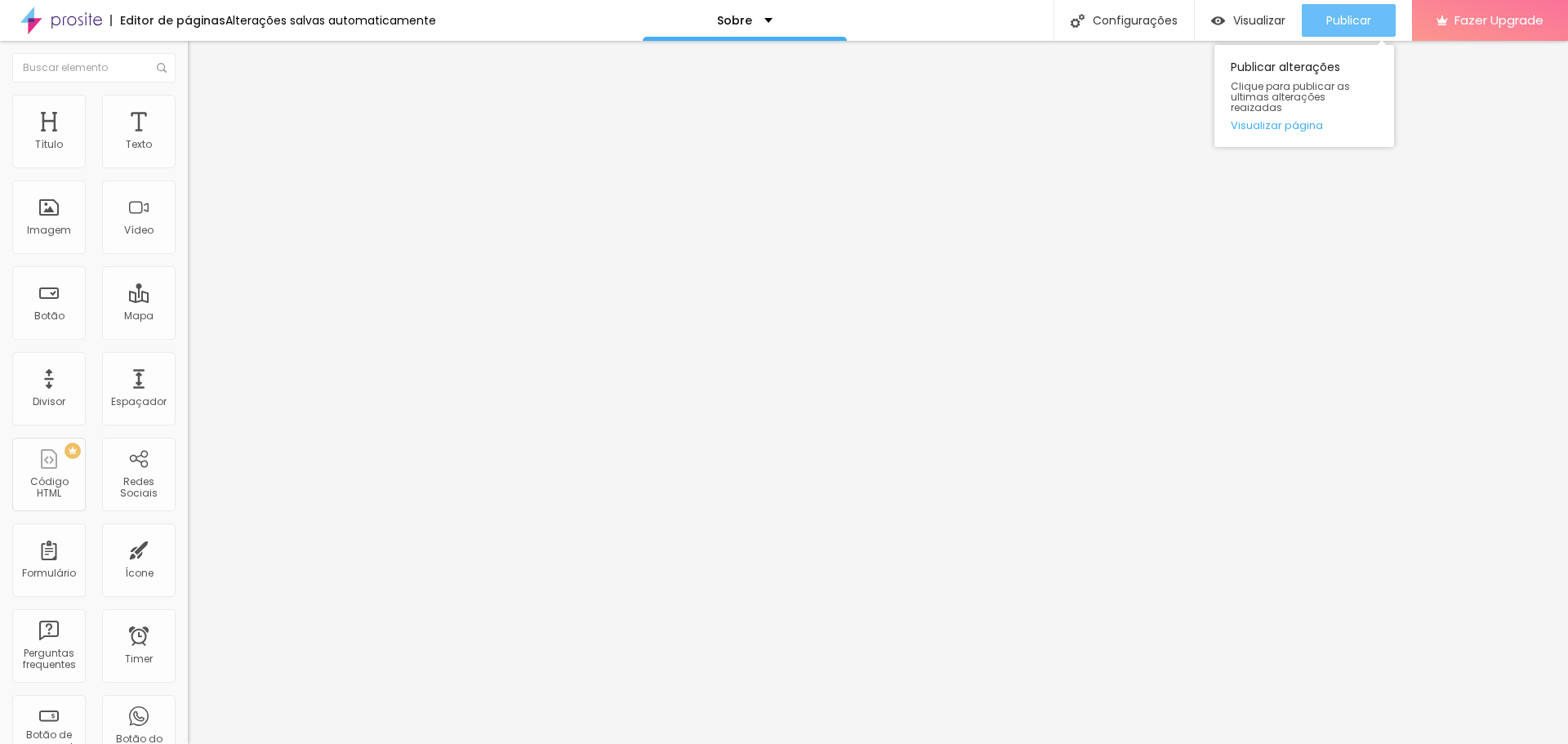
click at [1347, 20] on span "Publicar" at bounding box center [1348, 20] width 45 height 13
click at [1280, 120] on link "Visualizar página" at bounding box center [1304, 125] width 147 height 10
click at [1246, 18] on span "Visualizar" at bounding box center [1259, 20] width 52 height 13
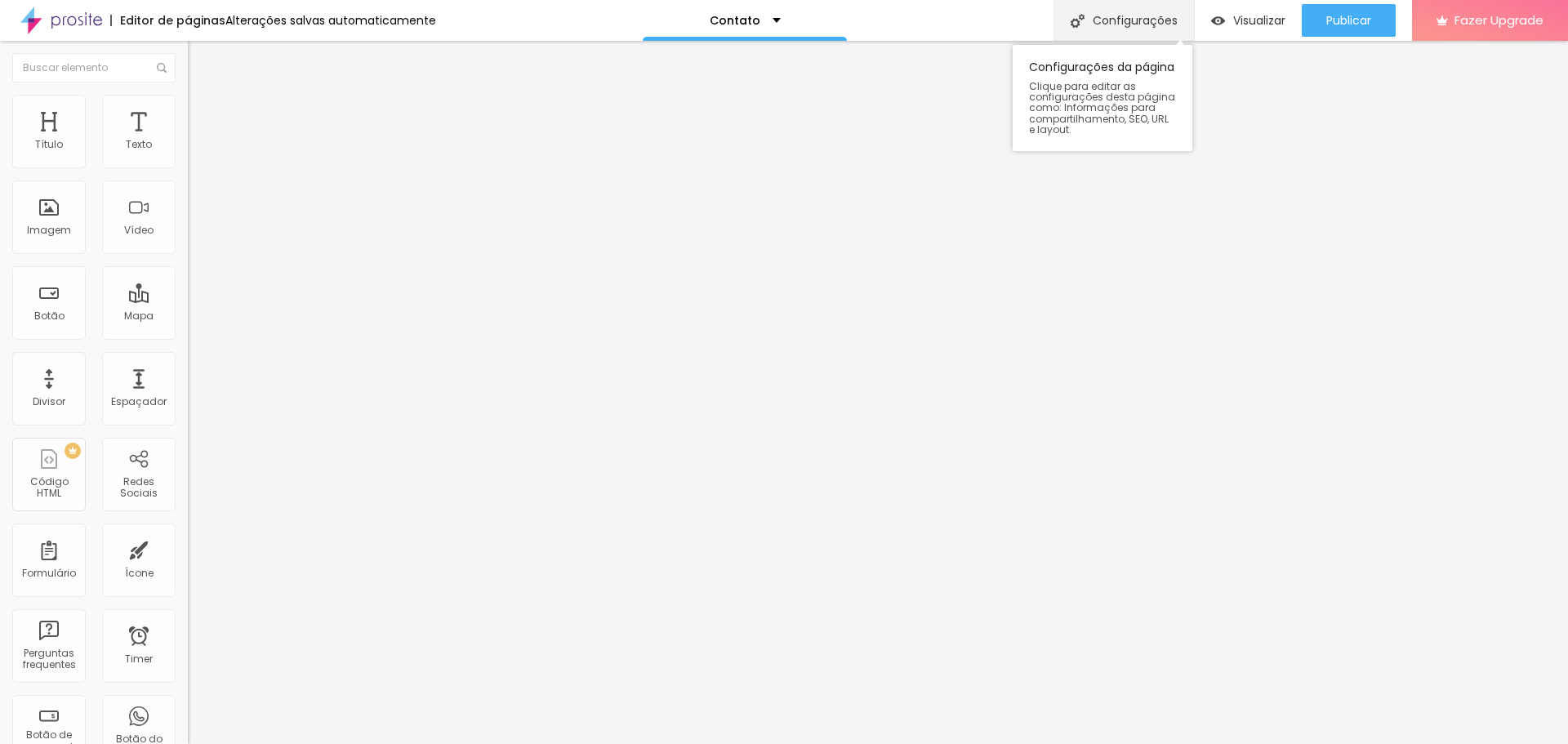
click at [1136, 14] on div "Configurações" at bounding box center [1124, 20] width 140 height 41
drag, startPoint x: 974, startPoint y: 455, endPoint x: 744, endPoint y: 459, distance: 230.0
paste input "[PERSON_NAME] Fotógrafa de Ensaios Bday"
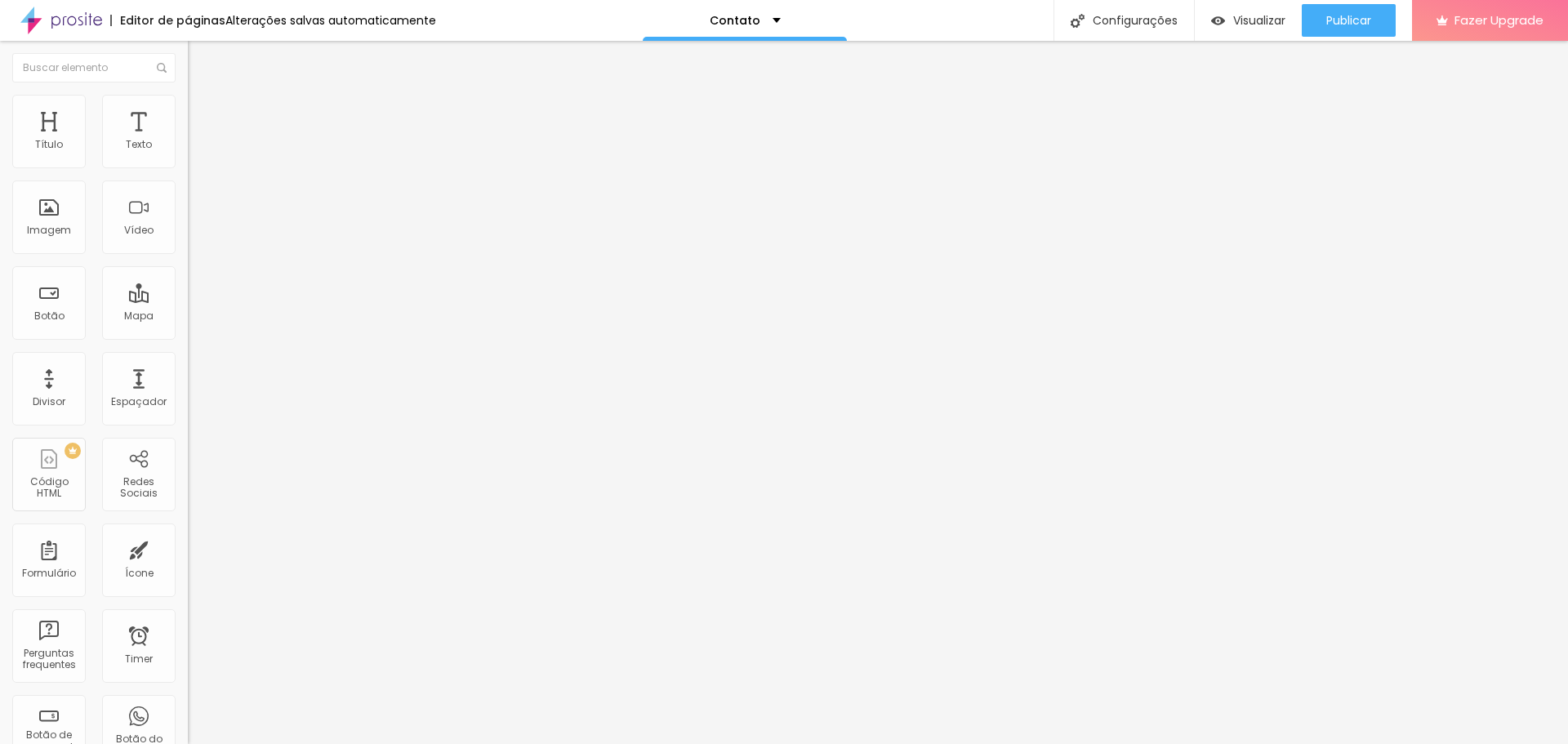
type input "Entre em contato - [PERSON_NAME] Fotógrafa de Ensaios Bday"
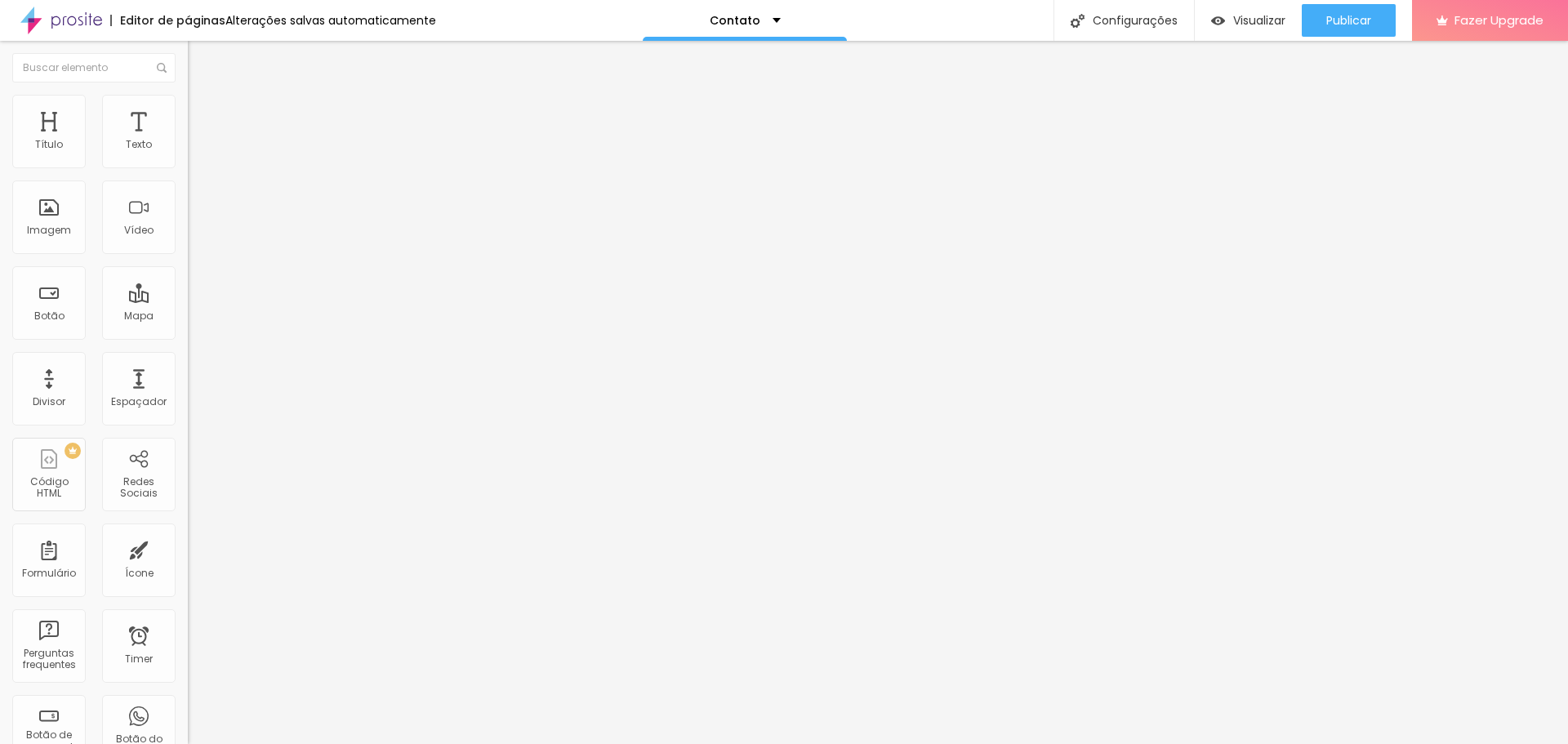
drag, startPoint x: 998, startPoint y: 354, endPoint x: 565, endPoint y: 352, distance: 433.0
paste input "[PERSON_NAME] Fotógrafa de Ensaios Bday"
type input "[PERSON_NAME] Fotógrafa de Ensaios Bday"
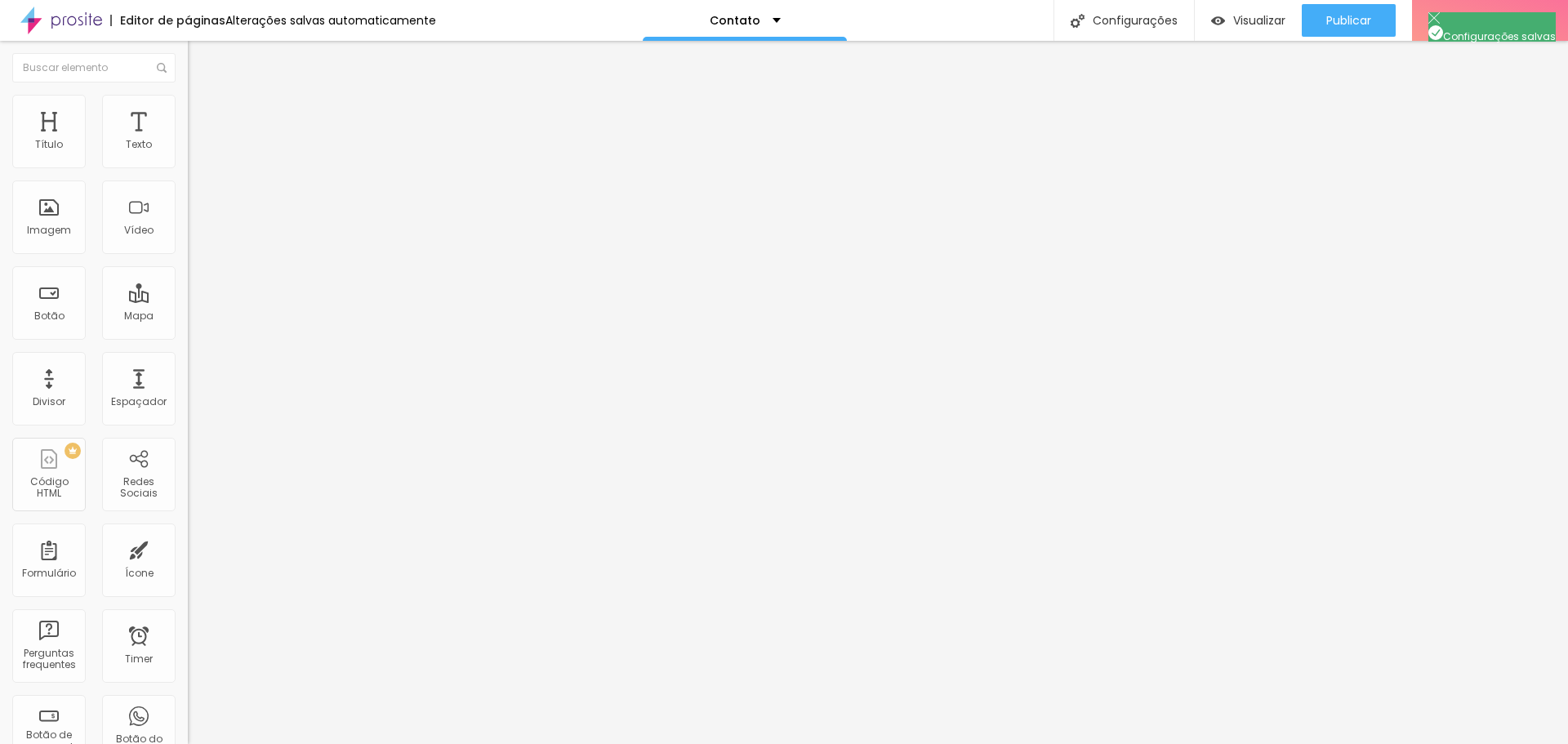
click at [758, 14] on div "Contato" at bounding box center [745, 20] width 71 height 11
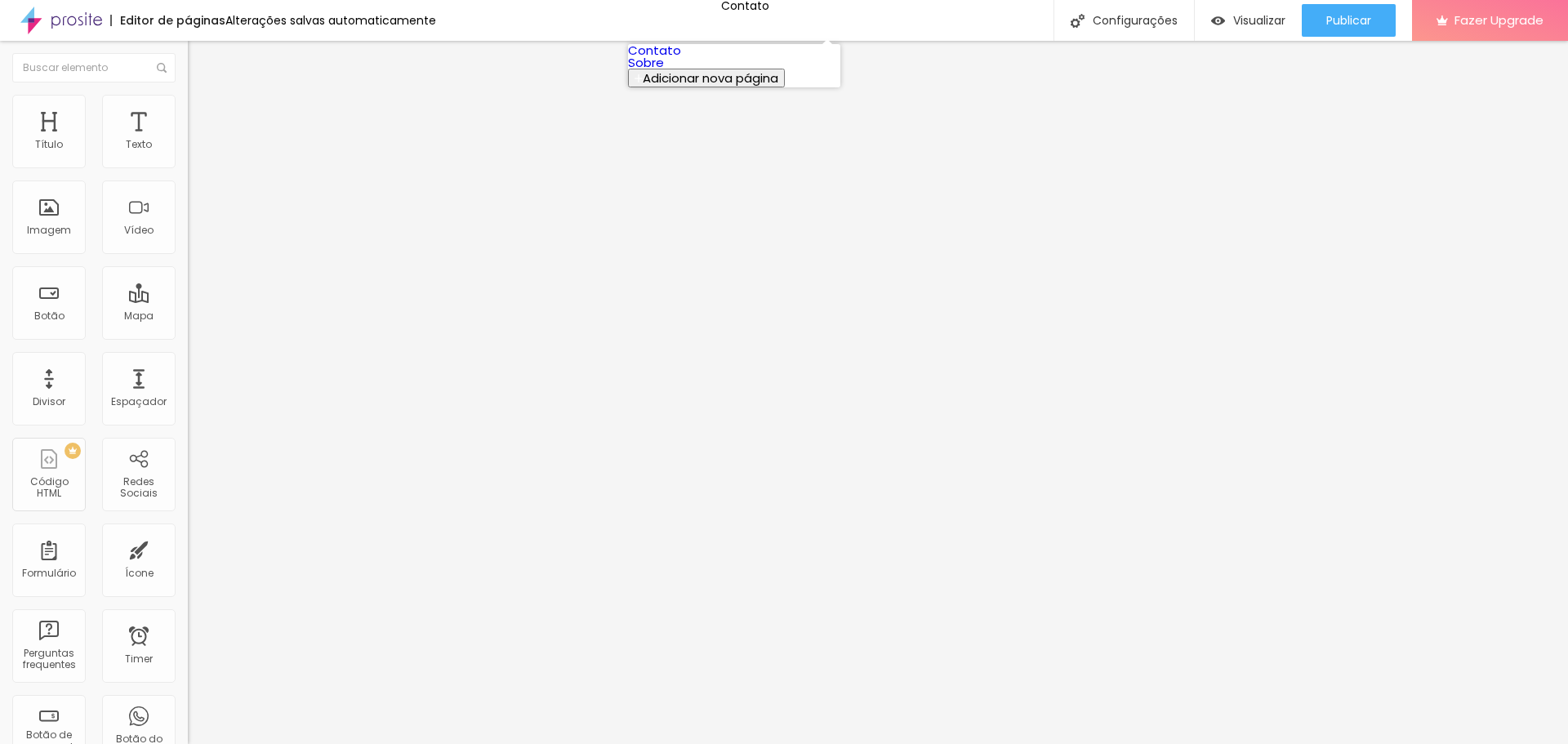
click at [652, 71] on link "Sobre" at bounding box center [646, 62] width 36 height 17
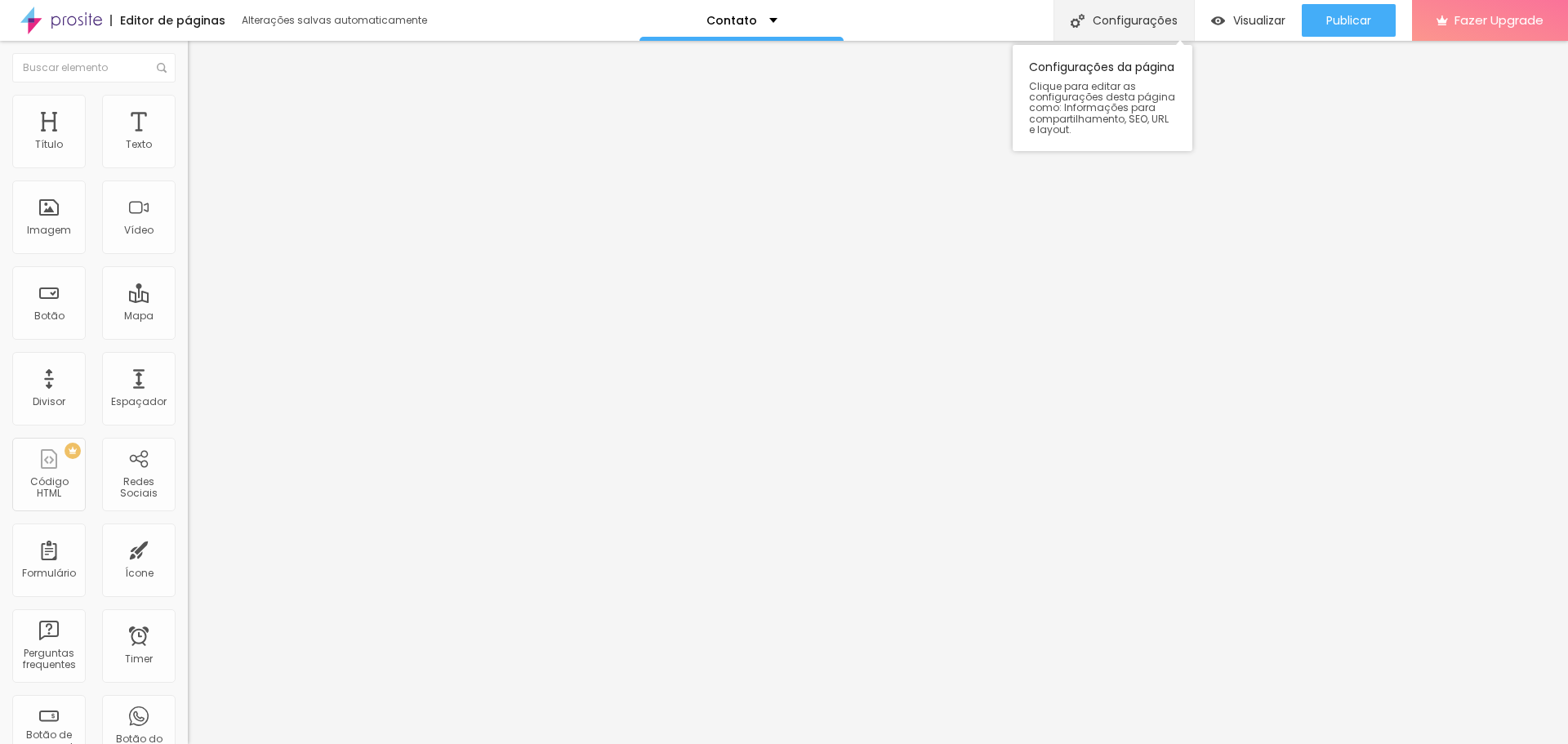
click at [1096, 6] on div "Configurações" at bounding box center [1124, 20] width 140 height 41
drag, startPoint x: 1199, startPoint y: 131, endPoint x: 1112, endPoint y: 115, distance: 88.5
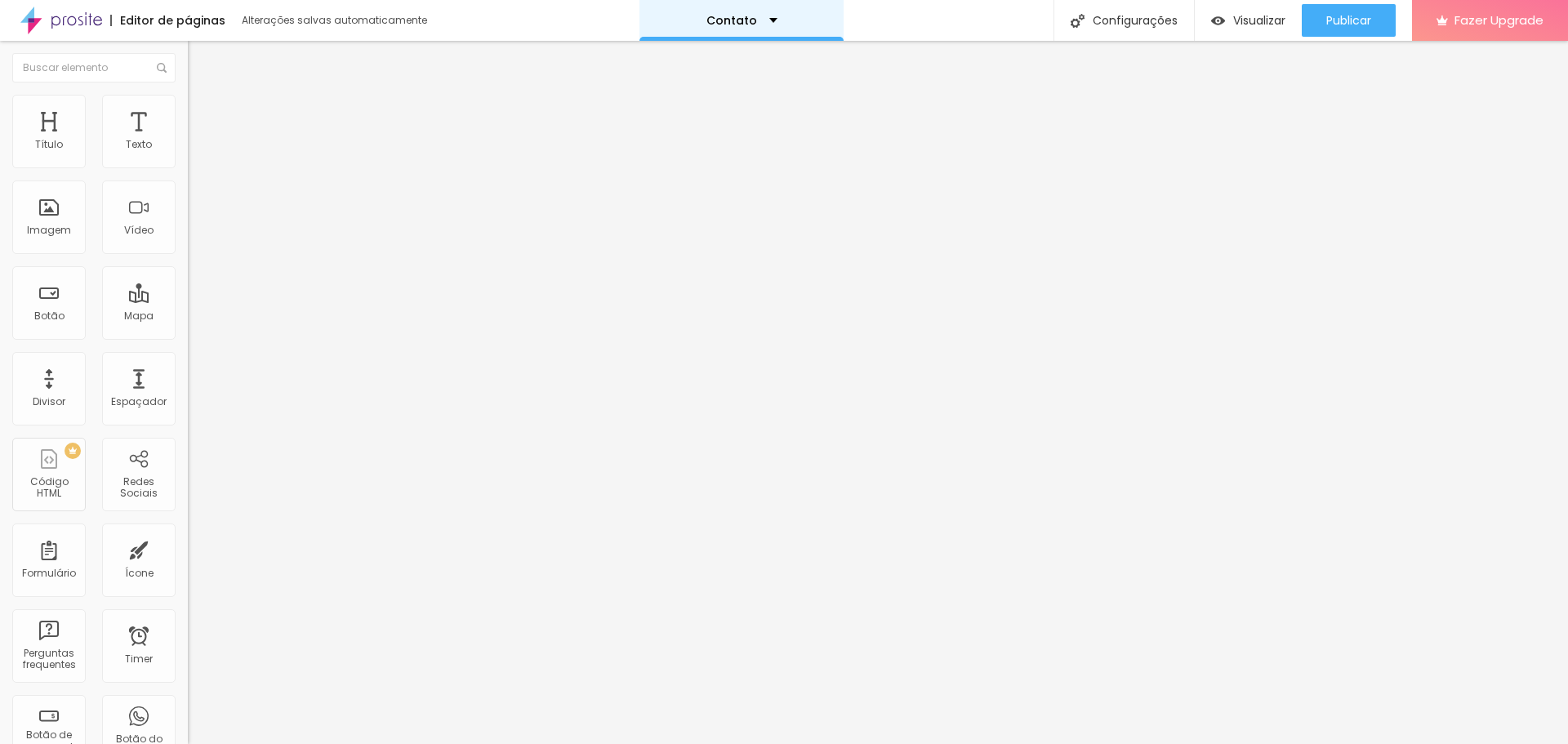
click at [759, 18] on div "Contato" at bounding box center [741, 20] width 71 height 11
click at [681, 58] on link "Contato" at bounding box center [655, 50] width 53 height 17
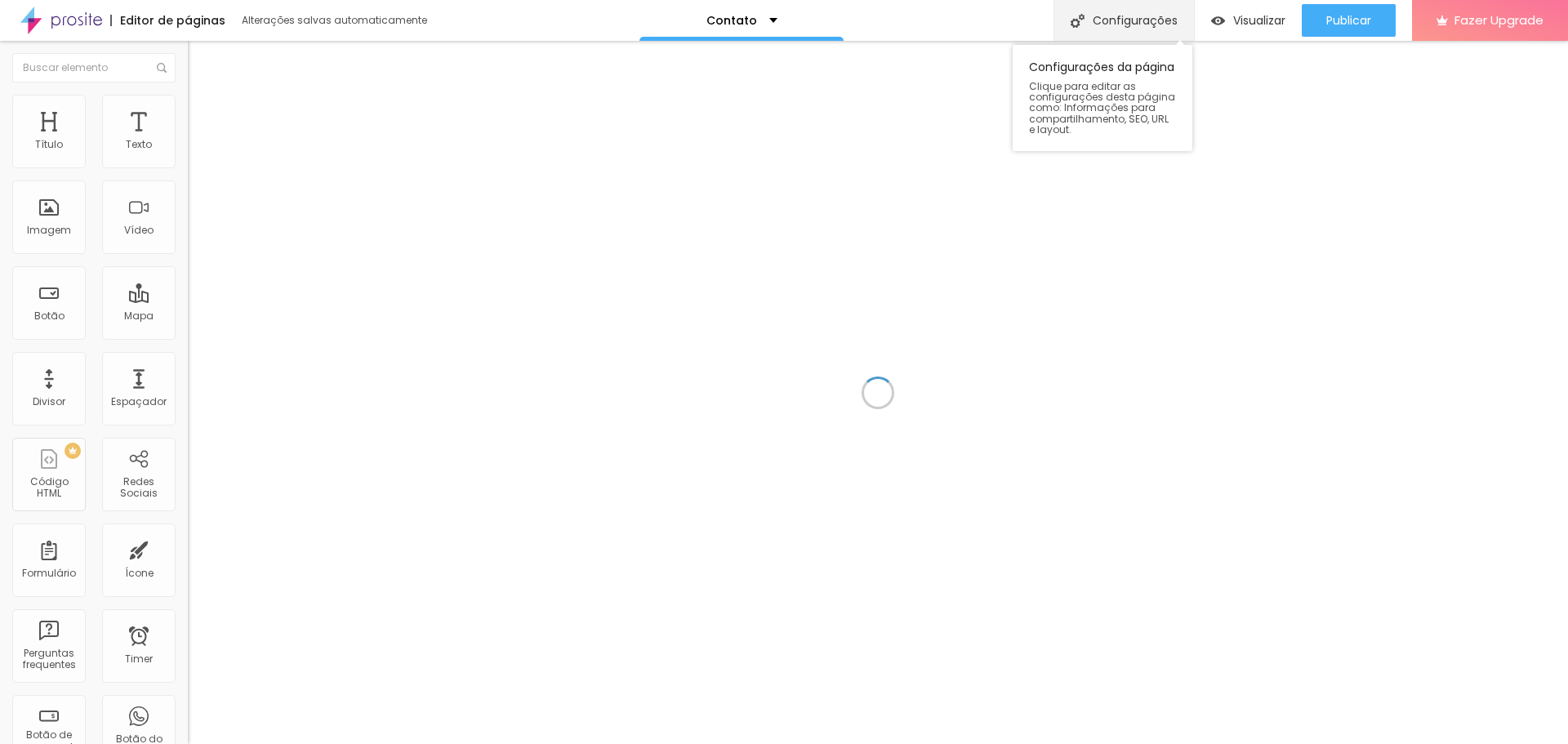
click at [1146, 14] on div "Configurações" at bounding box center [1124, 20] width 140 height 41
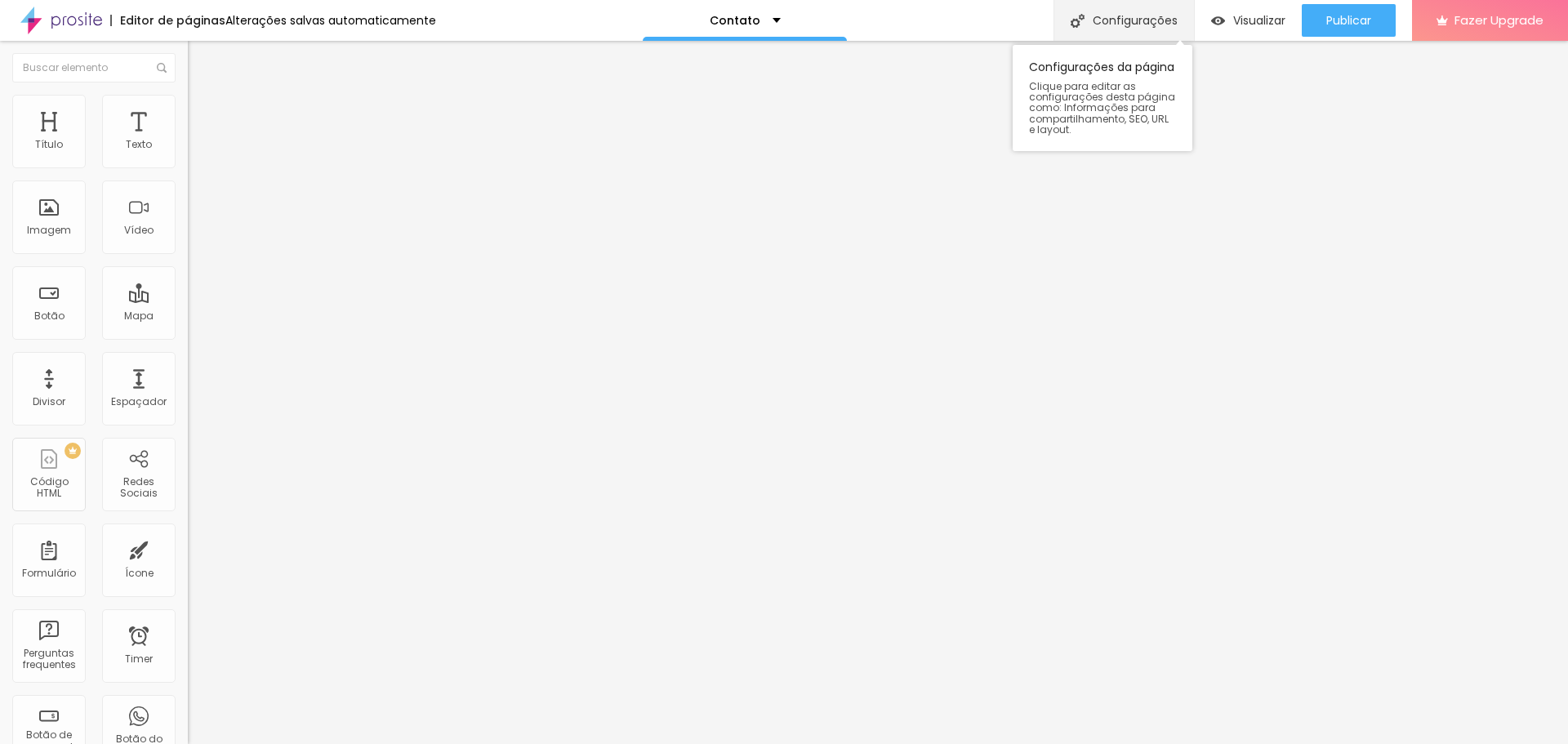
click at [1102, 22] on div "Configurações" at bounding box center [1124, 20] width 140 height 41
drag, startPoint x: 972, startPoint y: 344, endPoint x: 439, endPoint y: 344, distance: 533.0
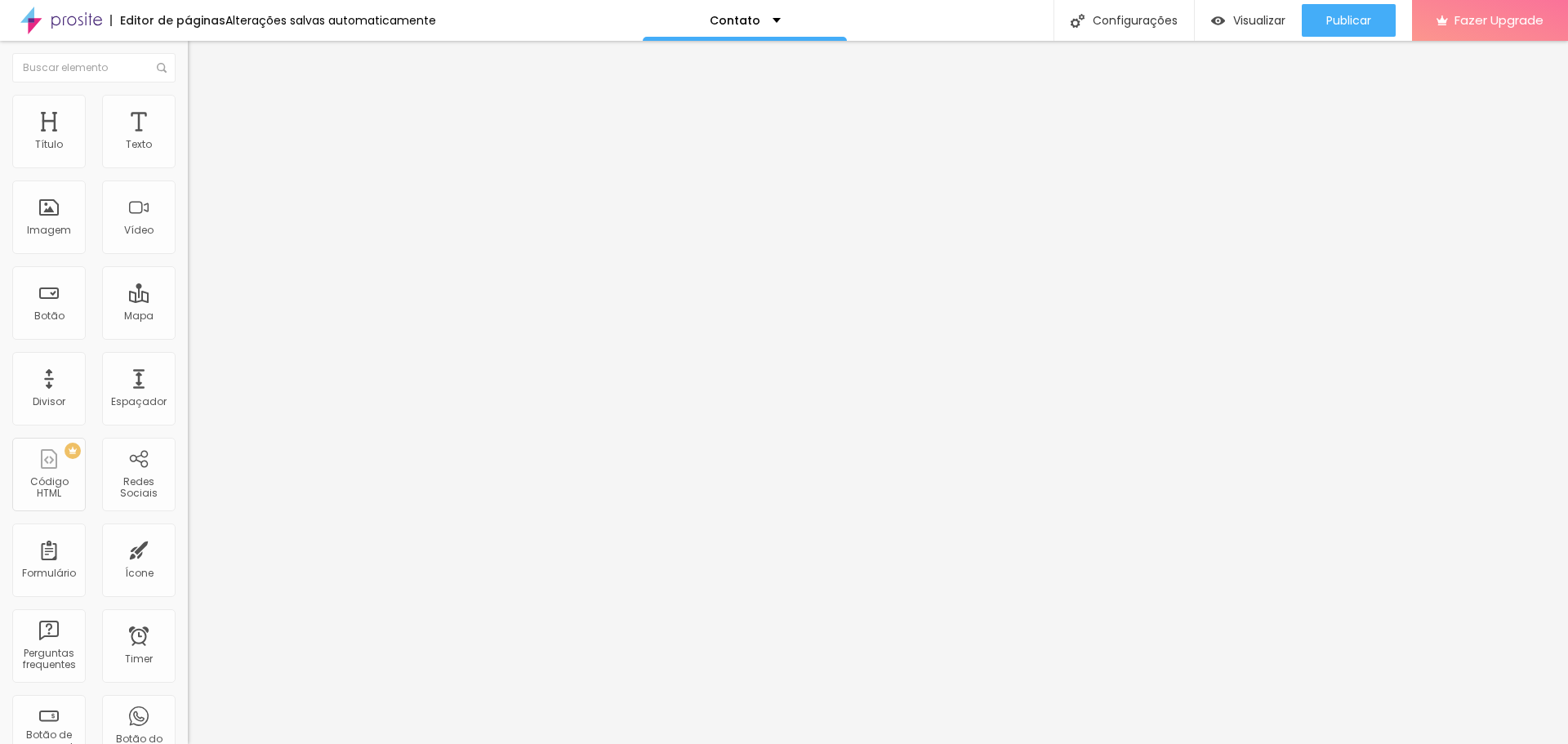
type input "[PERSON_NAME] Fotógrafa de Ensaios Bday"
drag, startPoint x: 915, startPoint y: 426, endPoint x: 455, endPoint y: 432, distance: 460.0
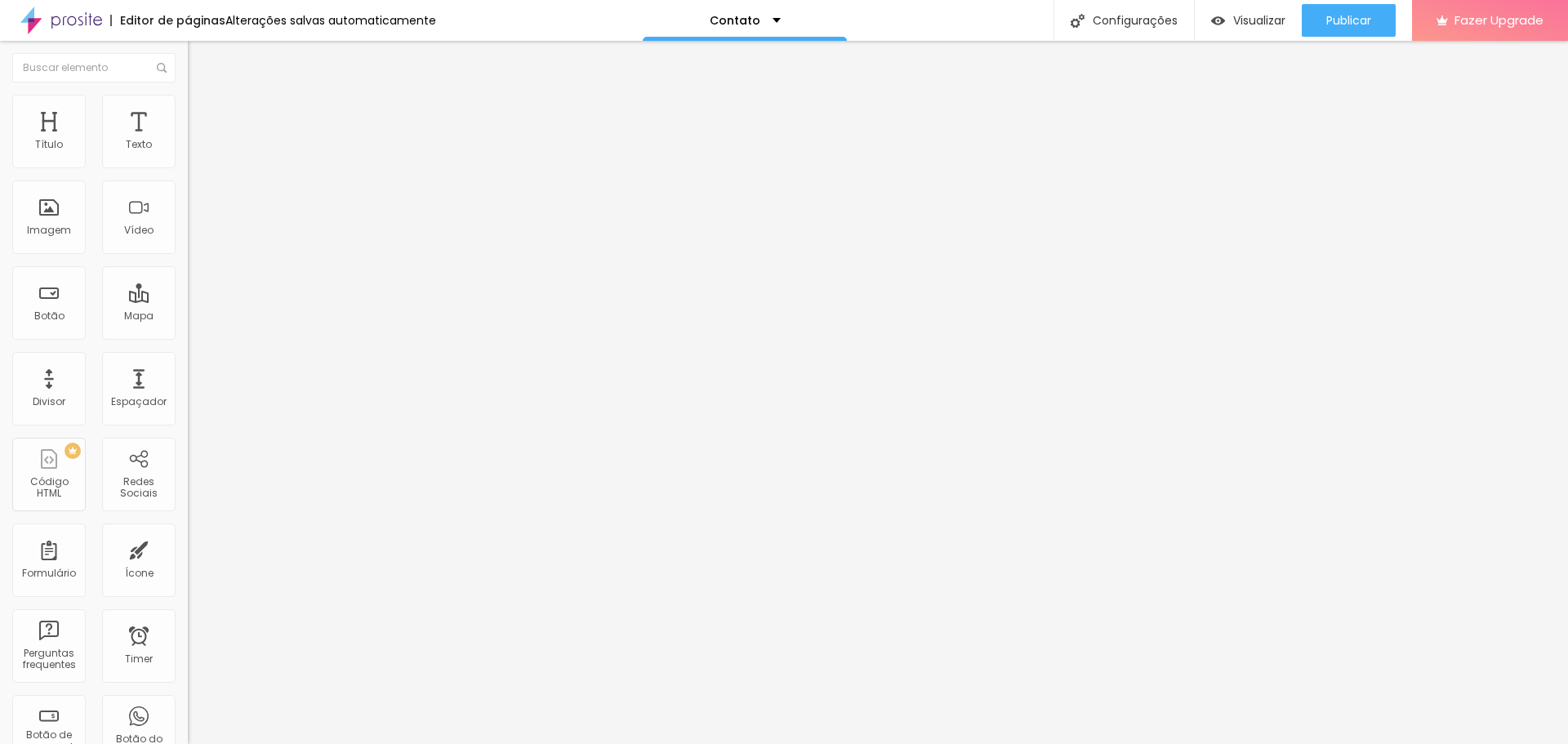
drag, startPoint x: 689, startPoint y: 431, endPoint x: 657, endPoint y: 431, distance: 32.0
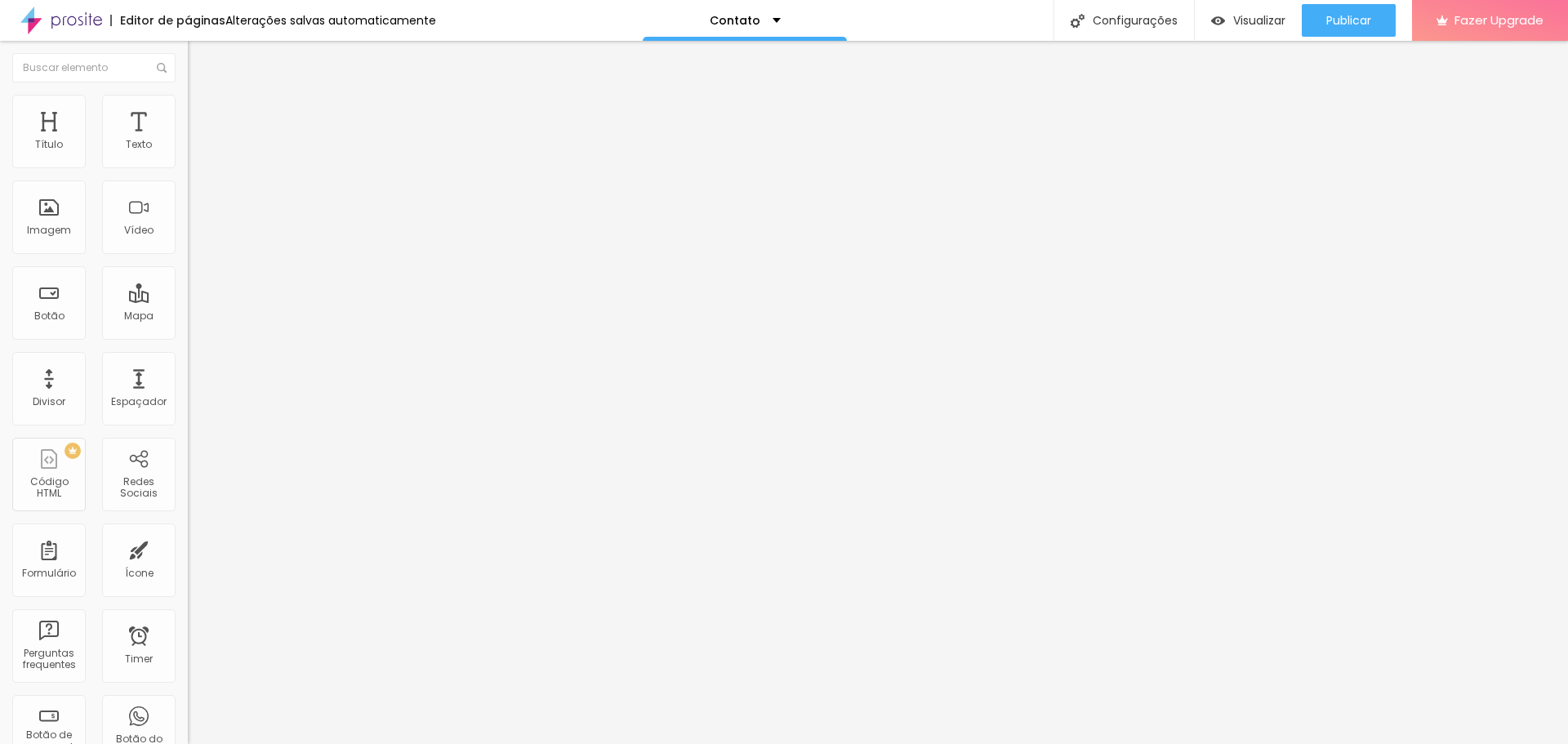
drag, startPoint x: 655, startPoint y: 430, endPoint x: 644, endPoint y: 425, distance: 12.1
click at [306, 20] on div "Alterações salvas automaticamente" at bounding box center [331, 20] width 211 height 11
click at [1153, 21] on div "Configurações" at bounding box center [1124, 20] width 140 height 41
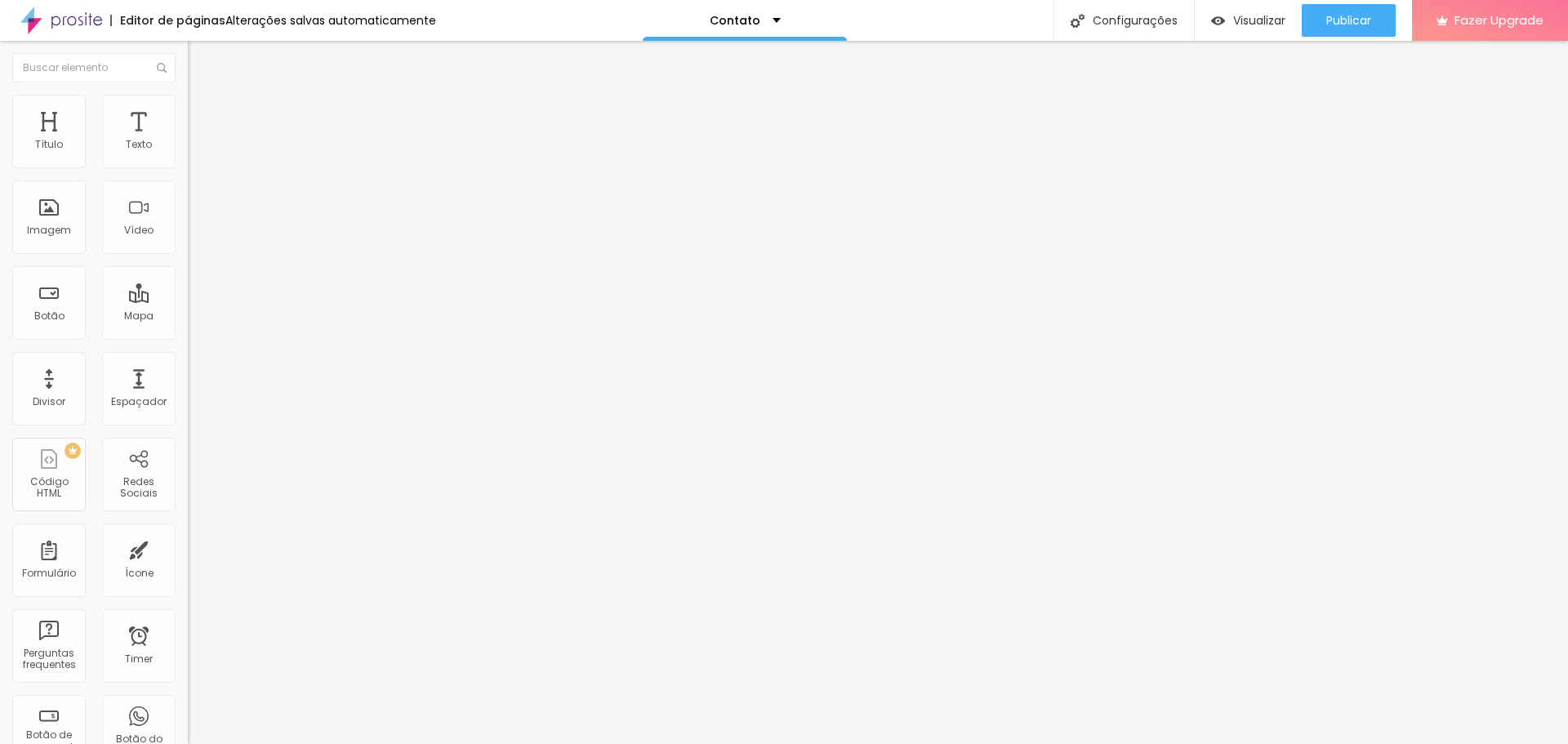
drag, startPoint x: 175, startPoint y: 315, endPoint x: 175, endPoint y: 471, distance: 156.0
click at [175, 471] on div "Título Texto Imagem Vídeo Botão Mapa Divisor Espaçador PREMIUM Código HTML Rede…" at bounding box center [94, 480] width 188 height 772
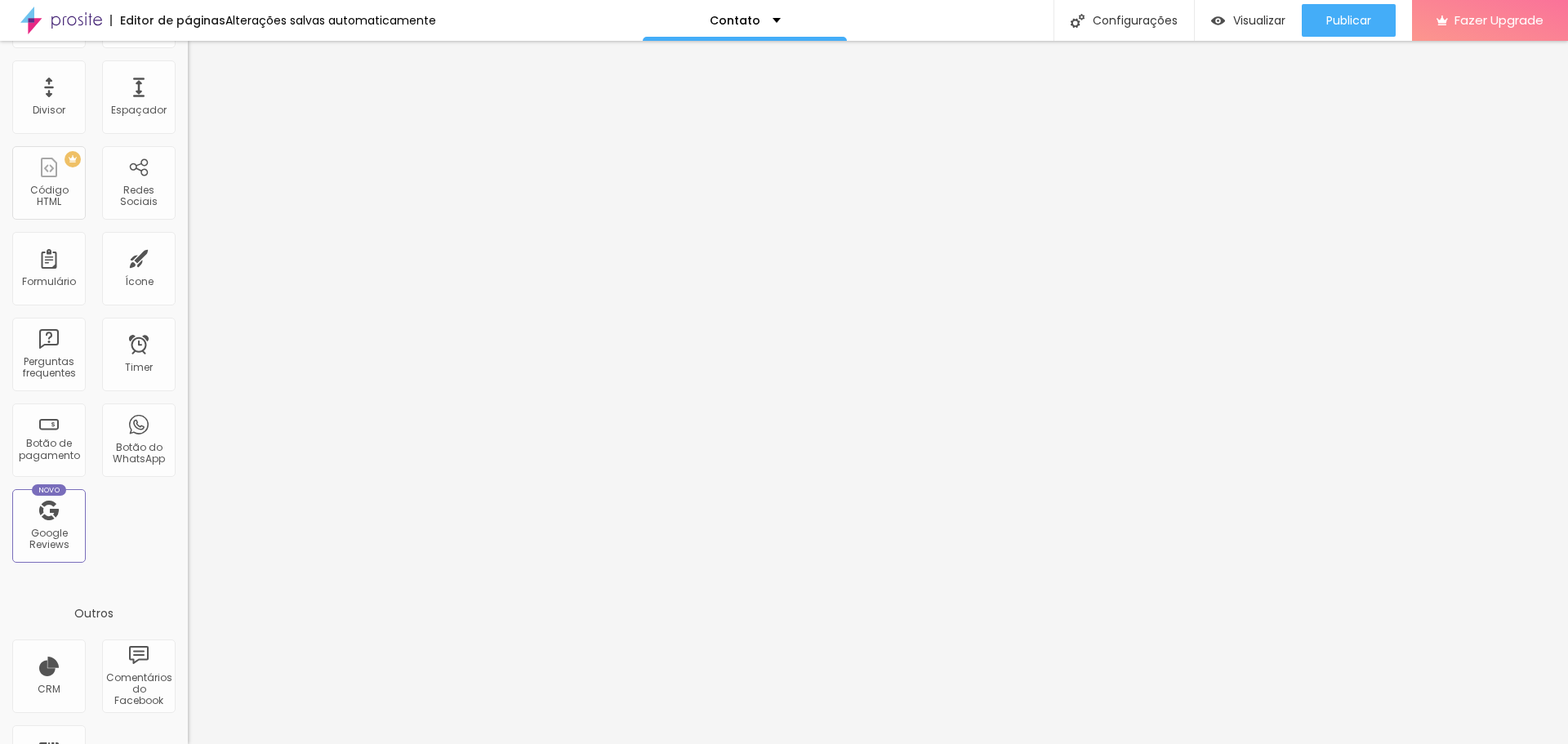
scroll to position [318, 0]
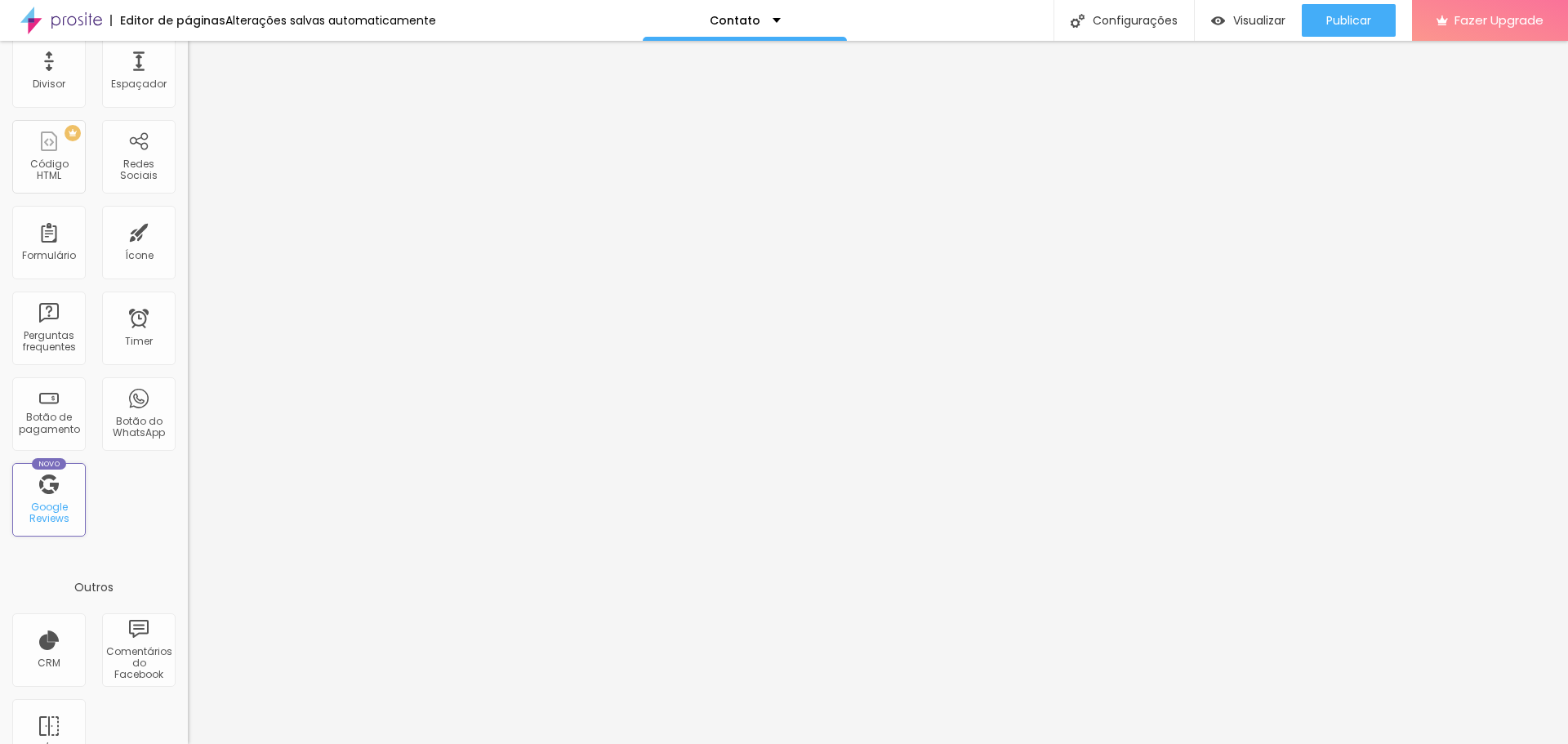
click at [54, 501] on div "Google Reviews" at bounding box center [49, 513] width 65 height 24
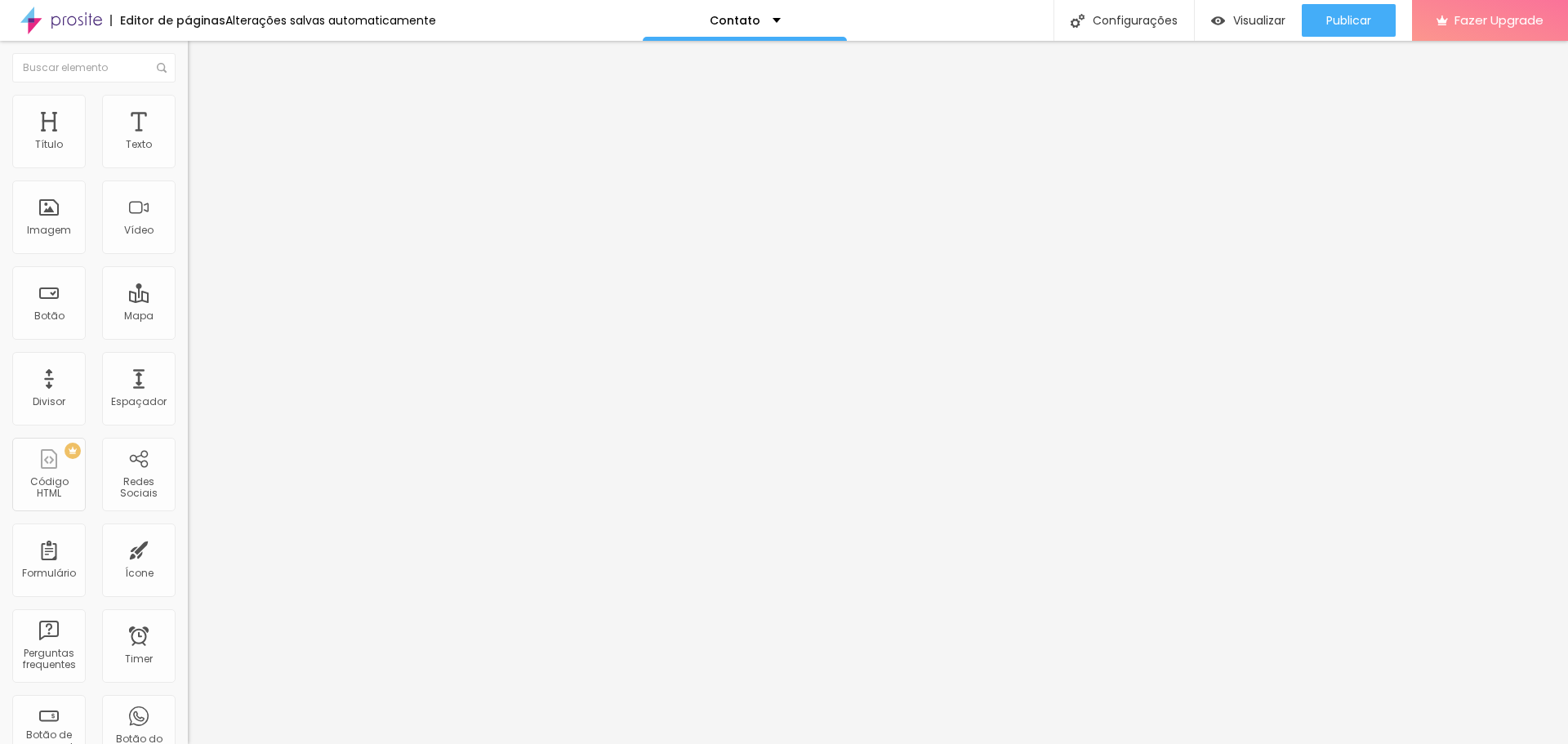
click at [188, 149] on span "Encaixotado" at bounding box center [220, 141] width 64 height 14
click at [188, 174] on span "Completo" at bounding box center [213, 167] width 50 height 14
click at [188, 158] on span "Encaixotado" at bounding box center [220, 152] width 64 height 14
click at [188, 174] on span "Completo" at bounding box center [213, 167] width 50 height 14
click at [188, 102] on img at bounding box center [195, 101] width 14 height 14
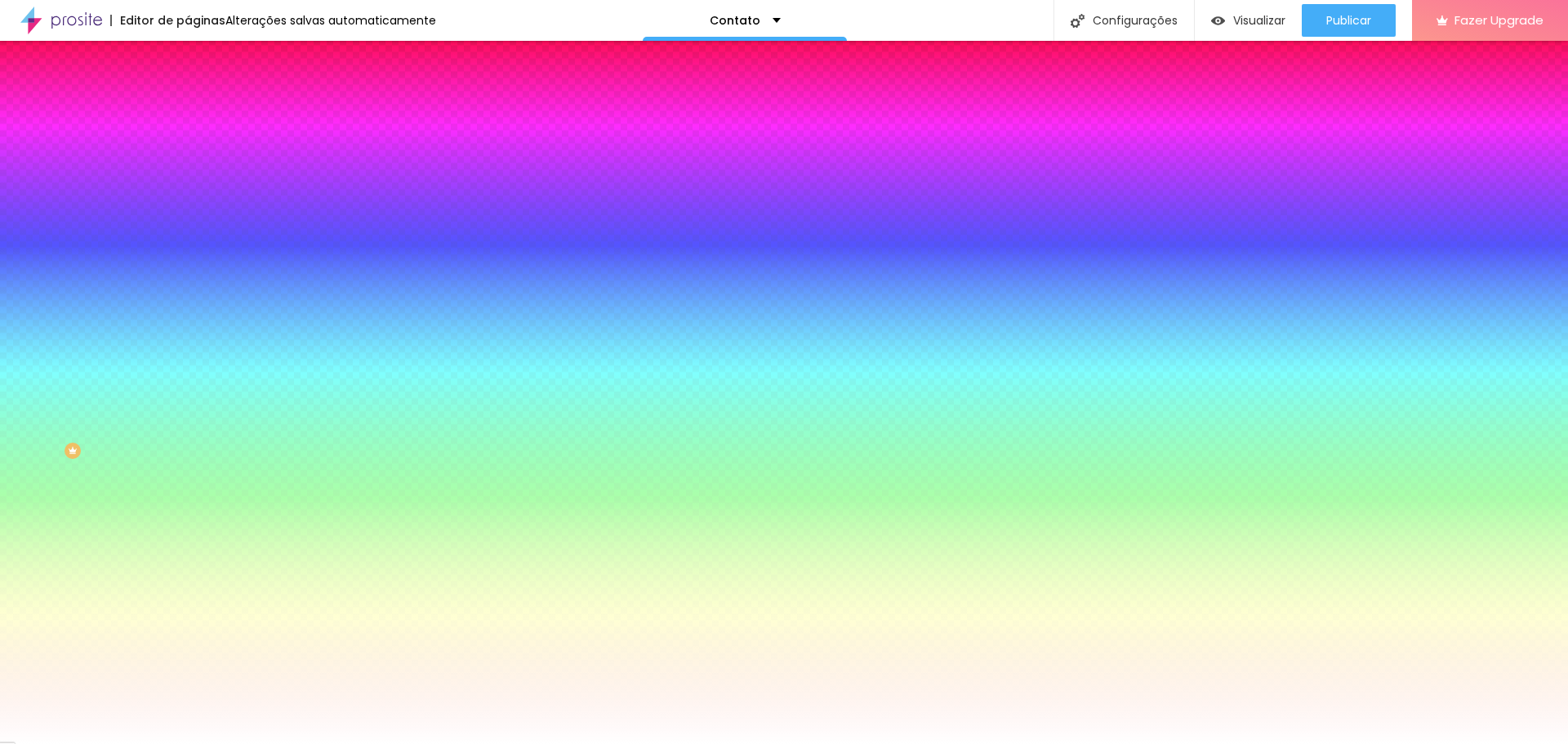
click at [188, 151] on span "Adicionar imagem" at bounding box center [241, 143] width 106 height 14
click at [277, 151] on span at bounding box center [282, 143] width 10 height 14
click at [188, 111] on li "Avançado" at bounding box center [282, 118] width 188 height 16
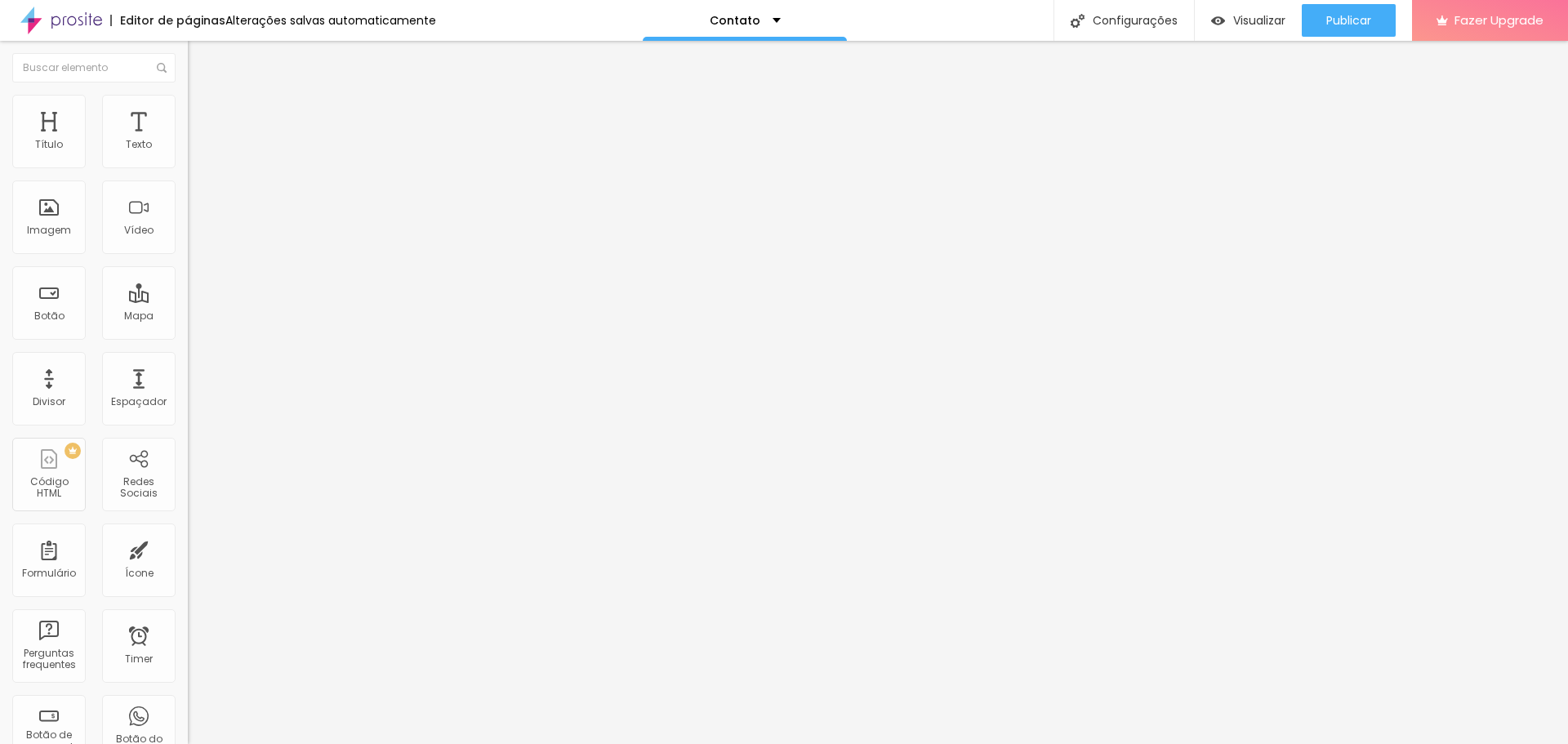
click at [188, 93] on img at bounding box center [195, 85] width 14 height 14
click at [200, 60] on img "button" at bounding box center [206, 59] width 13 height 13
click at [72, 16] on img at bounding box center [61, 20] width 82 height 41
click at [766, 26] on div "Contato" at bounding box center [745, 20] width 71 height 11
click at [648, 71] on link "Sobre" at bounding box center [646, 62] width 36 height 17
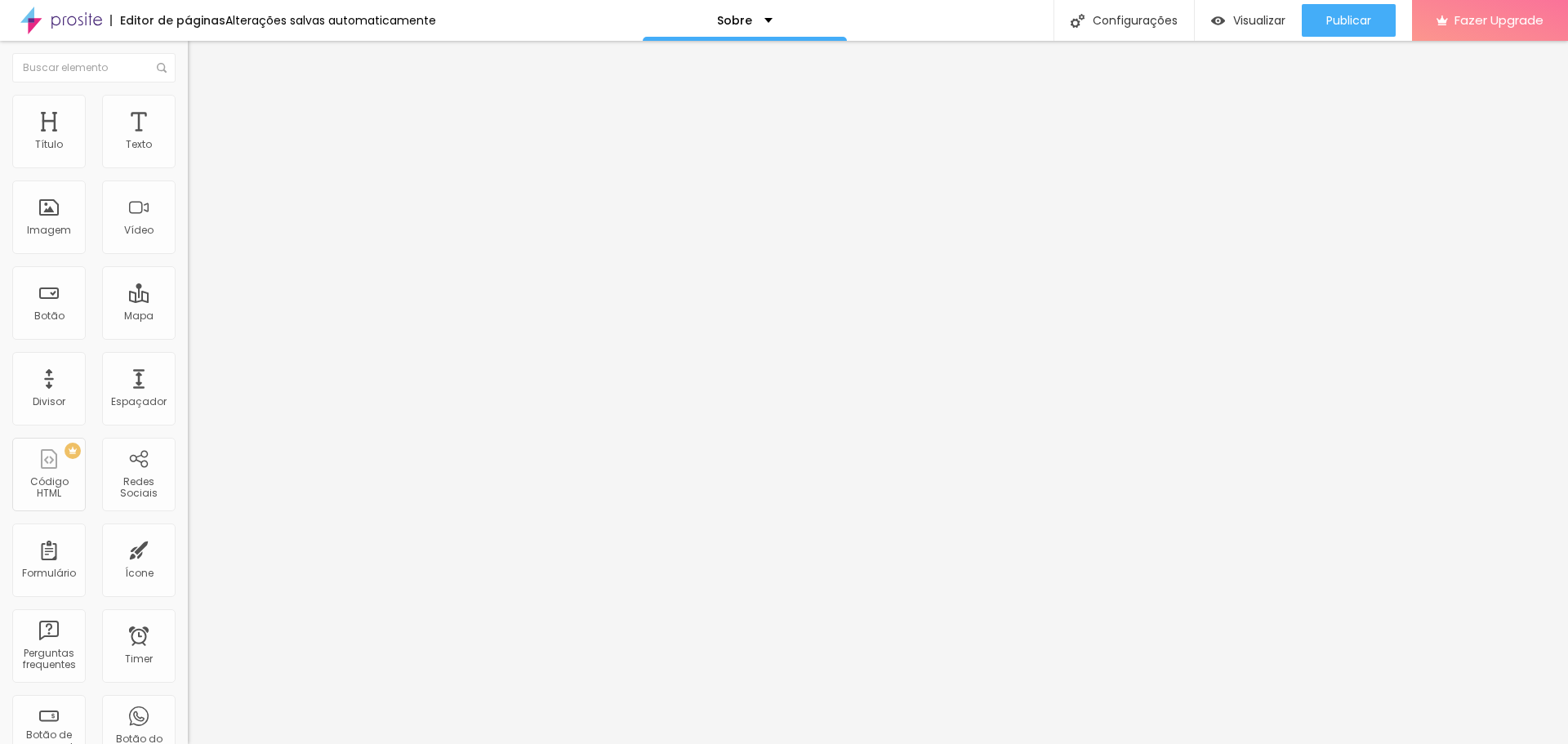
click at [188, 157] on img at bounding box center [282, 234] width 188 height 188
click at [188, 555] on input "https://[URL][DOMAIN_NAME]" at bounding box center [286, 563] width 196 height 16
paste input "[URL][DOMAIN_NAME]"
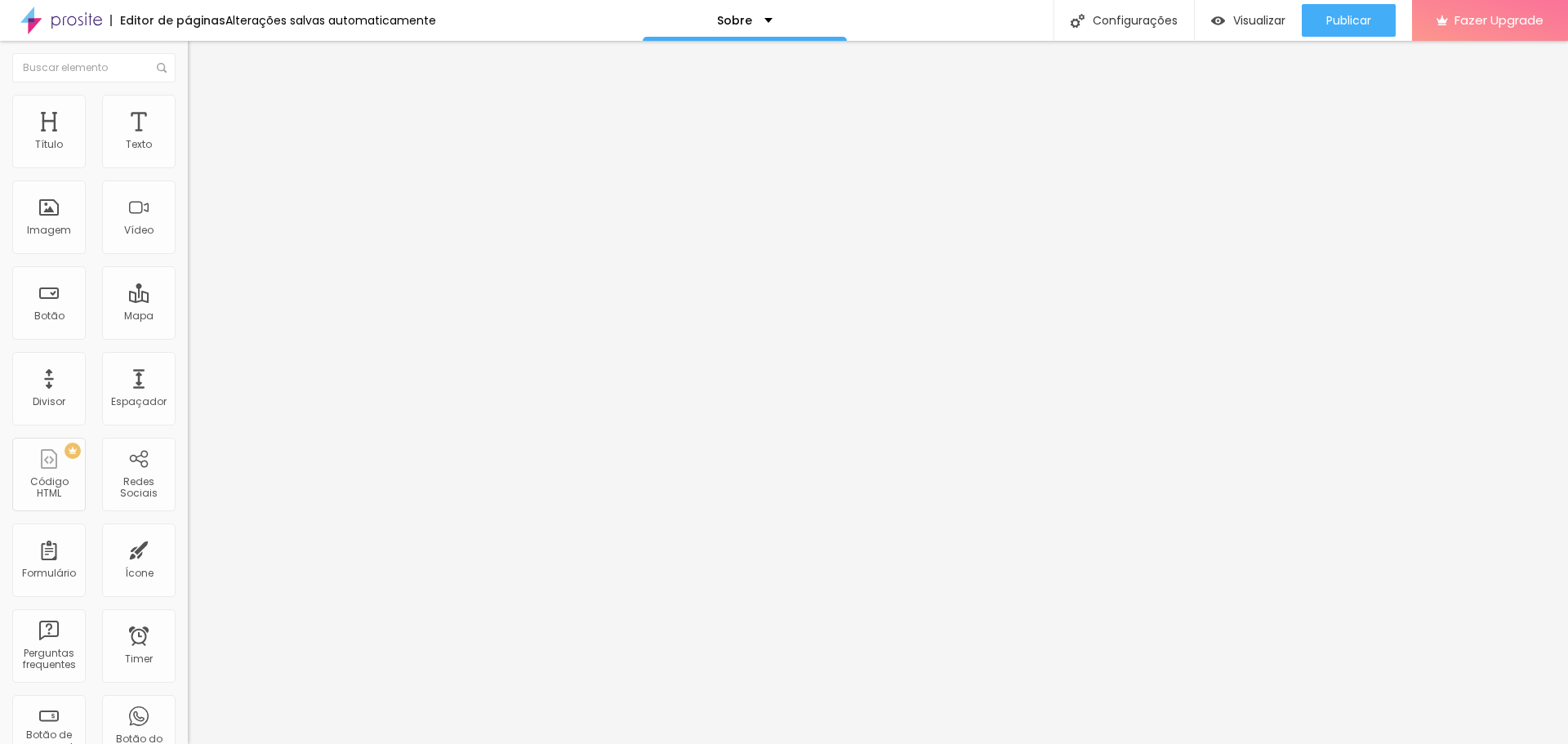
drag, startPoint x: 118, startPoint y: 266, endPoint x: 0, endPoint y: 252, distance: 118.8
type input "[URL][DOMAIN_NAME]"
click at [188, 503] on div "Editar Redes Sociais Conteúdo Estilo Avançado Facebook Rede social Facebook End…" at bounding box center [282, 392] width 188 height 703
click at [188, 350] on div "Facebook" at bounding box center [282, 448] width 188 height 196
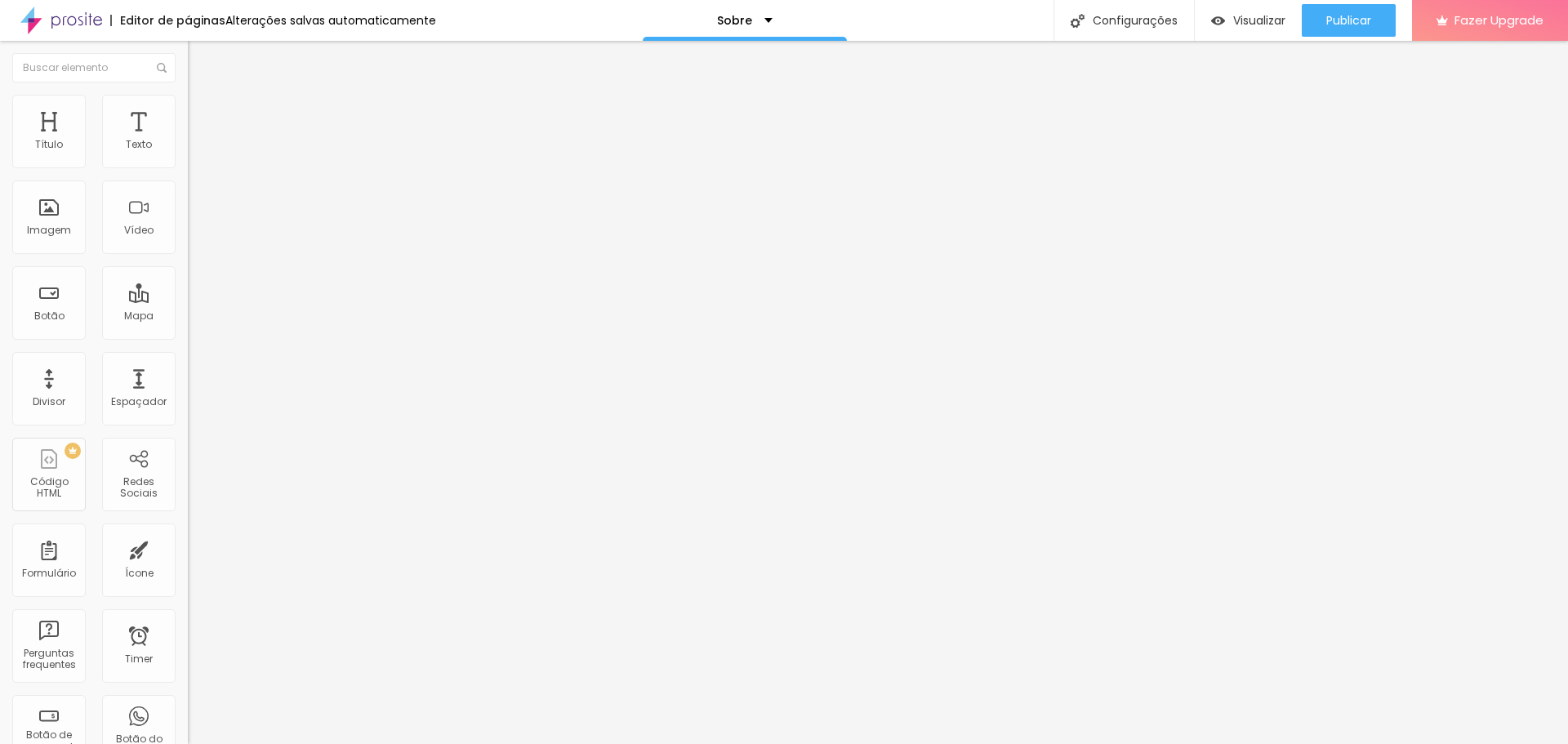
click at [188, 555] on input "[URL][DOMAIN_NAME]" at bounding box center [286, 563] width 196 height 16
drag, startPoint x: 77, startPoint y: 260, endPoint x: 186, endPoint y: 267, distance: 109.2
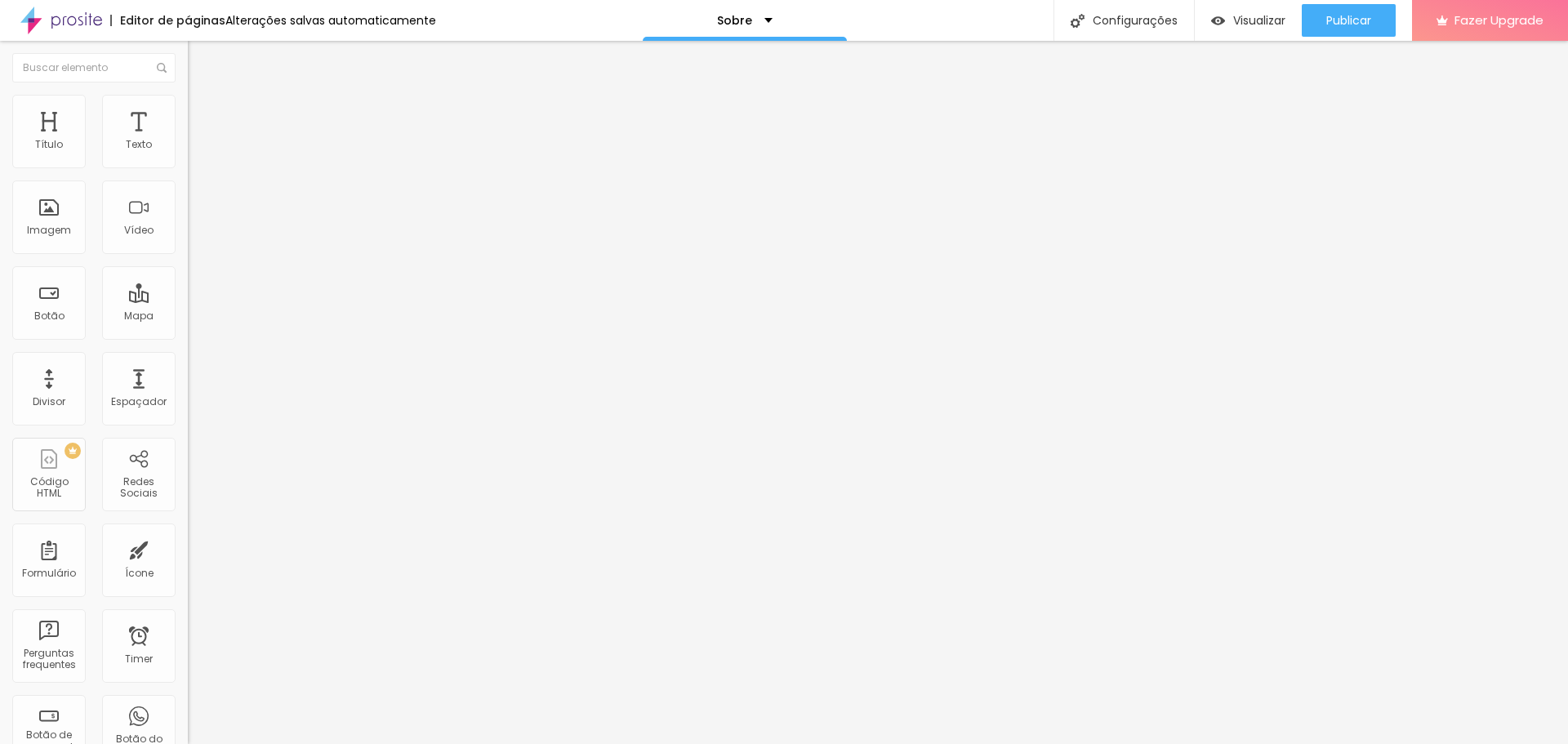
click at [188, 555] on input "[URL][DOMAIN_NAME]" at bounding box center [286, 563] width 196 height 16
click at [188, 592] on img at bounding box center [192, 597] width 9 height 9
click at [188, 592] on div at bounding box center [282, 592] width 188 height 0
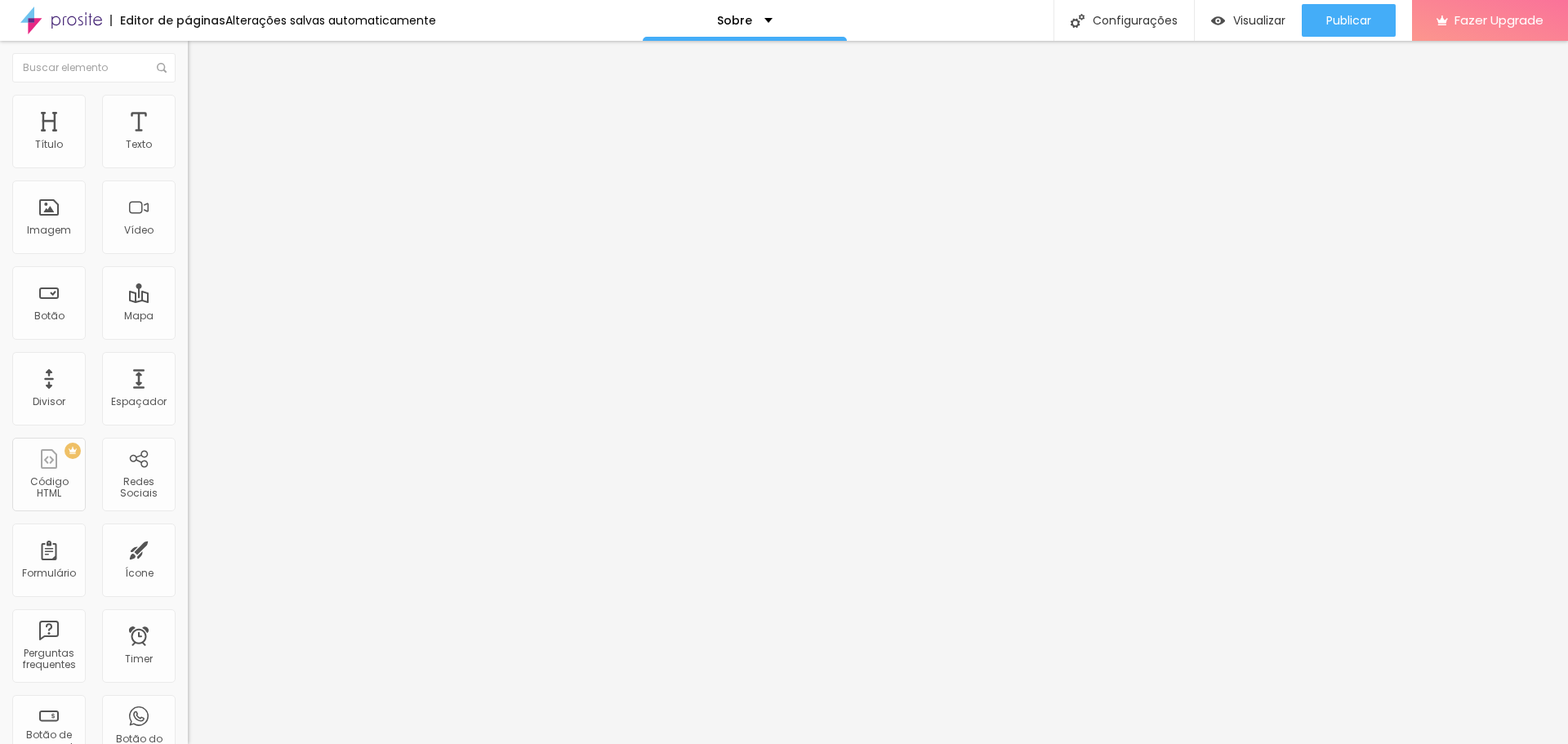
click at [203, 112] on span "Estilo" at bounding box center [215, 106] width 26 height 14
click at [188, 111] on img at bounding box center [195, 117] width 14 height 14
click at [188, 94] on li "Conteúdo" at bounding box center [282, 86] width 188 height 16
click at [1347, 25] on span "Publicar" at bounding box center [1348, 20] width 45 height 13
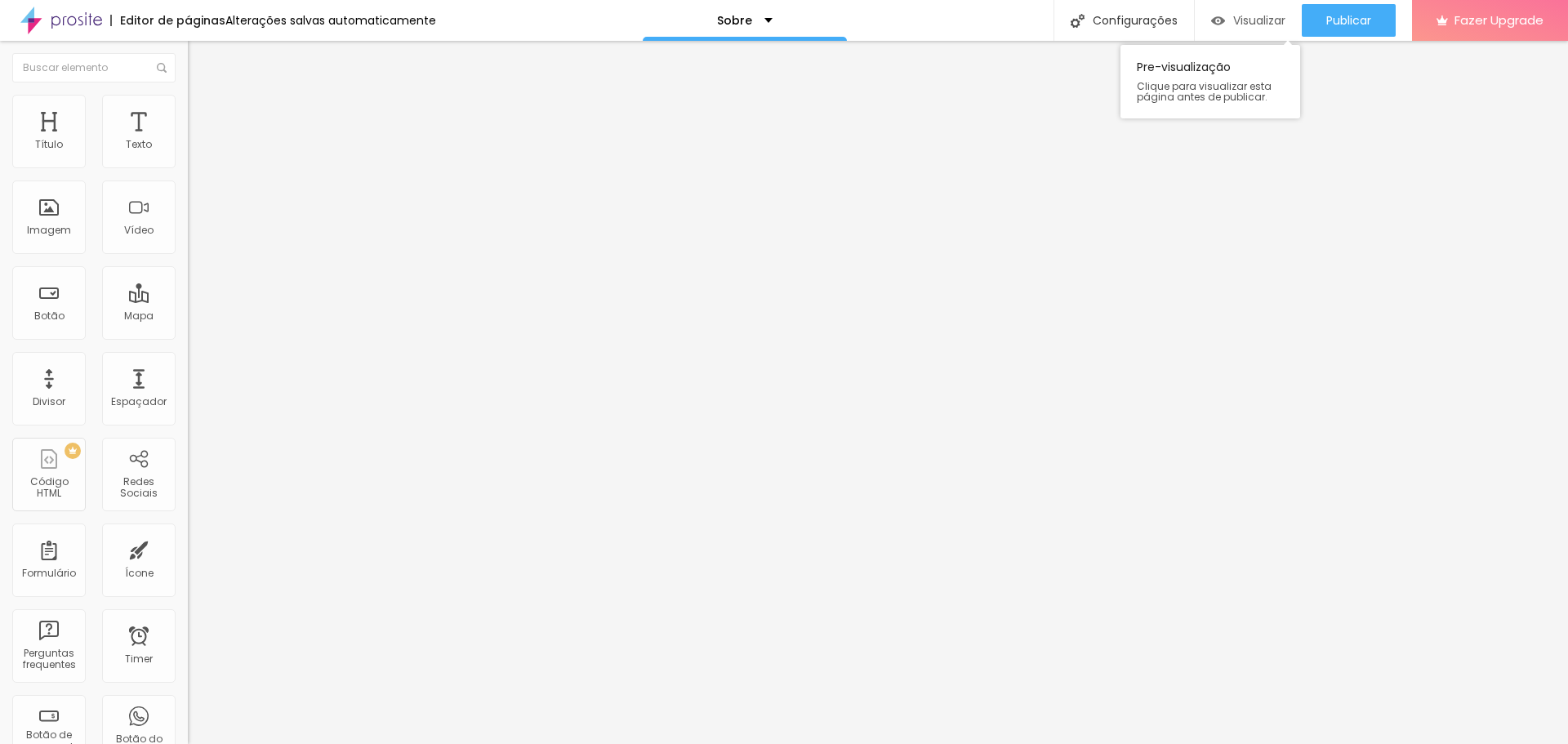
click at [1247, 27] on span "Visualizar" at bounding box center [1259, 20] width 52 height 13
drag, startPoint x: 83, startPoint y: 297, endPoint x: 170, endPoint y: 295, distance: 87.0
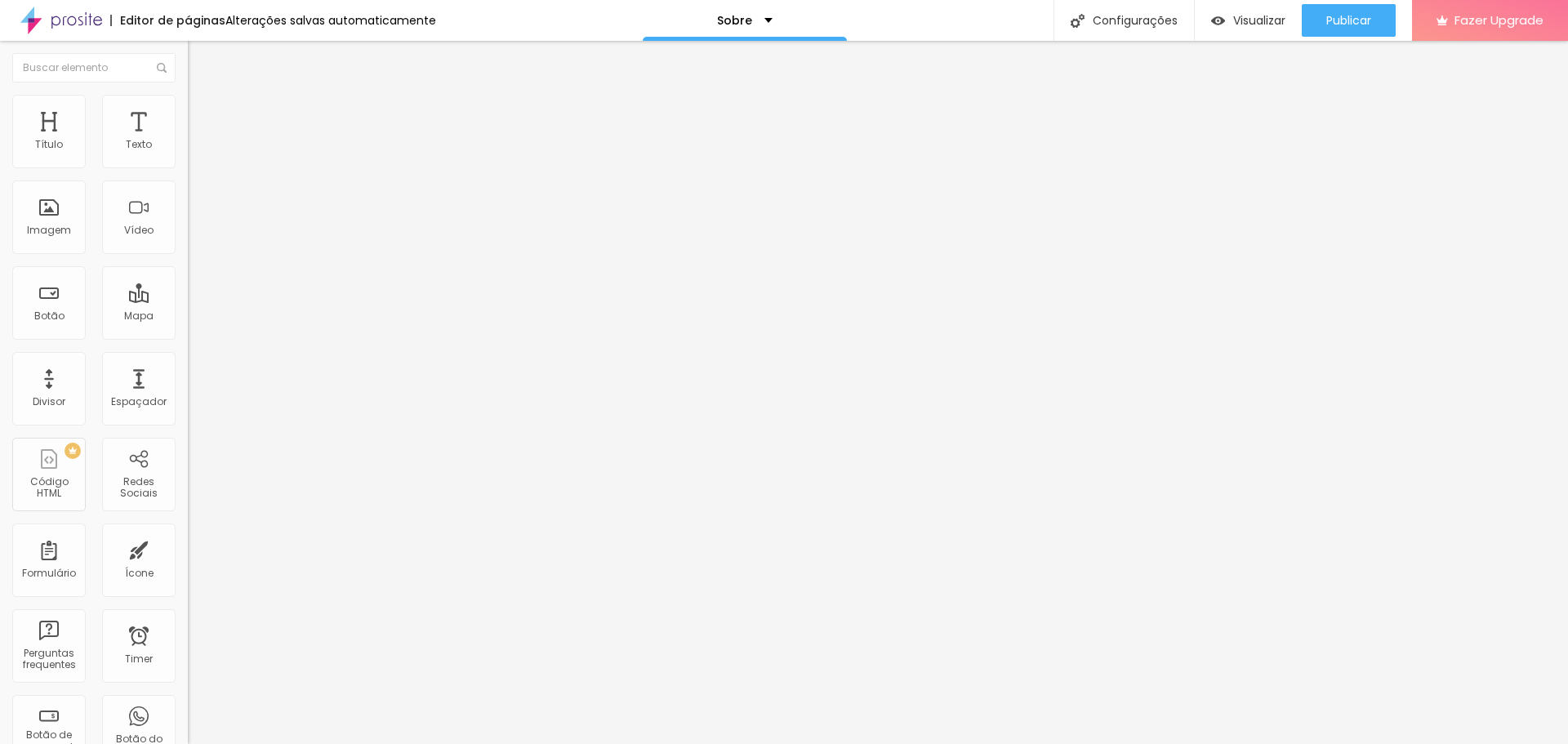
click at [1360, 31] on div "Publicar" at bounding box center [1348, 20] width 45 height 32
click at [1228, 17] on div "Visualizar" at bounding box center [1248, 20] width 74 height 14
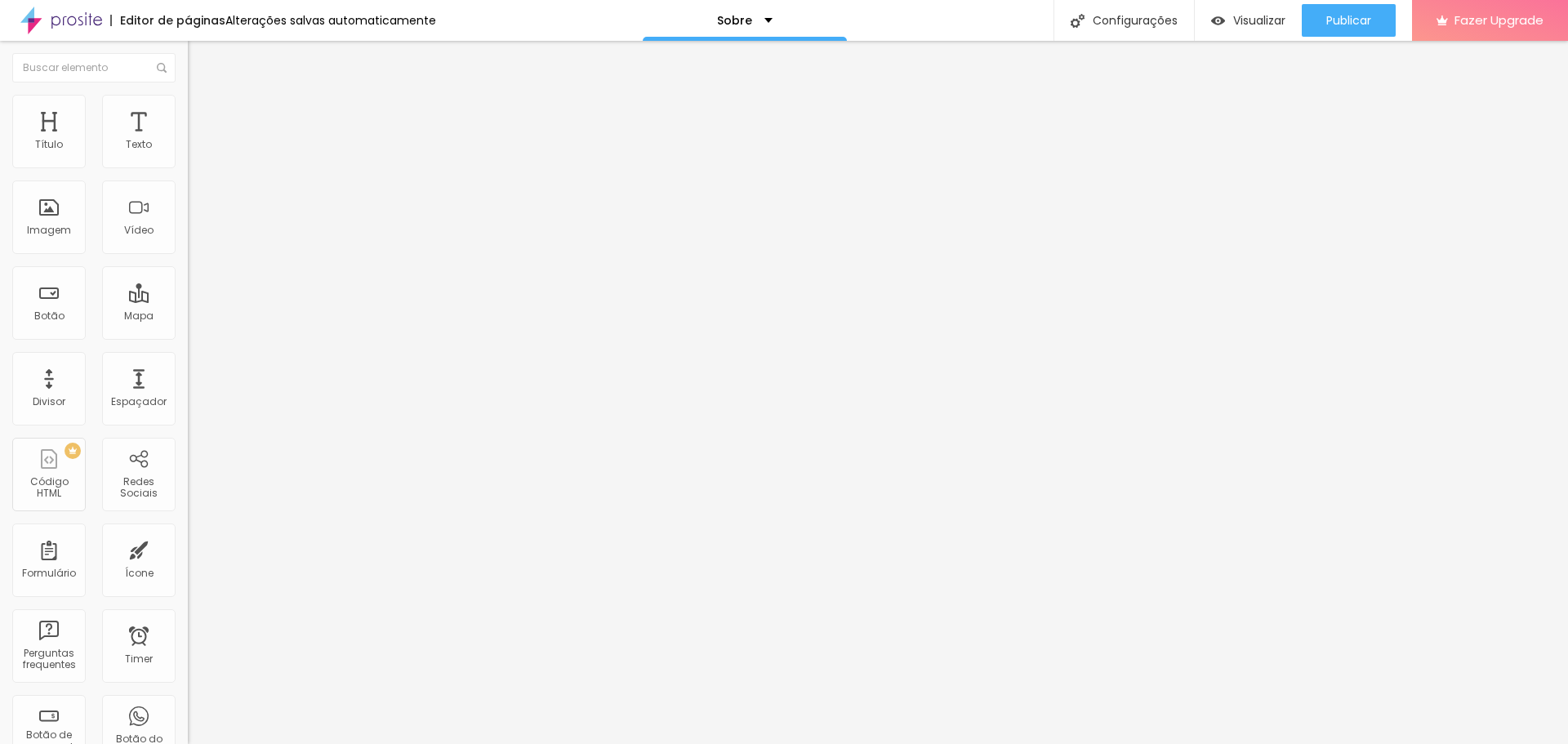
paste input "[DOMAIN_NAME][URL]"
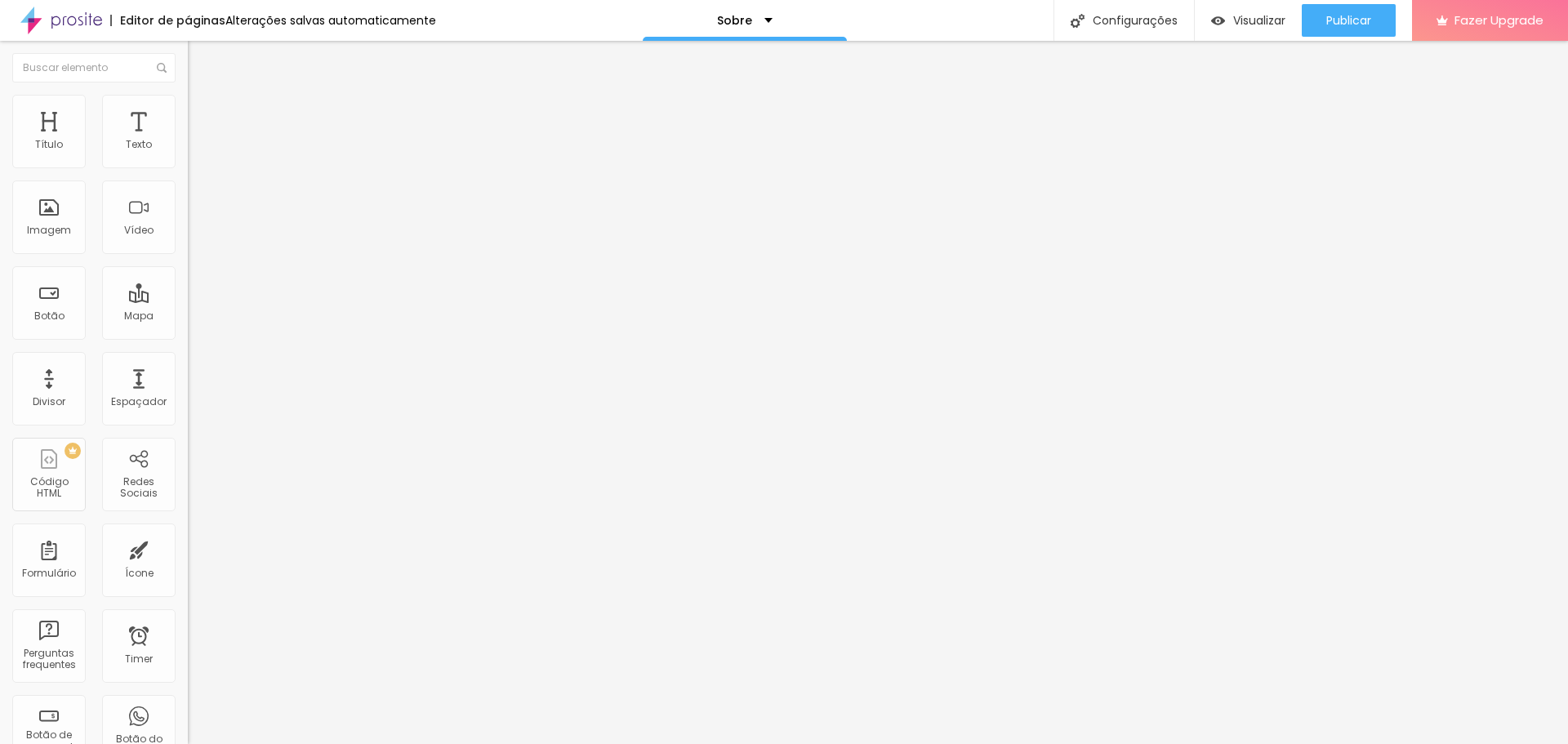
scroll to position [0, 152]
type input "[URL][DOMAIN_NAME]"
click at [1331, 18] on span "Publicar" at bounding box center [1348, 20] width 45 height 13
click at [1356, 19] on span "Publicar" at bounding box center [1348, 20] width 45 height 13
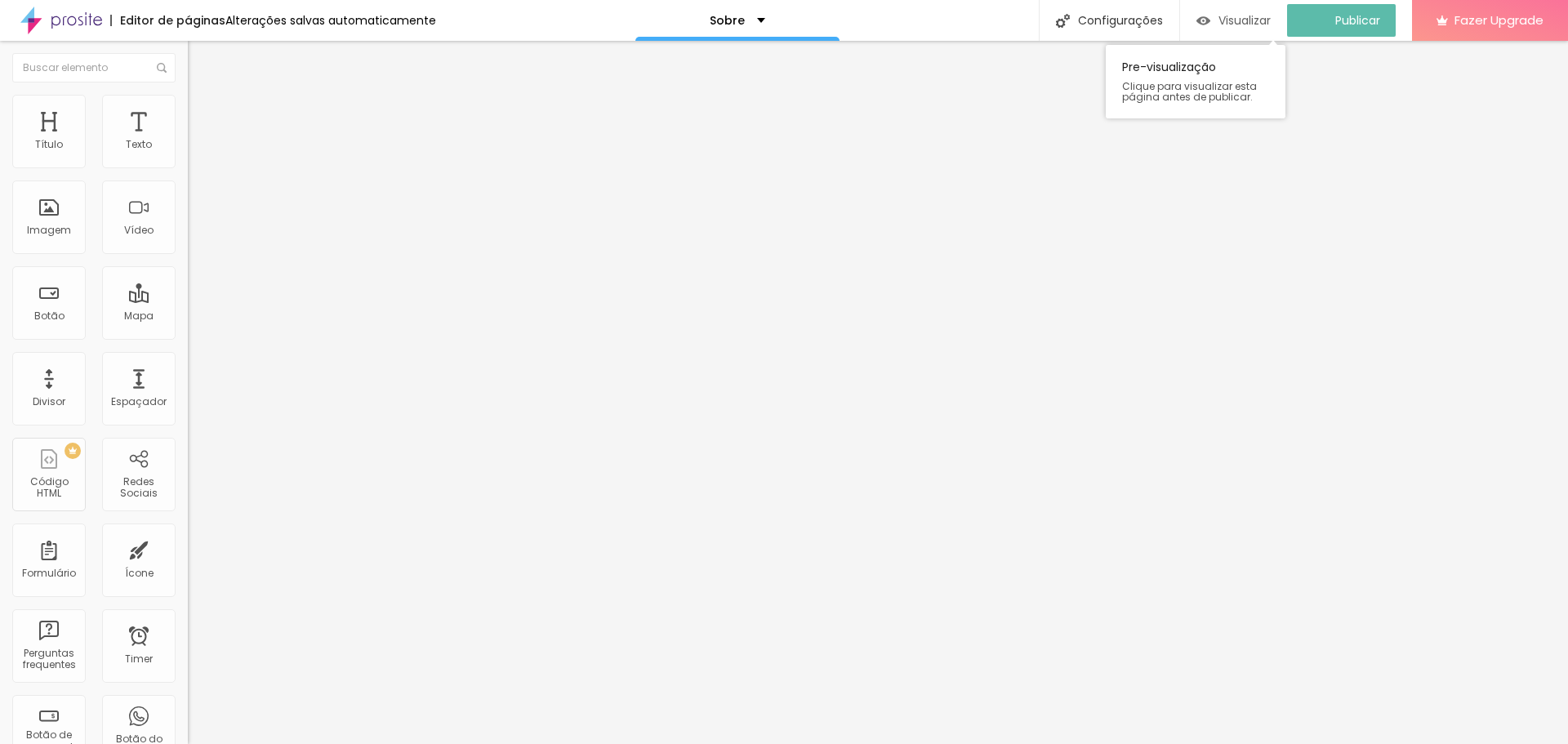
click at [1266, 20] on span "Visualizar" at bounding box center [1245, 20] width 52 height 13
click at [188, 636] on img at bounding box center [282, 730] width 188 height 188
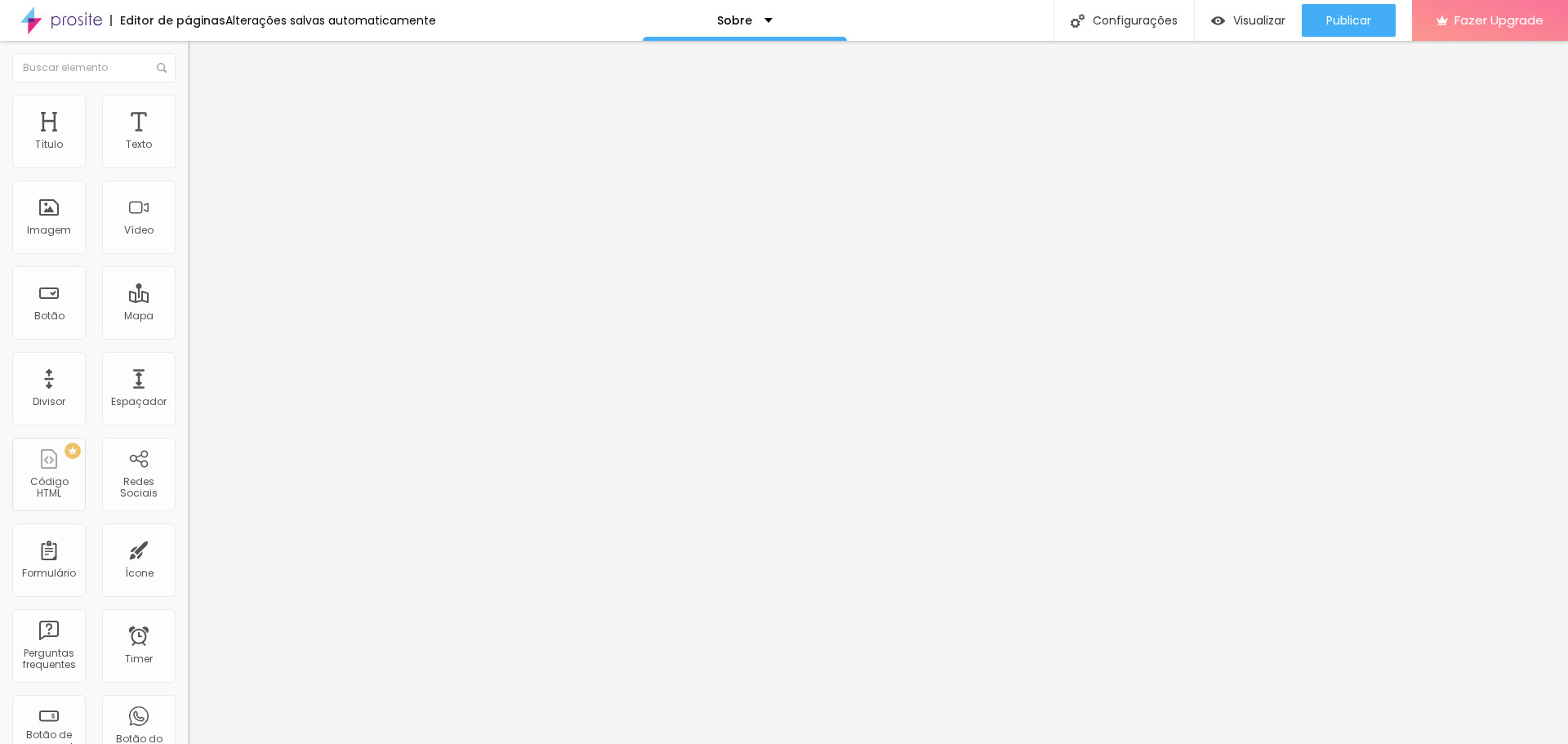
paste input "text"
type input "[URL][DOMAIN_NAME]"
click at [1328, 24] on span "Publicar" at bounding box center [1348, 20] width 45 height 13
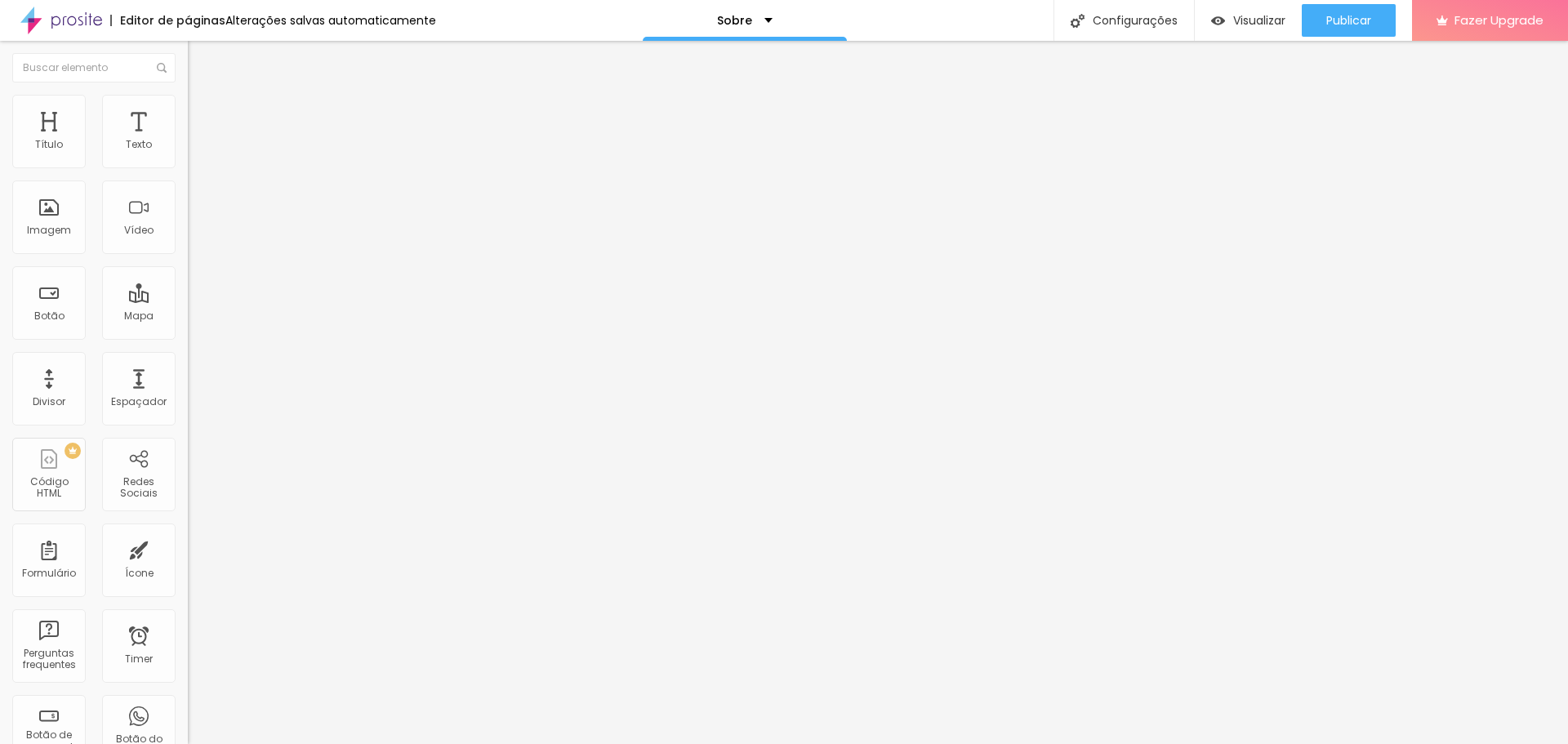
click at [188, 330] on div "Facebook" at bounding box center [282, 335] width 188 height 10
click at [197, 357] on div "Facebook" at bounding box center [282, 447] width 170 height 181
click at [188, 546] on label "Endereço URL" at bounding box center [282, 551] width 188 height 10
click at [188, 555] on input "text" at bounding box center [286, 563] width 196 height 16
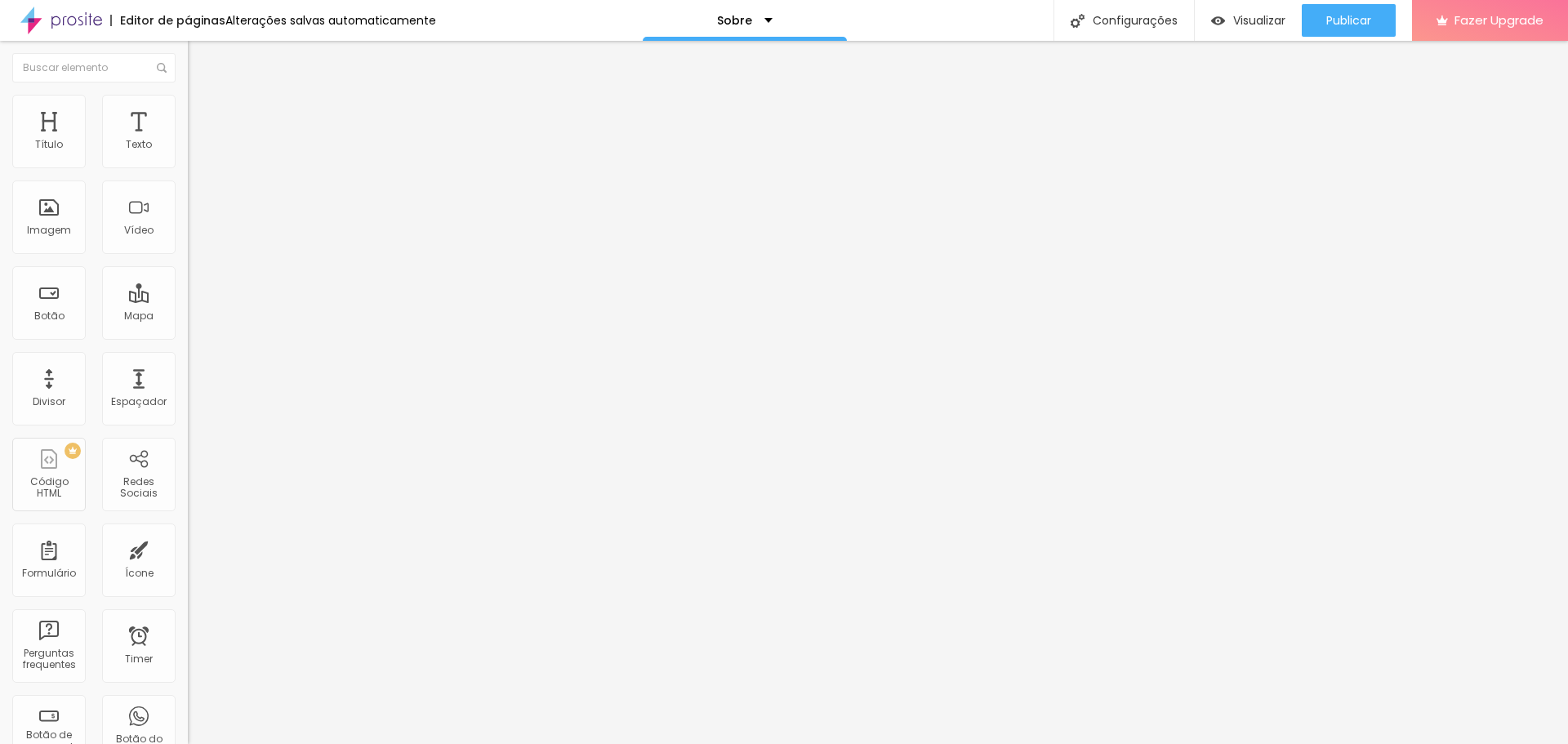
type input "https://[URL][DOMAIN_NAME]"
drag, startPoint x: 95, startPoint y: 265, endPoint x: 172, endPoint y: 271, distance: 77.2
